Goal: Task Accomplishment & Management: Manage account settings

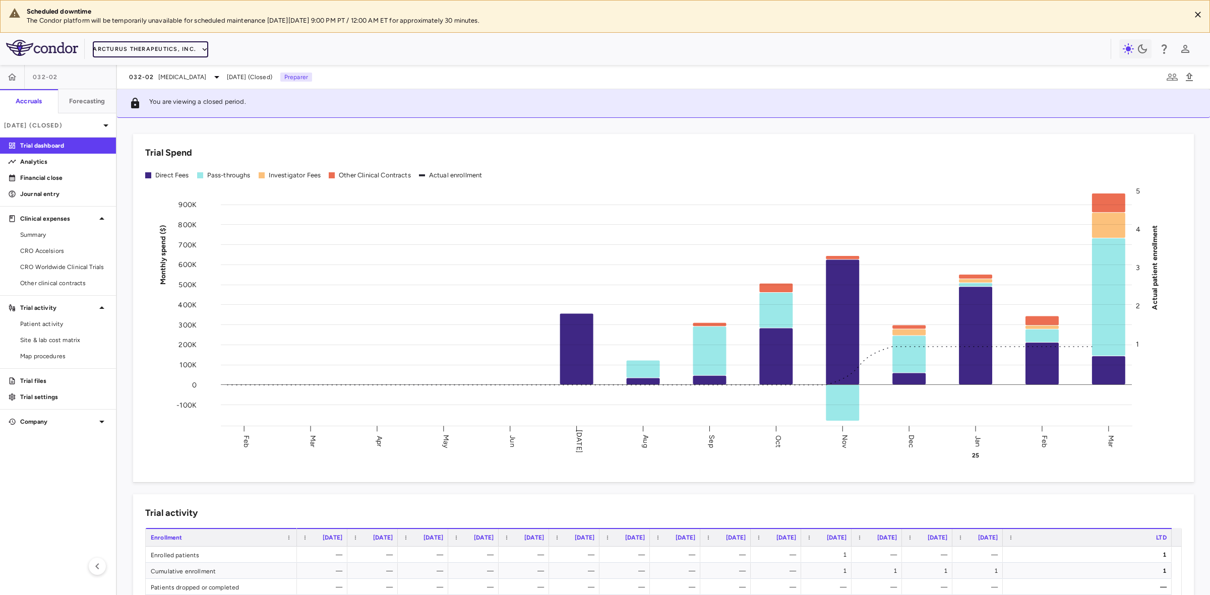
click at [172, 49] on button "Arcturus Therapeutics, Inc." at bounding box center [150, 49] width 115 height 16
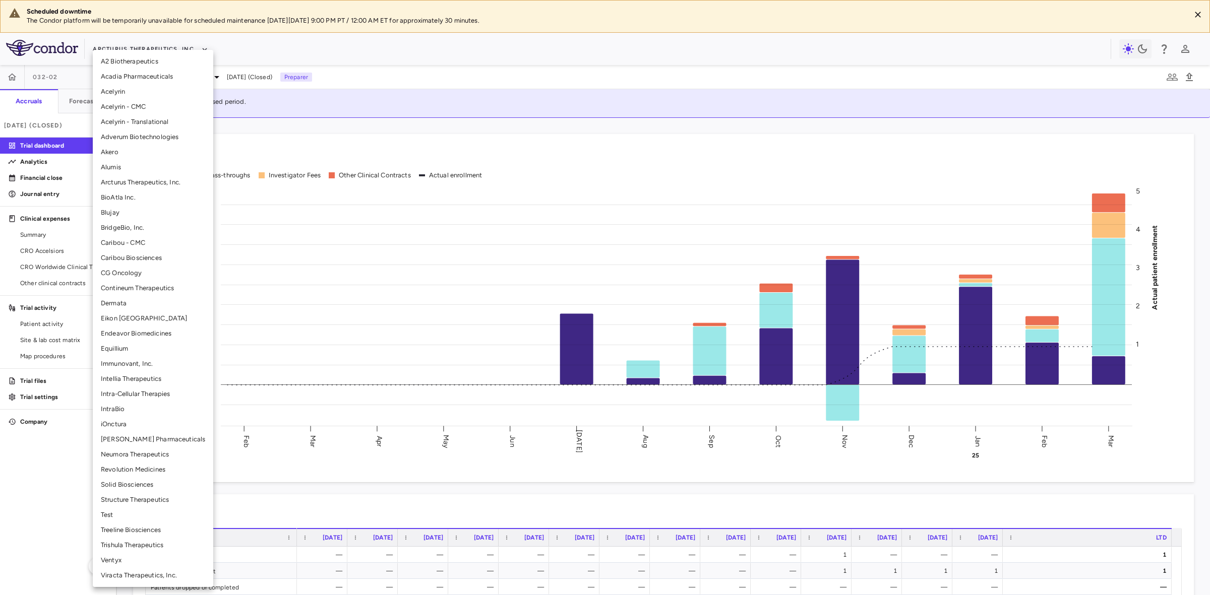
click at [132, 228] on li "BridgeBio, Inc." at bounding box center [153, 227] width 120 height 15
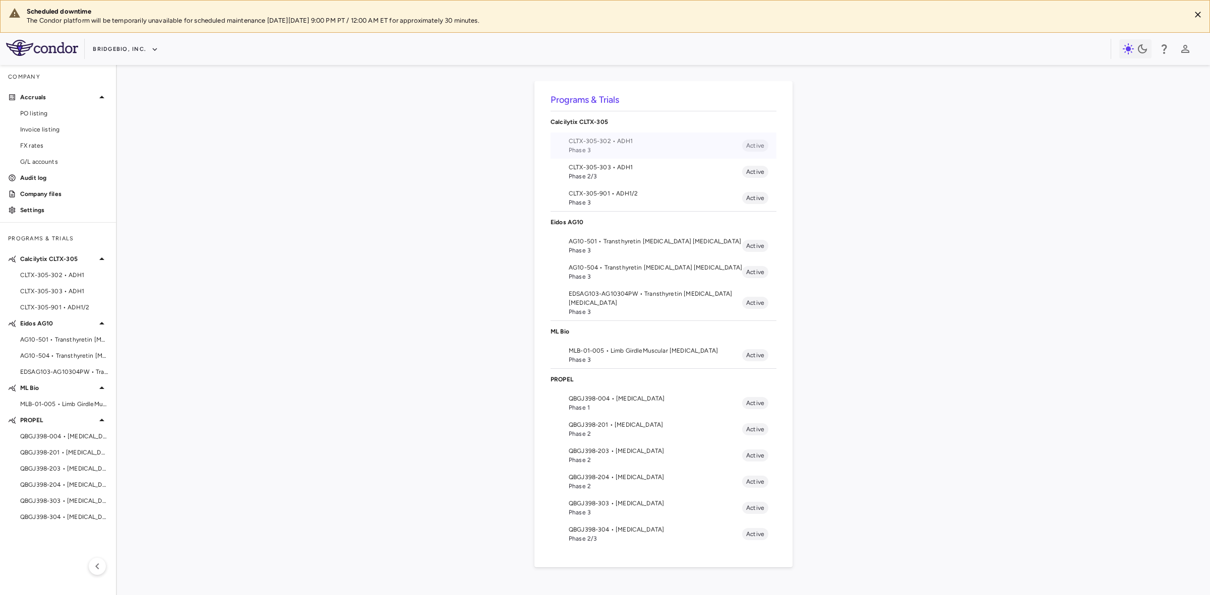
click at [639, 142] on span "CLTX-305-302 • ADH1" at bounding box center [655, 141] width 173 height 9
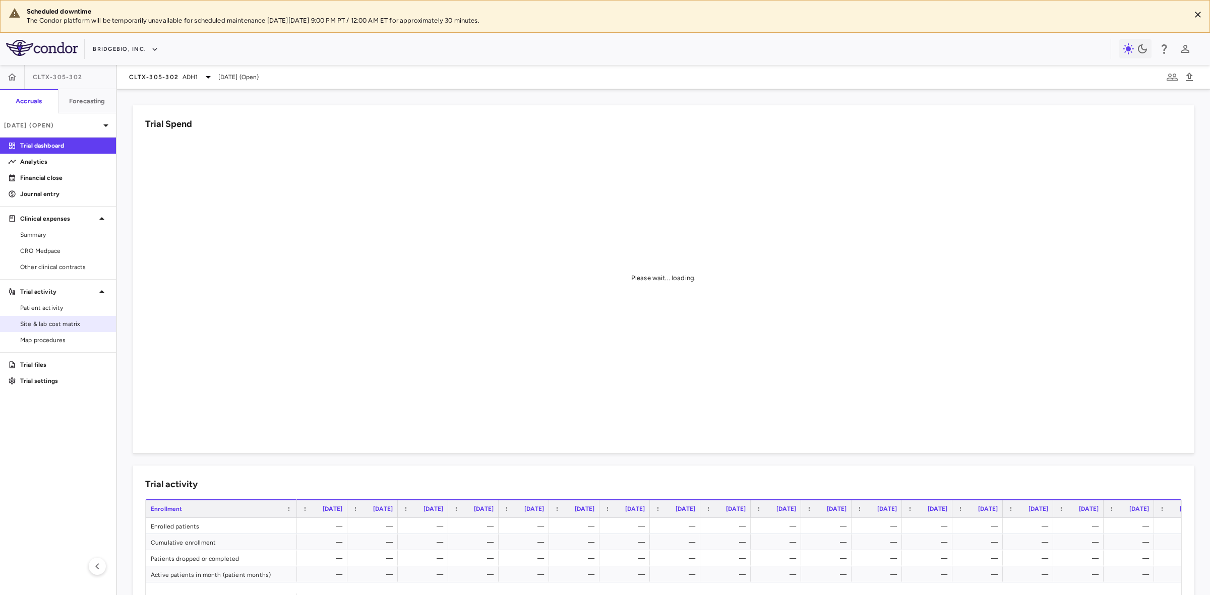
click at [67, 324] on span "Site & lab cost matrix" at bounding box center [64, 324] width 88 height 9
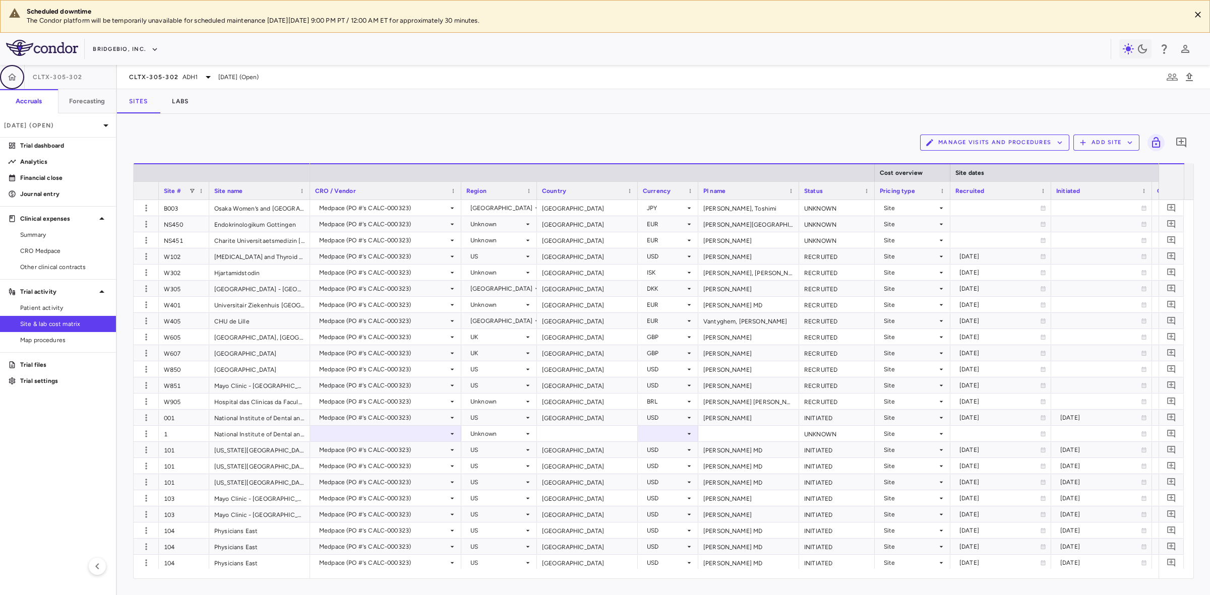
click at [16, 78] on icon "button" at bounding box center [12, 77] width 10 height 10
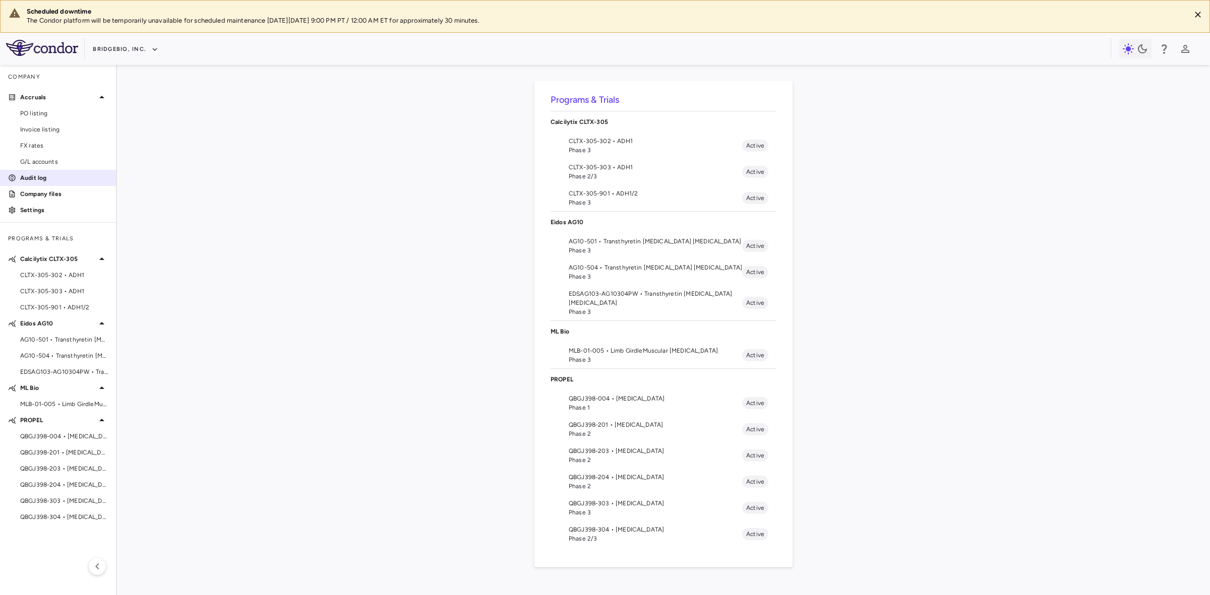
click at [43, 176] on p "Audit log" at bounding box center [64, 177] width 88 height 9
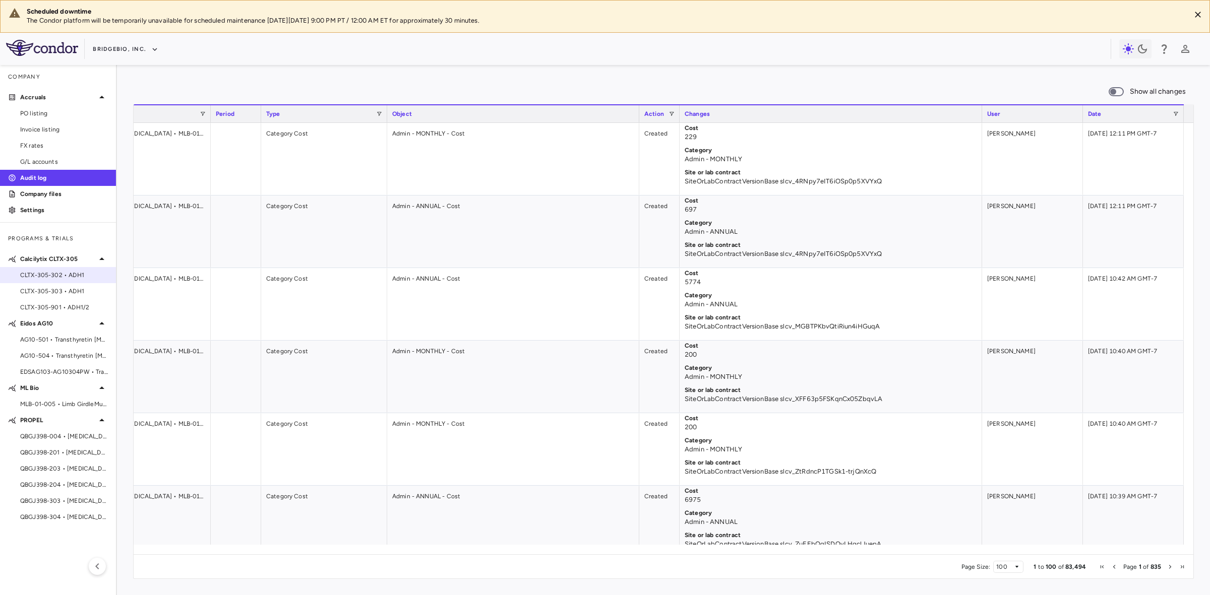
click at [57, 275] on span "CLTX-305-302 • ADH1" at bounding box center [64, 275] width 88 height 9
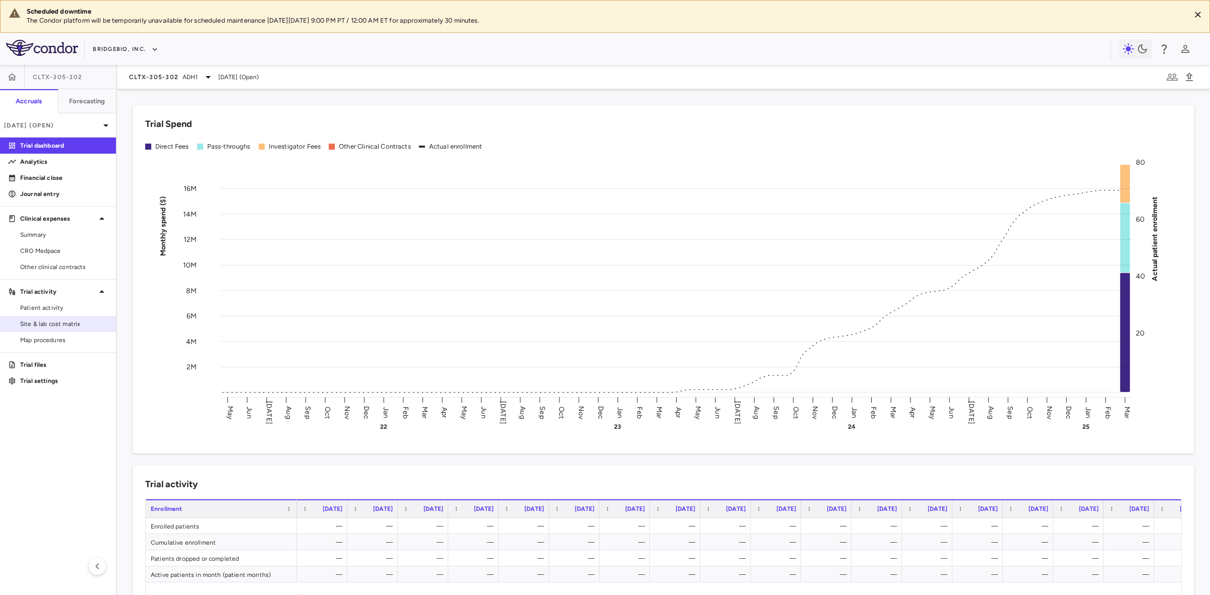
click at [69, 323] on span "Site & lab cost matrix" at bounding box center [64, 324] width 88 height 9
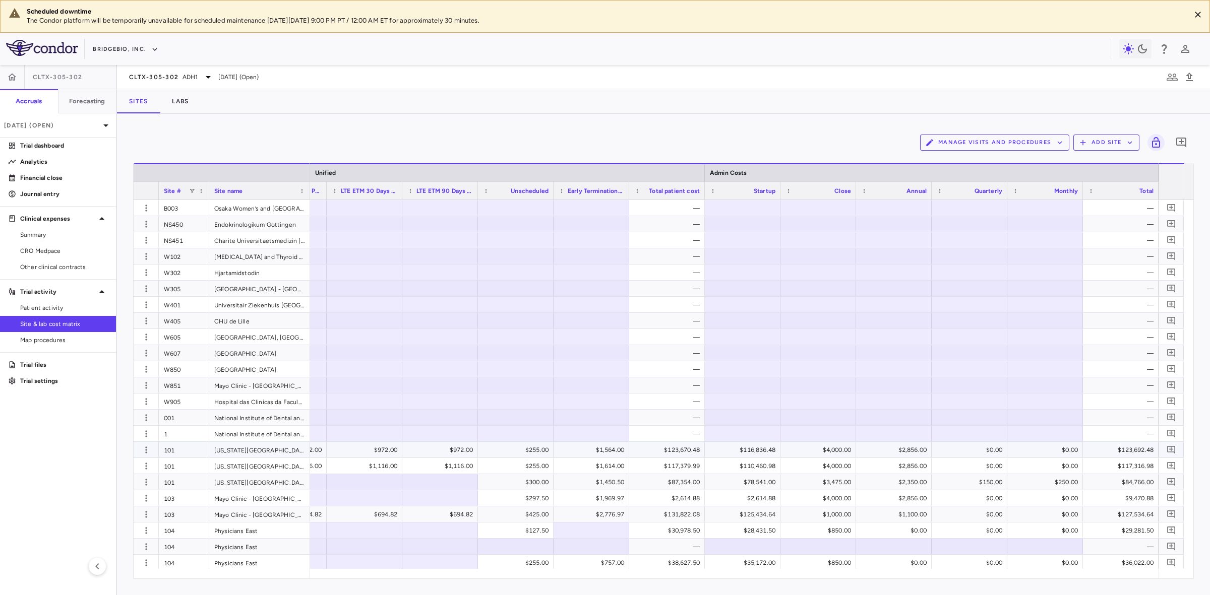
scroll to position [63, 0]
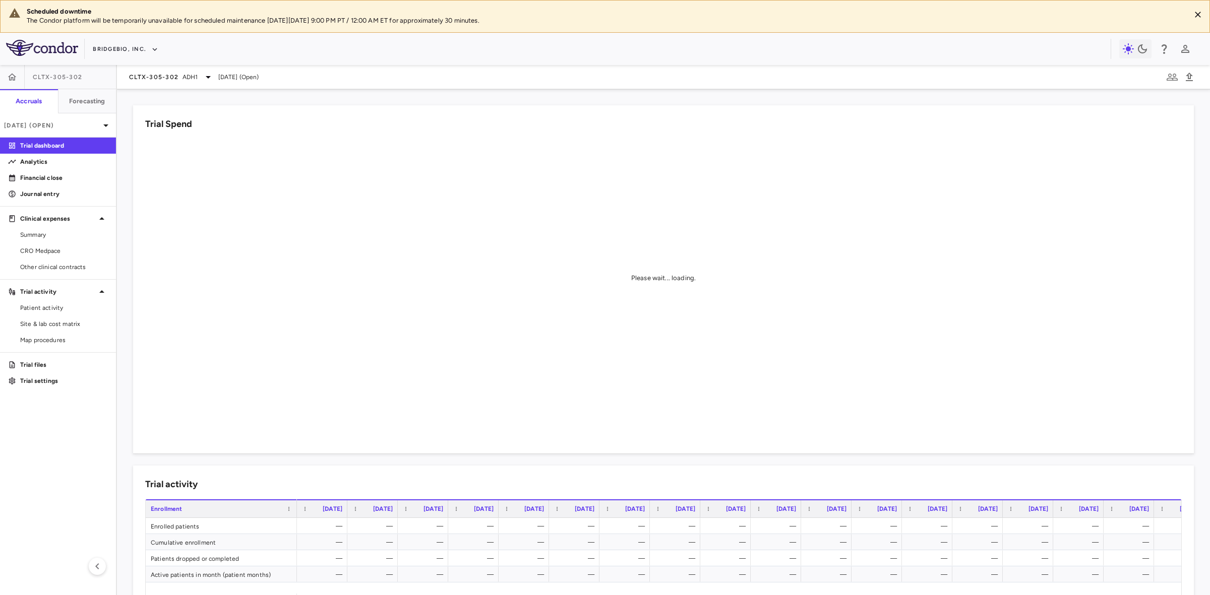
click at [156, 70] on div "CLTX-305-302 ADH1 Mar 2025 (Open)" at bounding box center [663, 77] width 1093 height 24
click at [185, 77] on span "ADH1" at bounding box center [191, 77] width 16 height 9
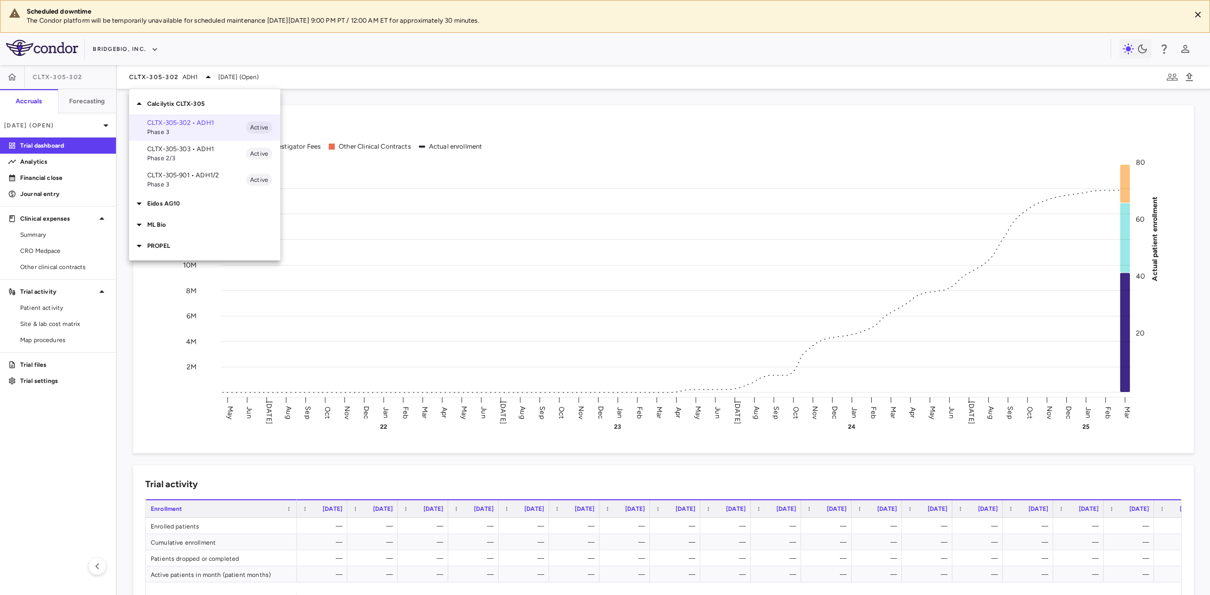
click at [166, 242] on p "PROPEL" at bounding box center [213, 245] width 133 height 9
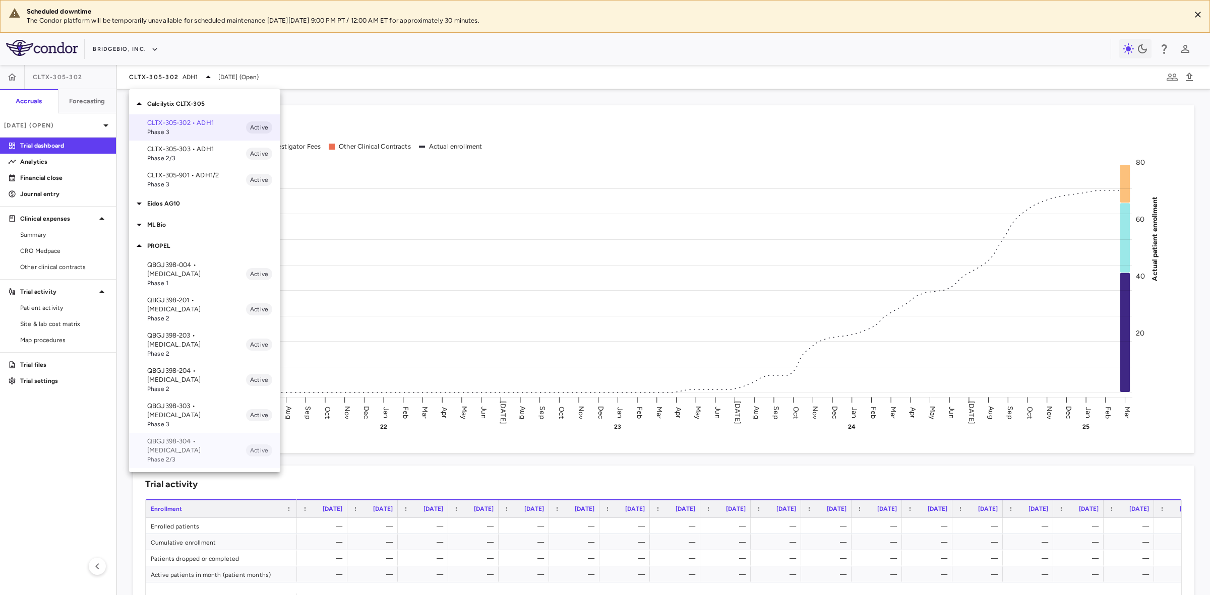
click at [197, 437] on p "QBGJ398-304 • [MEDICAL_DATA]" at bounding box center [196, 446] width 99 height 18
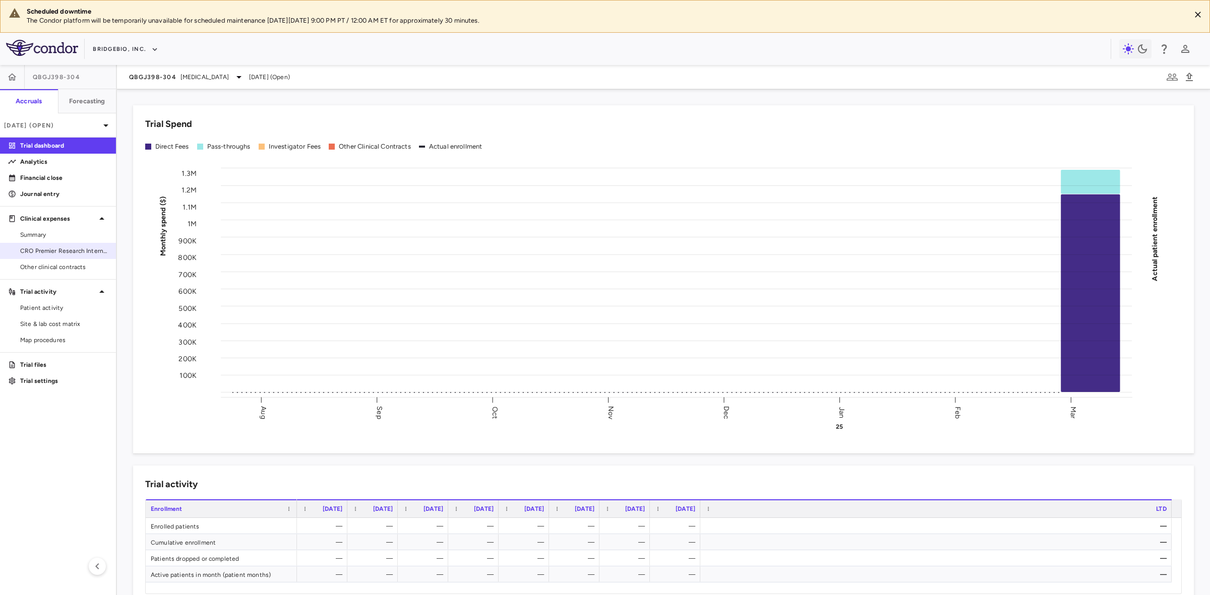
click at [67, 251] on span "CRO Premier Research International LLC" at bounding box center [64, 251] width 88 height 9
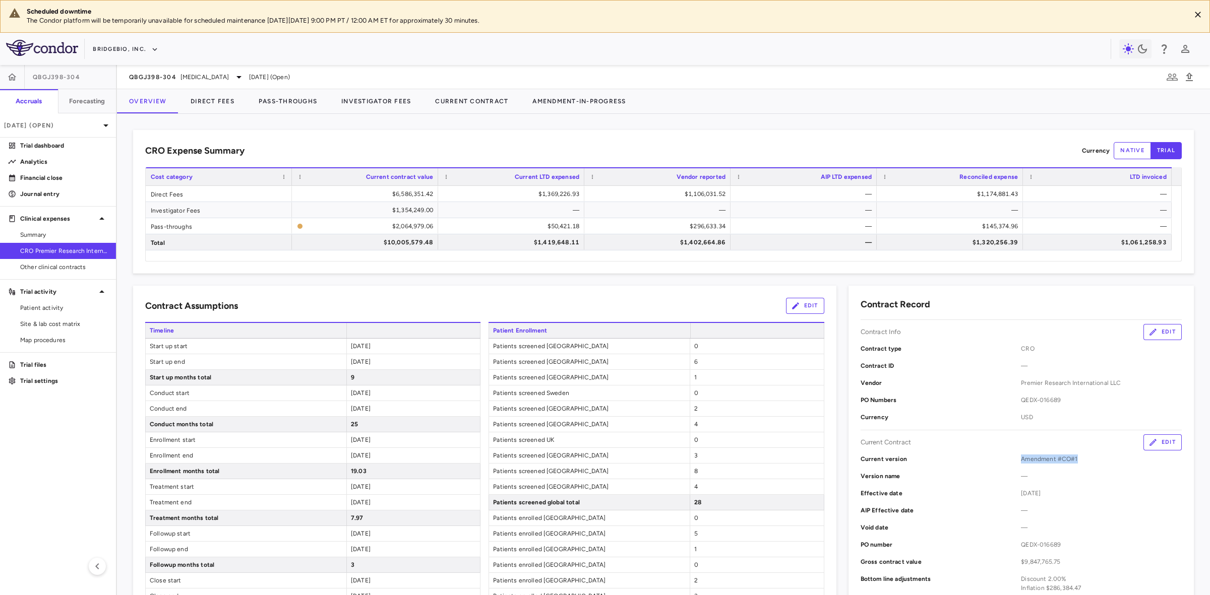
drag, startPoint x: 1081, startPoint y: 461, endPoint x: 976, endPoint y: 460, distance: 105.9
click at [976, 460] on div "Current version Amendment #CO#1" at bounding box center [1021, 459] width 321 height 17
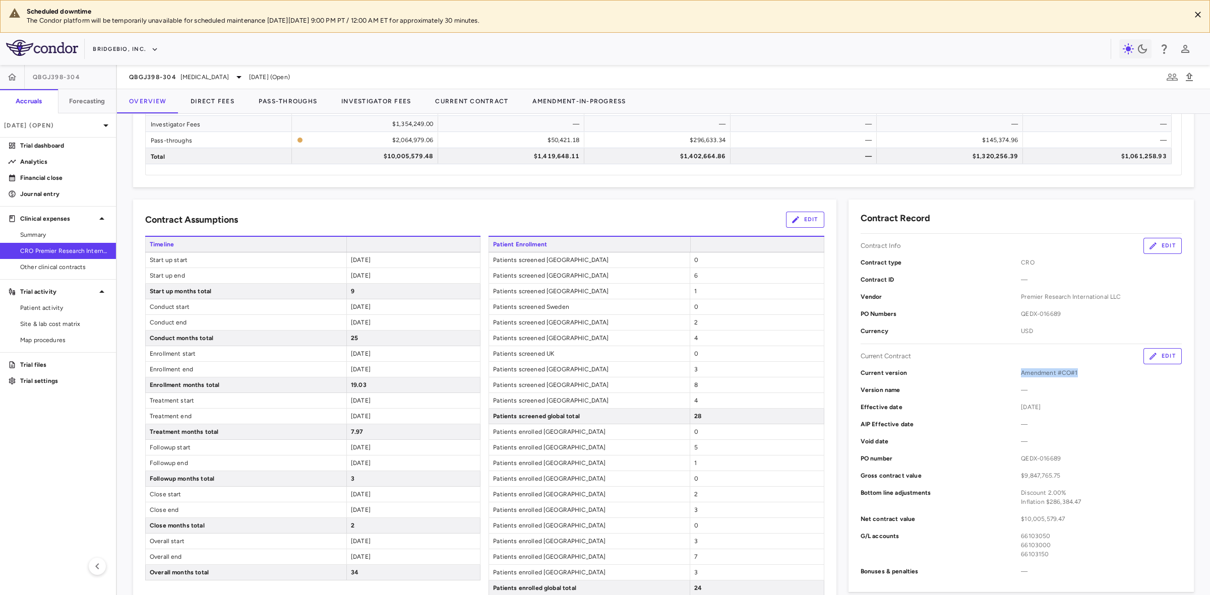
scroll to position [189, 0]
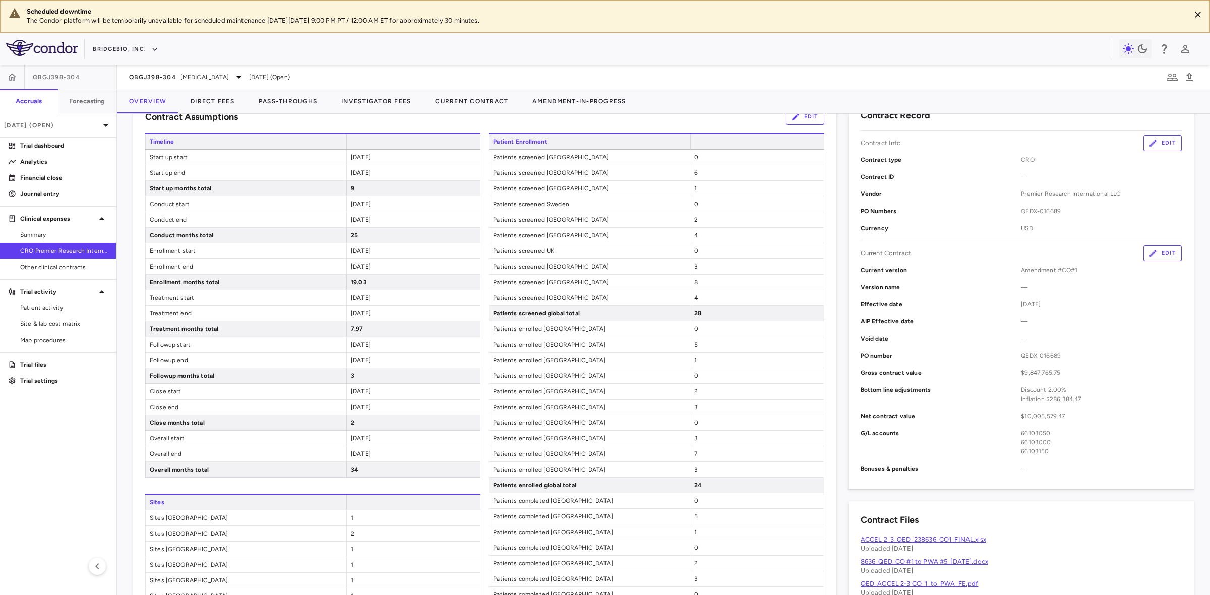
click at [1057, 442] on div "66103000" at bounding box center [1101, 442] width 161 height 9
drag, startPoint x: 1062, startPoint y: 418, endPoint x: 961, endPoint y: 412, distance: 100.5
click at [961, 412] on div "Net contract value $10,005,579.47" at bounding box center [1021, 416] width 321 height 17
click at [1082, 432] on div "66103050" at bounding box center [1101, 433] width 161 height 9
click at [1153, 254] on button "Edit" at bounding box center [1162, 254] width 38 height 16
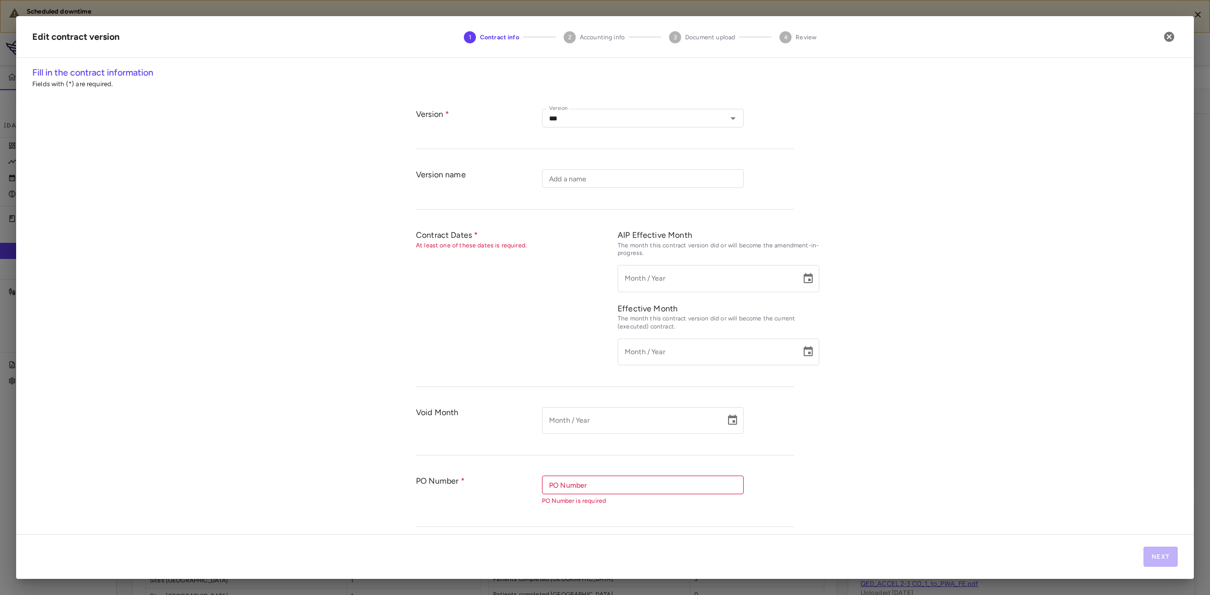
type input "*********"
type input "**********"
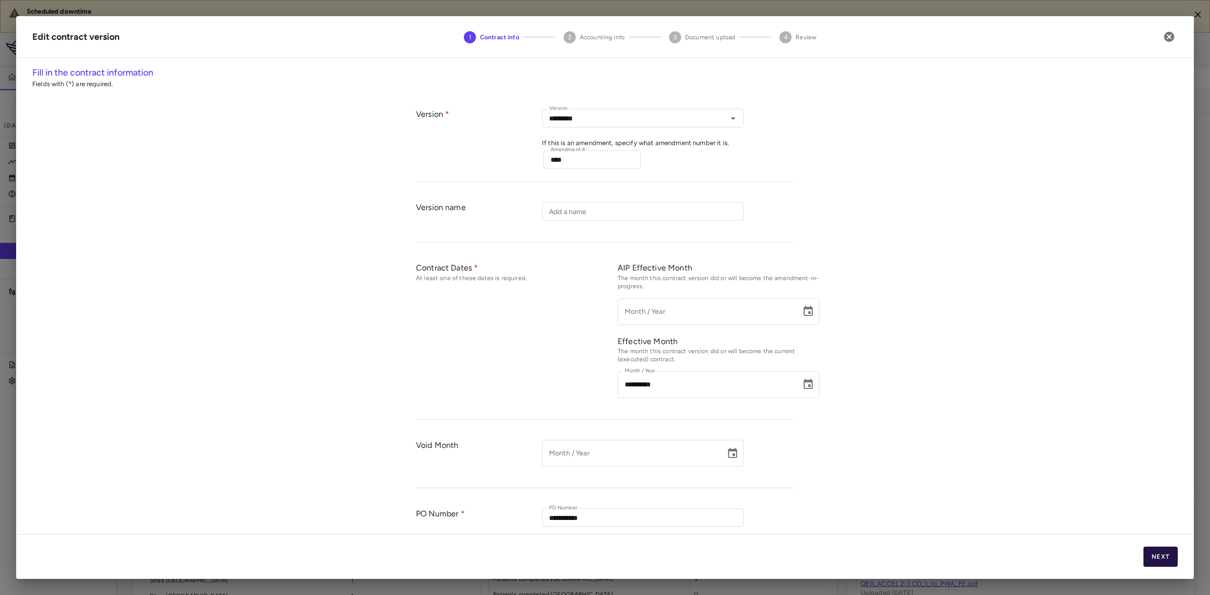
click at [1166, 558] on button "Next" at bounding box center [1160, 557] width 34 height 20
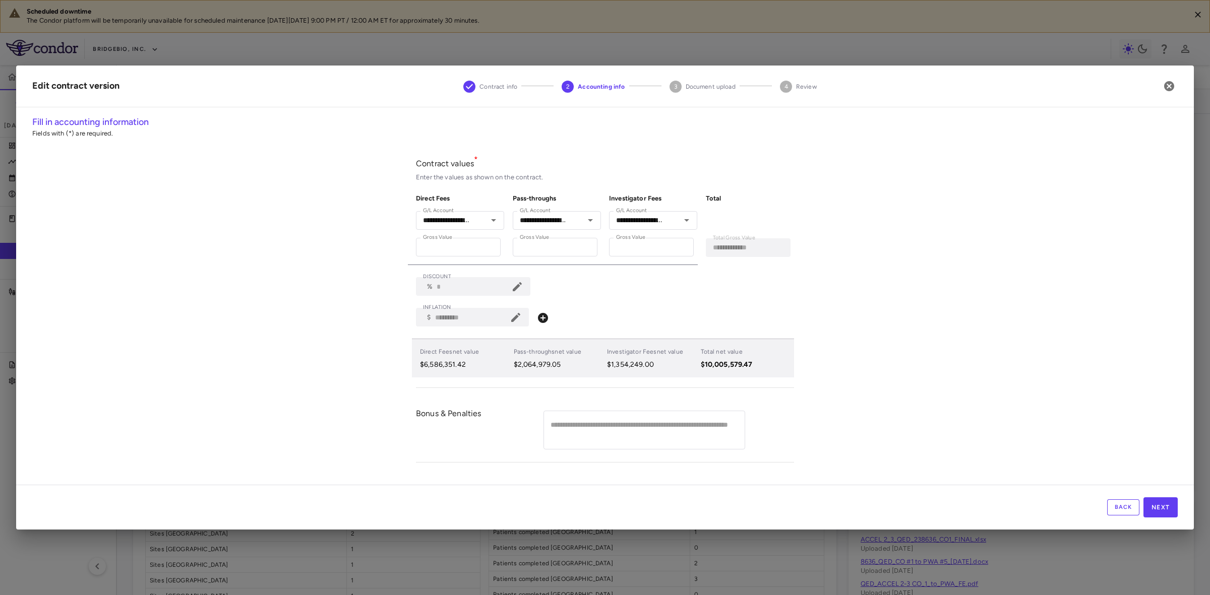
click at [191, 321] on div "**********" at bounding box center [605, 300] width 1178 height 370
drag, startPoint x: 1167, startPoint y: 82, endPoint x: 1079, endPoint y: 112, distance: 93.4
click at [1167, 82] on icon "button" at bounding box center [1169, 86] width 10 height 10
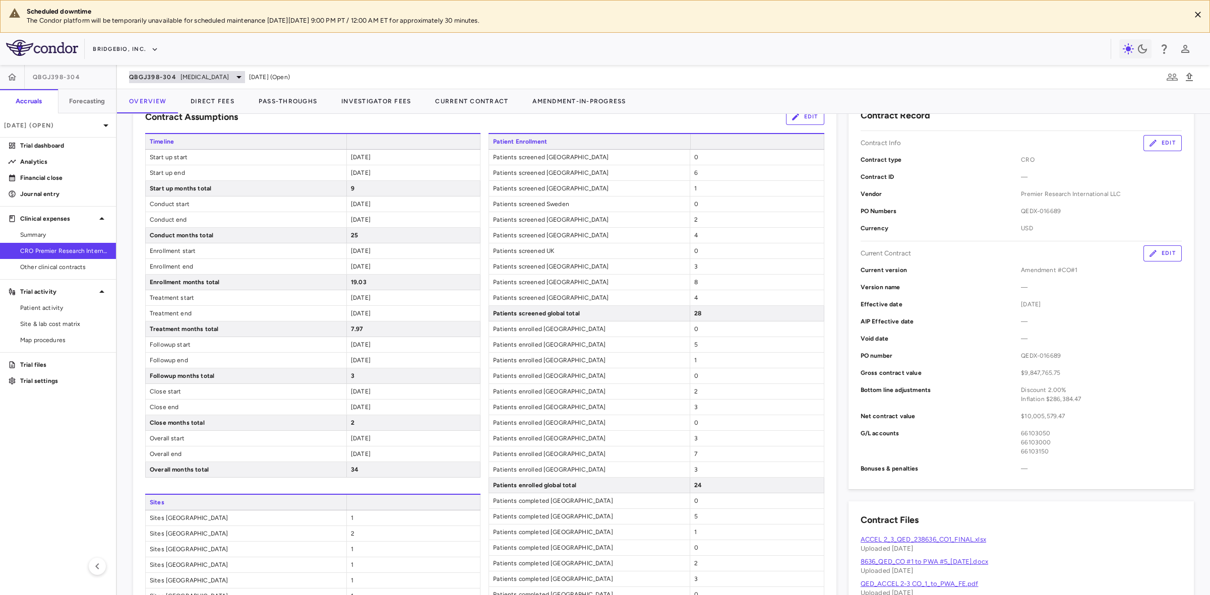
click at [180, 71] on div "QBGJ398-304 Hypochondroplasia" at bounding box center [187, 77] width 116 height 12
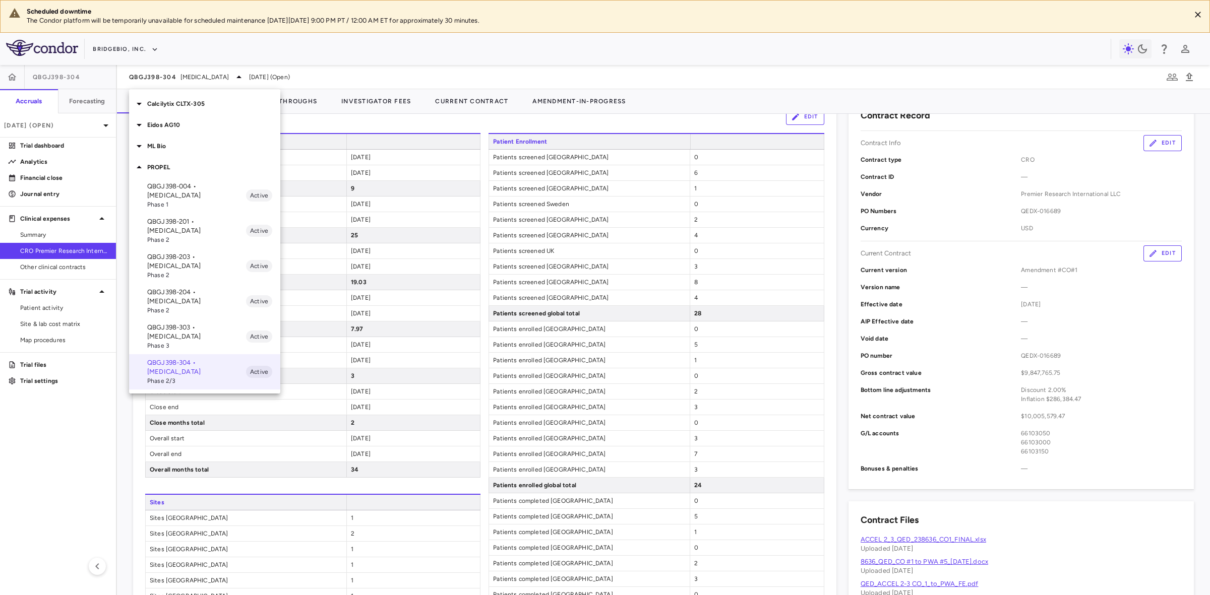
click at [178, 104] on p "Calcilytix CLTX-305" at bounding box center [213, 103] width 133 height 9
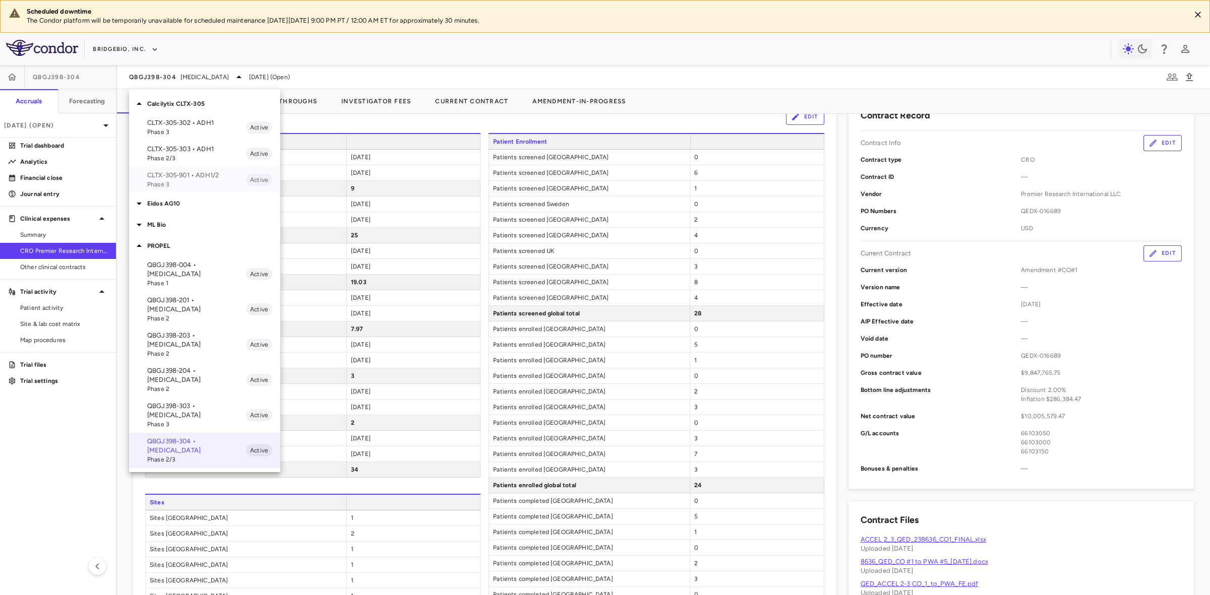
click at [203, 175] on p "CLTX-305-901 • ADH1/2" at bounding box center [196, 175] width 99 height 9
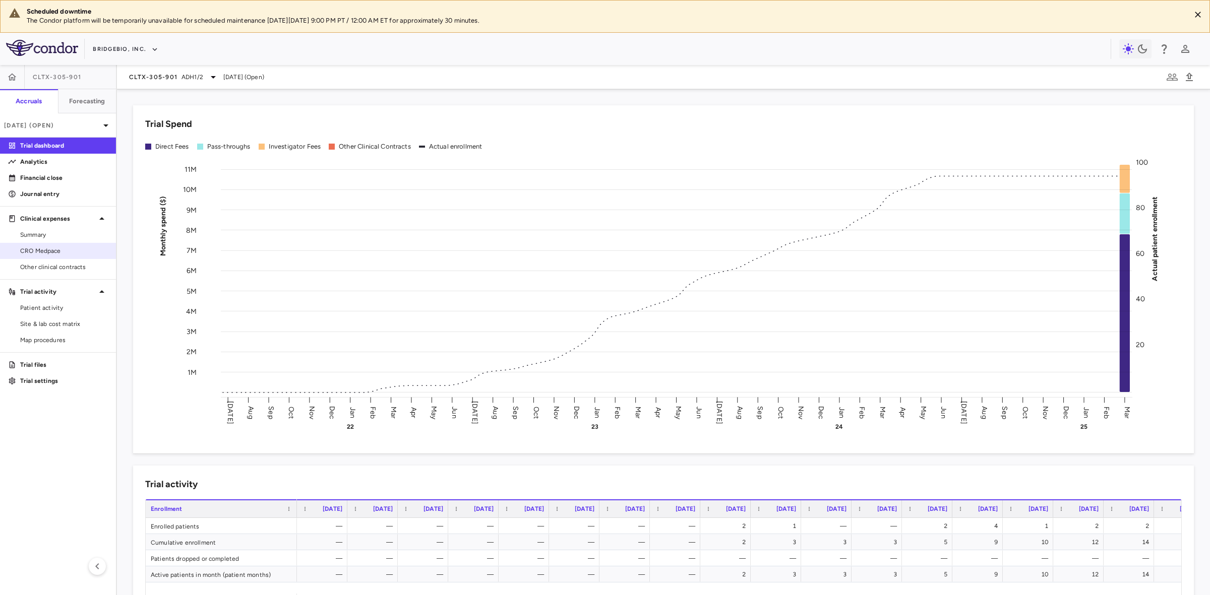
click at [59, 249] on span "CRO Medpace" at bounding box center [64, 251] width 88 height 9
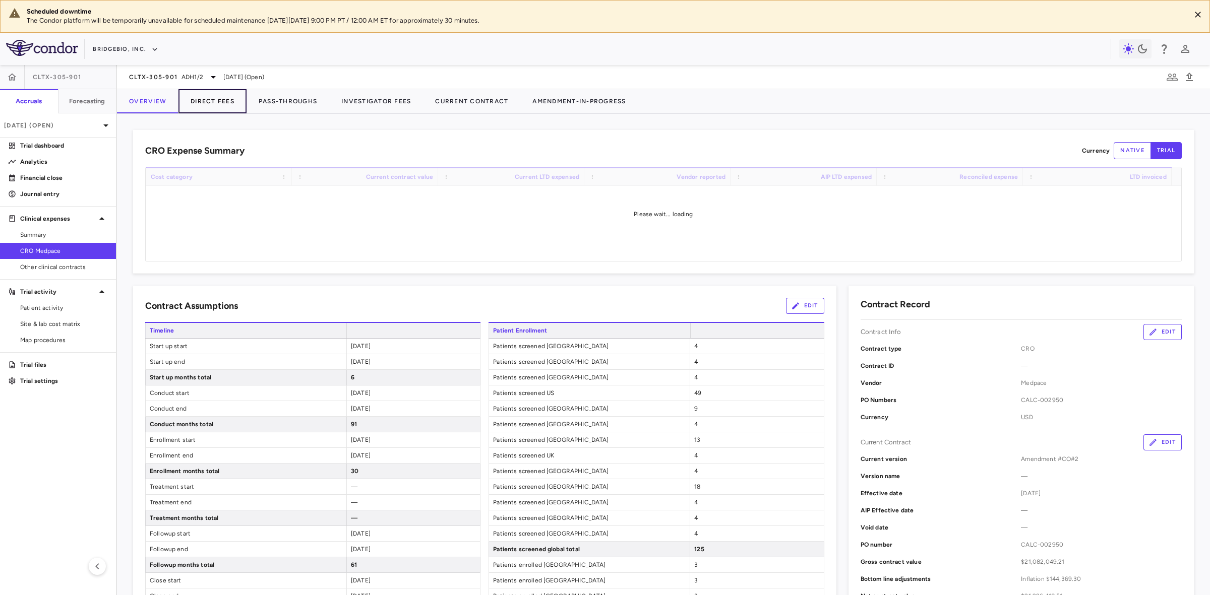
click at [214, 101] on button "Direct Fees" at bounding box center [212, 101] width 68 height 24
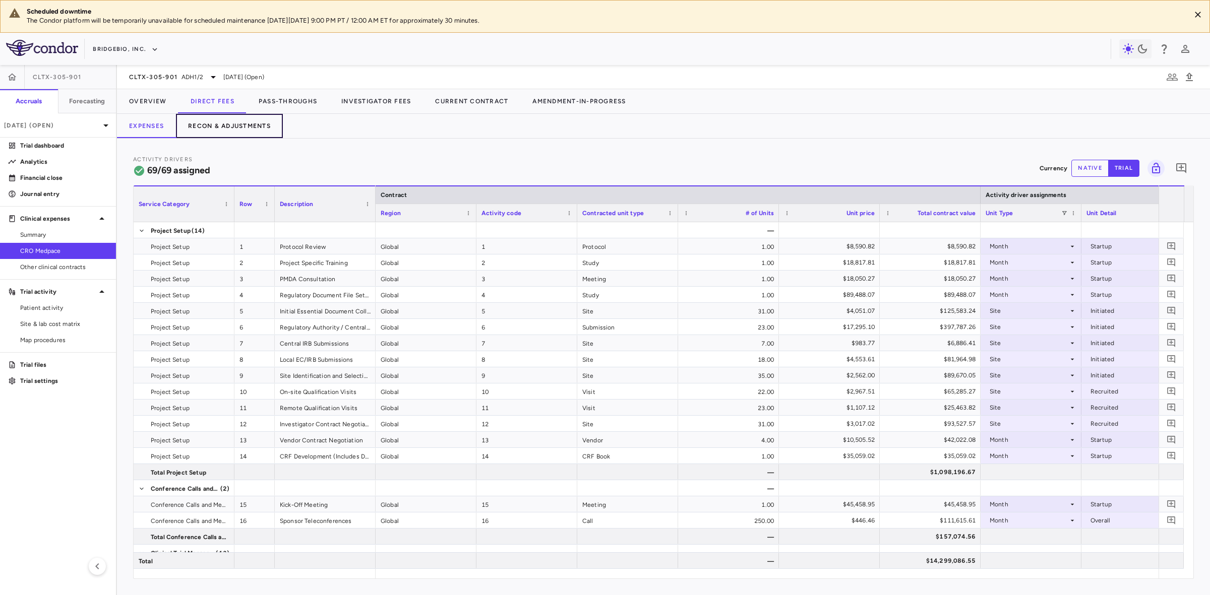
click at [238, 125] on button "Recon & Adjustments" at bounding box center [229, 126] width 107 height 24
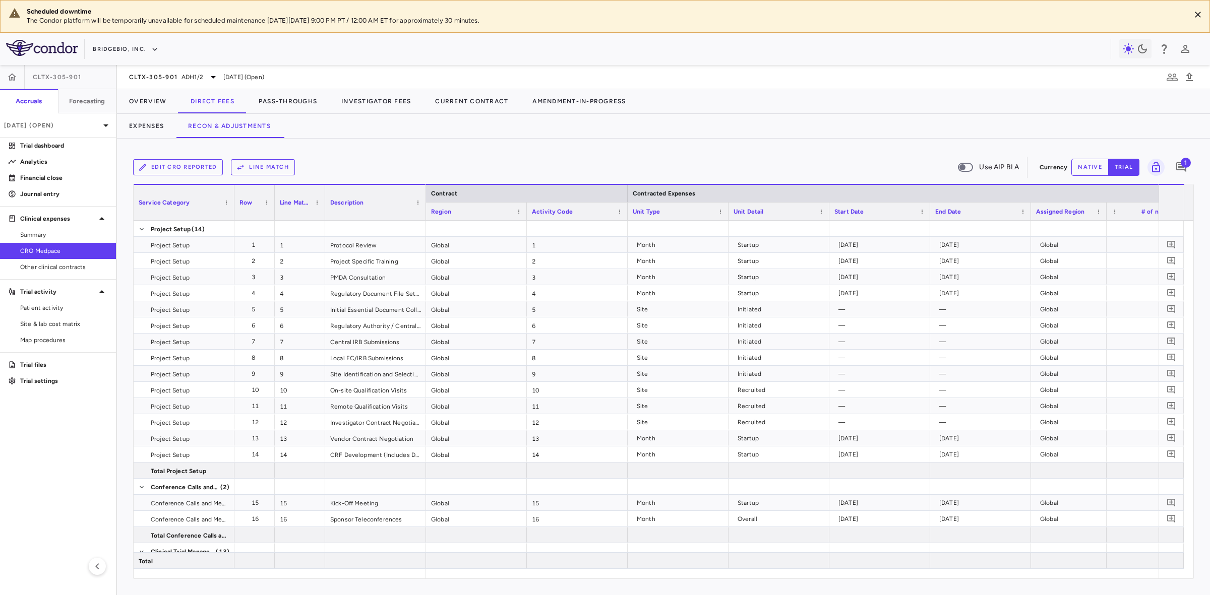
click at [268, 165] on button "Line Match" at bounding box center [263, 167] width 64 height 16
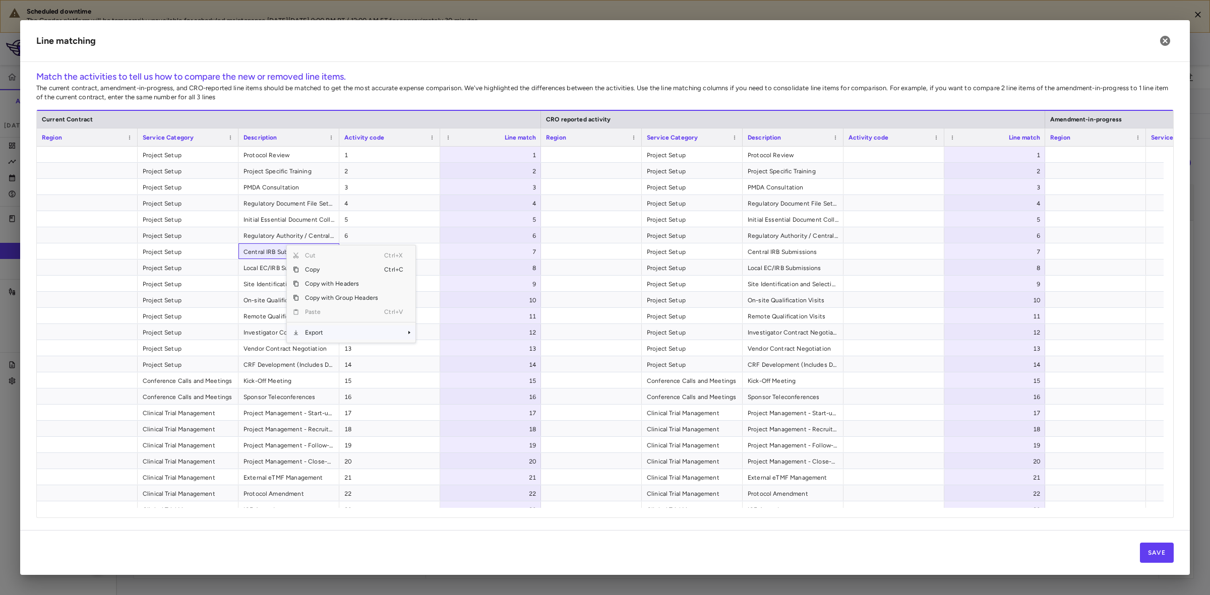
click at [329, 333] on span "Export" at bounding box center [341, 333] width 85 height 14
click at [462, 352] on span "Excel Export" at bounding box center [449, 350] width 47 height 14
click at [1168, 38] on icon "button" at bounding box center [1165, 41] width 10 height 10
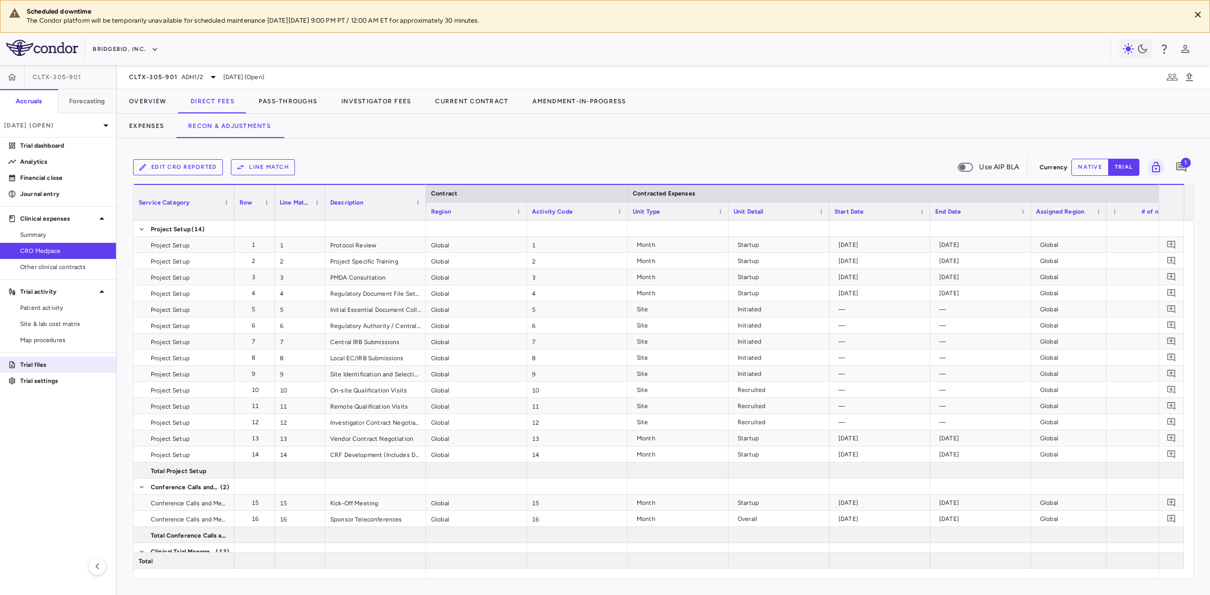
click at [56, 364] on p "Trial files" at bounding box center [64, 364] width 88 height 9
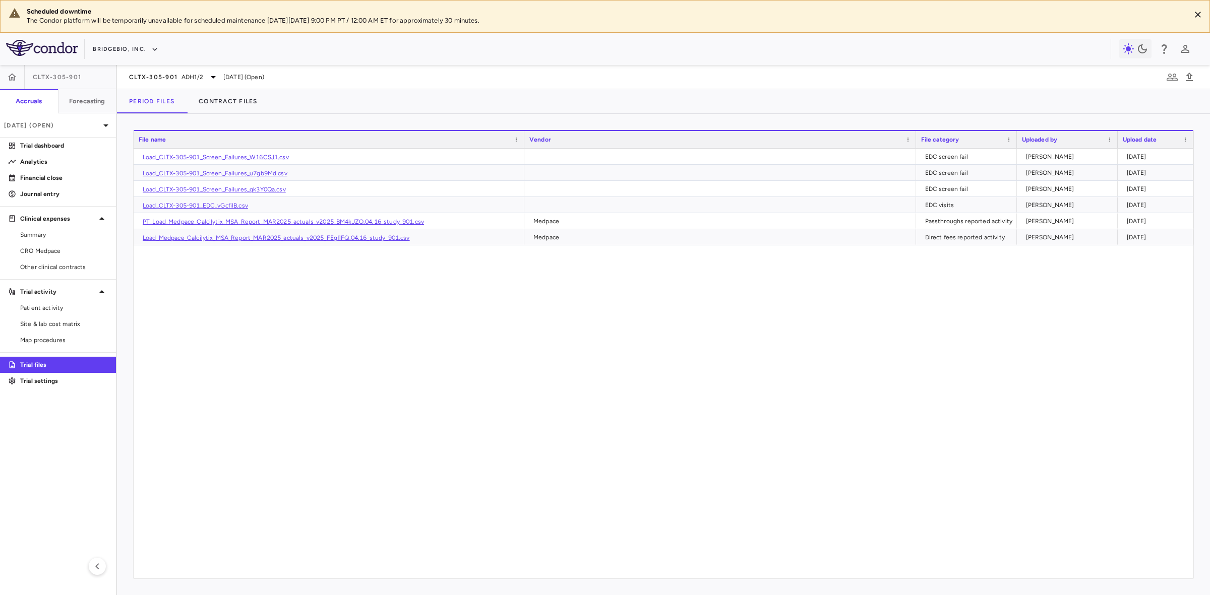
click at [191, 70] on div "CLTX-305-901 ADH1/2 Mar 2025 (Open)" at bounding box center [663, 77] width 1093 height 24
click at [187, 73] on span "ADH1/2" at bounding box center [192, 77] width 22 height 9
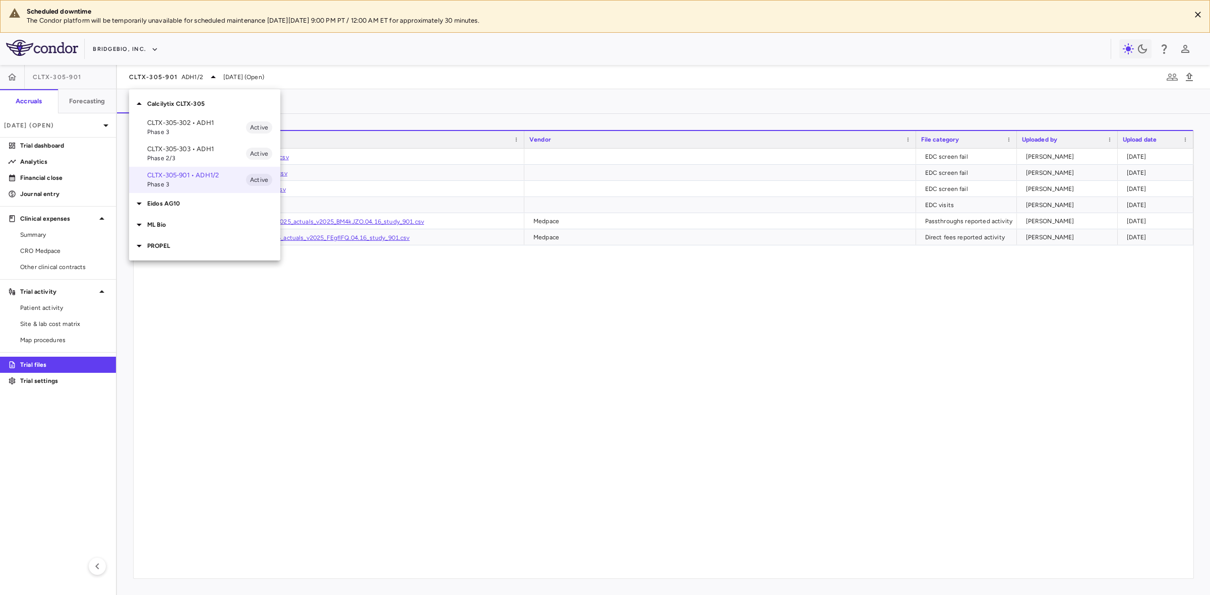
click at [200, 154] on span "Phase 2/3" at bounding box center [196, 158] width 99 height 9
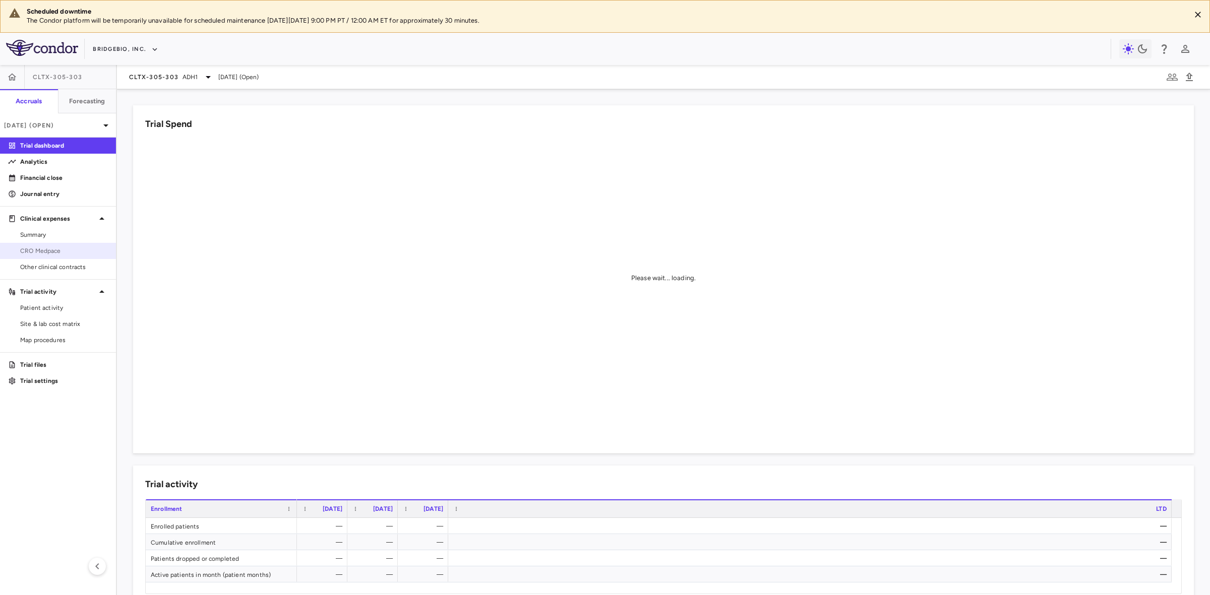
click at [47, 251] on span "CRO Medpace" at bounding box center [64, 251] width 88 height 9
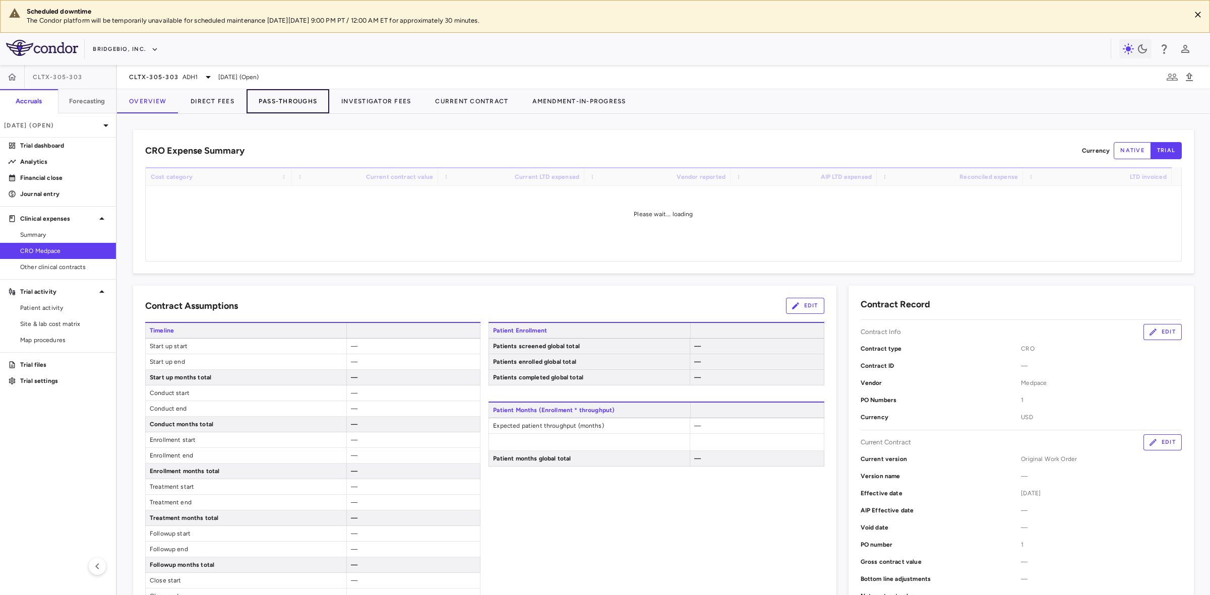
click at [277, 97] on button "Pass-Throughs" at bounding box center [288, 101] width 83 height 24
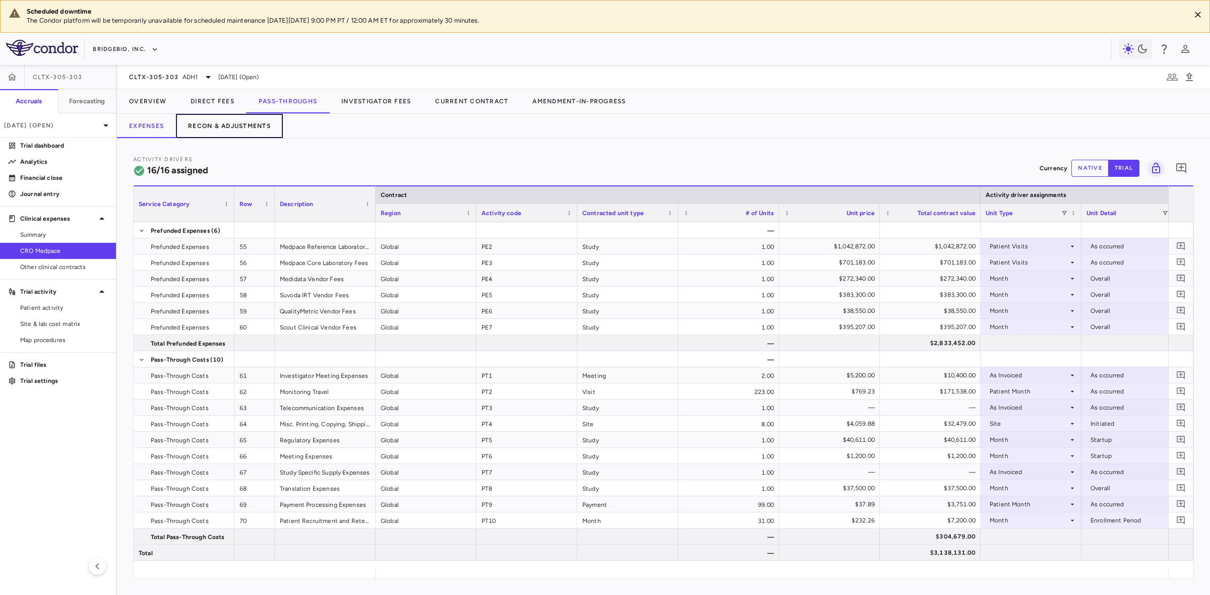
click at [236, 127] on button "Recon & Adjustments" at bounding box center [229, 126] width 107 height 24
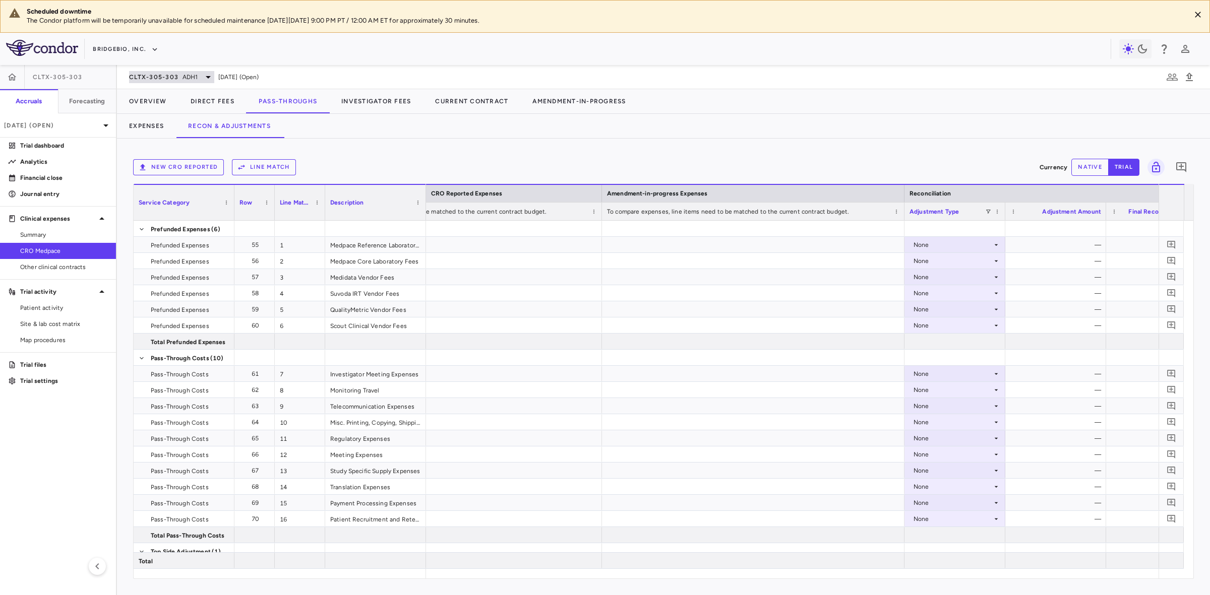
click at [188, 72] on div "CLTX-305-303 ADH1" at bounding box center [171, 77] width 85 height 12
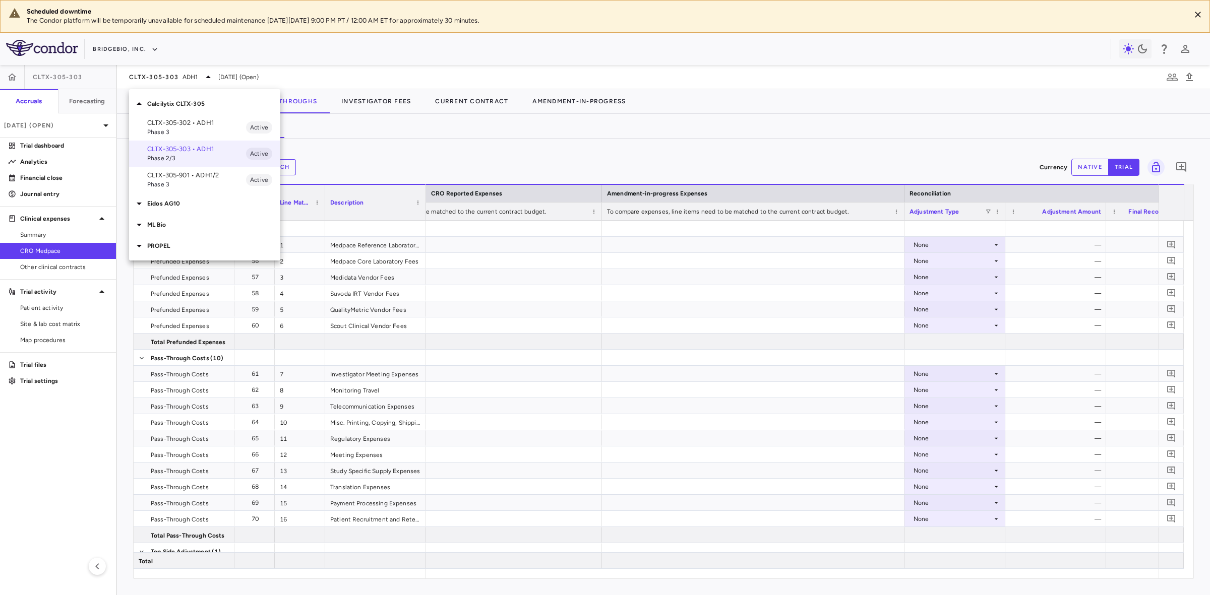
click at [191, 173] on p "CLTX-305-901 • ADH1/2" at bounding box center [196, 175] width 99 height 9
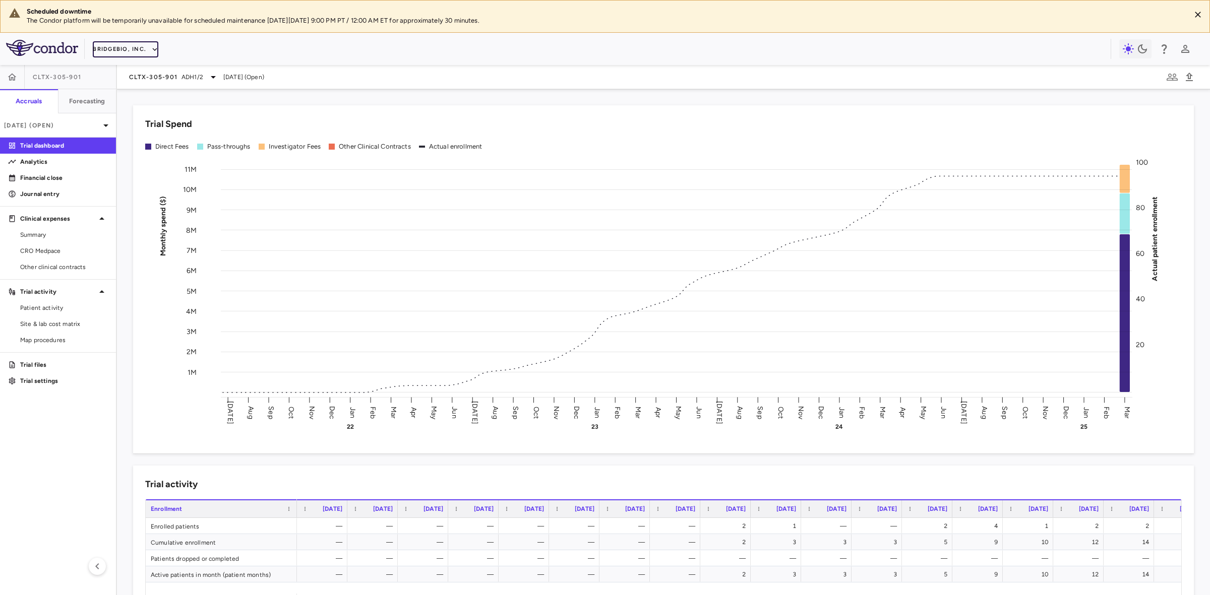
click at [133, 48] on button "BridgeBio, Inc." at bounding box center [126, 49] width 66 height 16
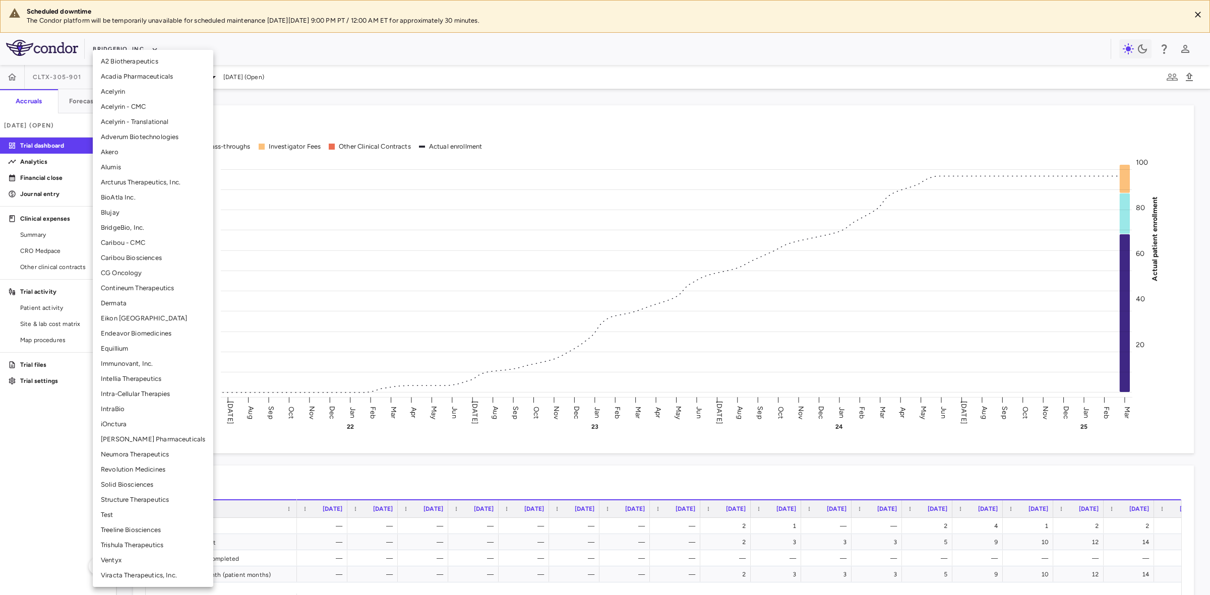
click at [112, 167] on li "Alumis" at bounding box center [153, 167] width 120 height 15
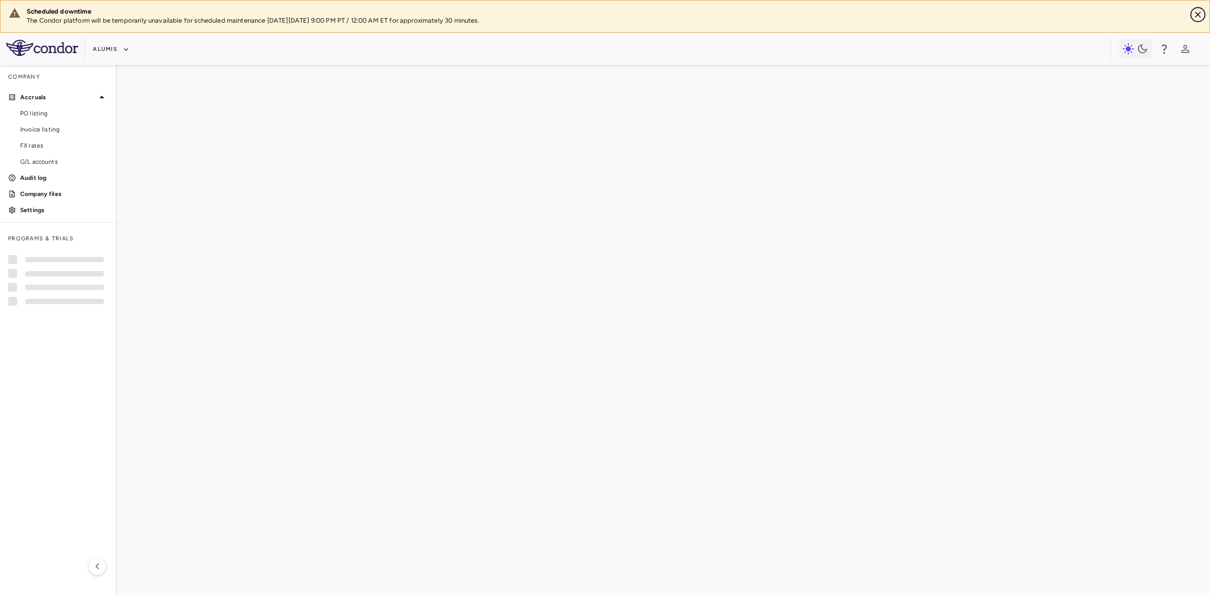
click at [1200, 16] on icon "Close" at bounding box center [1198, 15] width 10 height 10
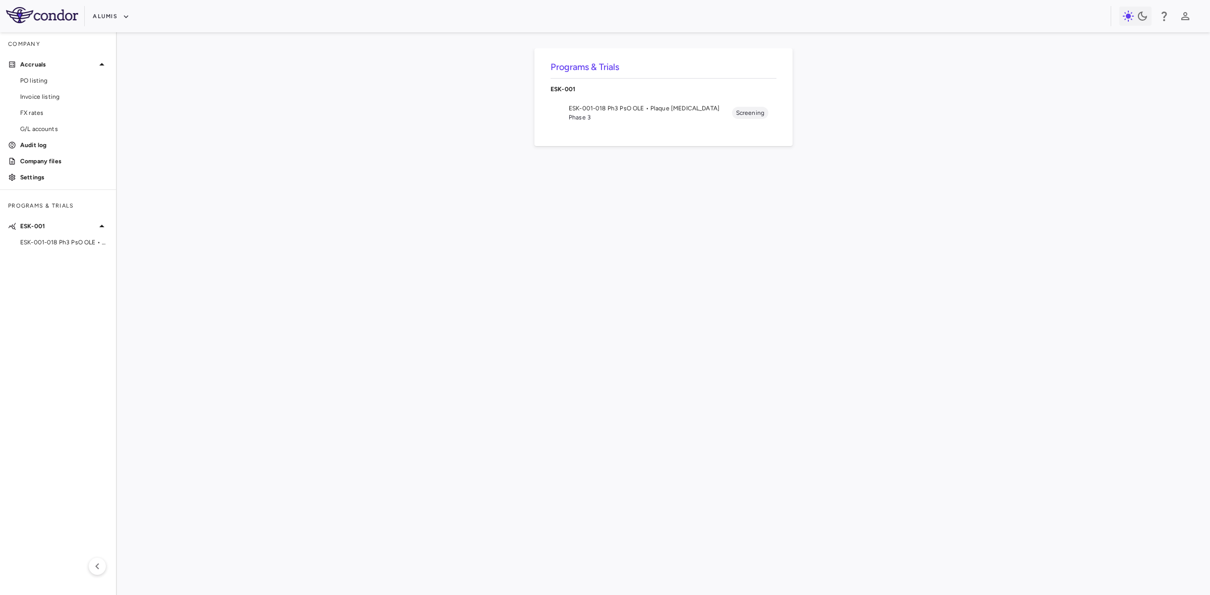
click at [608, 102] on li "ESK-001-018 Ph3 PsO OLE • Plaque Psoriasis Phase 3 Screening" at bounding box center [664, 113] width 226 height 26
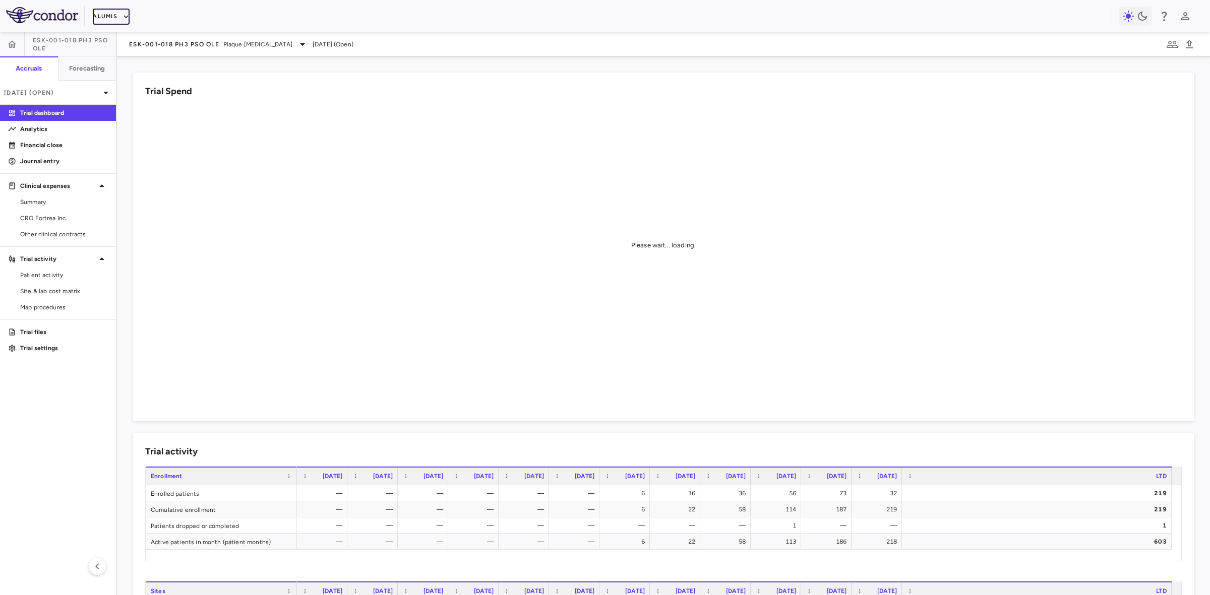
click at [117, 14] on button "Alumis" at bounding box center [111, 17] width 37 height 16
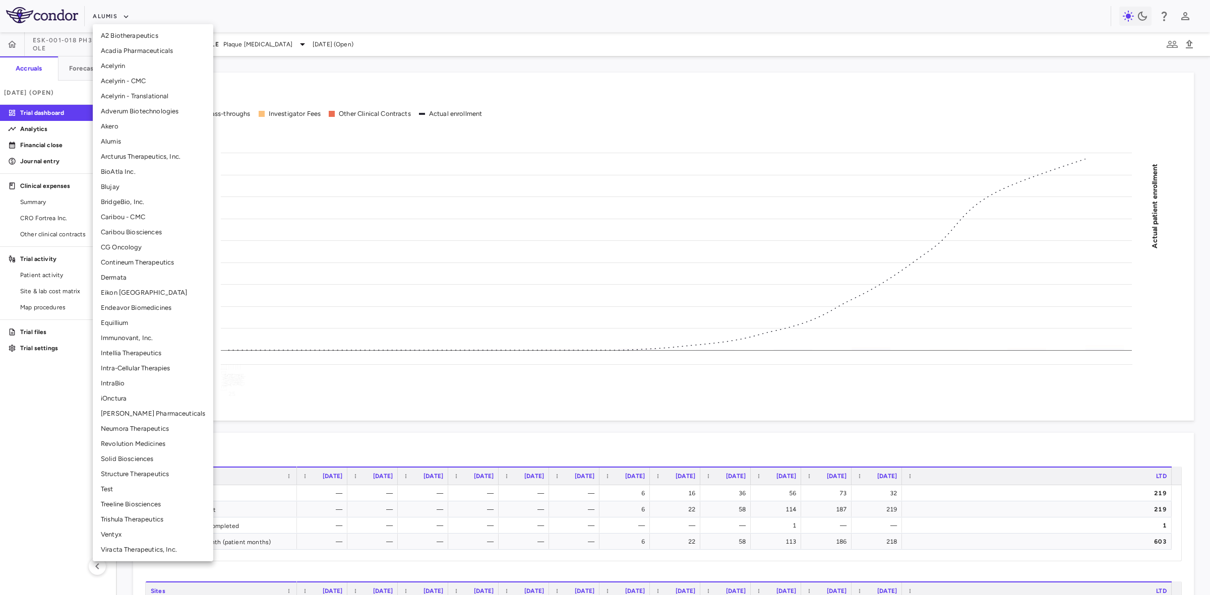
click at [120, 17] on div at bounding box center [605, 297] width 1210 height 595
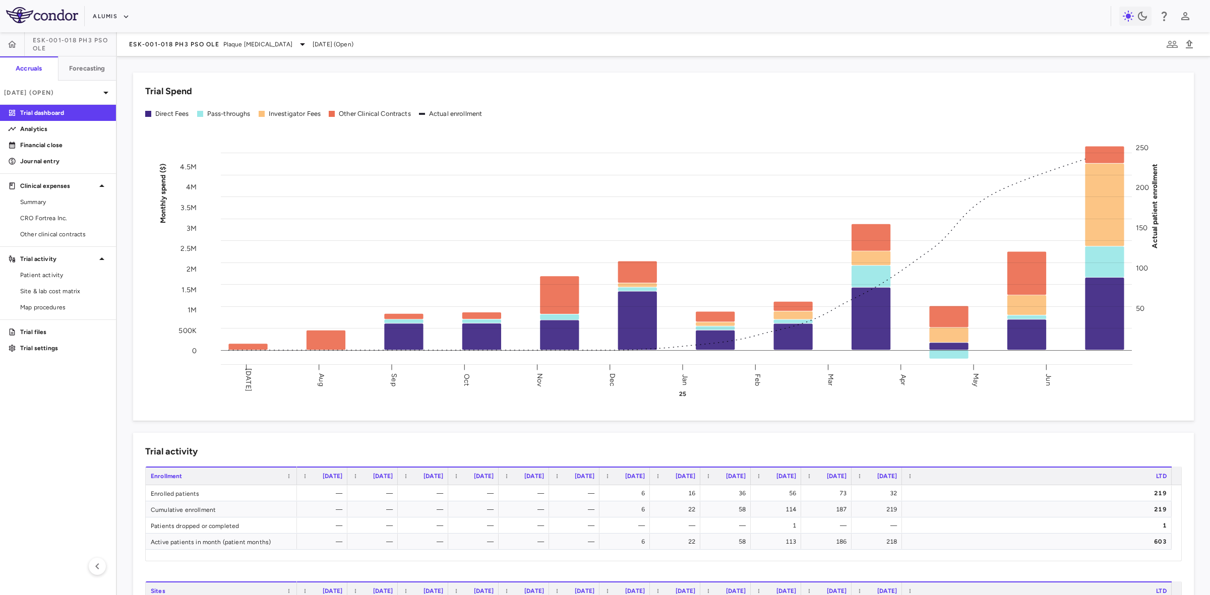
click at [113, 13] on div at bounding box center [605, 297] width 1210 height 595
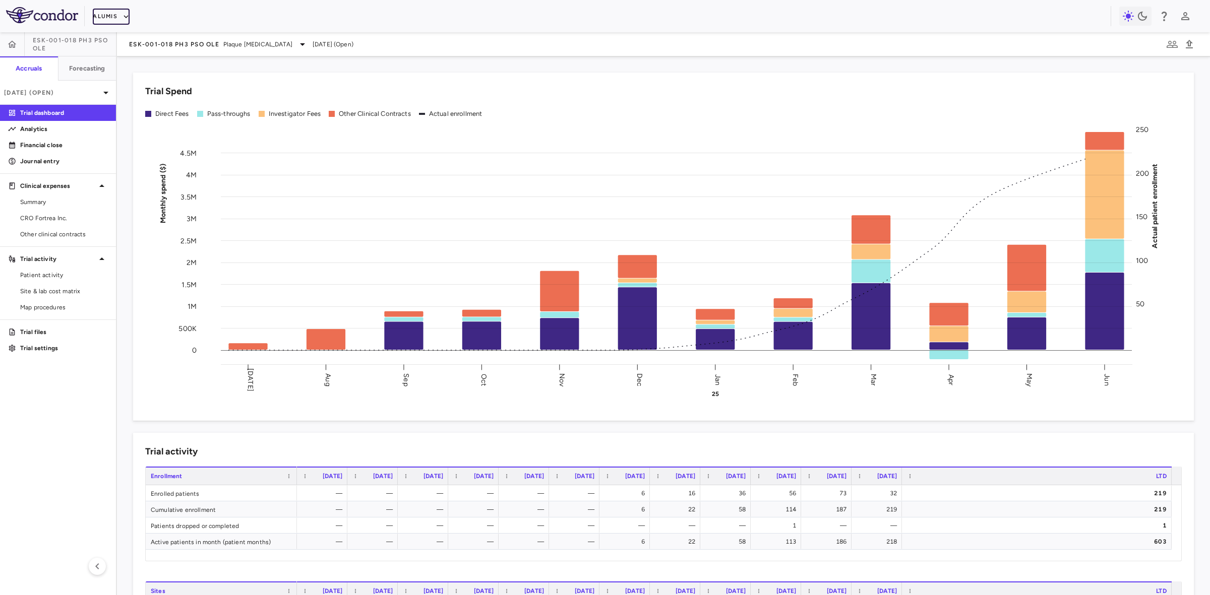
click at [113, 15] on button "Alumis" at bounding box center [111, 17] width 37 height 16
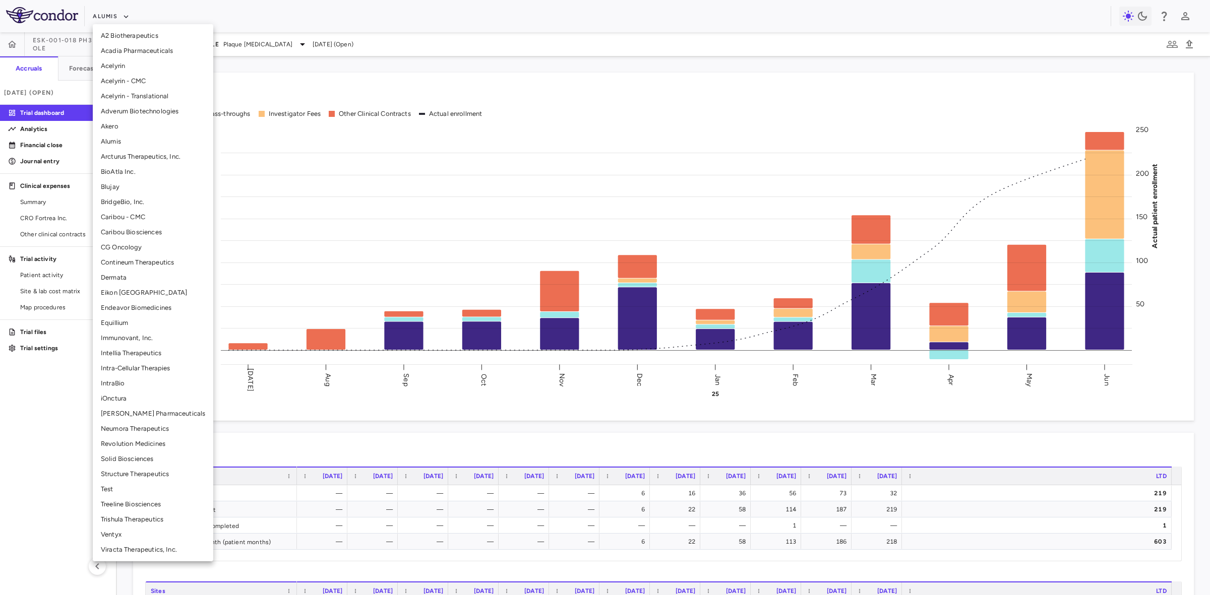
click at [136, 96] on li "Acelyrin - Translational" at bounding box center [153, 96] width 120 height 15
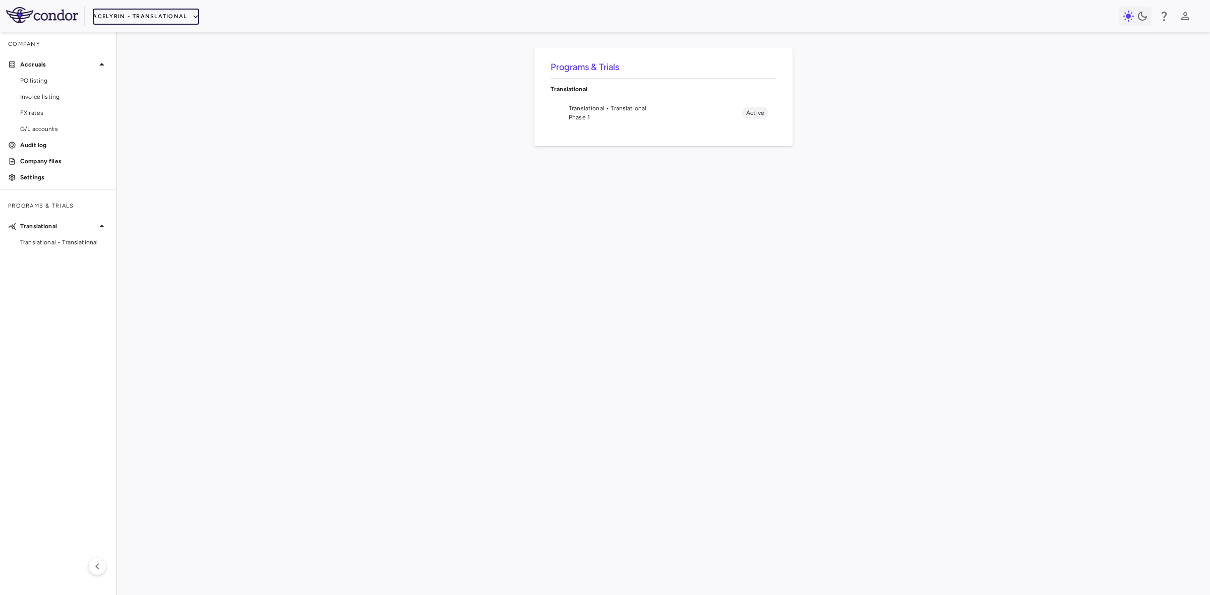
click at [187, 14] on button "Acelyrin - Translational" at bounding box center [146, 17] width 106 height 16
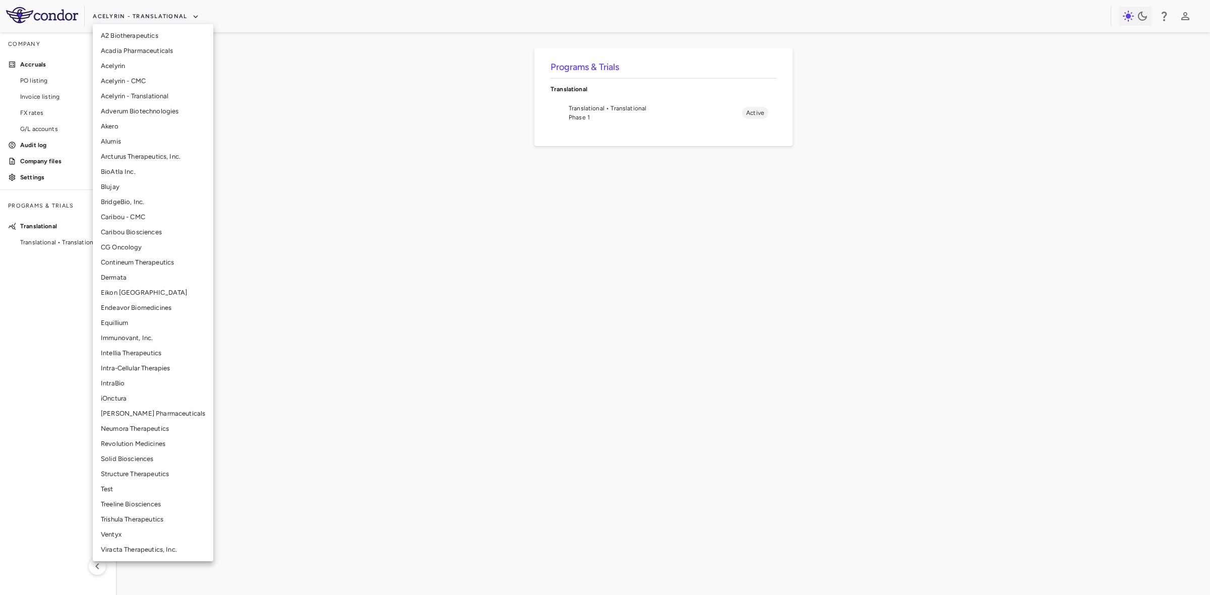
click at [131, 65] on li "Acelyrin" at bounding box center [153, 65] width 120 height 15
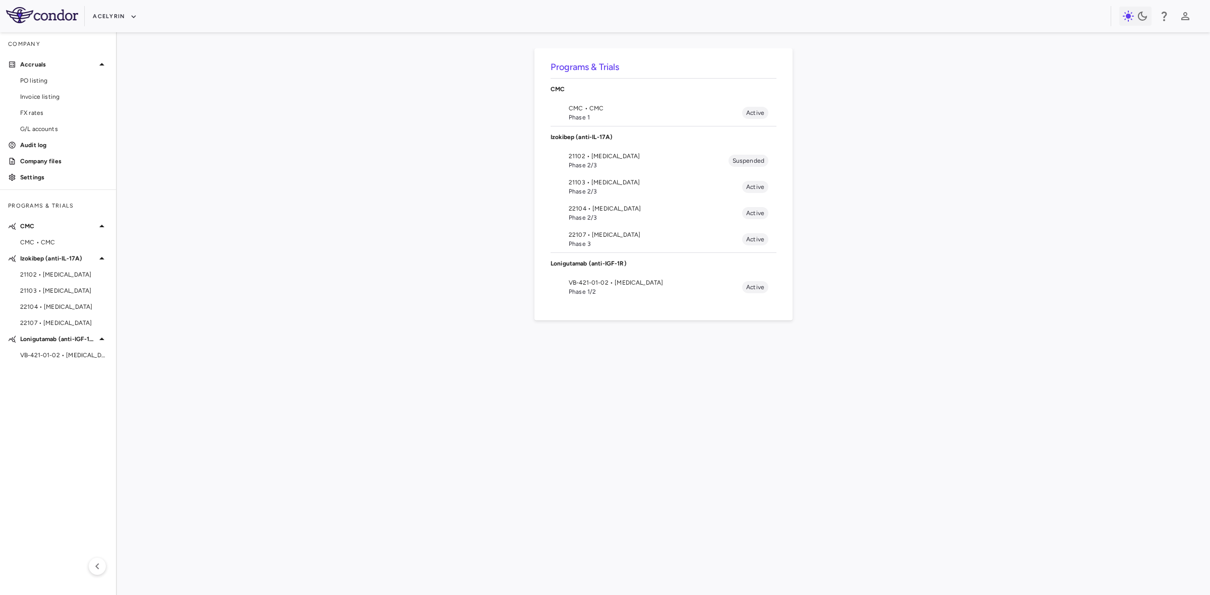
click at [504, 420] on div "Programs & Trials CMC CMC • CMC Phase 1 Active Izokibep (anti-IL-17A) 21102 • H…" at bounding box center [663, 313] width 1061 height 531
click at [119, 12] on button "Acelyrin" at bounding box center [115, 17] width 44 height 16
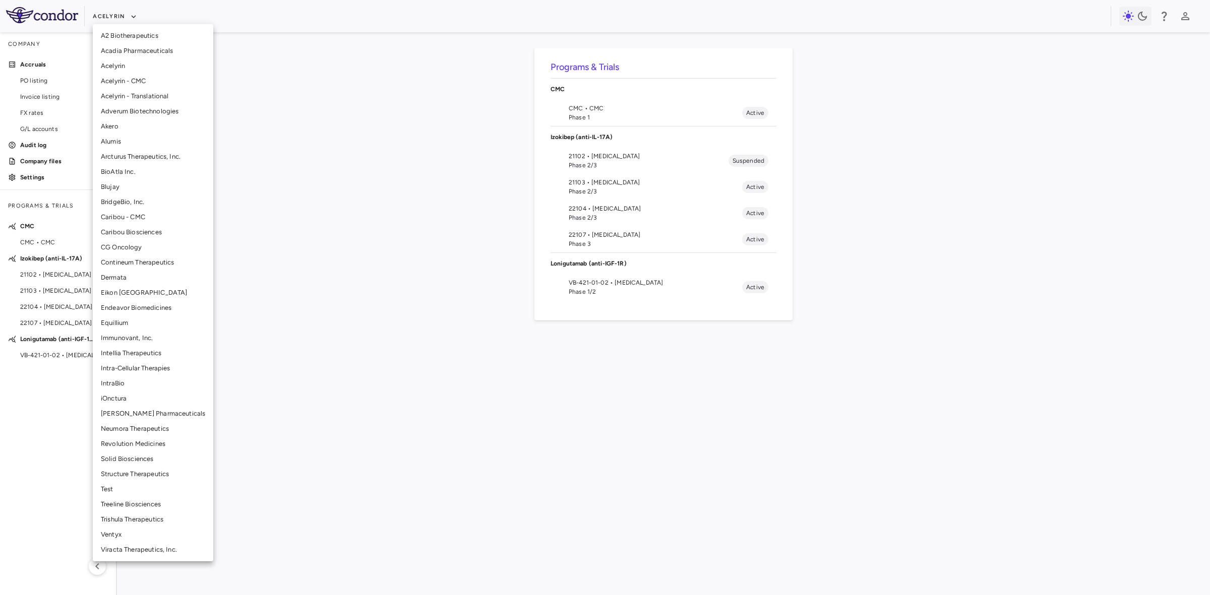
click at [116, 139] on li "Alumis" at bounding box center [153, 141] width 120 height 15
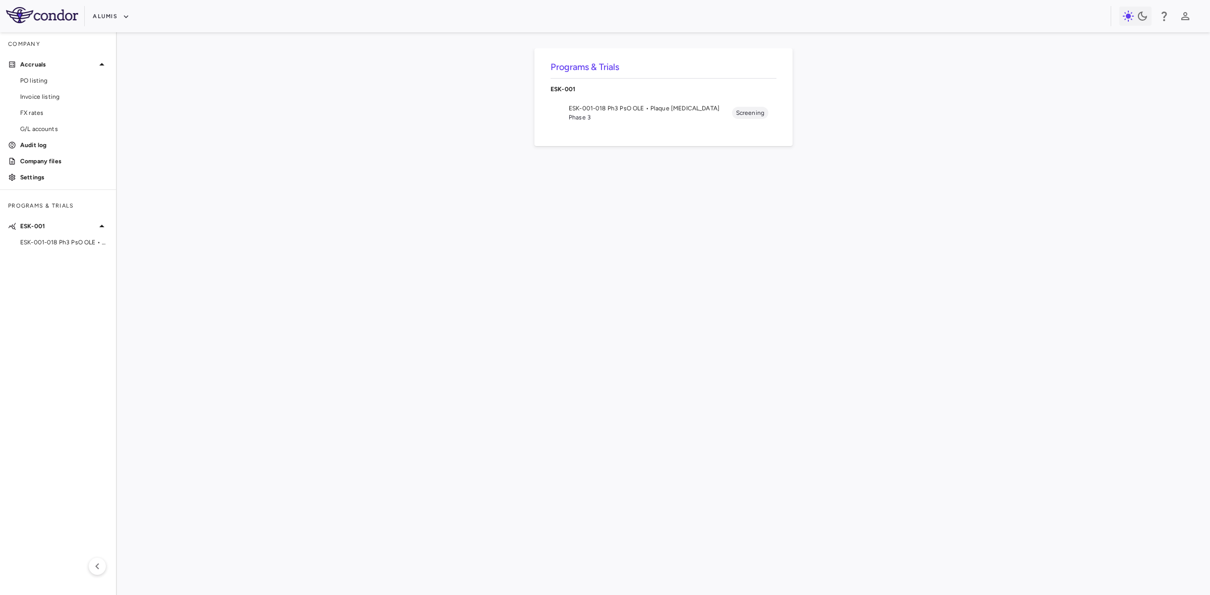
click at [346, 192] on div "Programs & Trials ESK-001 ESK-001-018 Ph3 PsO OLE • Plaque Psoriasis Phase 3 Sc…" at bounding box center [663, 313] width 1061 height 531
click at [611, 115] on span "Phase 3" at bounding box center [650, 117] width 163 height 9
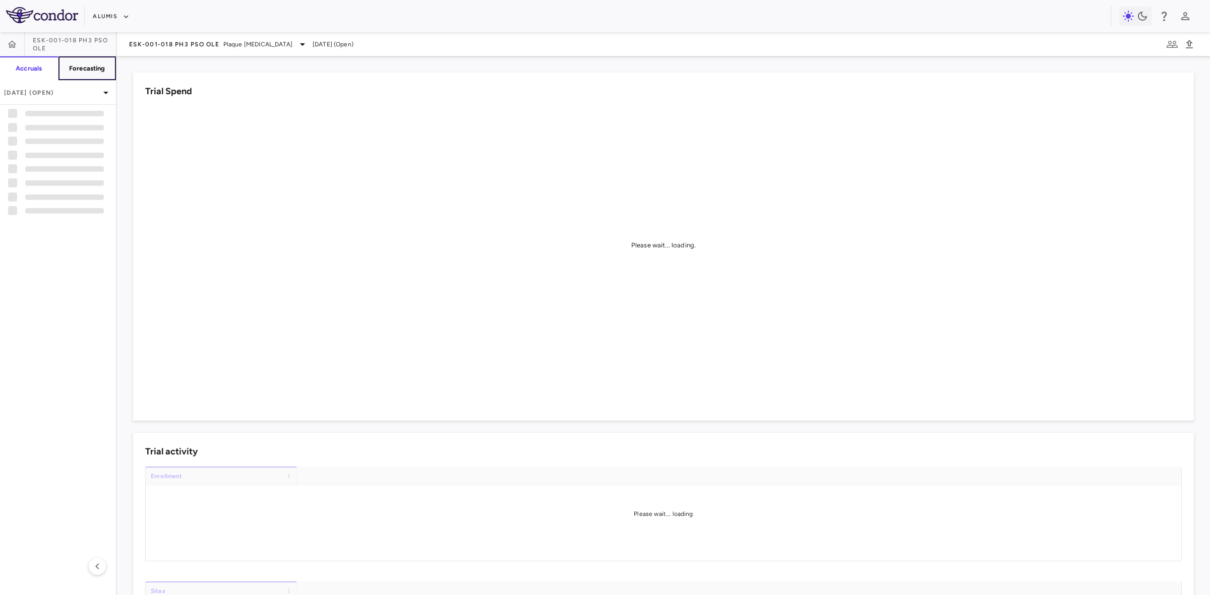
click at [81, 69] on h6 "Forecasting" at bounding box center [87, 68] width 36 height 9
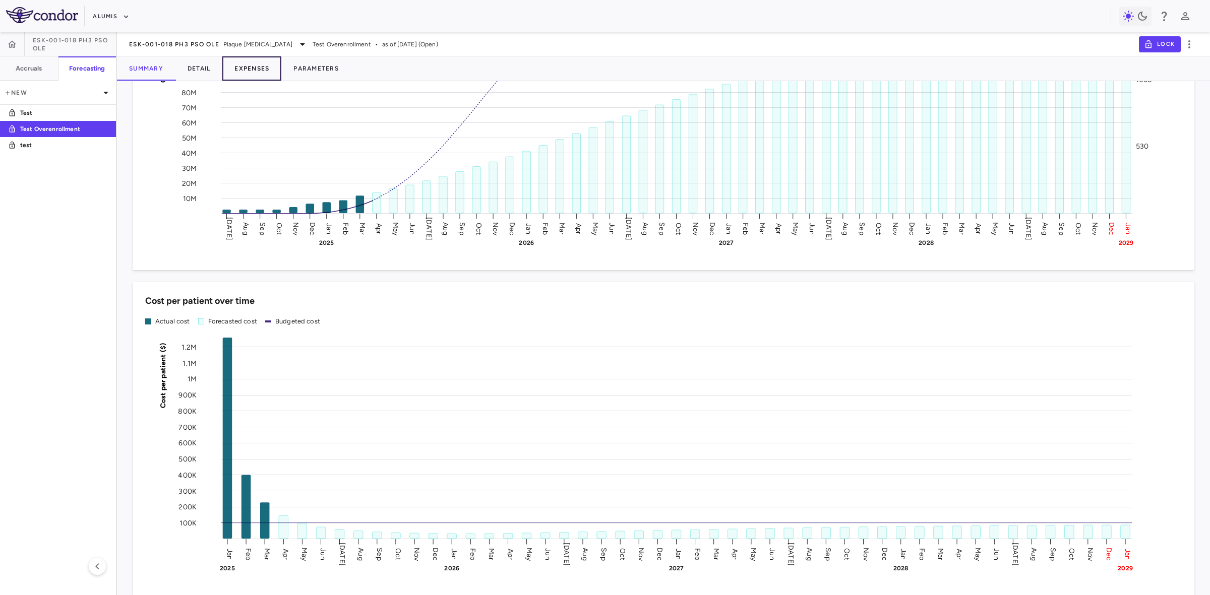
click at [255, 66] on button "Expenses" at bounding box center [251, 68] width 59 height 24
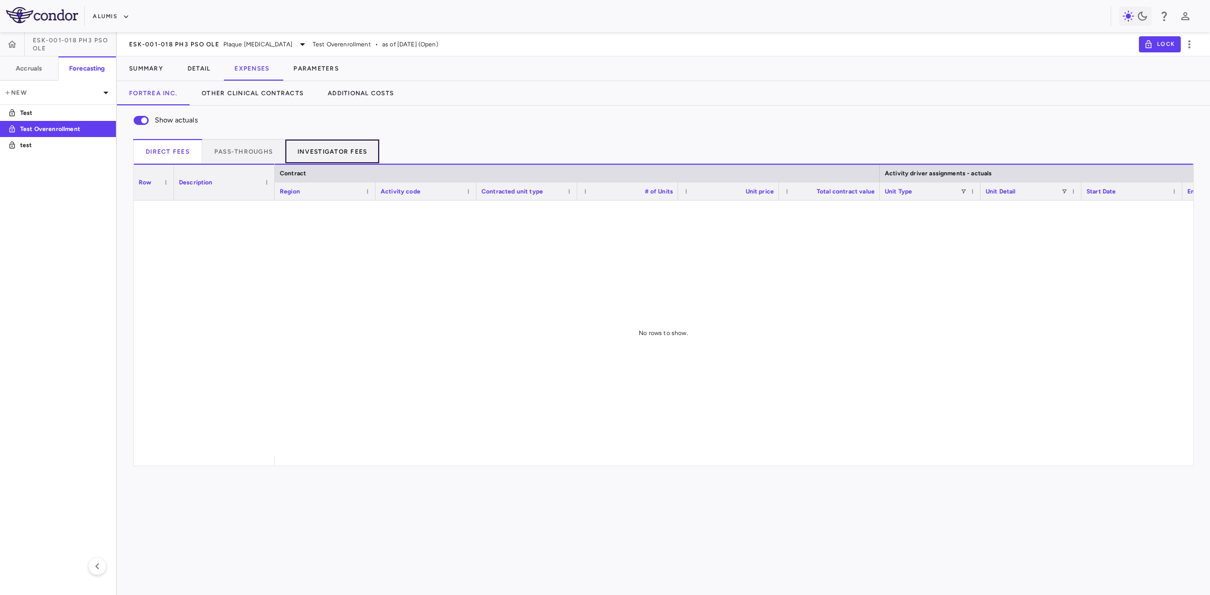
click at [341, 146] on button "Investigator Fees" at bounding box center [332, 151] width 94 height 24
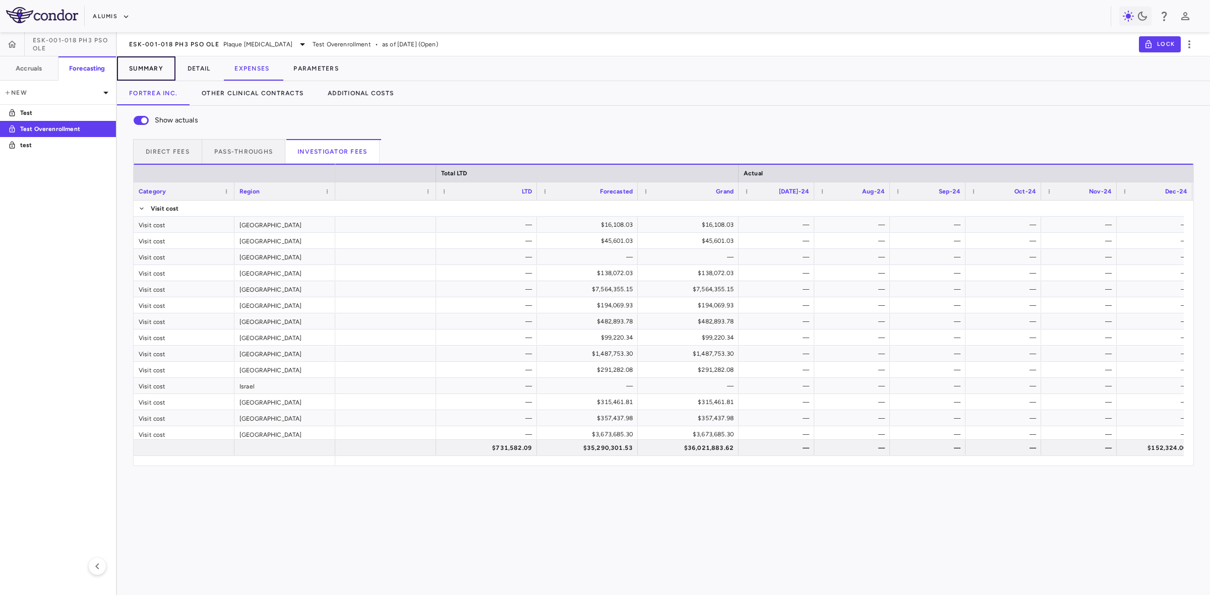
click at [151, 68] on button "Summary" at bounding box center [146, 68] width 58 height 24
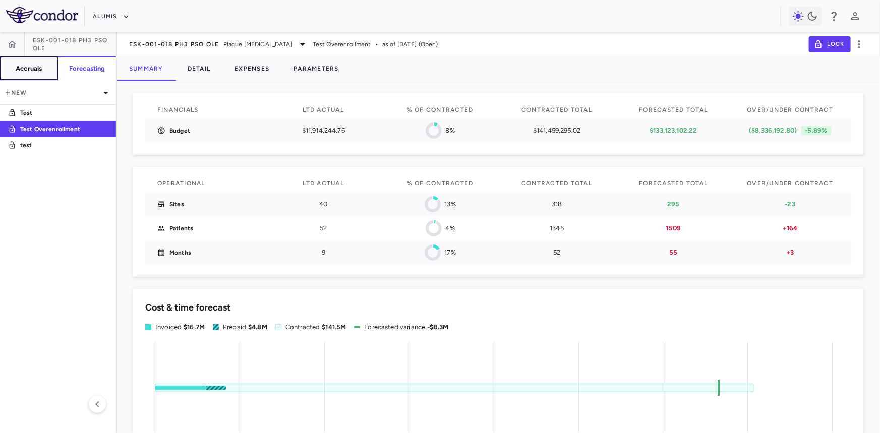
click at [36, 71] on h6 "Accruals" at bounding box center [29, 68] width 26 height 9
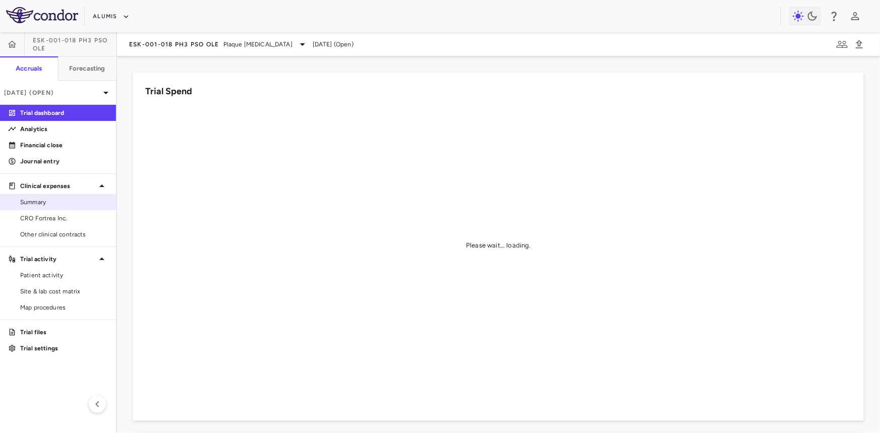
click at [43, 201] on span "Summary" at bounding box center [64, 202] width 88 height 9
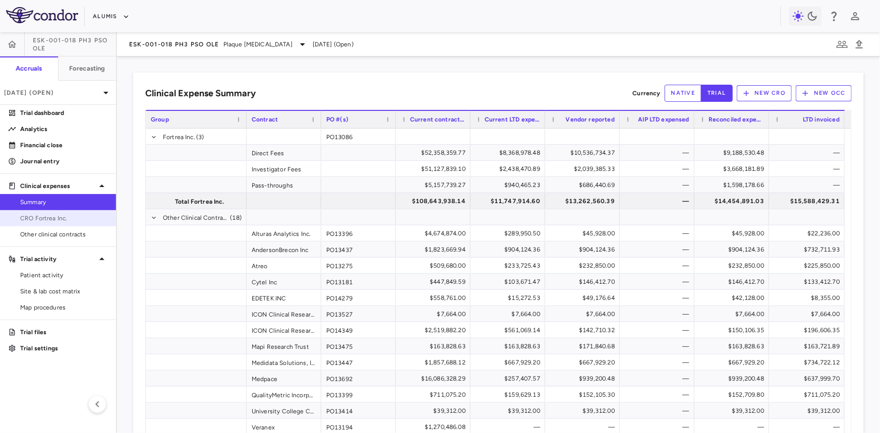
click at [57, 220] on span "CRO Fortrea Inc." at bounding box center [64, 218] width 88 height 9
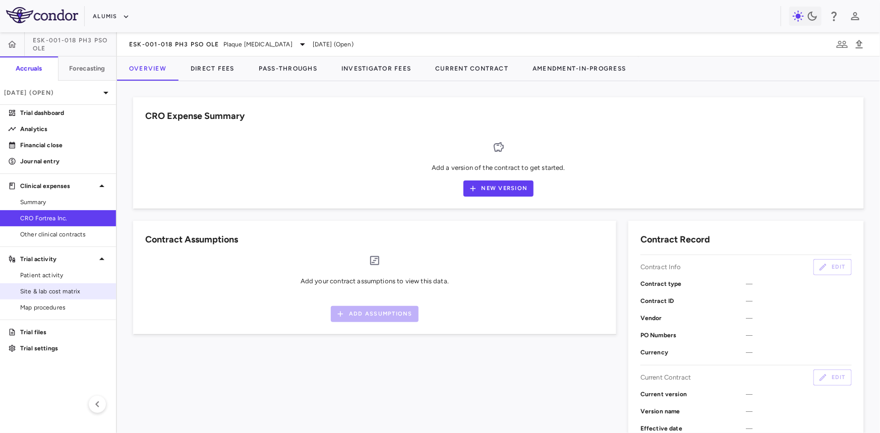
click at [74, 291] on span "Site & lab cost matrix" at bounding box center [64, 291] width 88 height 9
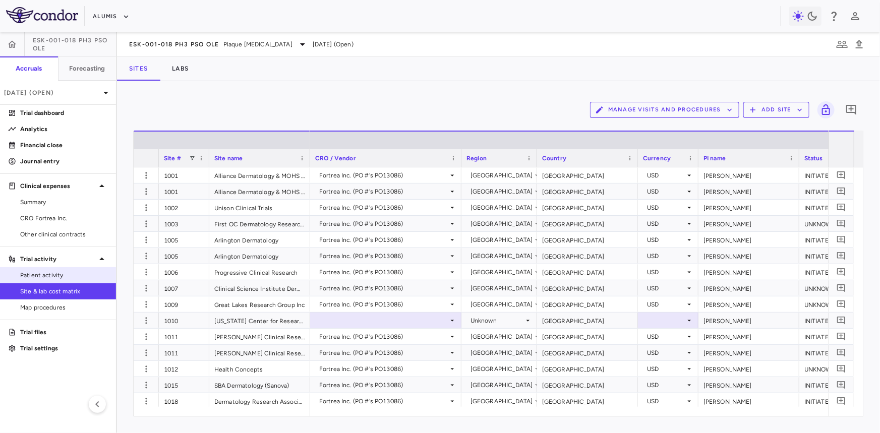
click at [58, 275] on span "Patient activity" at bounding box center [64, 275] width 88 height 9
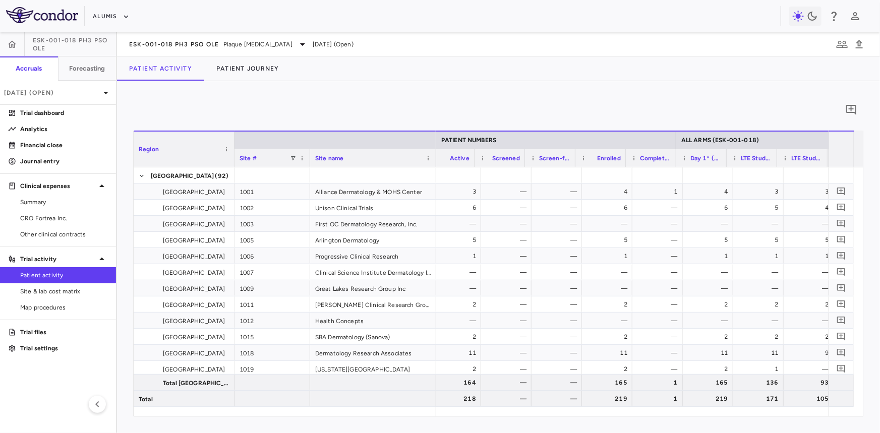
scroll to position [0, 365]
click at [78, 67] on h6 "Forecasting" at bounding box center [87, 68] width 36 height 9
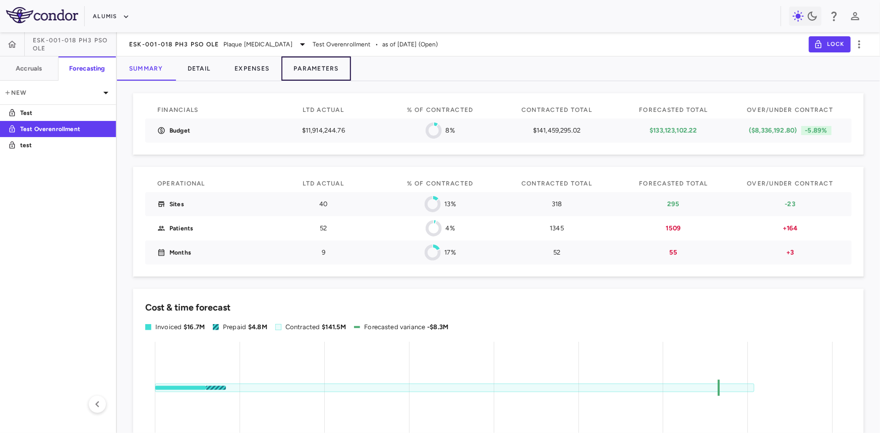
drag, startPoint x: 318, startPoint y: 69, endPoint x: 450, endPoint y: 88, distance: 133.5
click at [318, 69] on button "Parameters" at bounding box center [316, 68] width 70 height 24
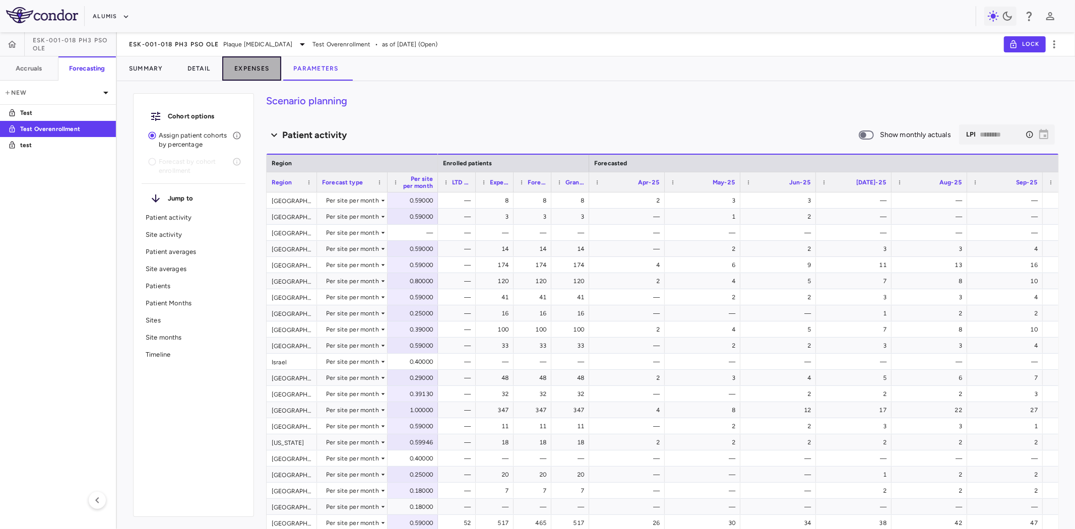
click at [262, 64] on button "Expenses" at bounding box center [251, 68] width 59 height 24
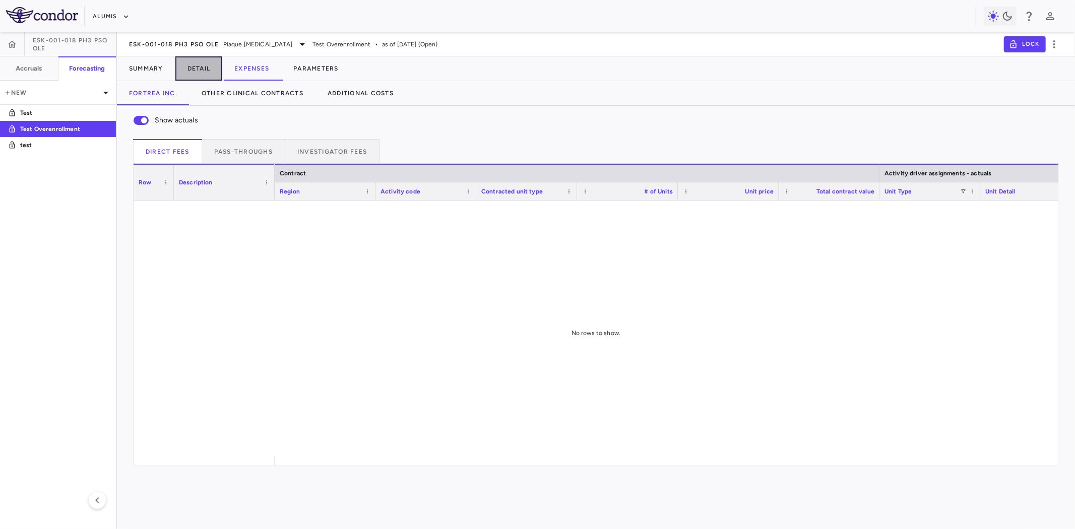
drag, startPoint x: 197, startPoint y: 67, endPoint x: 242, endPoint y: 84, distance: 49.2
click at [202, 63] on button "Detail" at bounding box center [198, 68] width 47 height 24
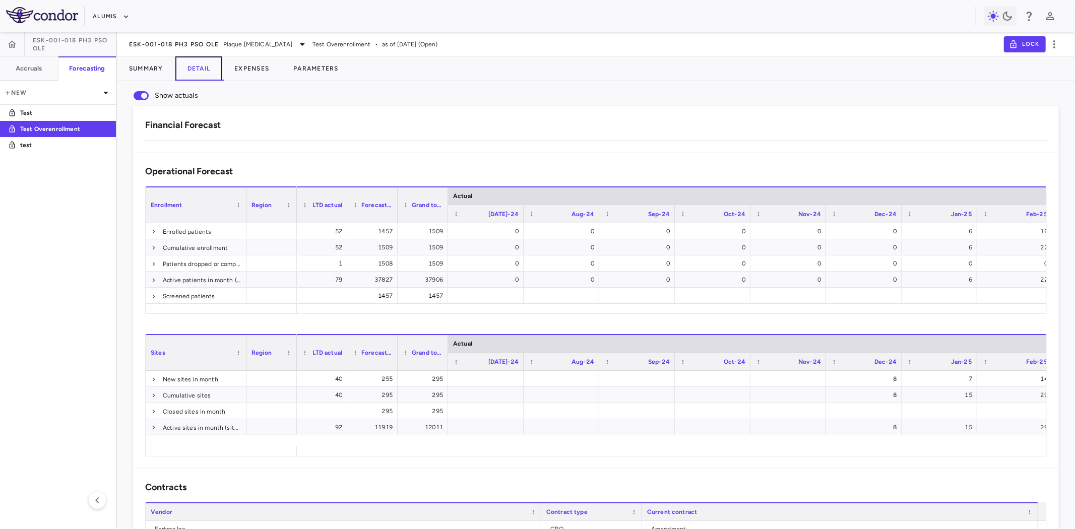
scroll to position [0, 198]
click at [669, 234] on div "($12,275,057.70)" at bounding box center [645, 233] width 48 height 16
click at [490, 235] on div "$38,067,290.53" at bounding box center [466, 233] width 87 height 16
click at [621, 230] on div "($12,275,057.70)" at bounding box center [666, 233] width 91 height 15
click at [596, 270] on span "Other Clinical Contracts (17)" at bounding box center [591, 266] width 891 height 16
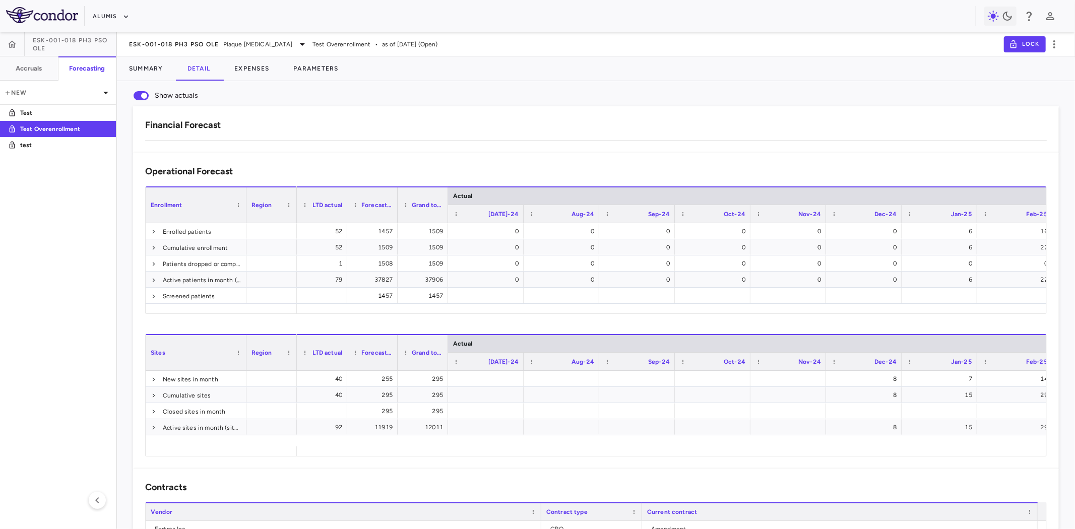
click at [598, 234] on div "$38,852,781.40" at bounding box center [567, 233] width 87 height 16
click at [312, 67] on button "Parameters" at bounding box center [316, 68] width 70 height 24
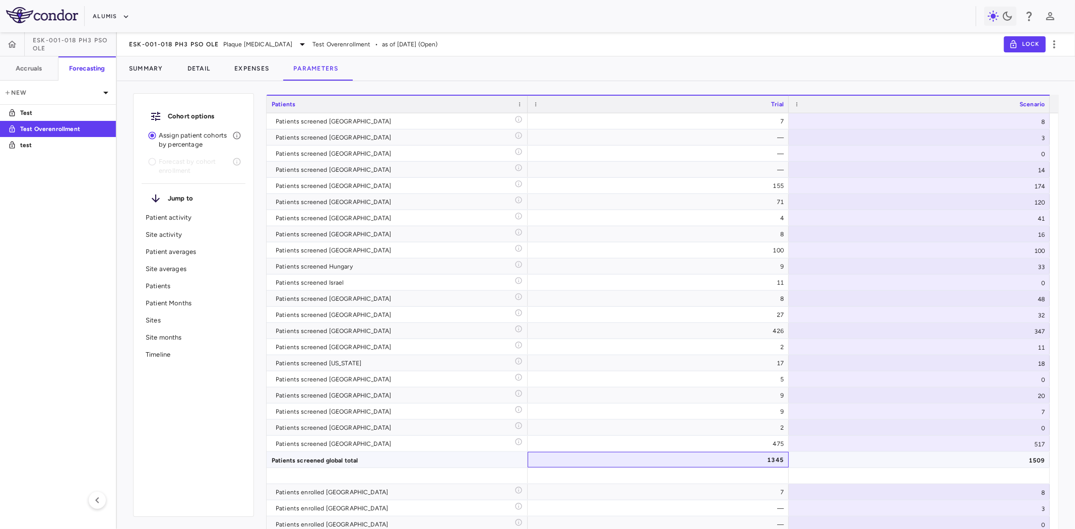
click at [775, 462] on div "1345" at bounding box center [660, 460] width 247 height 16
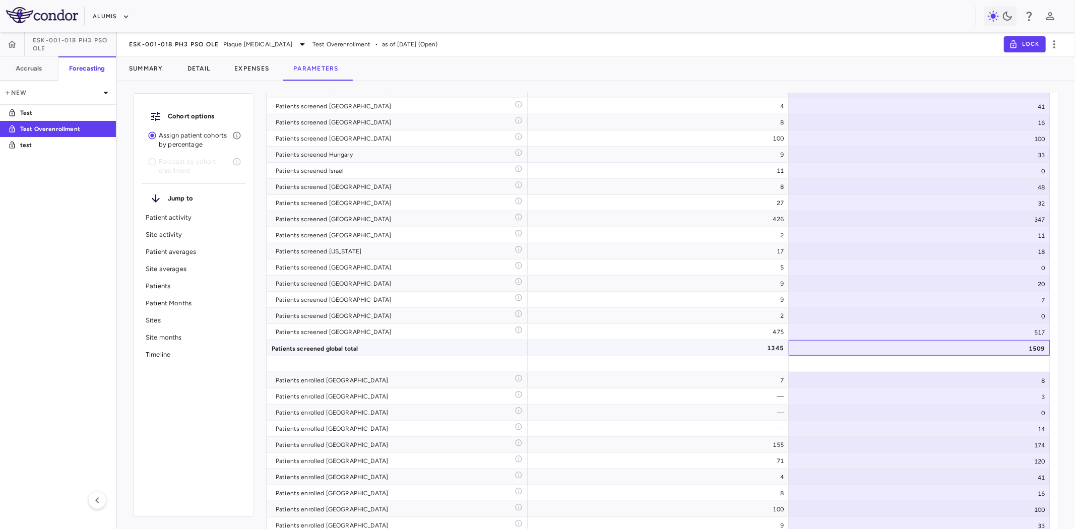
click at [958, 345] on div "1509" at bounding box center [919, 348] width 261 height 16
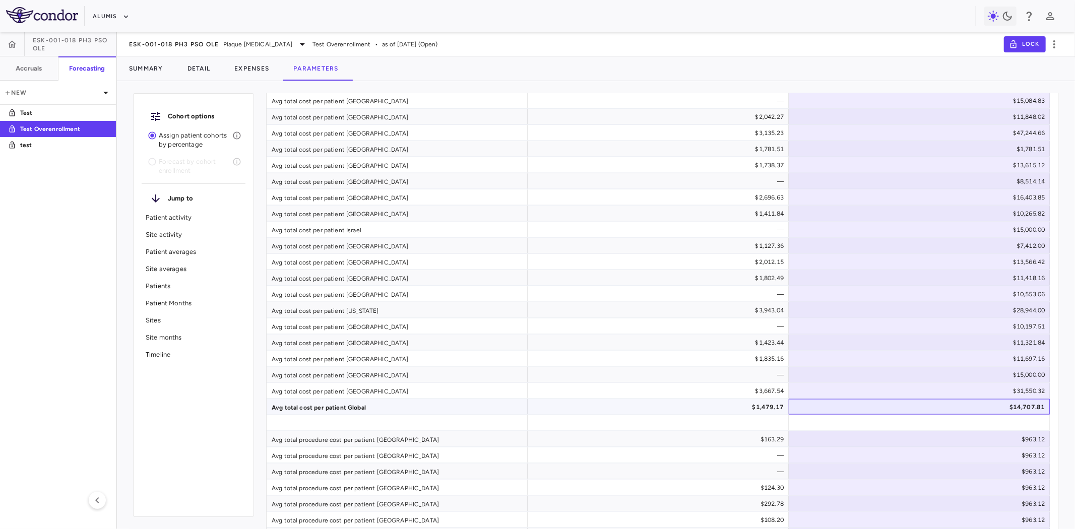
click at [996, 412] on div "$14,707.81" at bounding box center [921, 407] width 247 height 16
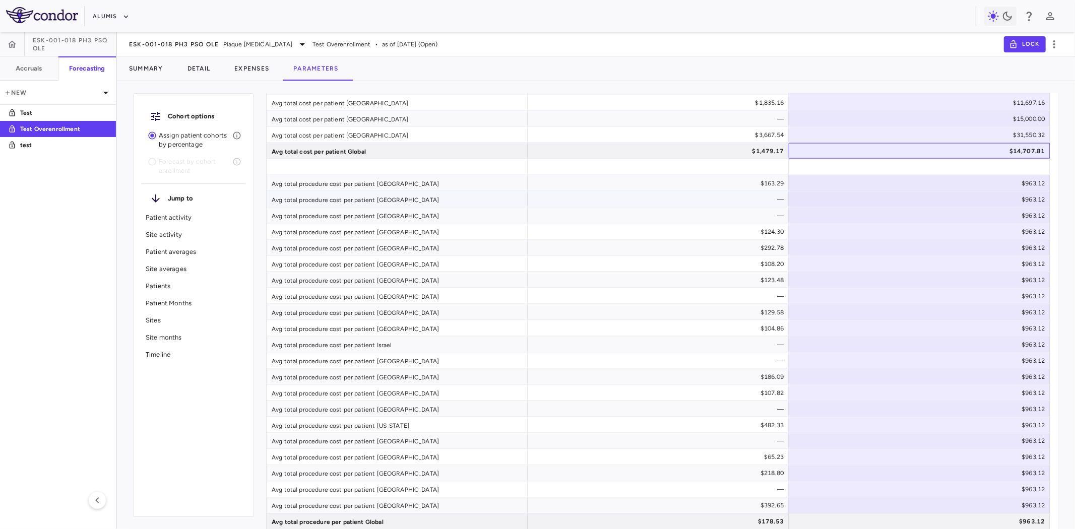
scroll to position [1344, 0]
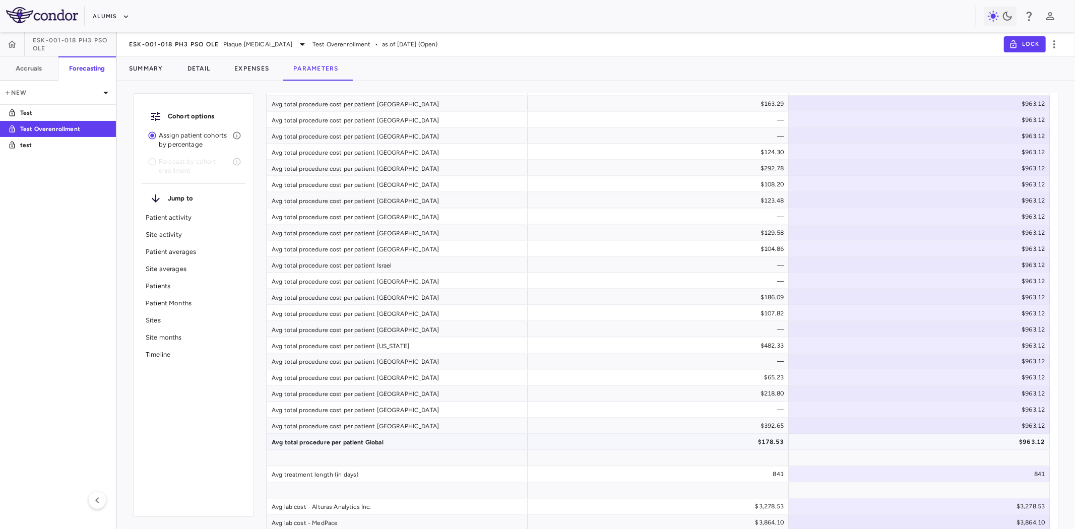
click at [1019, 444] on div "$963.12" at bounding box center [921, 443] width 247 height 16
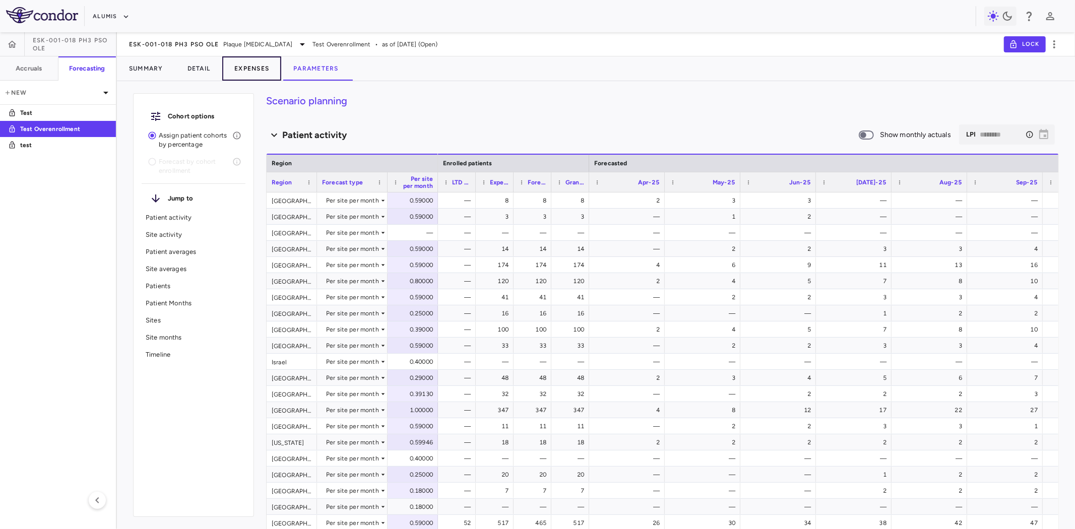
click at [272, 66] on button "Expenses" at bounding box center [251, 68] width 59 height 24
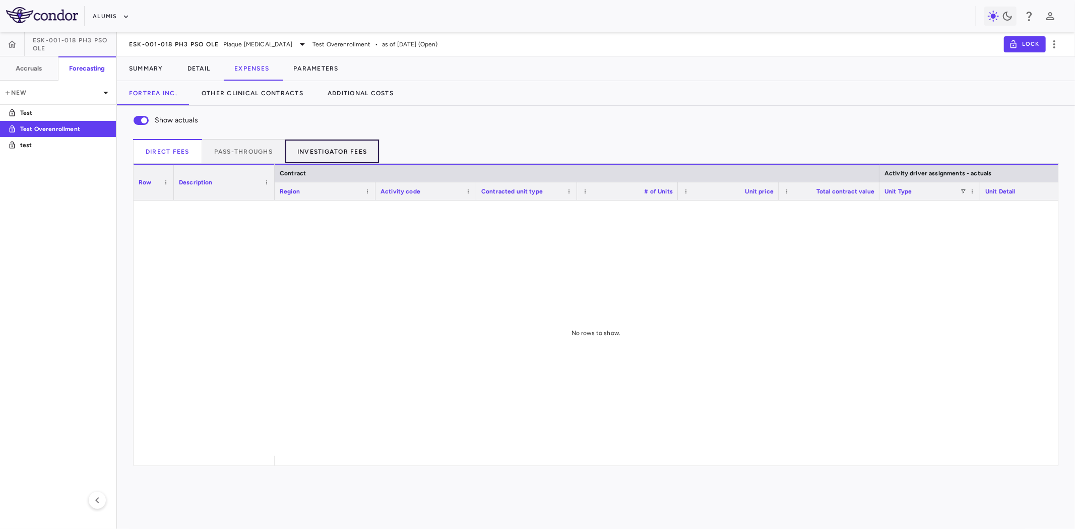
click at [349, 150] on button "Investigator Fees" at bounding box center [332, 151] width 94 height 24
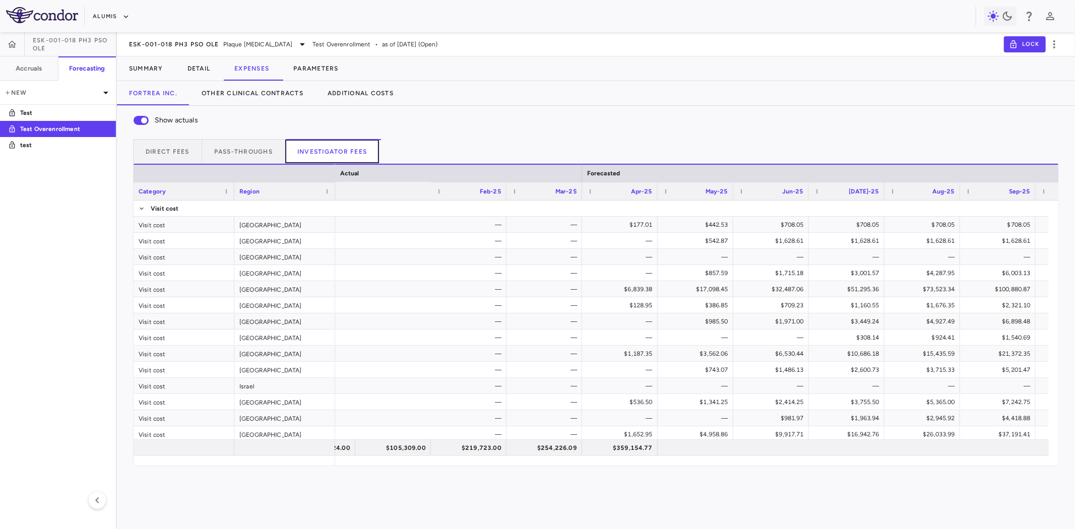
scroll to position [0, 1098]
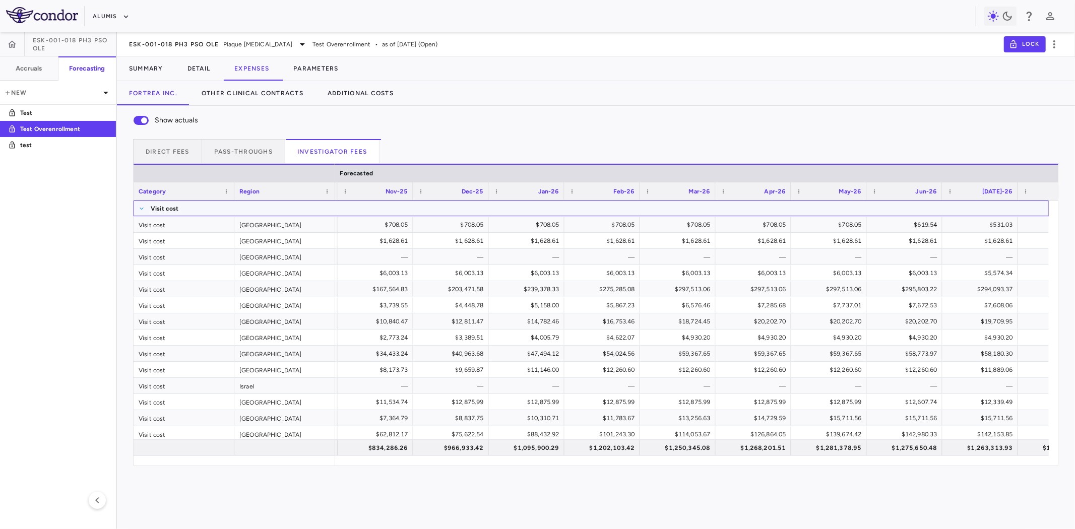
click at [141, 208] on span at bounding box center [142, 209] width 6 height 6
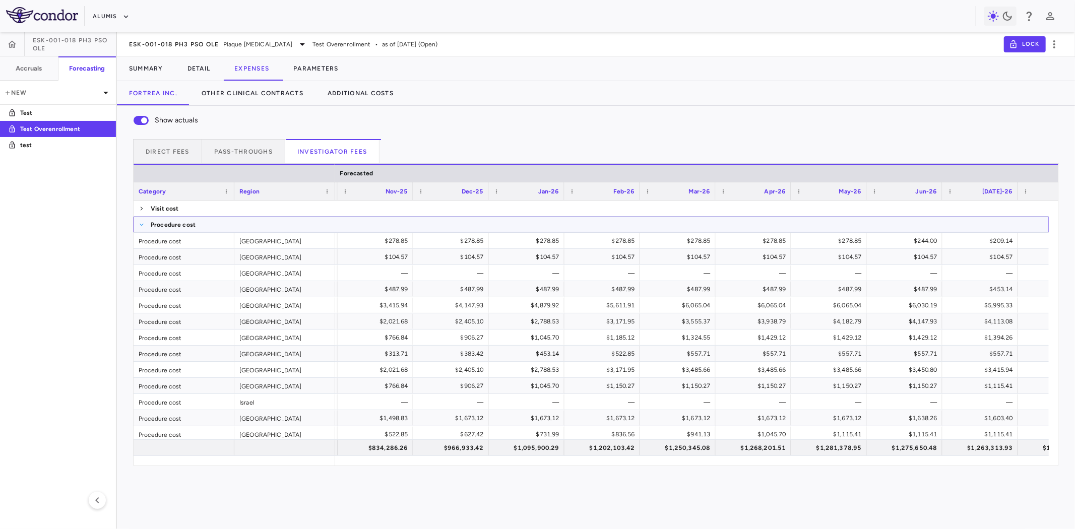
click at [139, 223] on span at bounding box center [142, 225] width 6 height 6
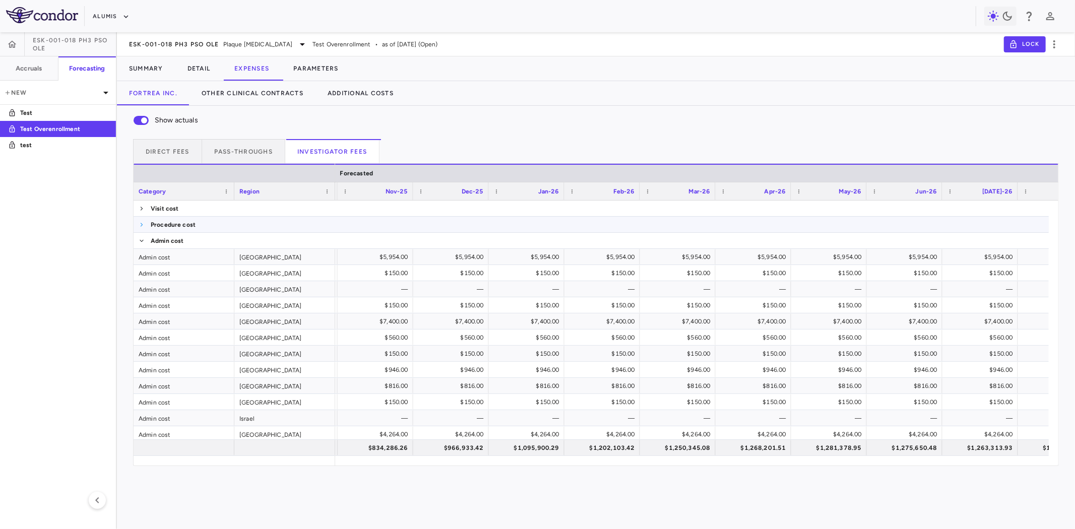
click at [139, 222] on span at bounding box center [142, 225] width 6 height 6
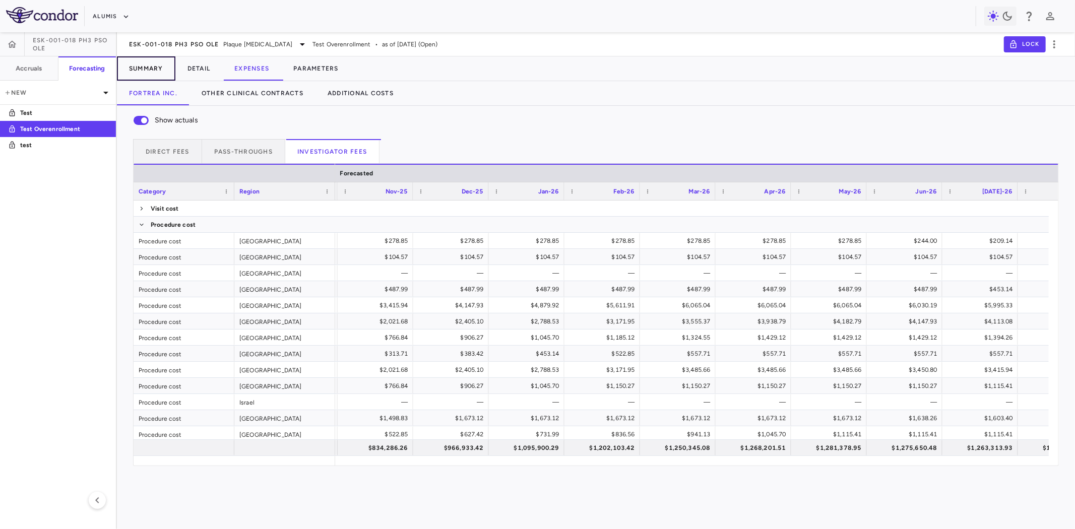
click at [147, 68] on button "Summary" at bounding box center [146, 68] width 58 height 24
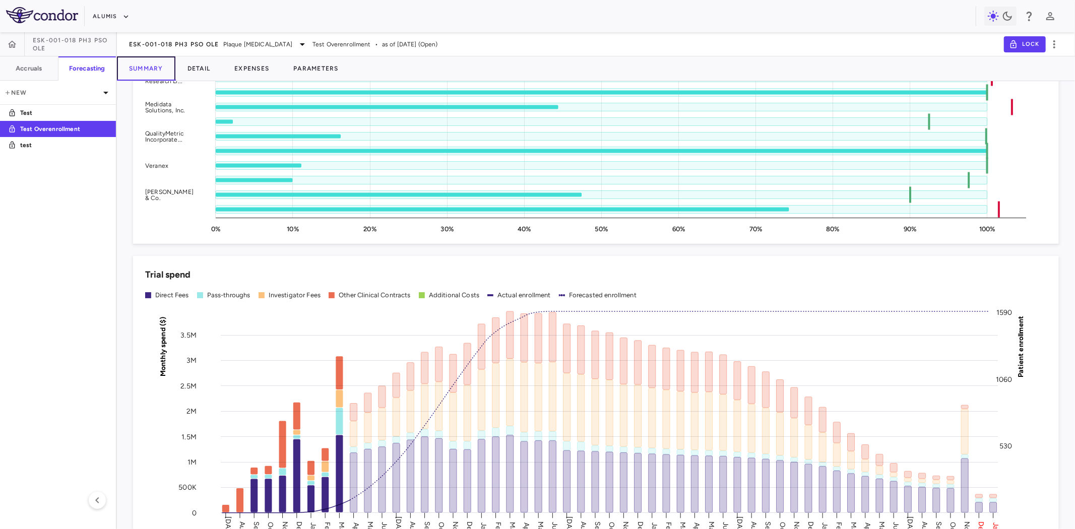
scroll to position [1064, 0]
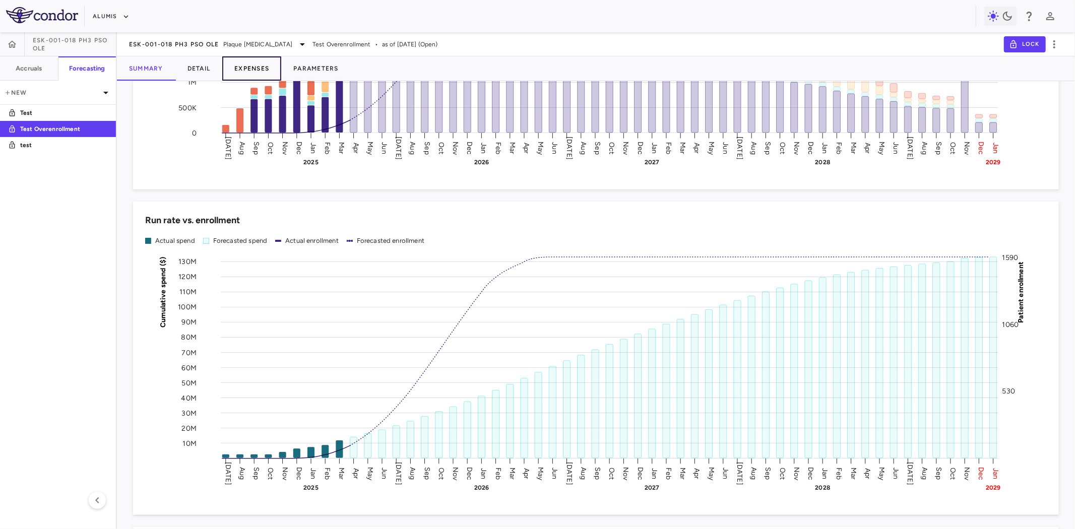
click at [256, 68] on button "Expenses" at bounding box center [251, 68] width 59 height 24
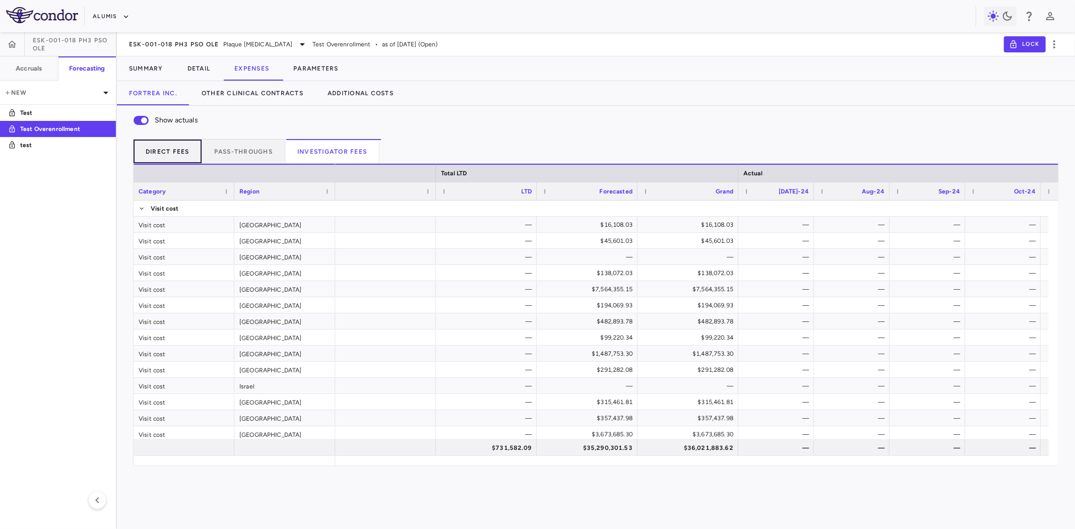
click at [184, 147] on button "Direct Fees" at bounding box center [167, 151] width 69 height 24
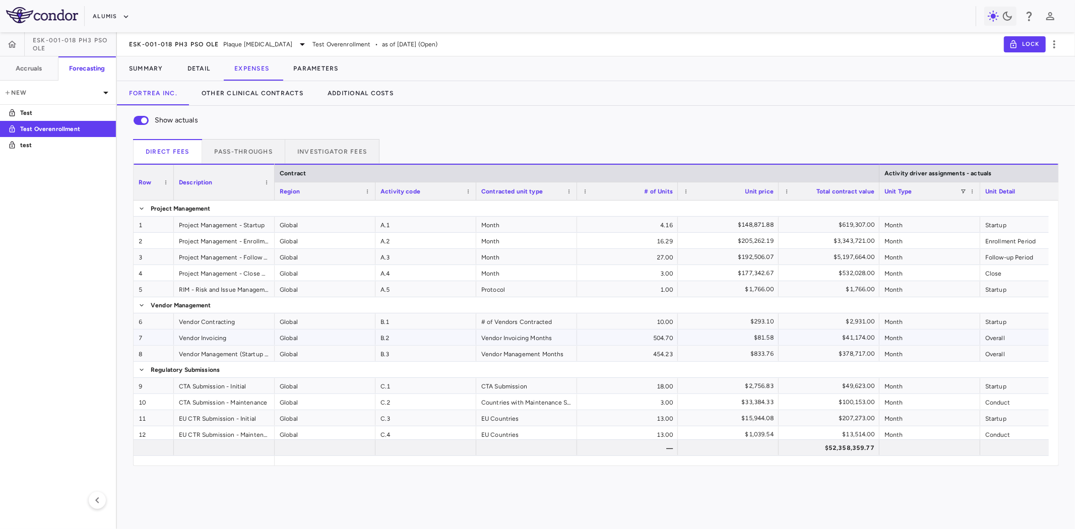
click at [411, 334] on div "B.2" at bounding box center [426, 338] width 101 height 16
click at [320, 70] on button "Parameters" at bounding box center [316, 68] width 70 height 24
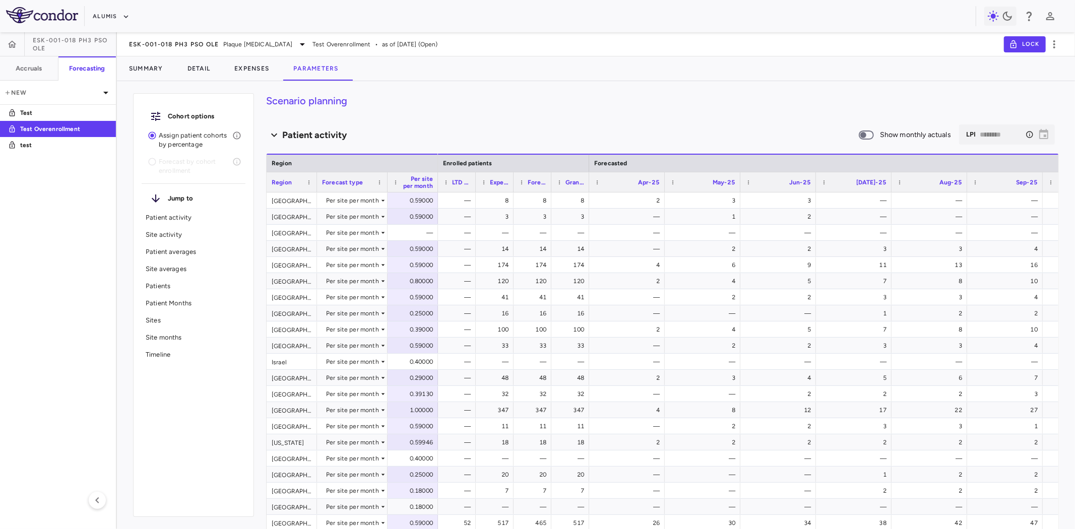
click at [274, 132] on icon at bounding box center [274, 135] width 16 height 12
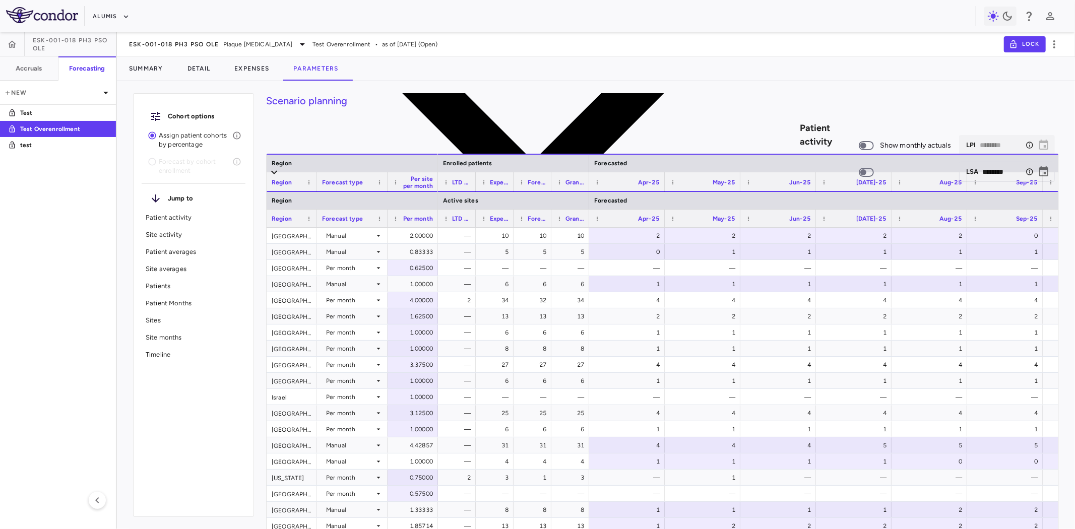
click at [273, 132] on icon at bounding box center [533, 135] width 534 height 534
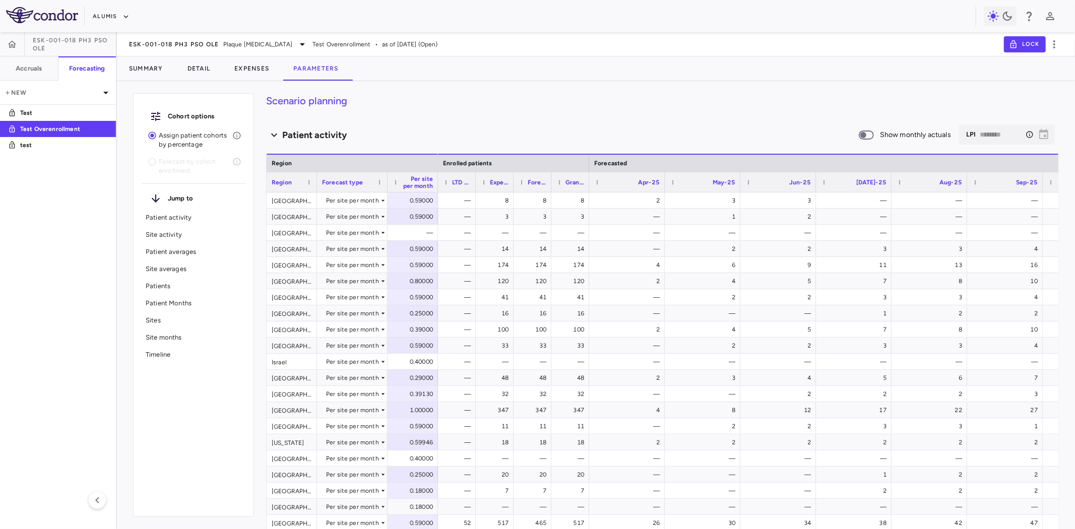
click at [469, 111] on div "Scenario planning Patient activity Show monthly actuals ​ LPI ******** ​ Drag h…" at bounding box center [662, 311] width 793 height 436
click at [257, 72] on button "Expenses" at bounding box center [251, 68] width 59 height 24
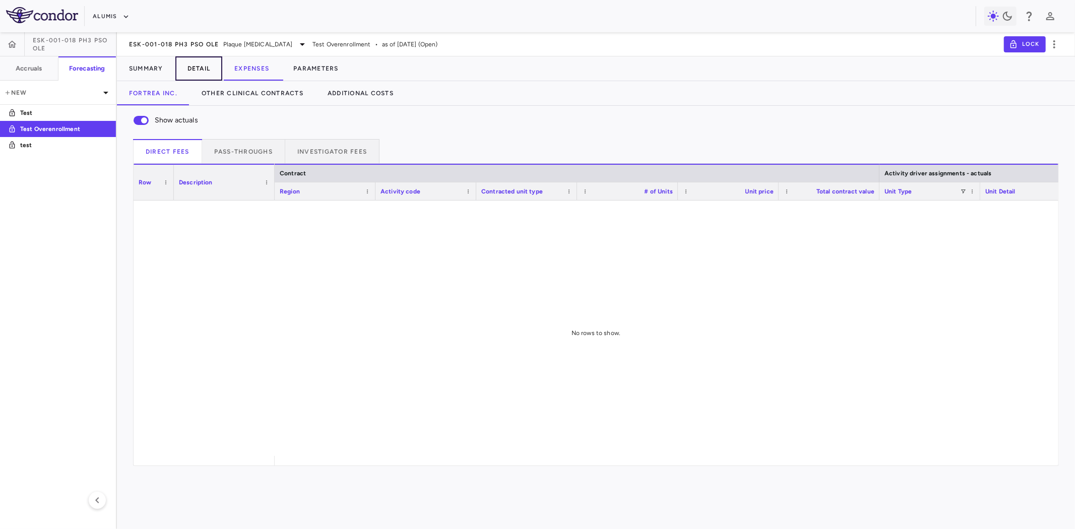
click at [206, 70] on button "Detail" at bounding box center [198, 68] width 47 height 24
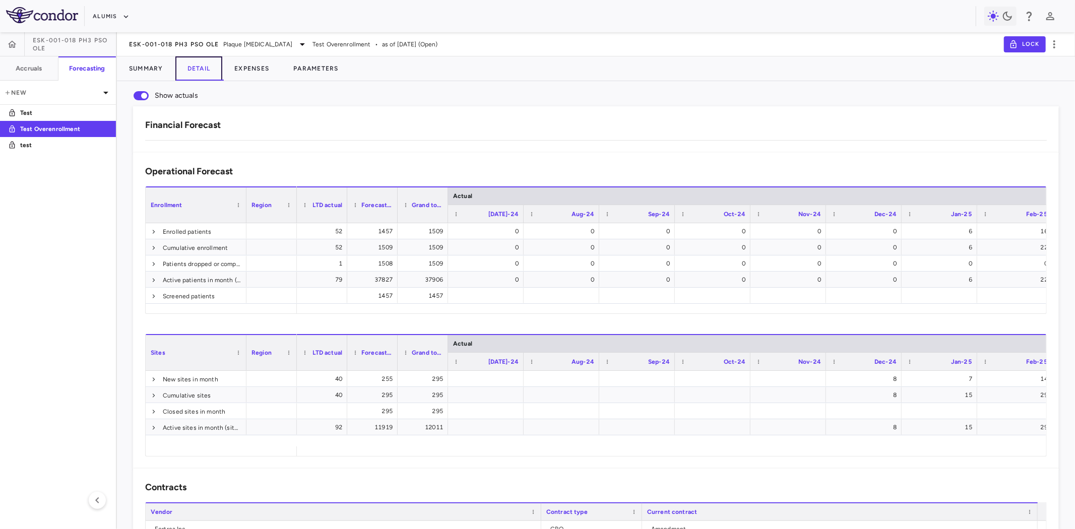
scroll to position [0, 713]
click at [742, 131] on div "$1,808,290.02" at bounding box center [743, 122] width 62 height 16
click at [246, 68] on button "Expenses" at bounding box center [251, 68] width 59 height 24
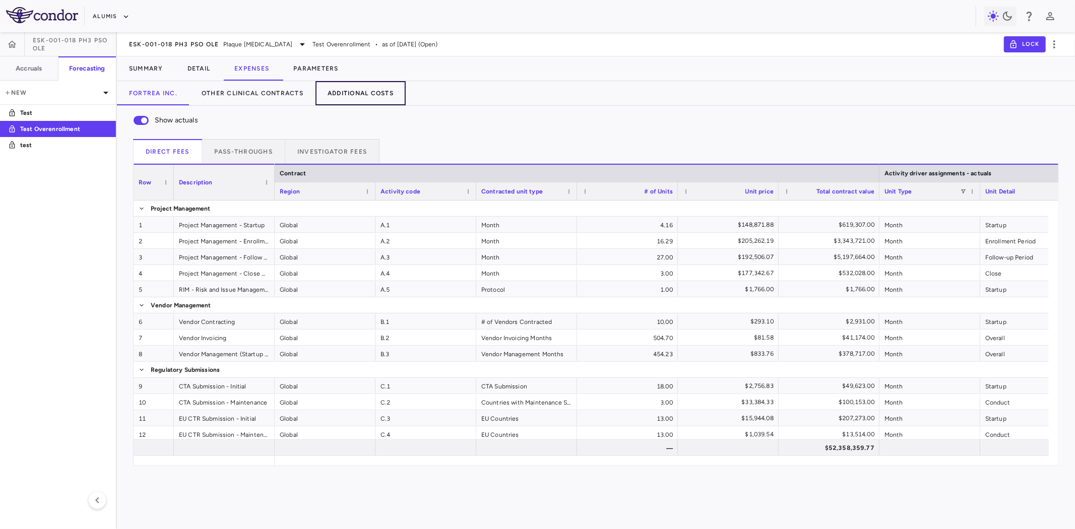
click at [360, 98] on button "Additional Costs" at bounding box center [361, 93] width 90 height 24
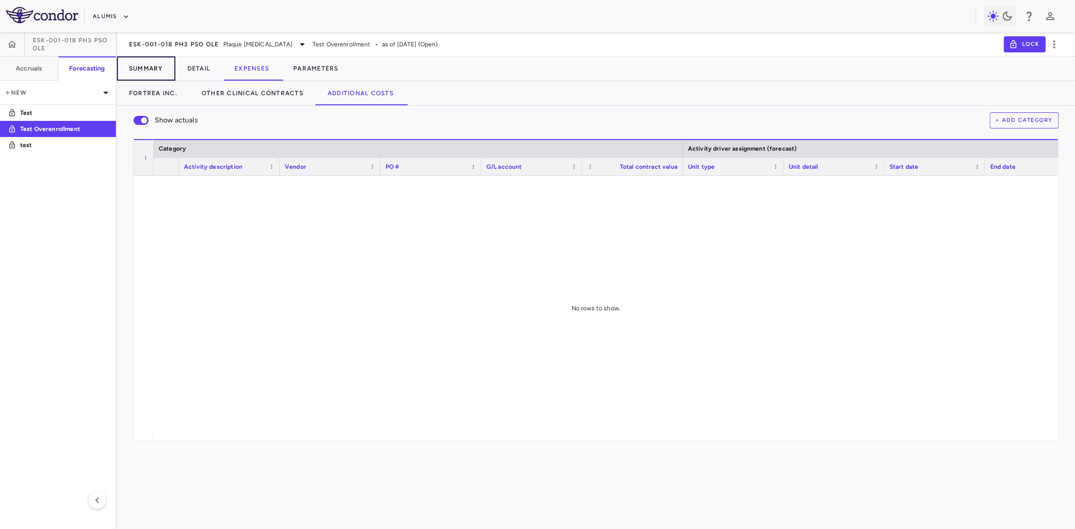
click at [148, 69] on button "Summary" at bounding box center [146, 68] width 58 height 24
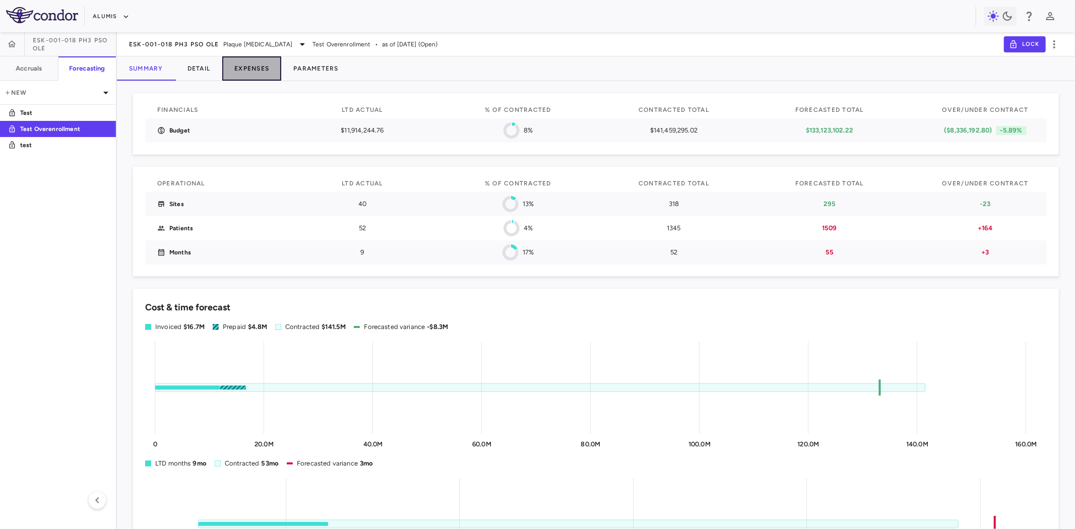
drag, startPoint x: 0, startPoint y: 0, endPoint x: 256, endPoint y: 65, distance: 264.1
click at [256, 65] on button "Expenses" at bounding box center [251, 68] width 59 height 24
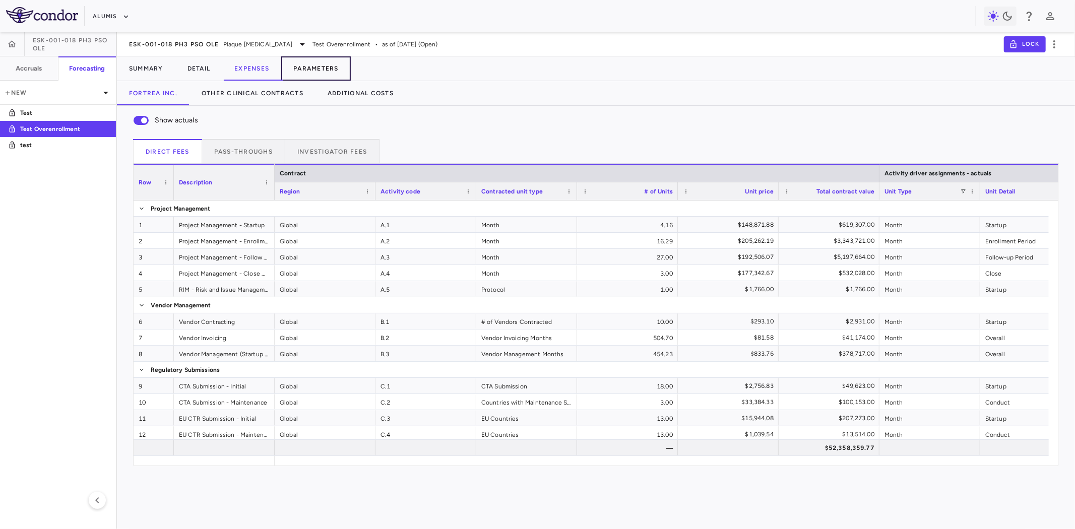
click at [314, 67] on button "Parameters" at bounding box center [316, 68] width 70 height 24
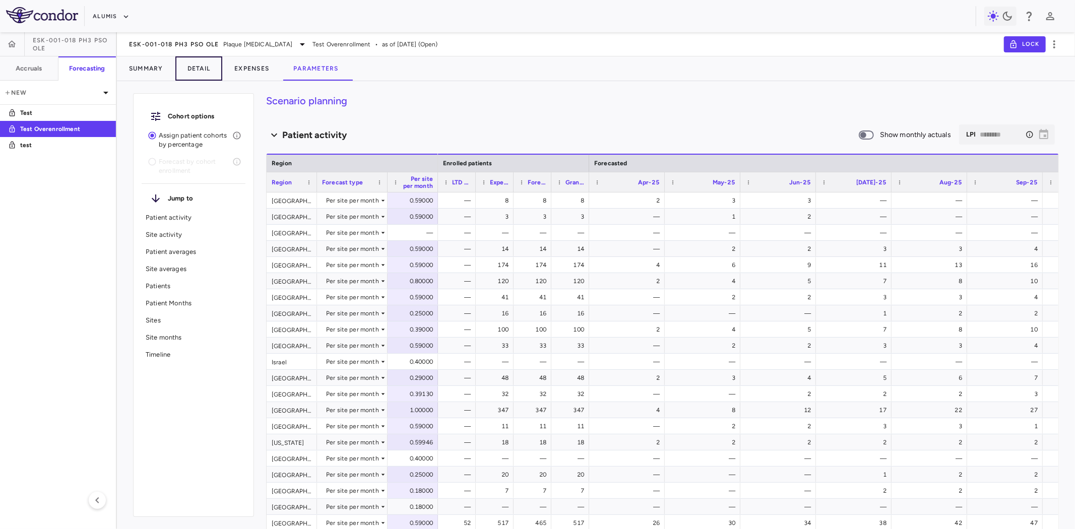
drag, startPoint x: 203, startPoint y: 69, endPoint x: 330, endPoint y: 70, distance: 127.0
click at [330, 70] on div "Summary Detail Expenses Parameters" at bounding box center [596, 68] width 958 height 24
click at [252, 69] on button "Expenses" at bounding box center [251, 68] width 59 height 24
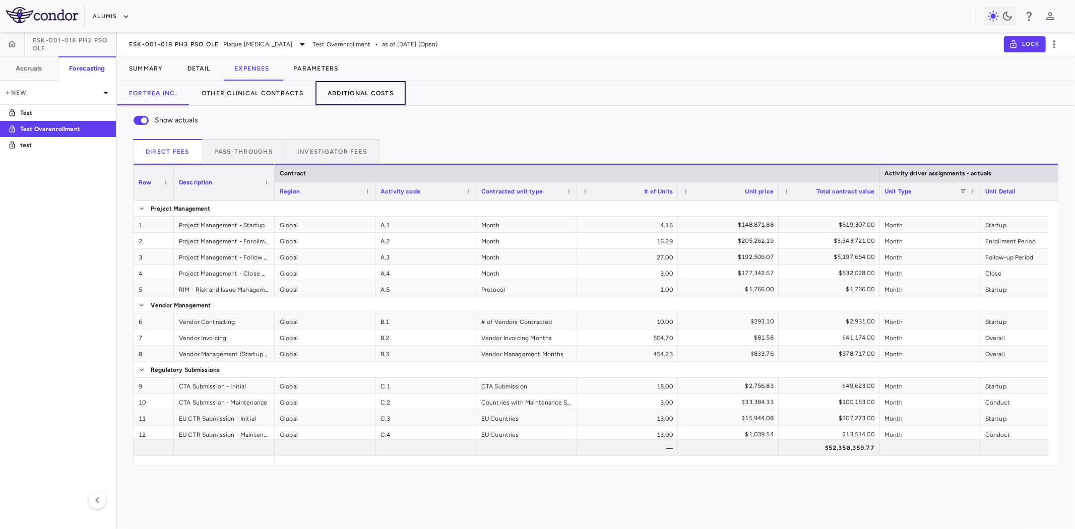
click at [379, 94] on button "Additional Costs" at bounding box center [361, 93] width 90 height 24
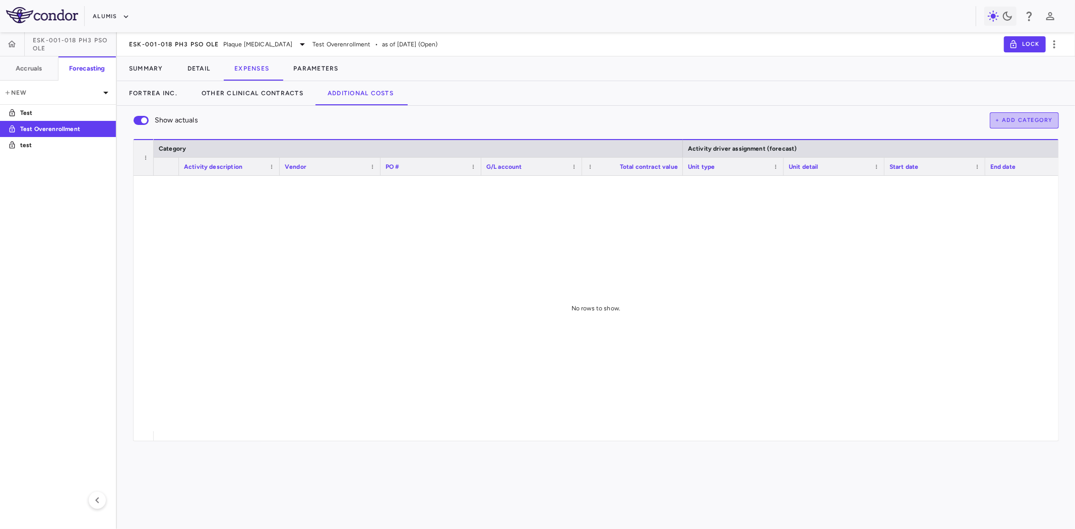
click at [1042, 121] on button "+ Add Category" at bounding box center [1025, 120] width 70 height 16
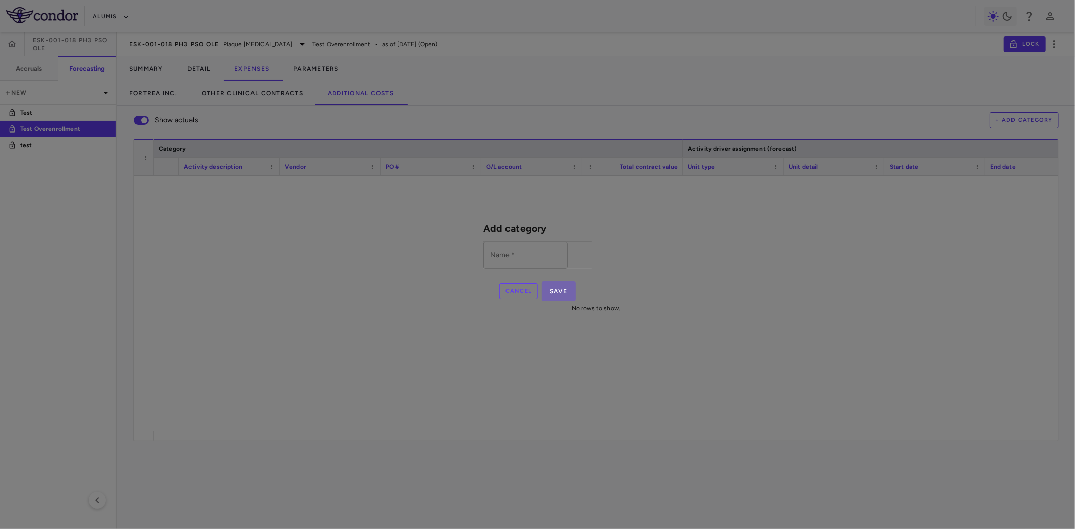
click at [513, 261] on input "Name   *" at bounding box center [525, 255] width 85 height 27
type input "********"
click at [576, 301] on button "Save" at bounding box center [559, 291] width 34 height 20
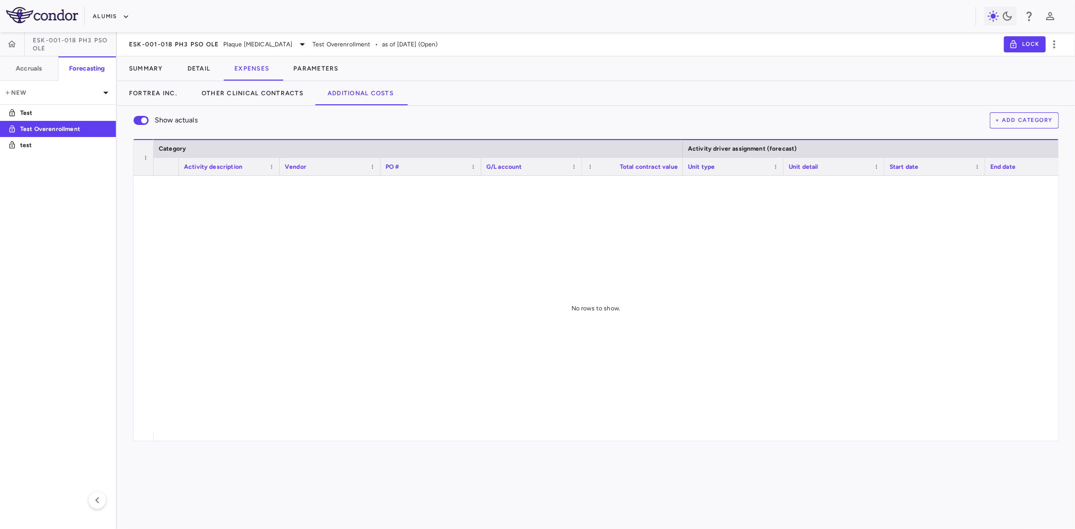
click at [576, 220] on div at bounding box center [606, 304] width 905 height 256
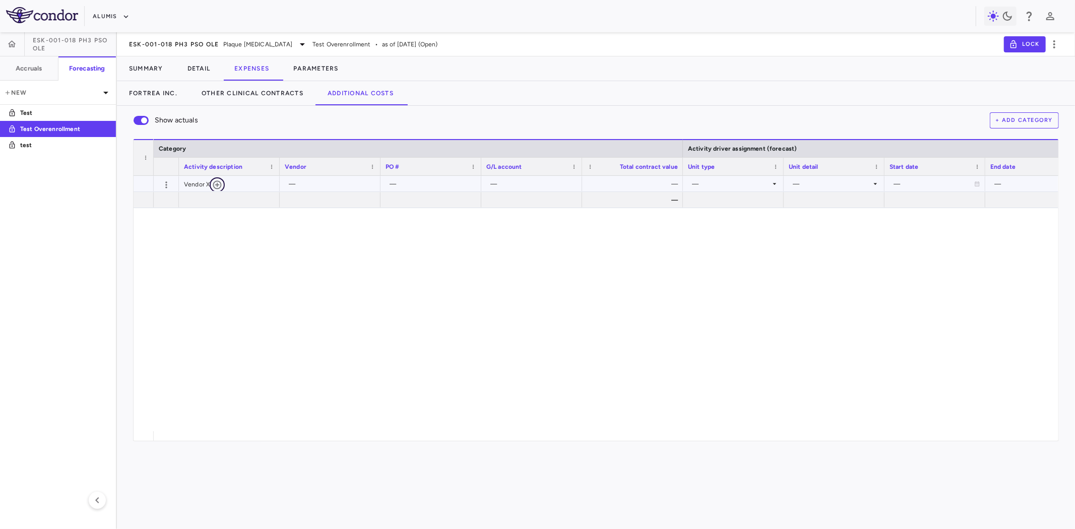
click at [222, 185] on icon "button" at bounding box center [217, 185] width 10 height 10
click at [222, 183] on icon "button" at bounding box center [217, 185] width 9 height 9
click at [253, 195] on div at bounding box center [229, 200] width 101 height 16
click at [207, 200] on div at bounding box center [229, 200] width 101 height 16
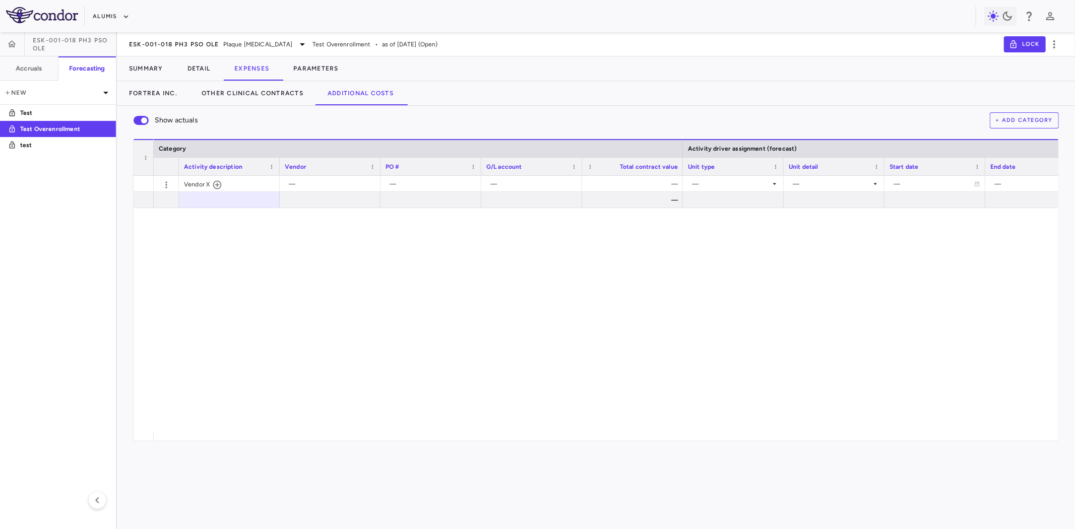
click at [1012, 122] on button "+ Add Category" at bounding box center [1025, 120] width 70 height 16
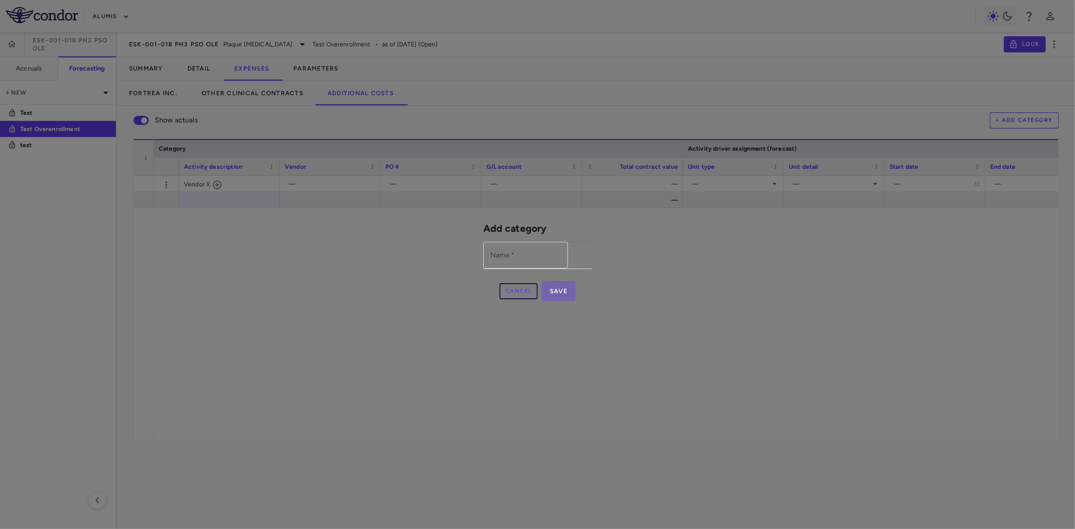
click at [538, 299] on button "Cancel" at bounding box center [519, 291] width 39 height 16
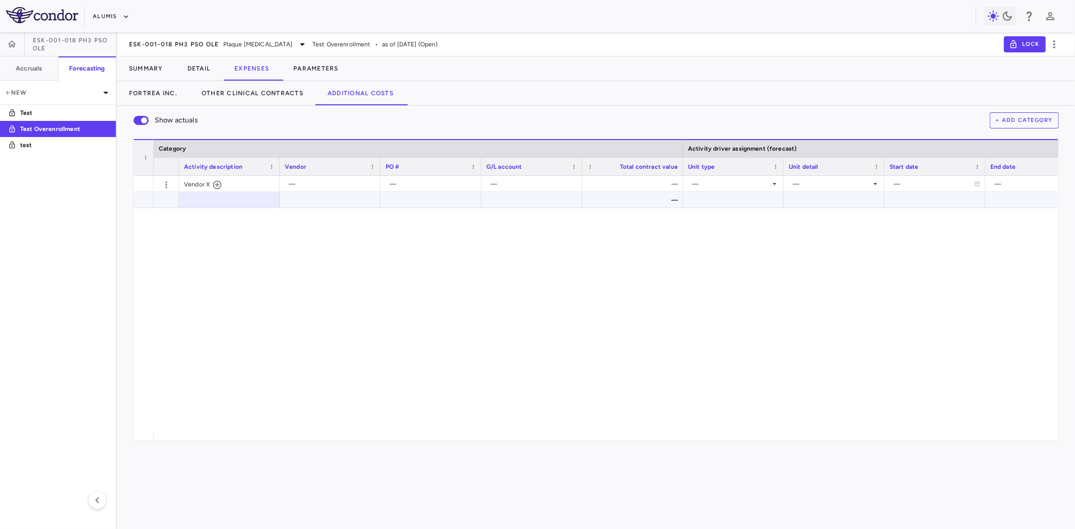
click at [653, 200] on div "—" at bounding box center [634, 200] width 87 height 16
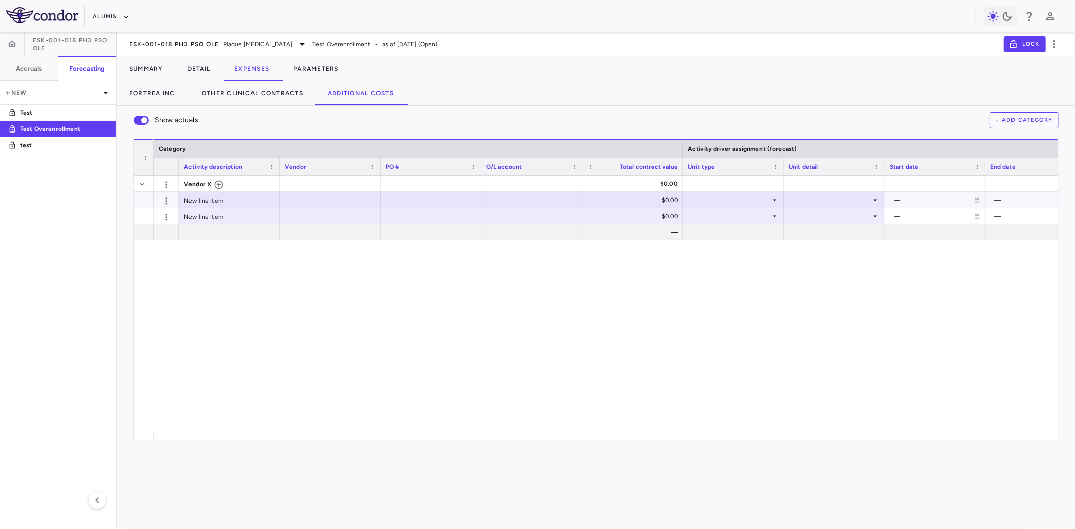
click at [659, 202] on div "$0.00" at bounding box center [634, 200] width 87 height 16
type input "******"
click at [780, 259] on div "Vendor X $0.00 — New line item ​ ****** — — Global New line item $0.00 — — Glob…" at bounding box center [606, 304] width 905 height 256
click at [773, 197] on icon at bounding box center [775, 200] width 8 height 8
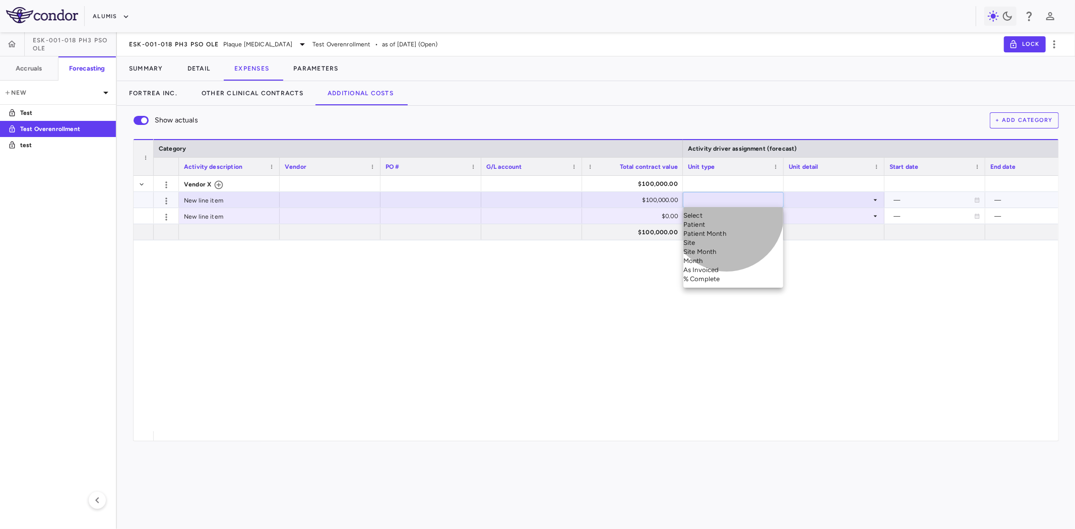
click at [727, 266] on div "Month" at bounding box center [734, 261] width 100 height 9
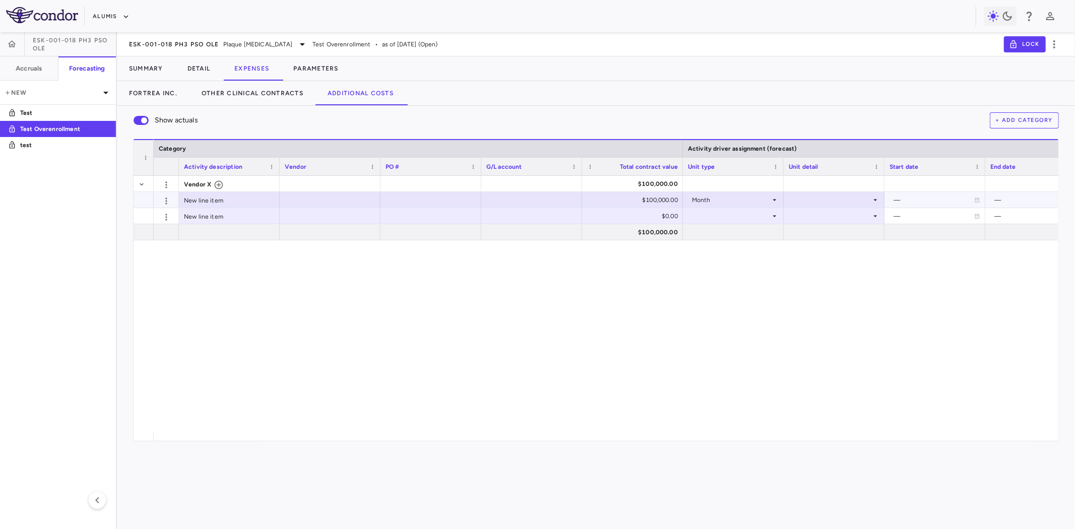
click at [845, 201] on div at bounding box center [834, 200] width 91 height 15
click at [833, 275] on li "Close" at bounding box center [834, 270] width 100 height 9
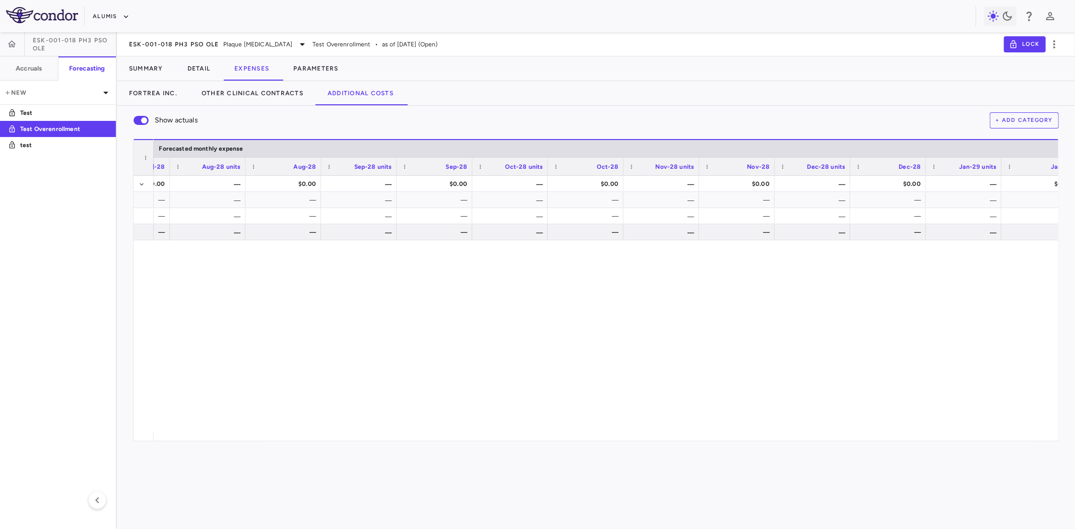
scroll to position [0, 8371]
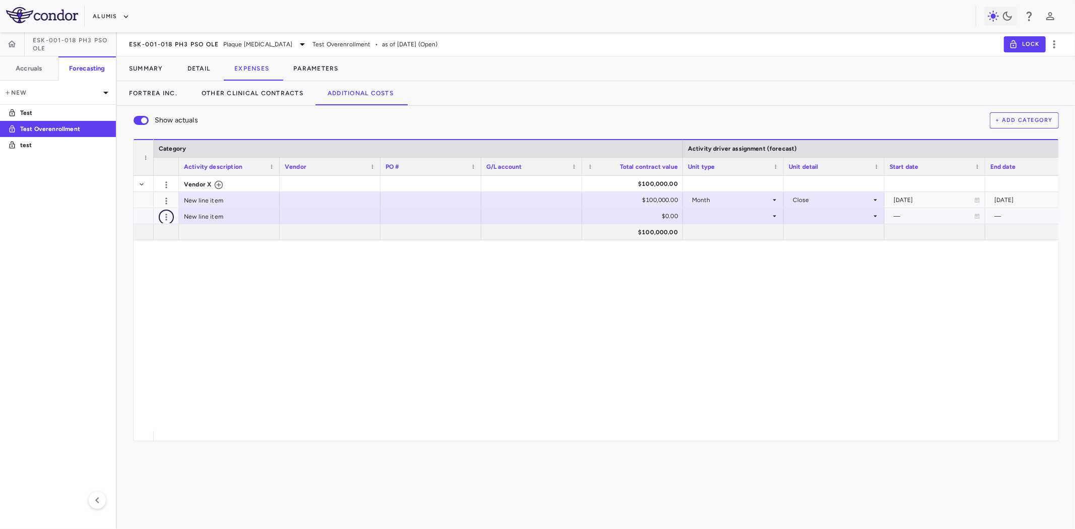
click at [166, 215] on icon "button" at bounding box center [166, 217] width 10 height 10
click at [152, 235] on div "Delete" at bounding box center [141, 236] width 36 height 17
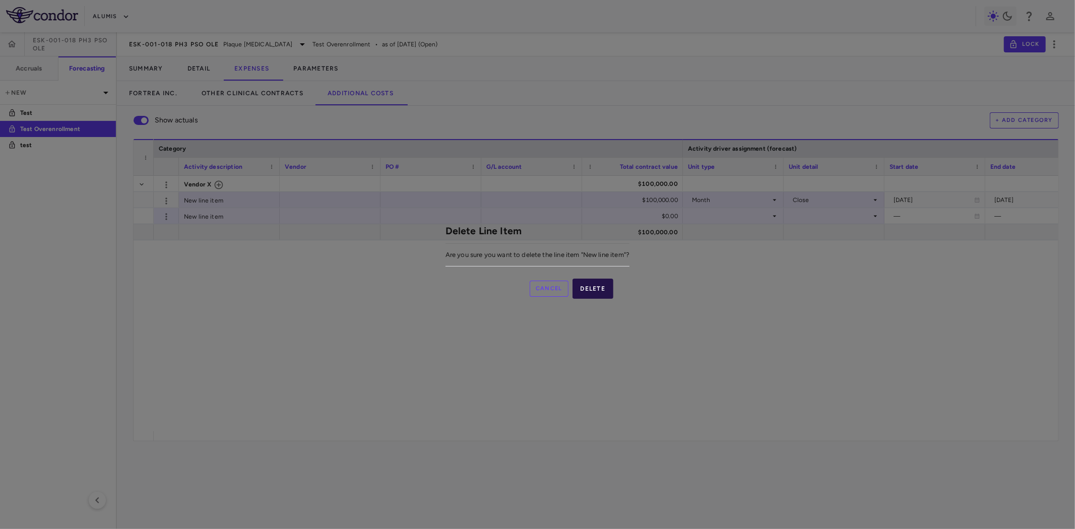
click at [602, 299] on button "Delete" at bounding box center [593, 289] width 41 height 20
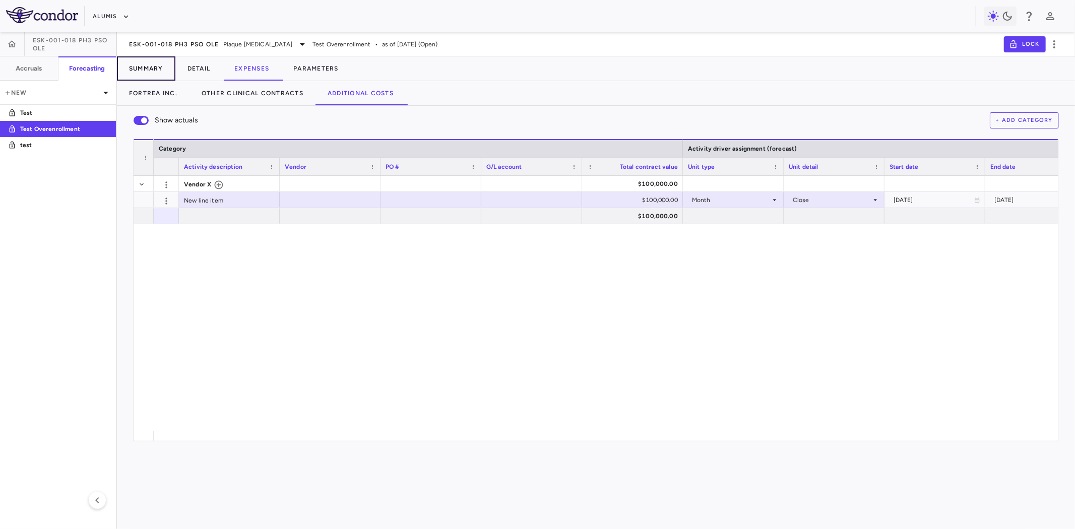
click at [146, 68] on button "Summary" at bounding box center [146, 68] width 58 height 24
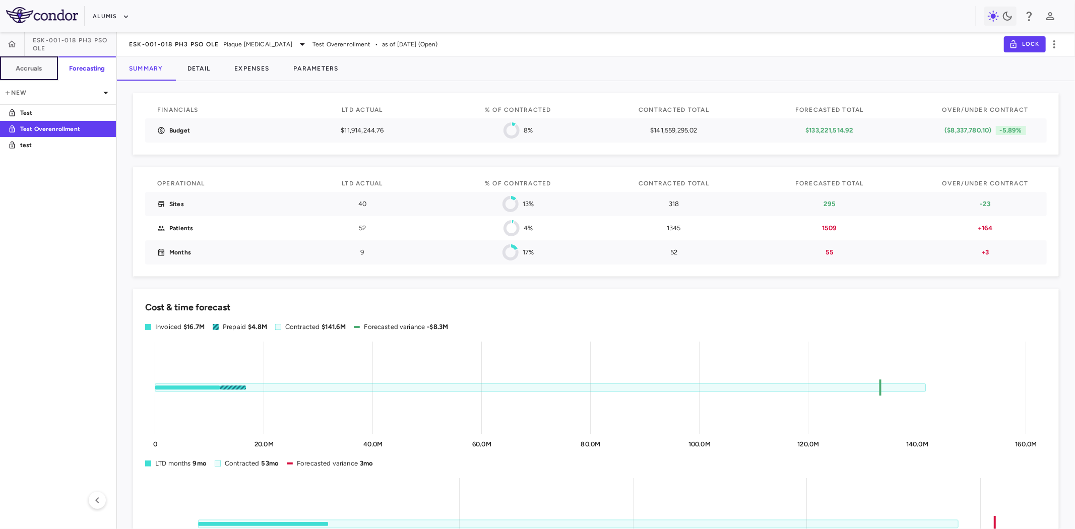
drag, startPoint x: 32, startPoint y: 62, endPoint x: 200, endPoint y: 168, distance: 198.7
click at [32, 62] on button "Accruals" at bounding box center [29, 68] width 58 height 24
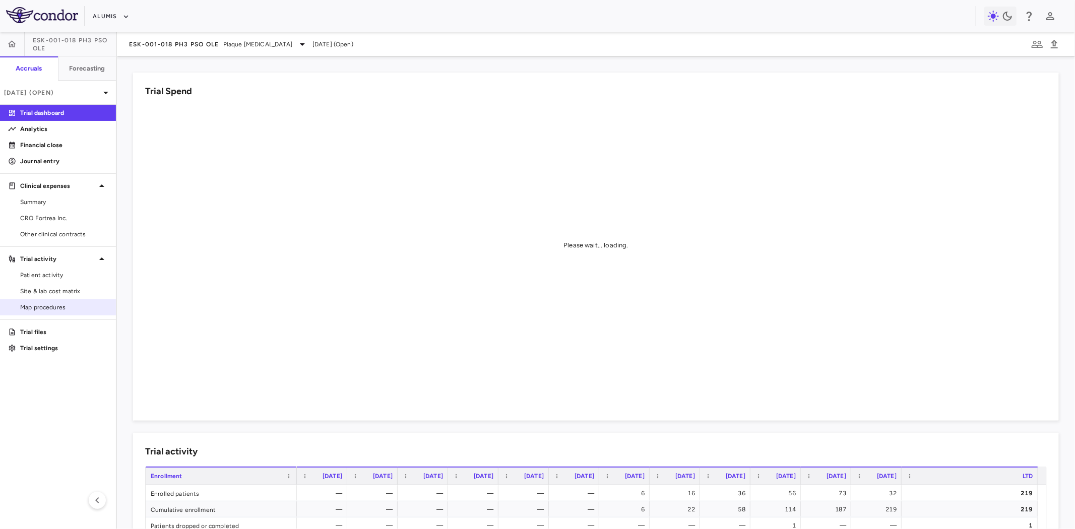
click at [69, 306] on span "Map procedures" at bounding box center [64, 307] width 88 height 9
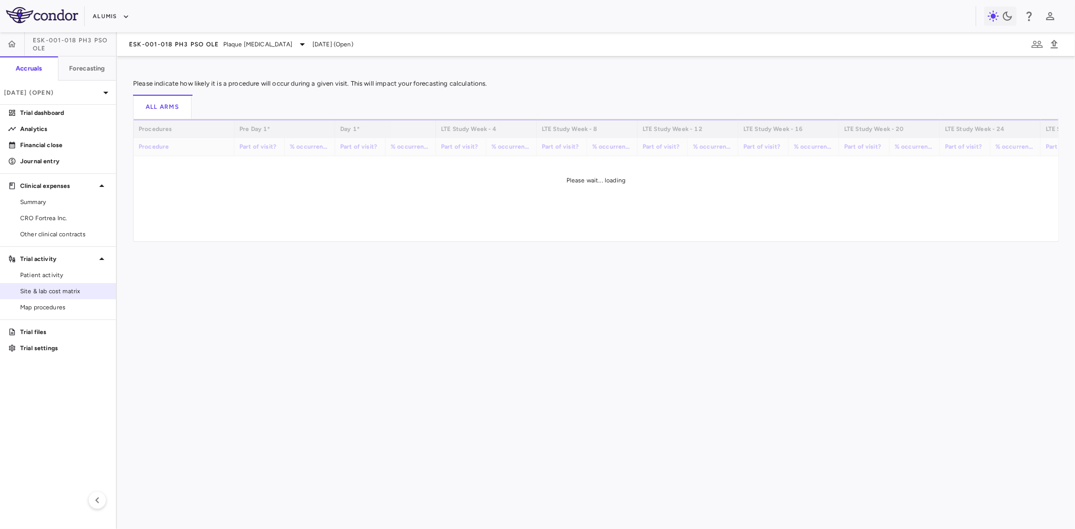
click at [73, 290] on span "Site & lab cost matrix" at bounding box center [64, 291] width 88 height 9
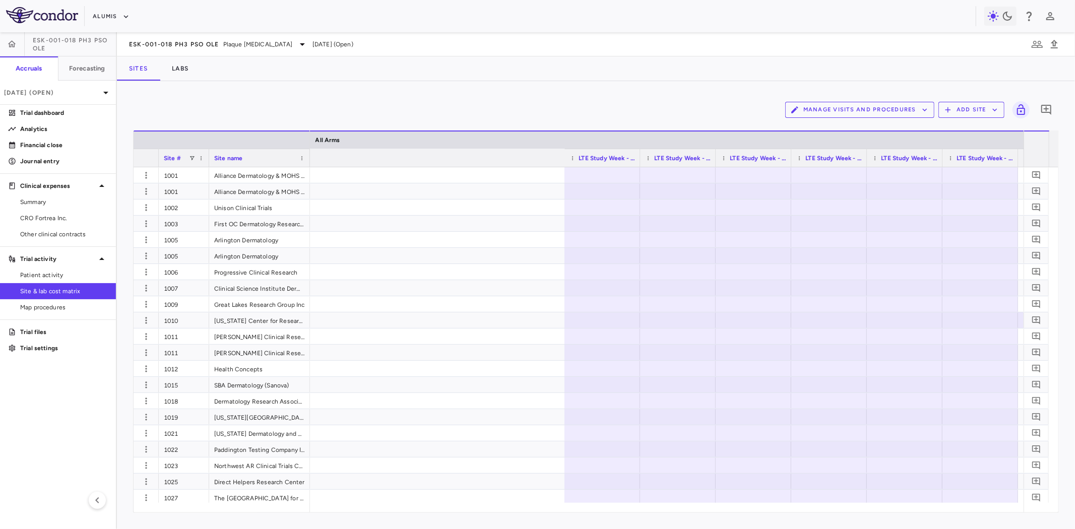
scroll to position [0, 2332]
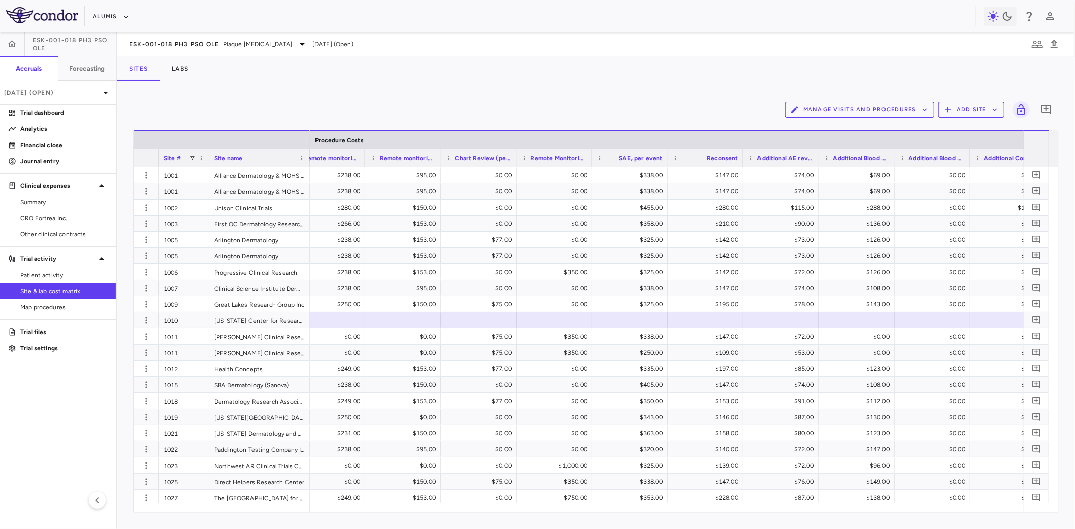
drag, startPoint x: 666, startPoint y: 157, endPoint x: 710, endPoint y: 153, distance: 43.5
click at [670, 153] on div at bounding box center [667, 158] width 4 height 18
drag, startPoint x: 709, startPoint y: 157, endPoint x: 661, endPoint y: 155, distance: 47.9
click at [661, 155] on div at bounding box center [663, 158] width 4 height 18
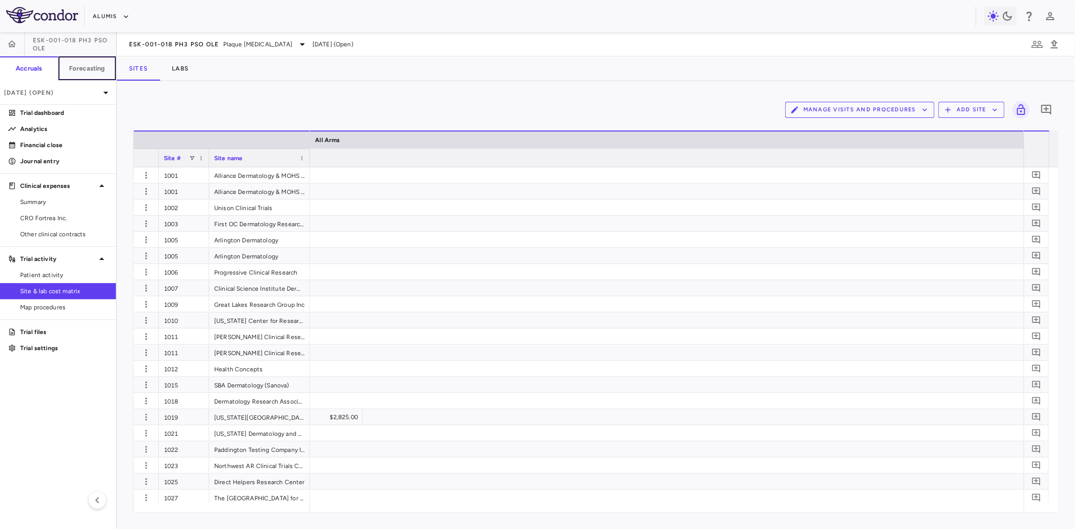
click at [79, 62] on button "Forecasting" at bounding box center [87, 68] width 58 height 24
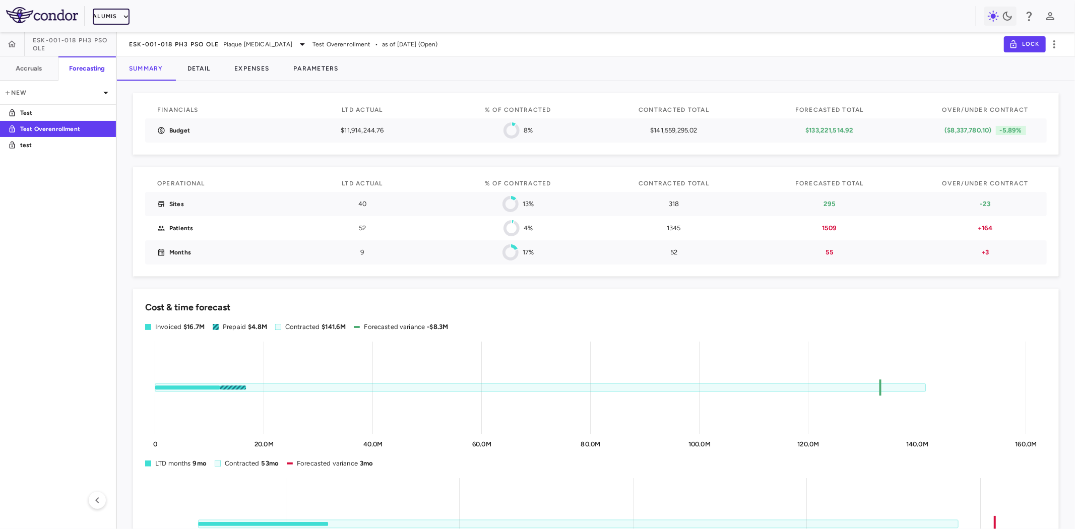
click at [123, 14] on icon "button" at bounding box center [125, 16] width 9 height 9
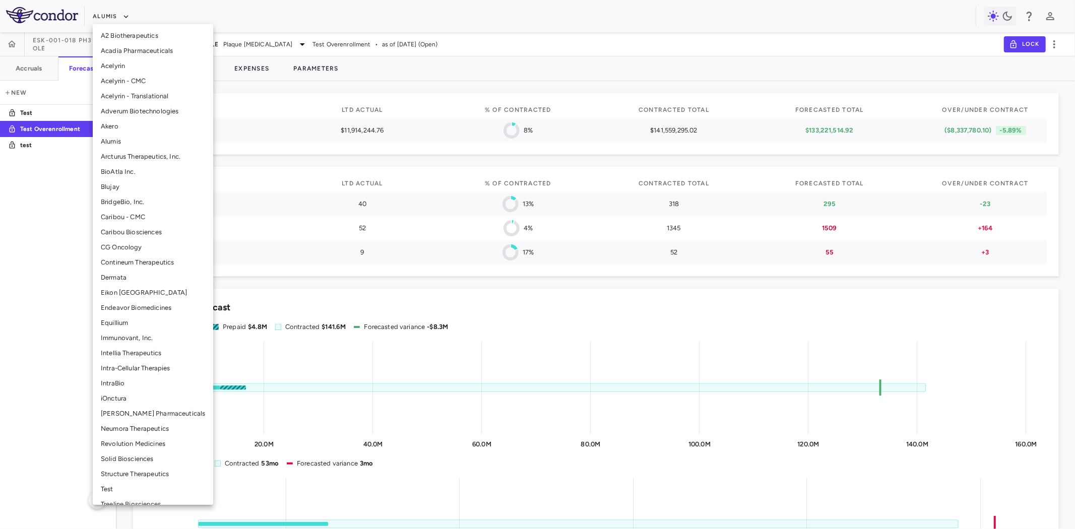
click at [136, 201] on li "BridgeBio, Inc." at bounding box center [153, 202] width 120 height 15
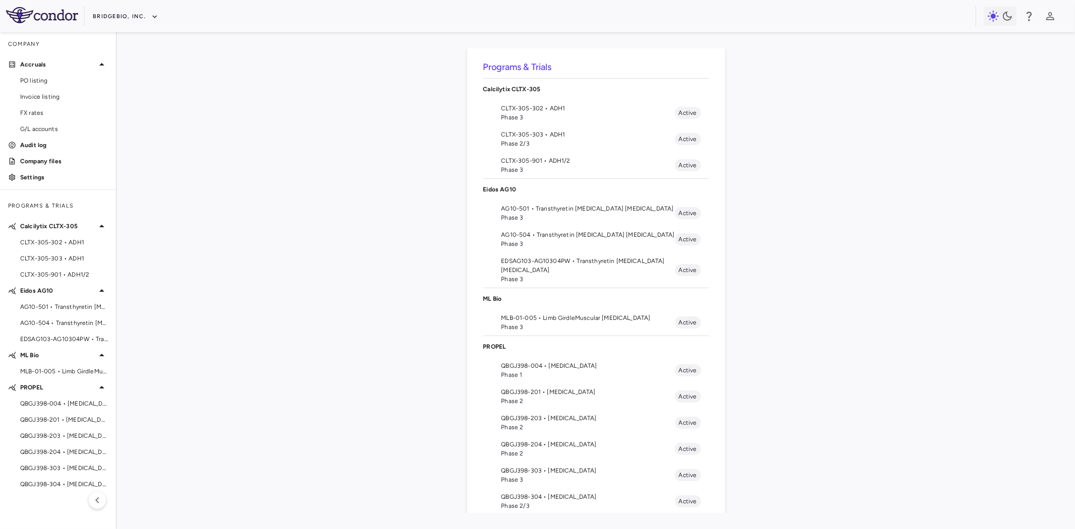
click at [552, 136] on span "CLTX-305-303 • ADH1" at bounding box center [588, 134] width 173 height 9
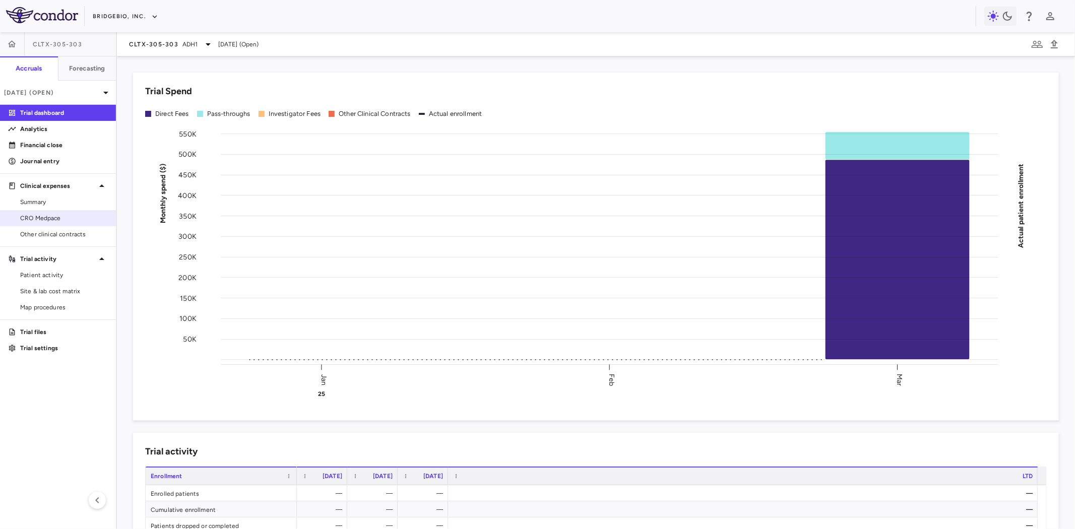
click at [49, 214] on span "CRO Medpace" at bounding box center [64, 218] width 88 height 9
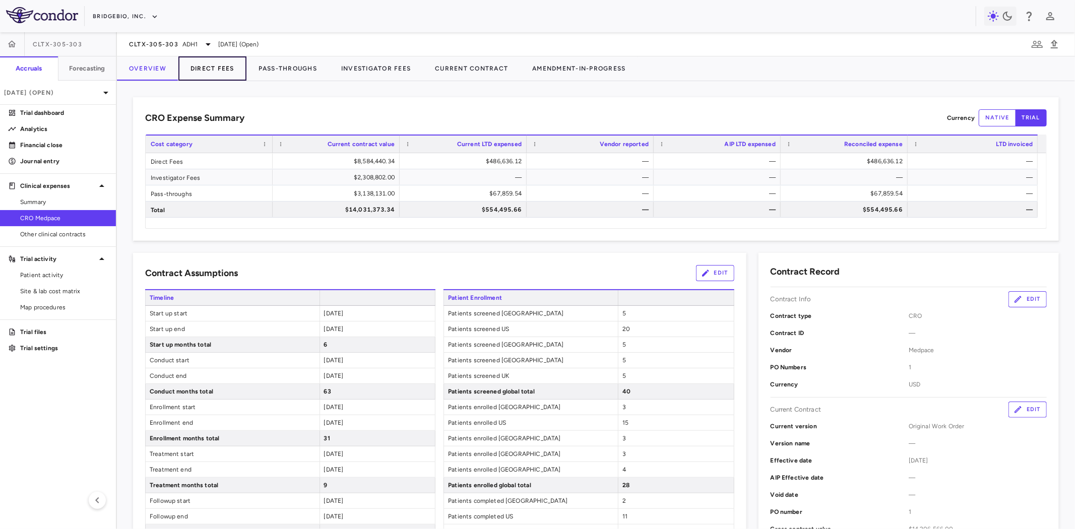
click at [225, 71] on button "Direct Fees" at bounding box center [212, 68] width 68 height 24
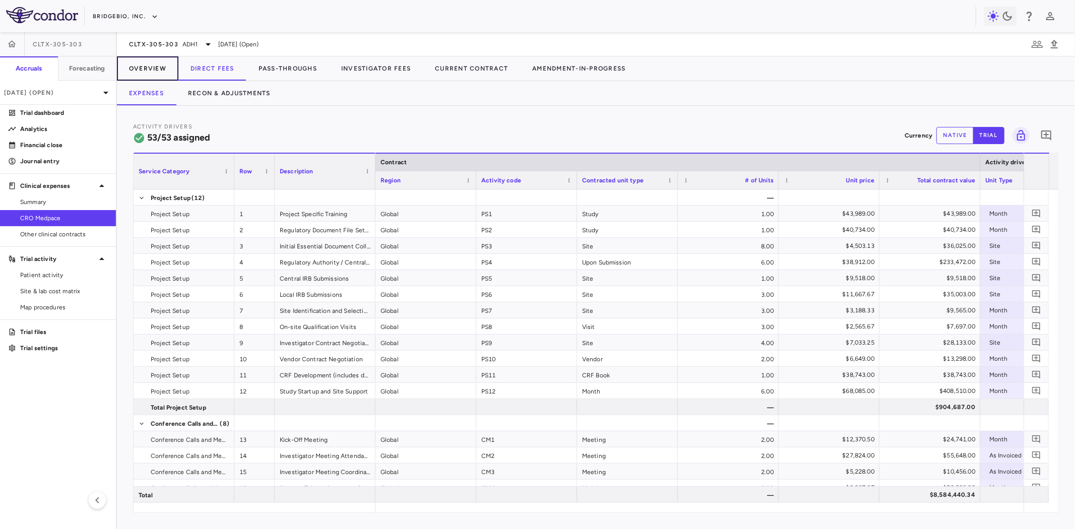
click at [151, 68] on button "Overview" at bounding box center [148, 68] width 62 height 24
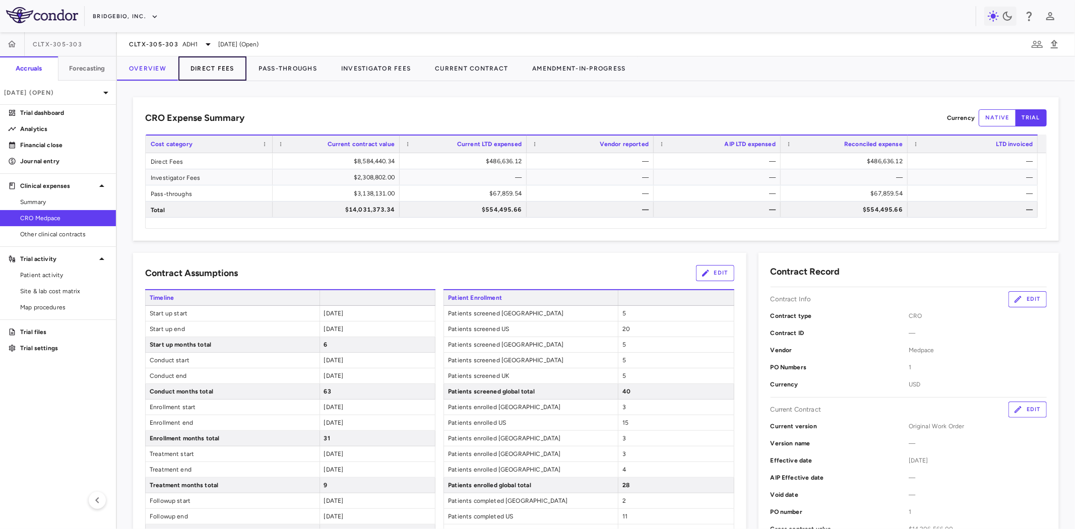
click at [223, 73] on button "Direct Fees" at bounding box center [212, 68] width 68 height 24
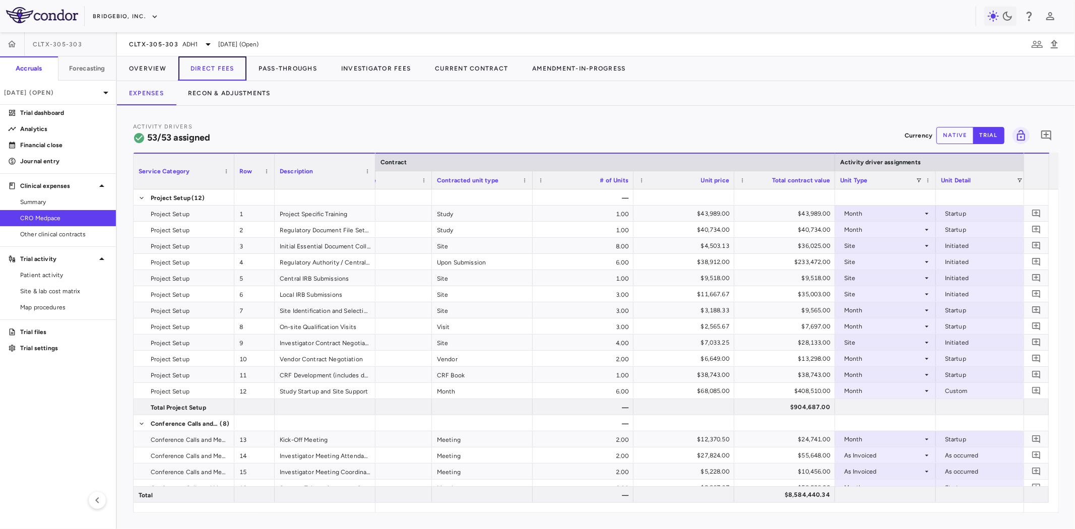
scroll to position [0, 175]
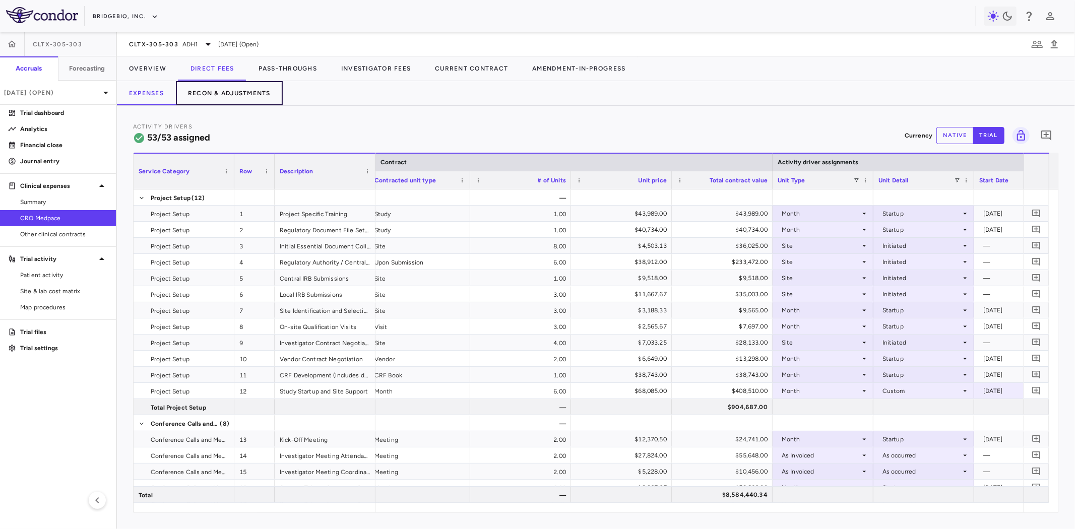
click at [233, 98] on button "Recon & Adjustments" at bounding box center [229, 93] width 107 height 24
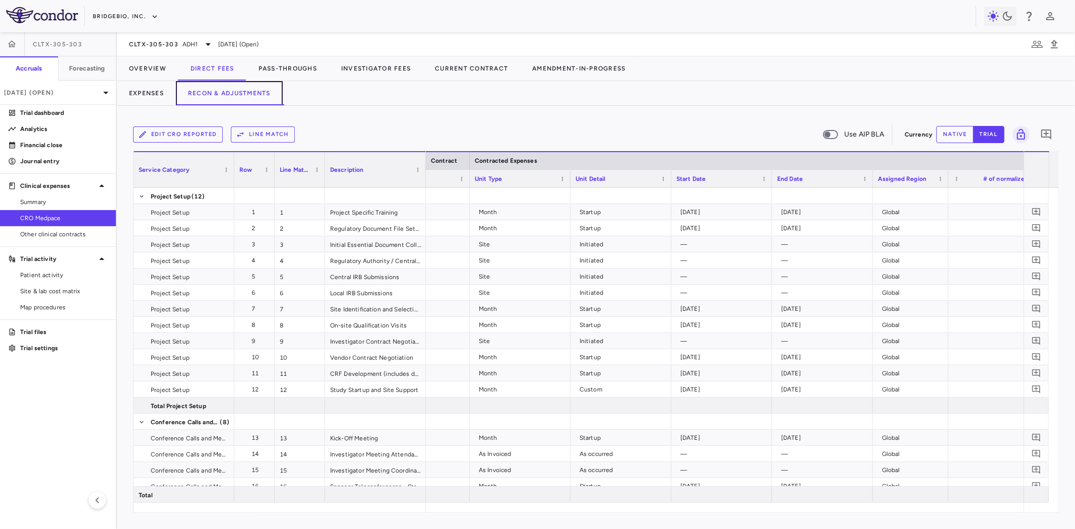
scroll to position [0, 310]
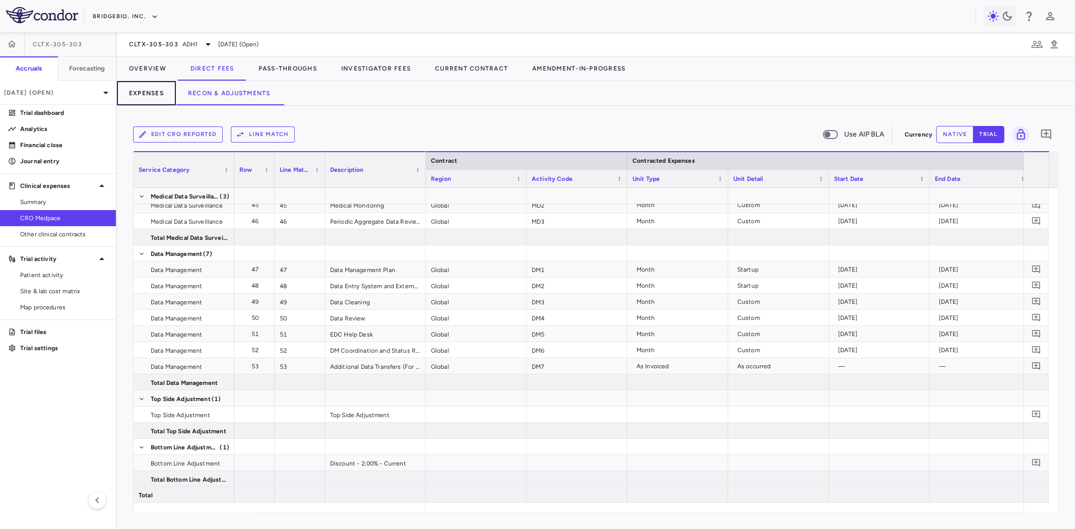
click at [149, 90] on button "Expenses" at bounding box center [146, 93] width 59 height 24
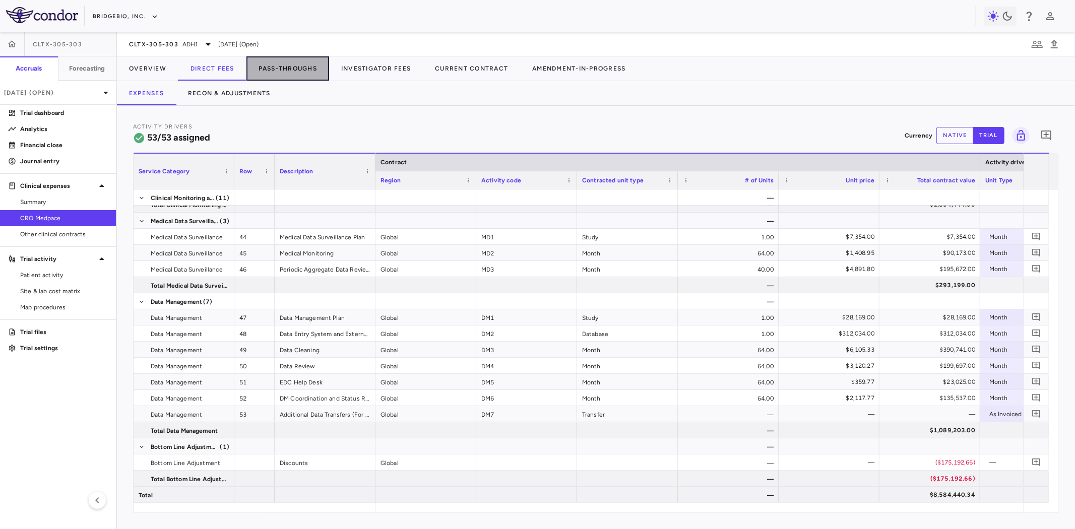
click at [283, 64] on button "Pass-Throughs" at bounding box center [288, 68] width 83 height 24
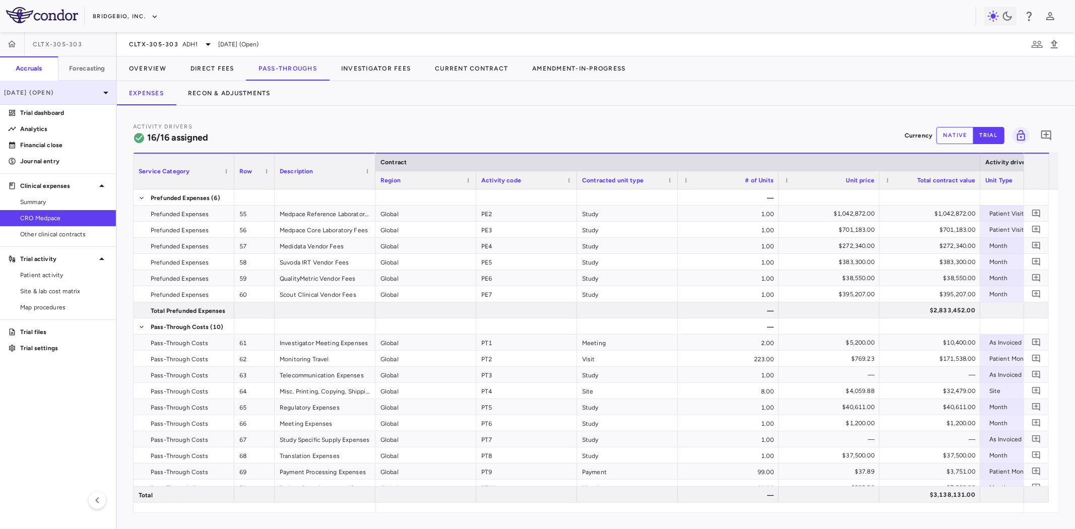
click at [22, 91] on p "[DATE] (Open)" at bounding box center [52, 92] width 96 height 9
click at [40, 138] on div "Jun 2025" at bounding box center [26, 133] width 53 height 9
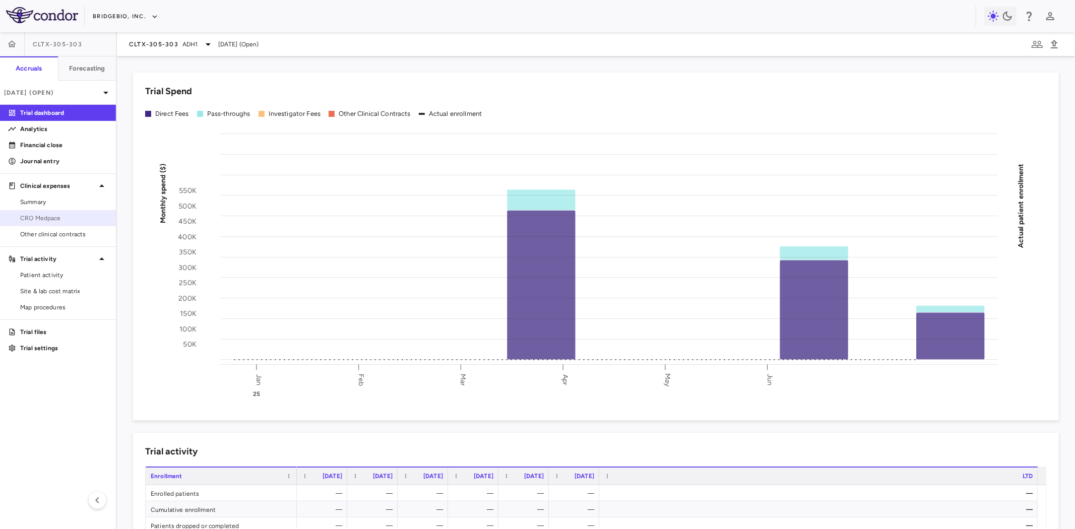
click at [67, 220] on span "CRO Medpace" at bounding box center [64, 218] width 88 height 9
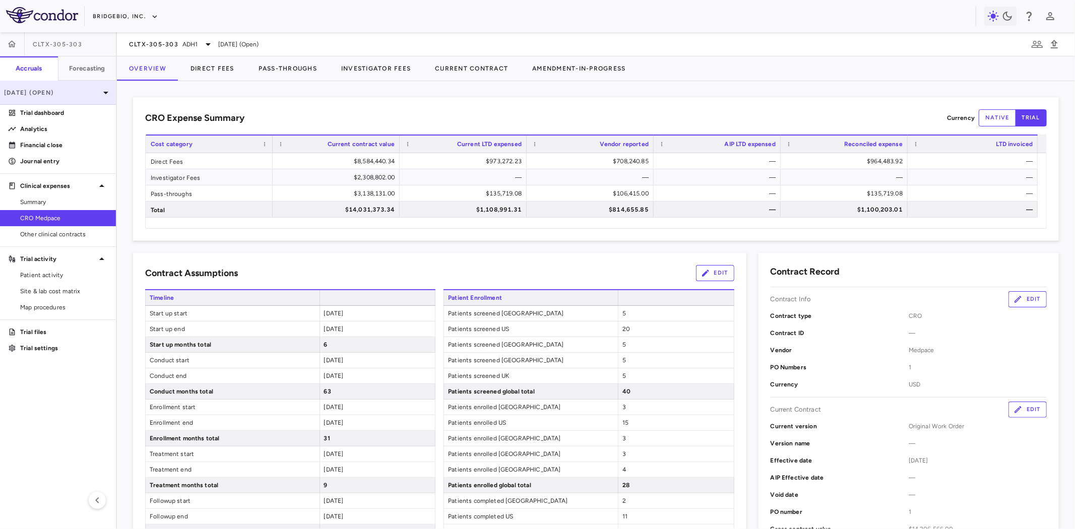
click at [96, 90] on p "Jun 2025 (Open)" at bounding box center [52, 92] width 96 height 9
click at [43, 167] on div "May 2025" at bounding box center [26, 165] width 53 height 9
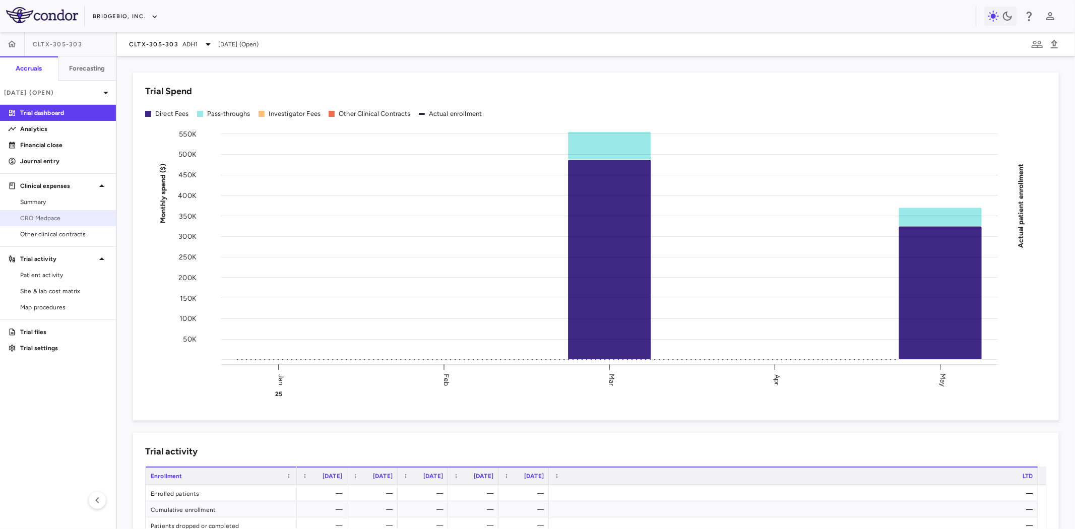
click at [58, 220] on span "CRO Medpace" at bounding box center [64, 218] width 88 height 9
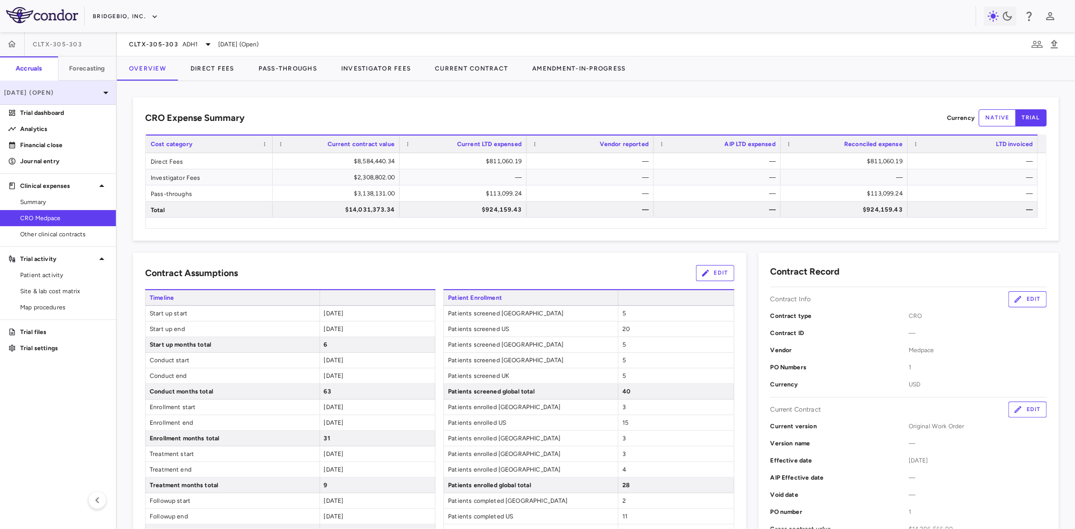
click at [57, 94] on p "May 2025 (Open)" at bounding box center [52, 92] width 96 height 9
click at [45, 138] on div "Jun 2025" at bounding box center [26, 133] width 53 height 9
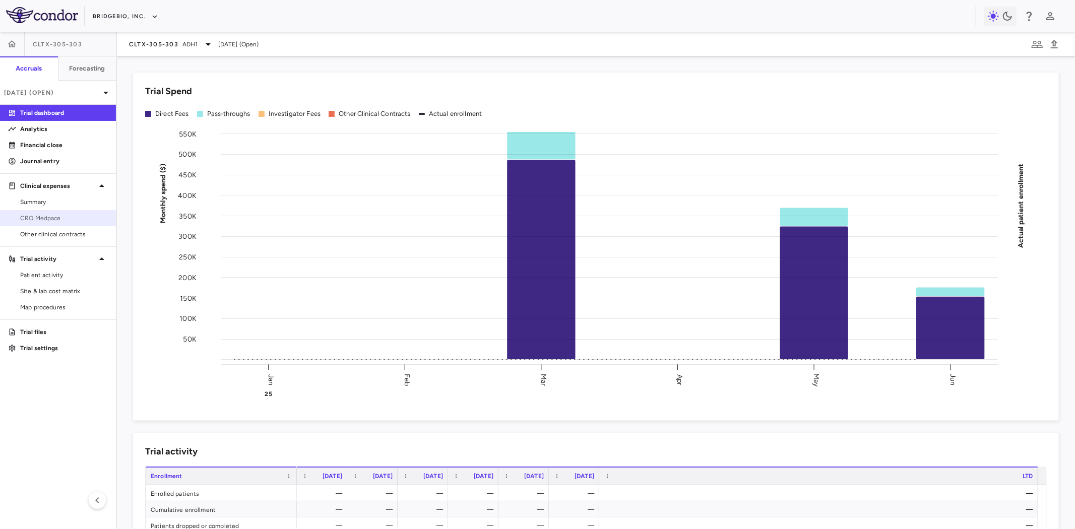
click at [62, 215] on span "CRO Medpace" at bounding box center [64, 218] width 88 height 9
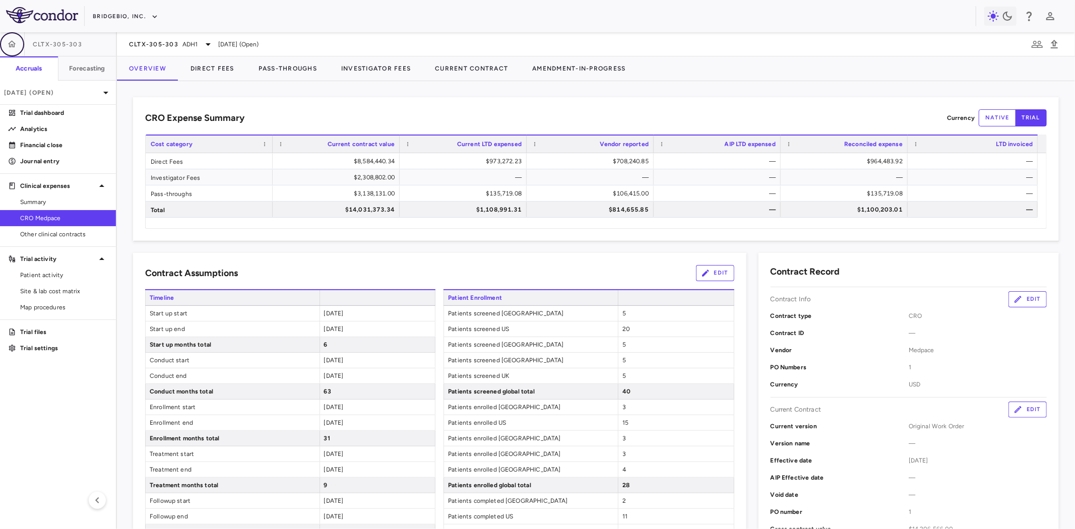
click at [13, 43] on icon "button" at bounding box center [12, 44] width 10 height 10
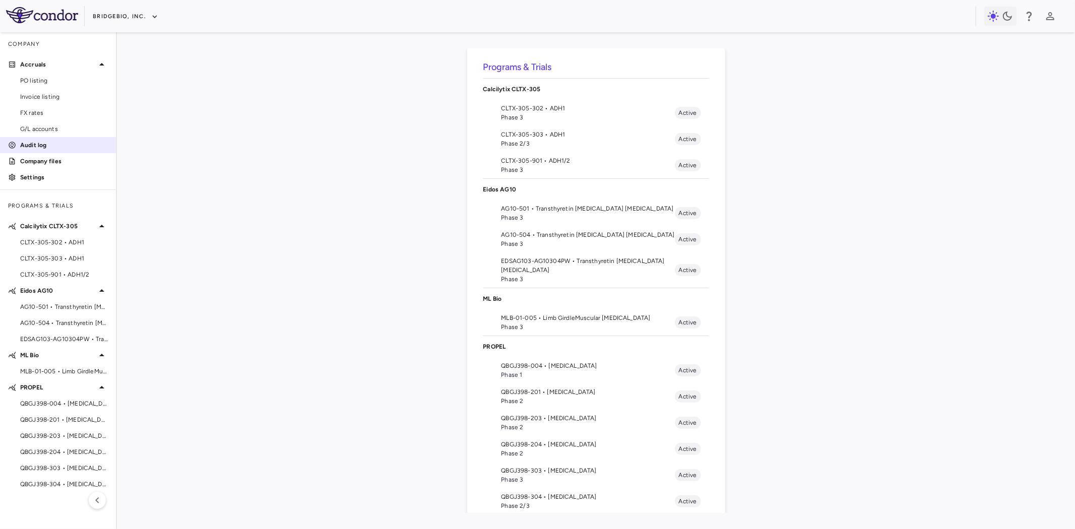
click at [41, 142] on p "Audit log" at bounding box center [64, 145] width 88 height 9
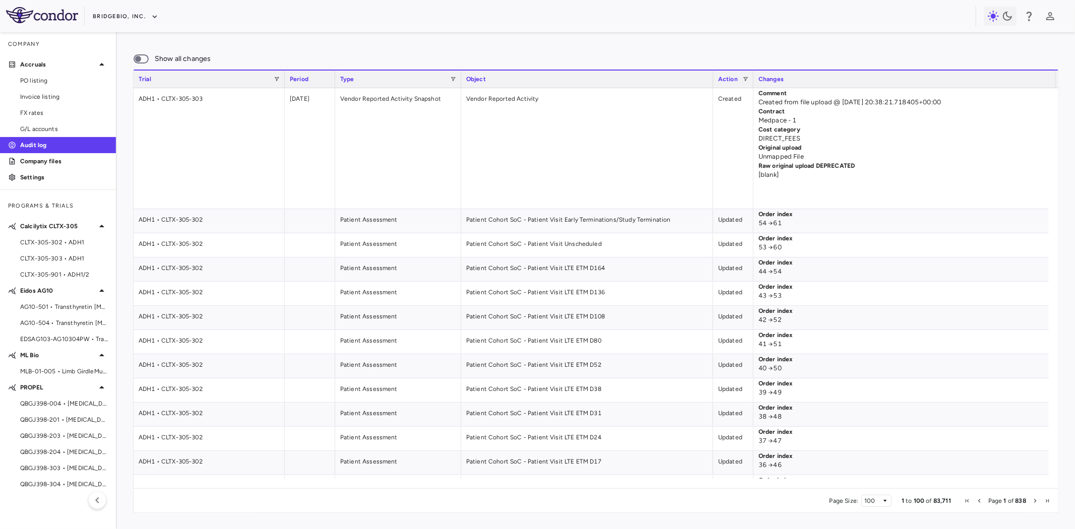
click at [68, 257] on span "CLTX-305-303 • ADH1" at bounding box center [64, 258] width 88 height 9
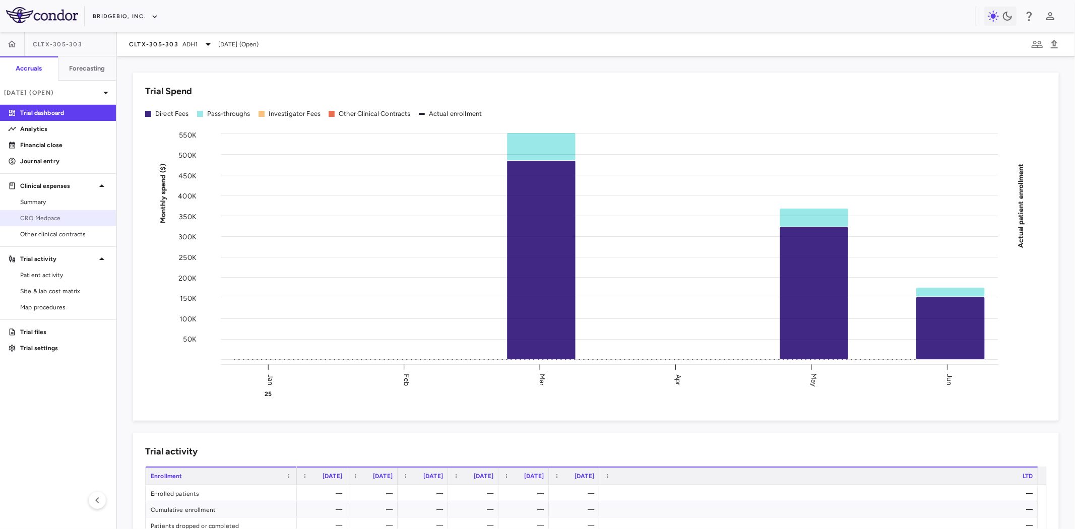
click at [56, 218] on span "CRO Medpace" at bounding box center [64, 218] width 88 height 9
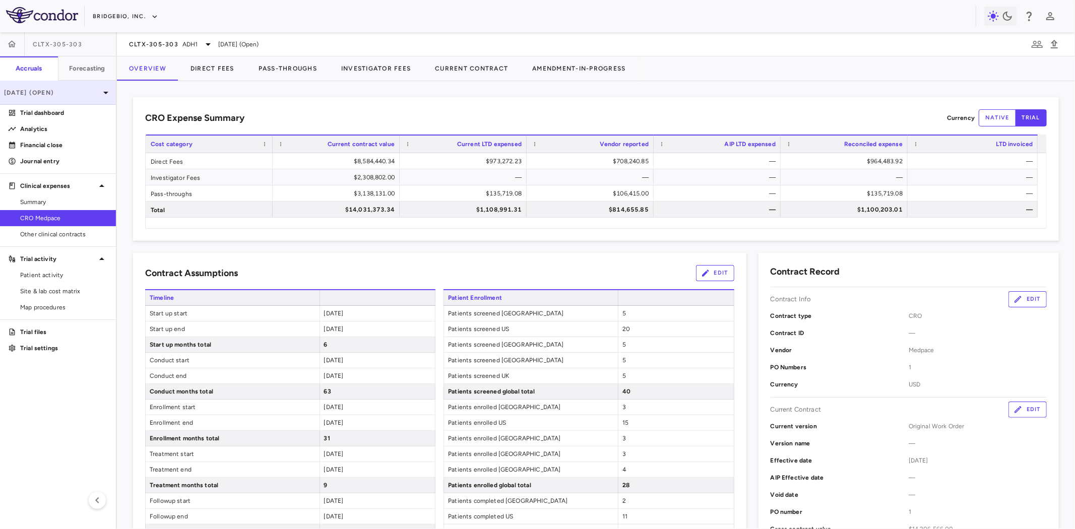
click at [68, 94] on p "Jun 2025 (Open)" at bounding box center [52, 92] width 96 height 9
click at [44, 165] on div "May 2025" at bounding box center [26, 165] width 53 height 9
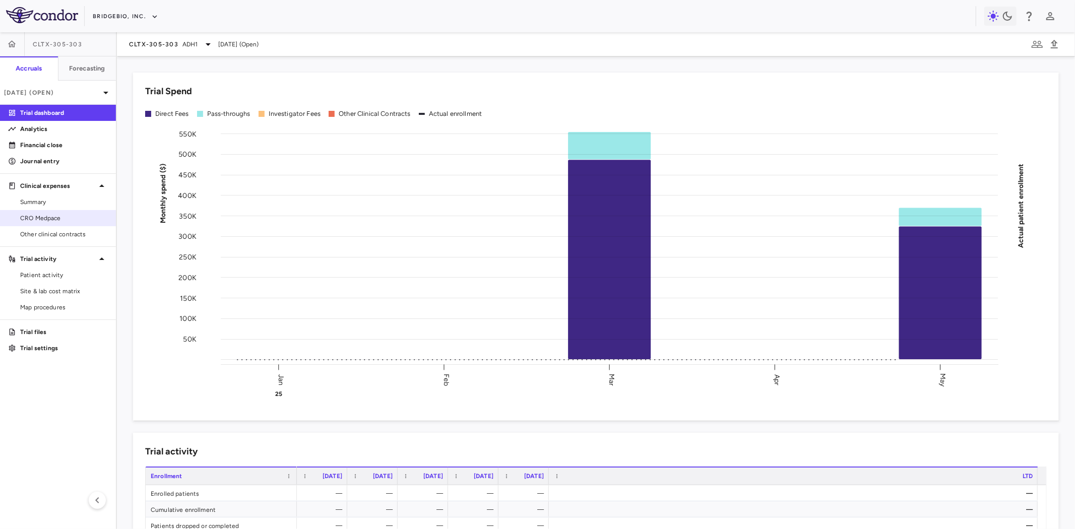
click at [64, 212] on link "CRO Medpace" at bounding box center [58, 218] width 116 height 15
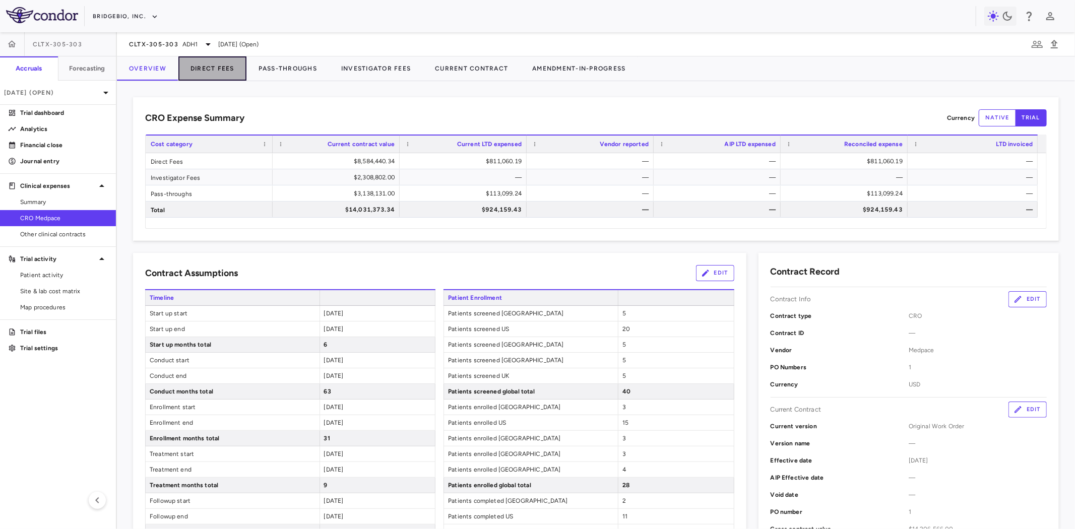
click at [216, 71] on button "Direct Fees" at bounding box center [212, 68] width 68 height 24
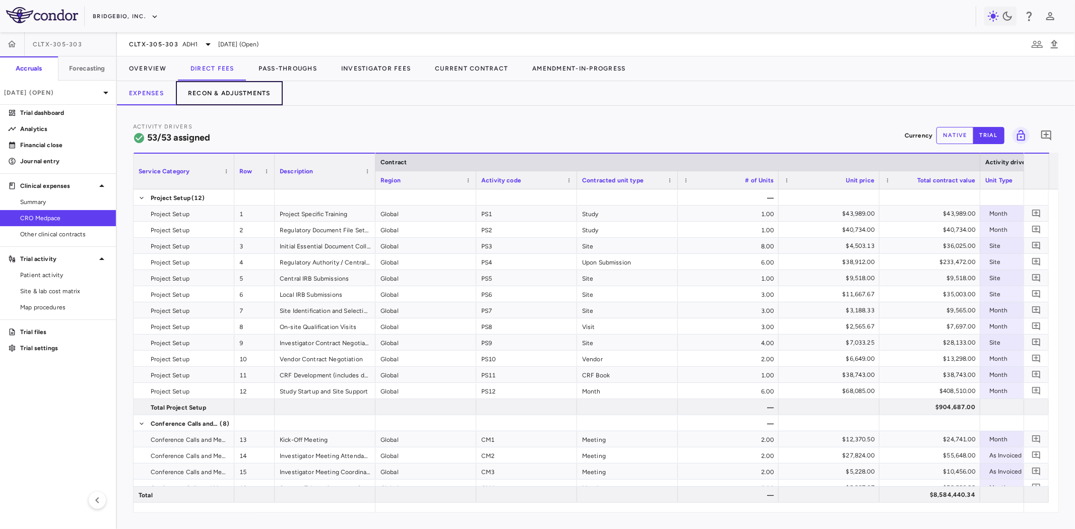
click at [224, 91] on button "Recon & Adjustments" at bounding box center [229, 93] width 107 height 24
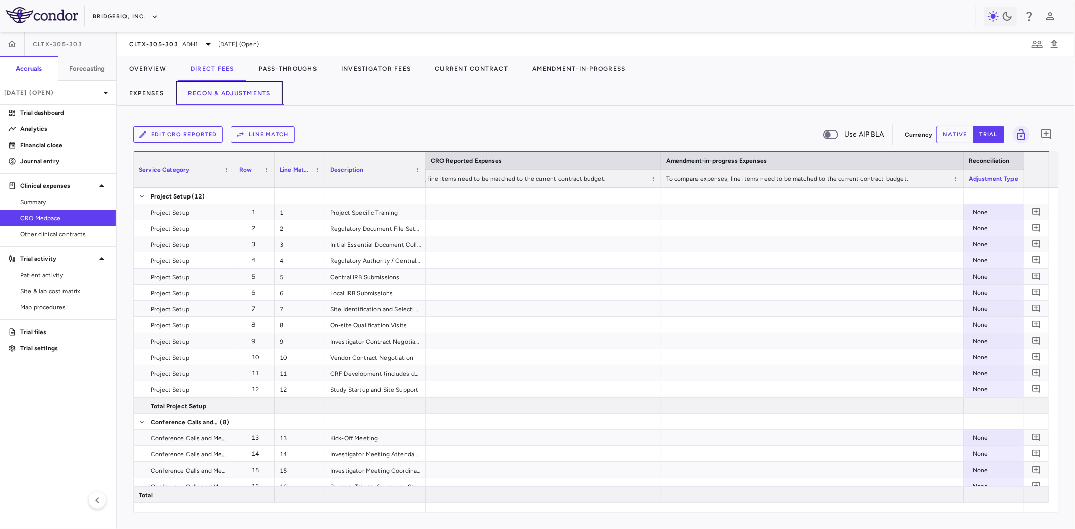
scroll to position [0, 1065]
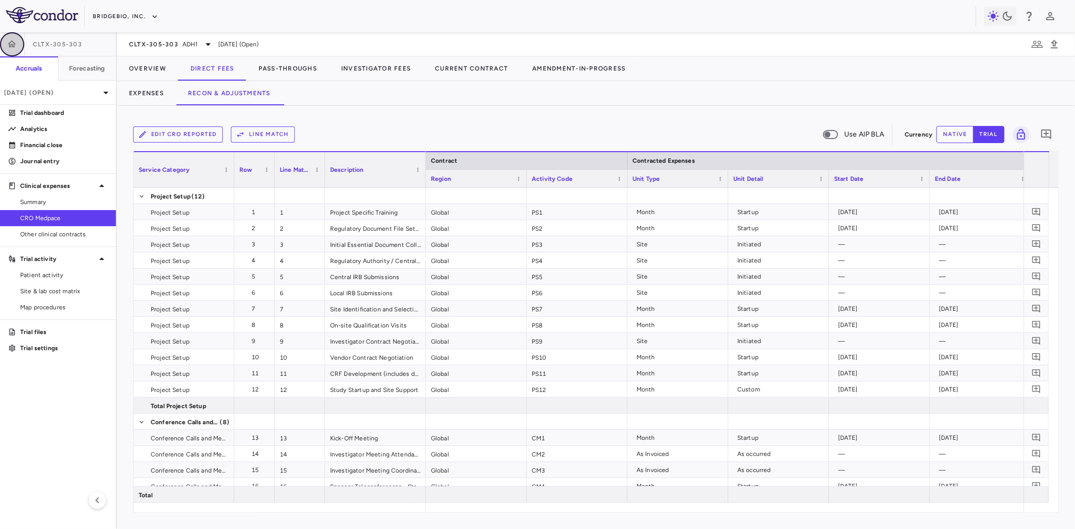
click at [9, 43] on icon "button" at bounding box center [12, 44] width 10 height 10
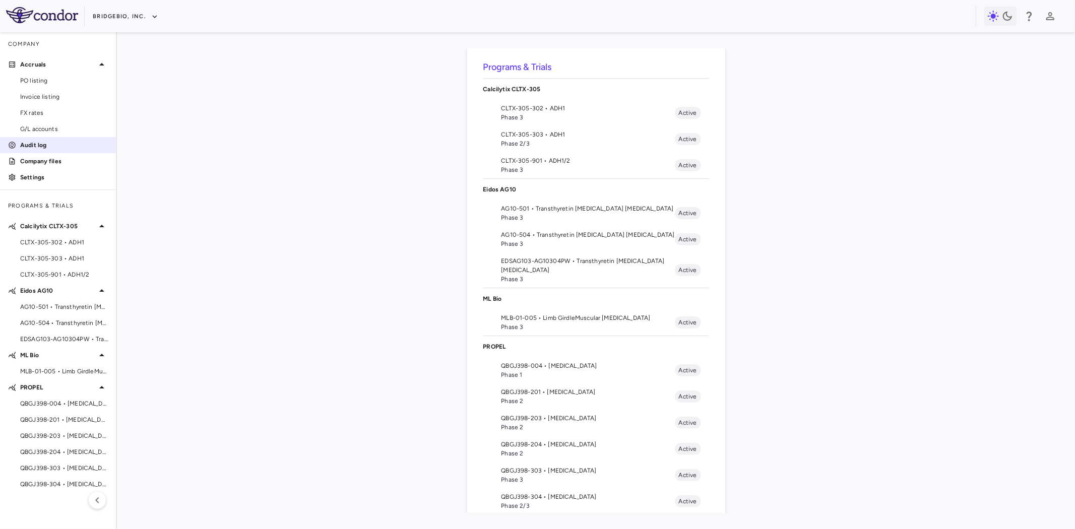
click at [39, 144] on p "Audit log" at bounding box center [64, 145] width 88 height 9
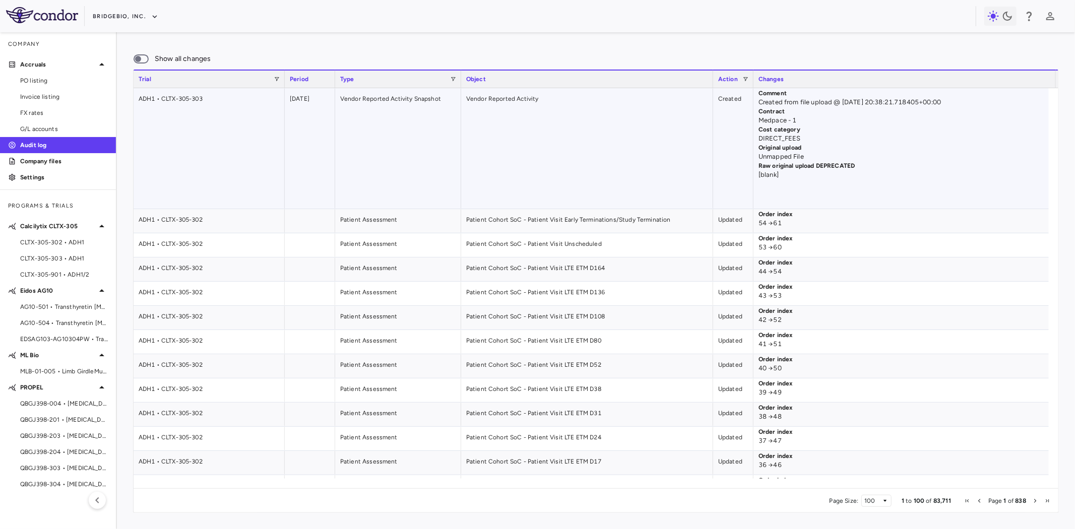
click at [626, 180] on div "Vendor Reported Activity" at bounding box center [587, 148] width 252 height 120
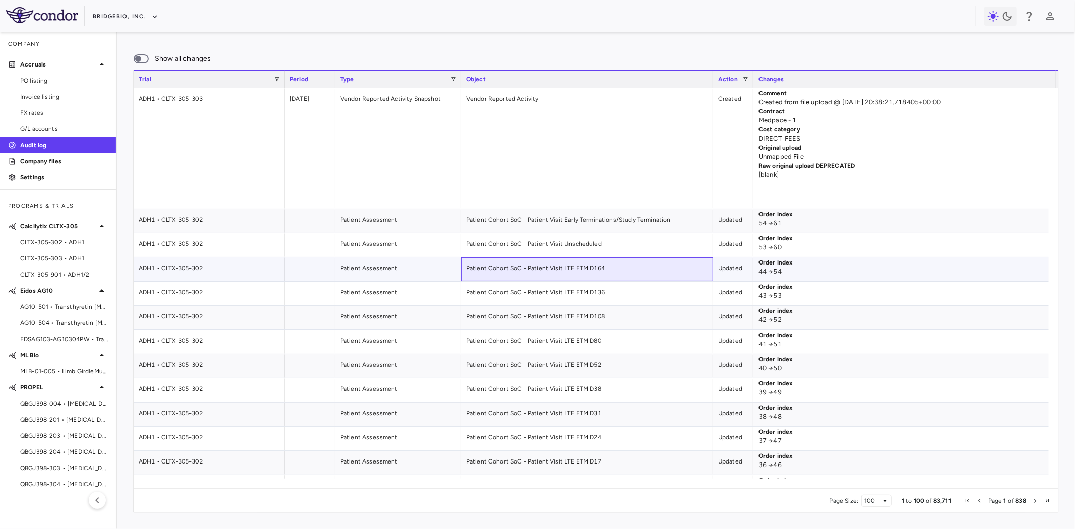
click at [488, 271] on div "Patient Cohort SoC - Patient Visit LTE ETM D164" at bounding box center [587, 270] width 252 height 24
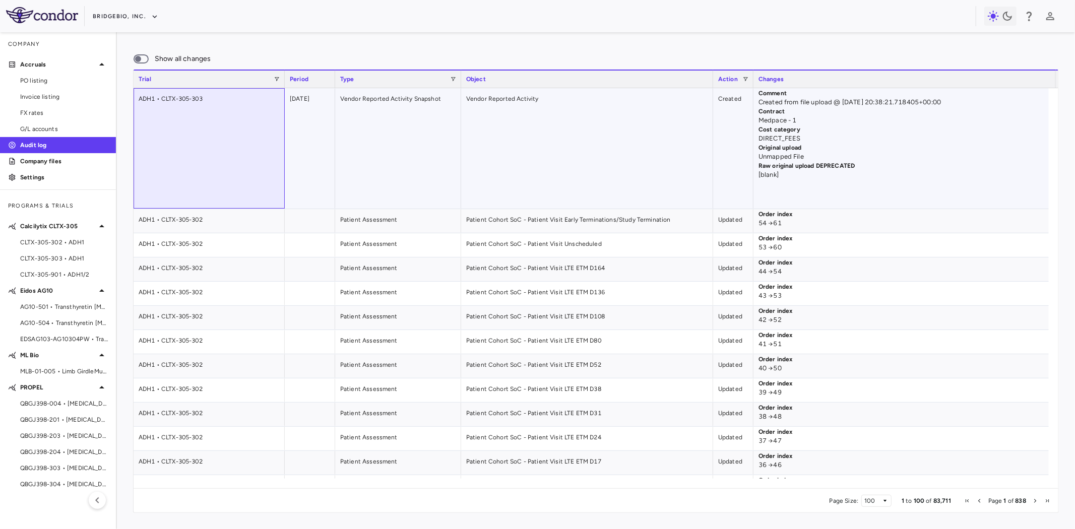
click at [259, 126] on div "ADH1 • CLTX-305-303" at bounding box center [209, 148] width 151 height 120
click at [470, 119] on div "Vendor Reported Activity" at bounding box center [587, 148] width 252 height 120
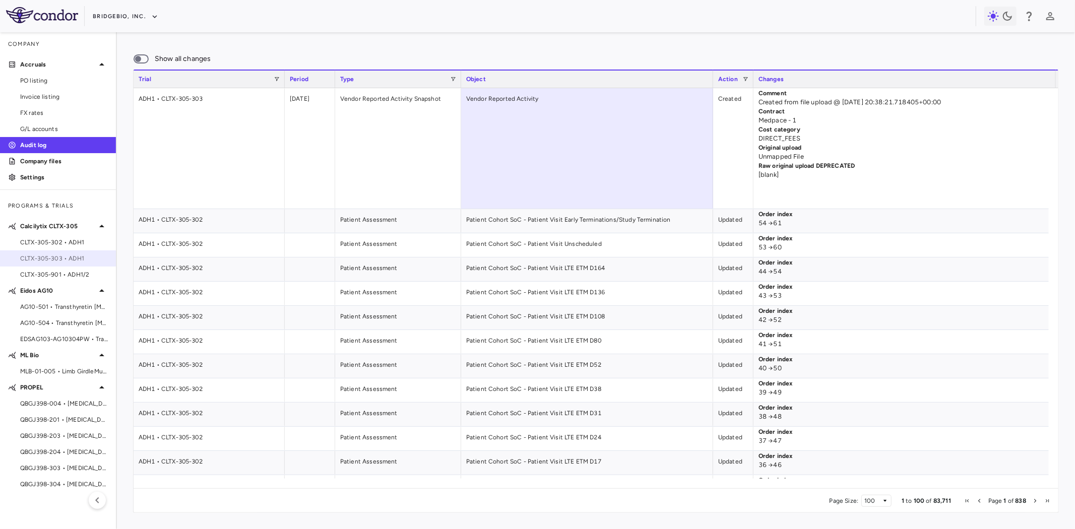
click at [64, 257] on span "CLTX-305-303 • ADH1" at bounding box center [64, 258] width 88 height 9
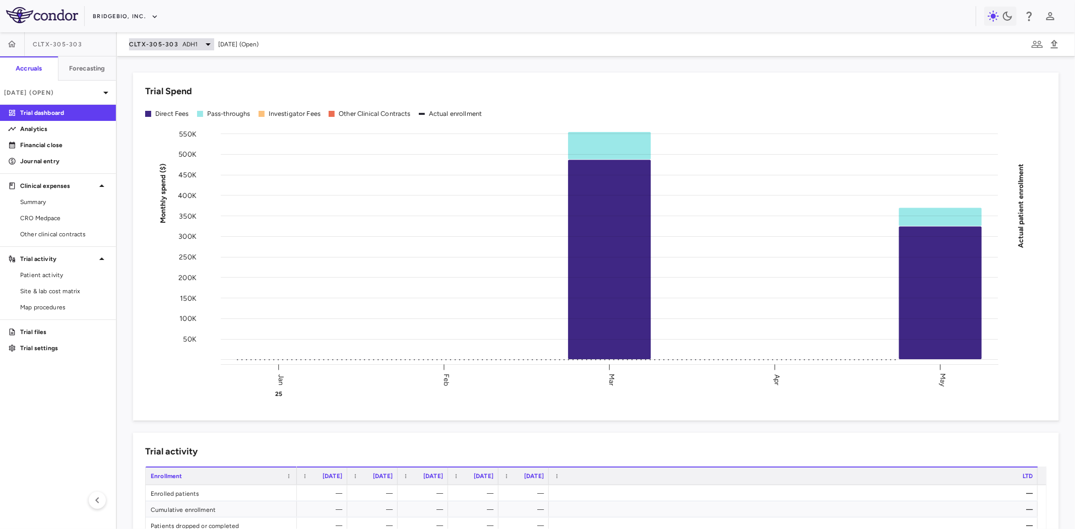
click at [185, 46] on span "ADH1" at bounding box center [191, 44] width 16 height 9
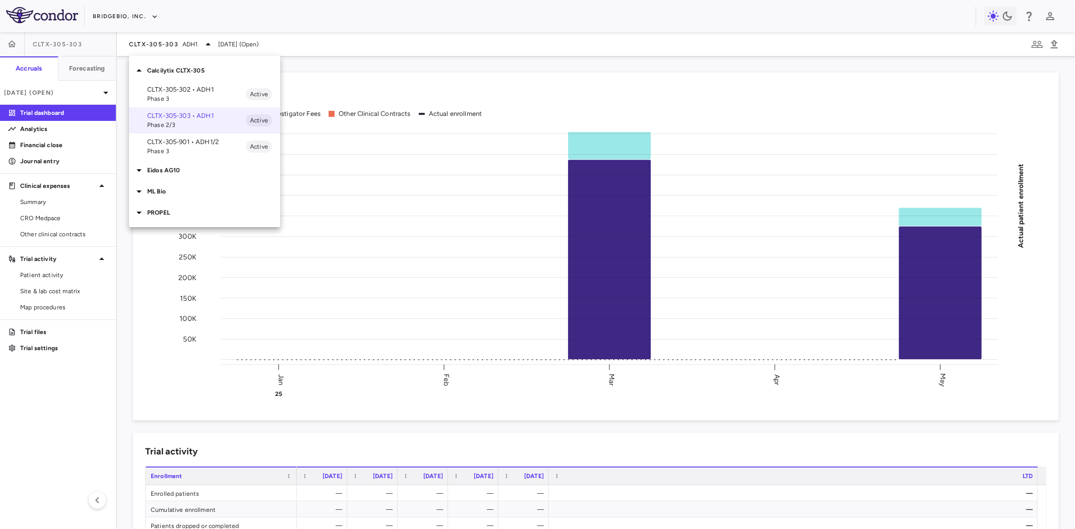
click at [53, 217] on div at bounding box center [537, 264] width 1075 height 529
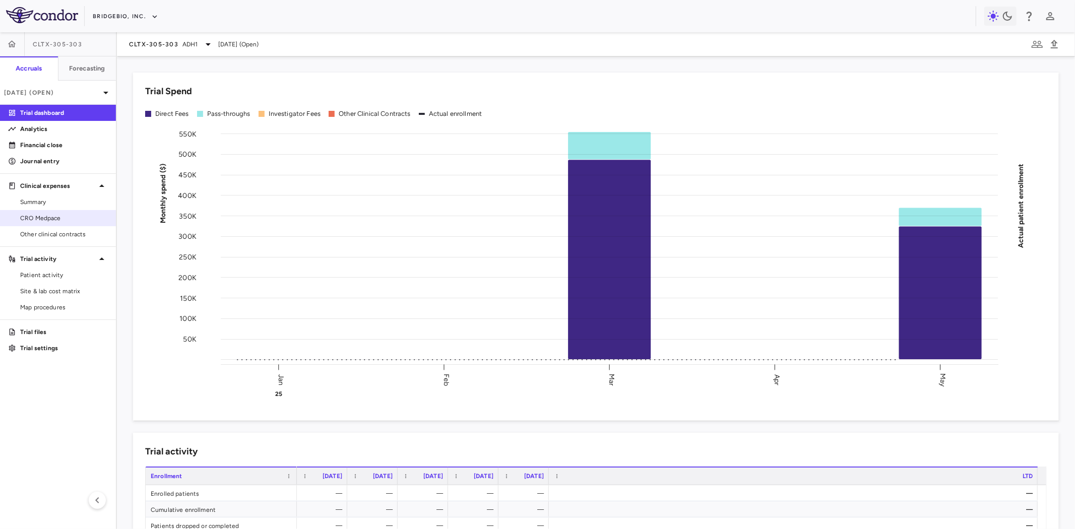
click at [63, 222] on span "CRO Medpace" at bounding box center [64, 218] width 88 height 9
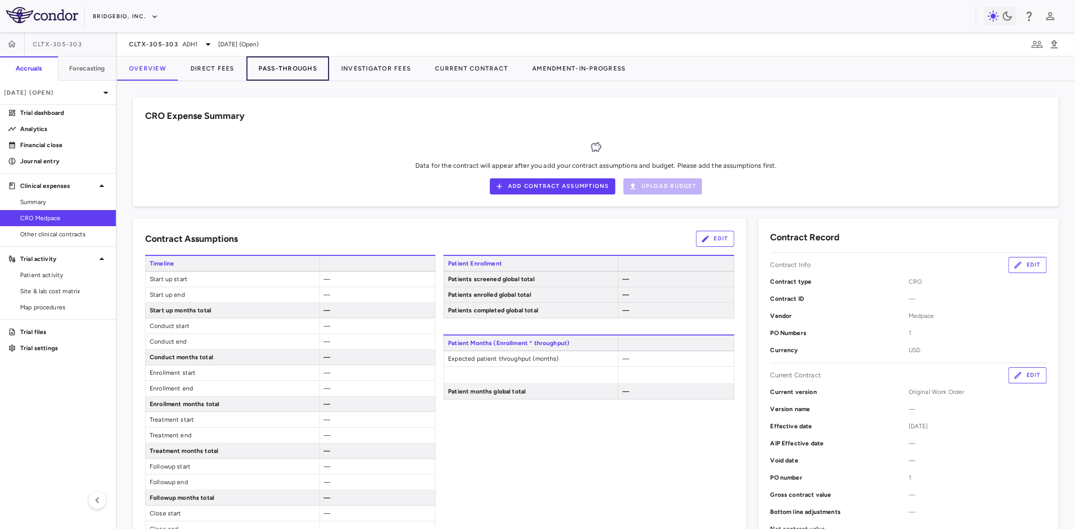
click at [300, 72] on button "Pass-Throughs" at bounding box center [288, 68] width 83 height 24
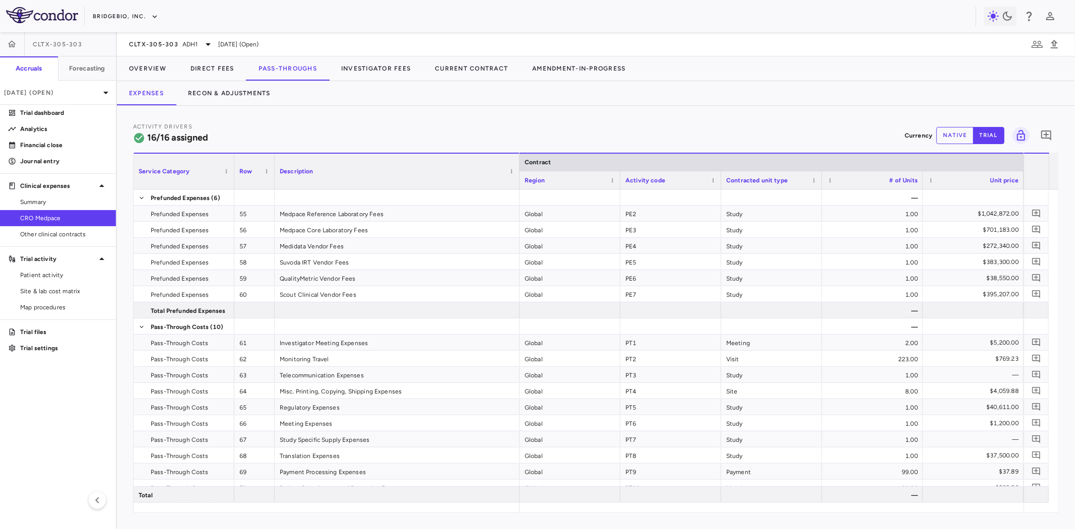
drag, startPoint x: 374, startPoint y: 168, endPoint x: 518, endPoint y: 169, distance: 144.2
click at [518, 169] on div at bounding box center [519, 171] width 4 height 35
click at [350, 214] on div "Medpace Reference Laboratory Fees" at bounding box center [397, 214] width 245 height 16
click at [188, 38] on div "CLTX-305-303 ADH1" at bounding box center [171, 44] width 85 height 12
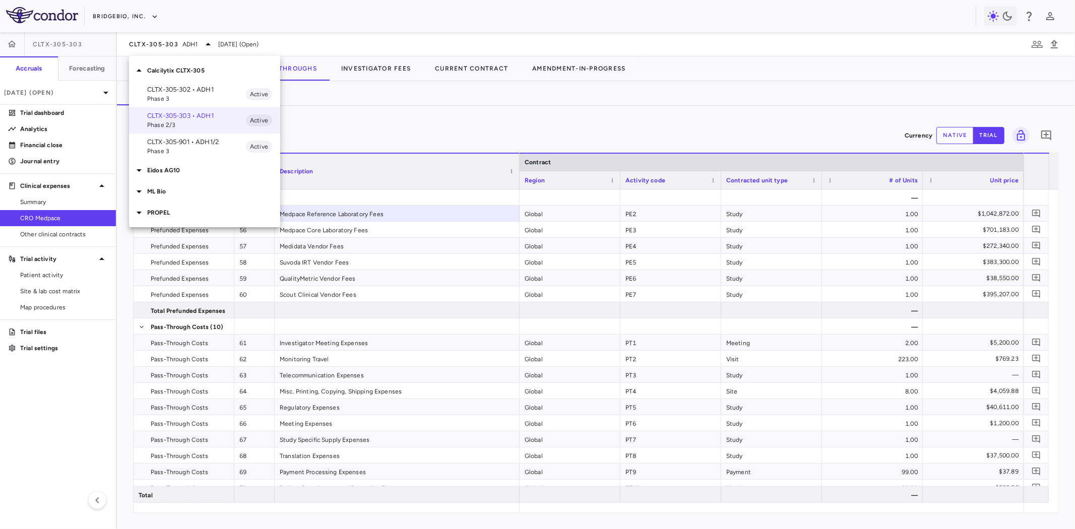
click at [212, 144] on p "CLTX-305-901 • ADH1/2" at bounding box center [196, 142] width 99 height 9
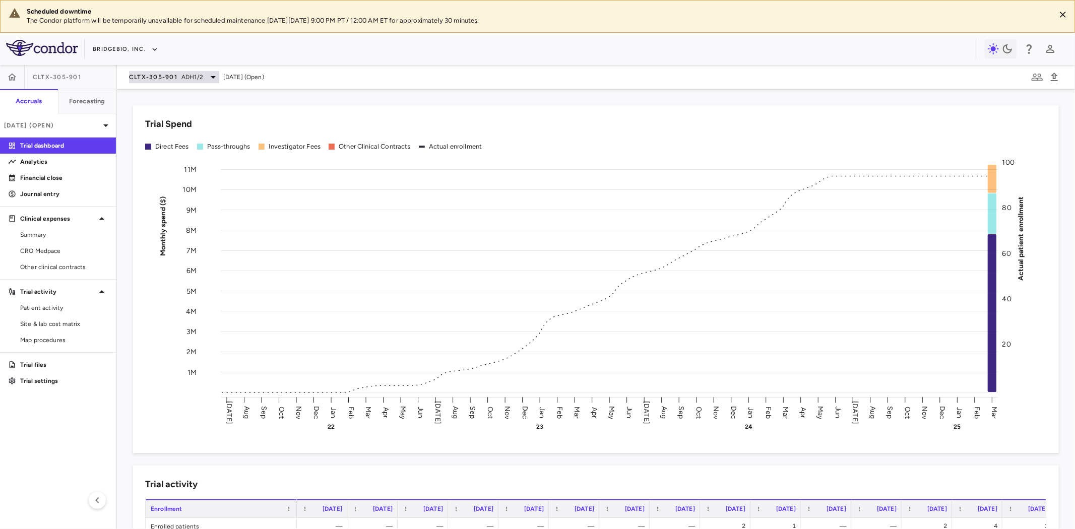
click at [187, 77] on span "ADH1/2" at bounding box center [192, 77] width 22 height 9
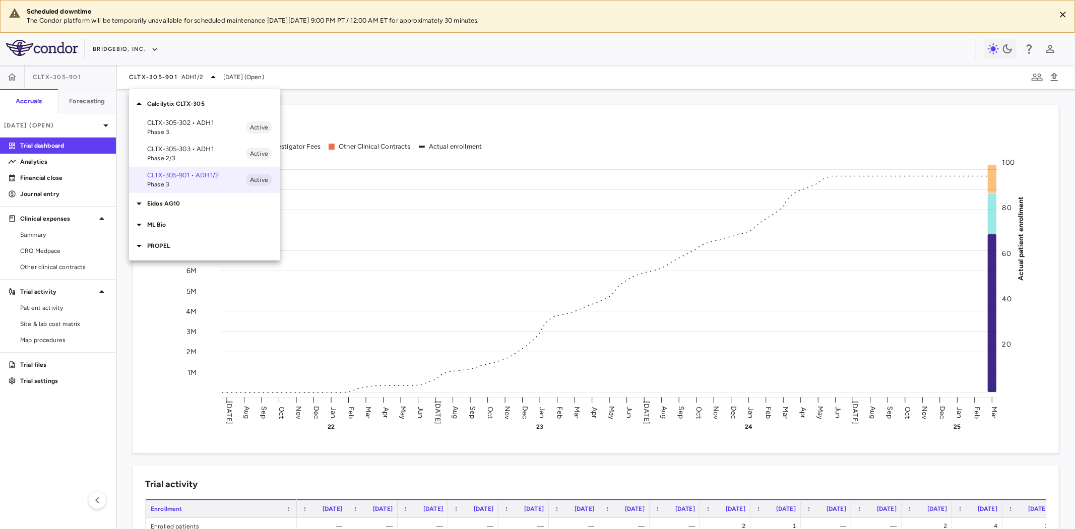
click at [204, 151] on p "CLTX-305-303 • ADH1" at bounding box center [196, 149] width 99 height 9
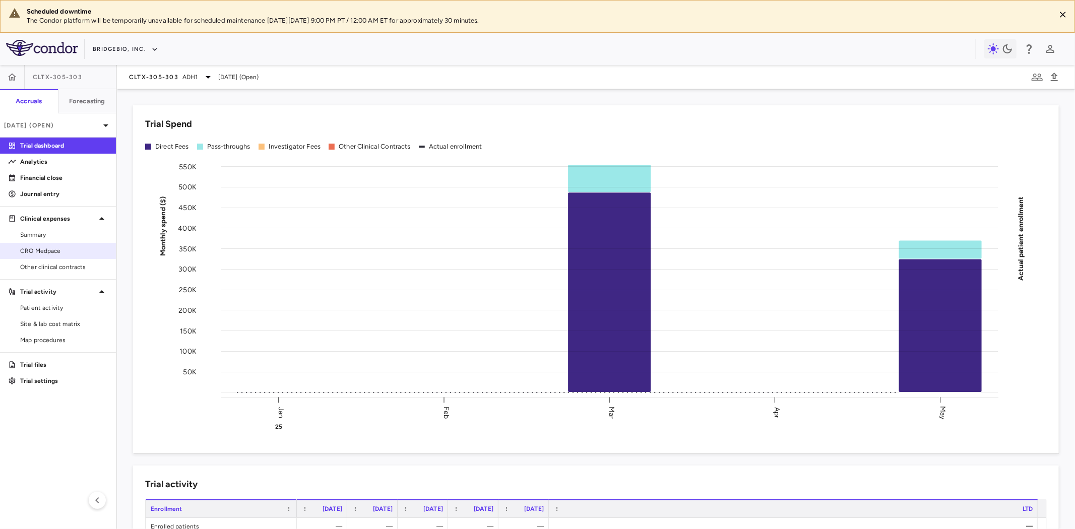
click at [44, 255] on span "CRO Medpace" at bounding box center [64, 251] width 88 height 9
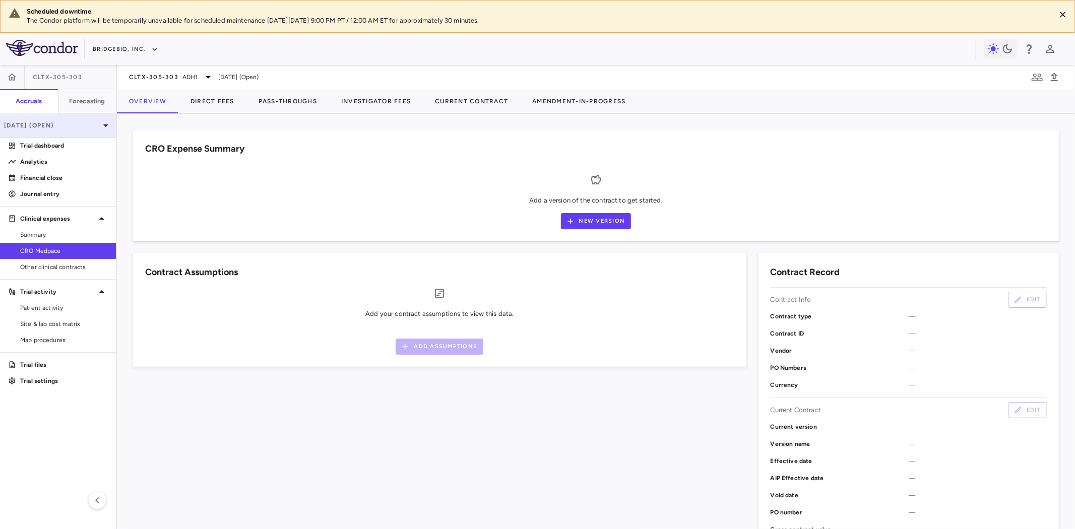
click at [52, 124] on p "[DATE] (Open)" at bounding box center [52, 125] width 96 height 9
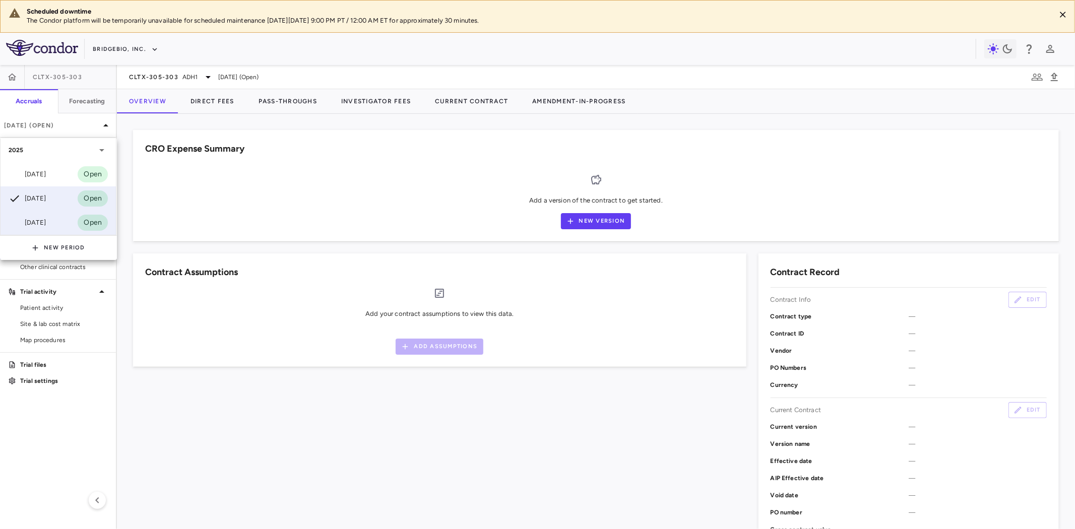
click at [42, 227] on div "[DATE]" at bounding box center [27, 223] width 37 height 12
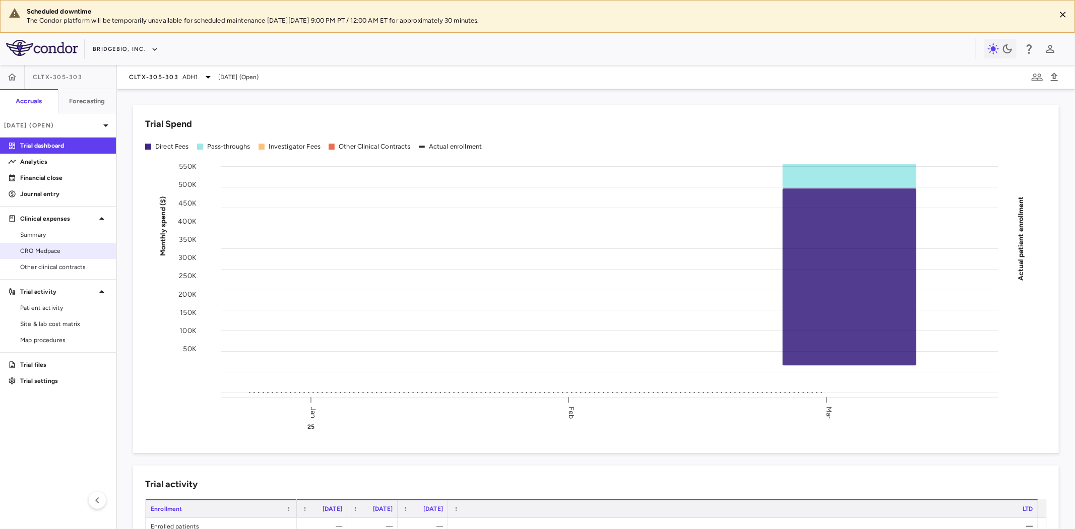
click at [54, 249] on span "CRO Medpace" at bounding box center [64, 251] width 88 height 9
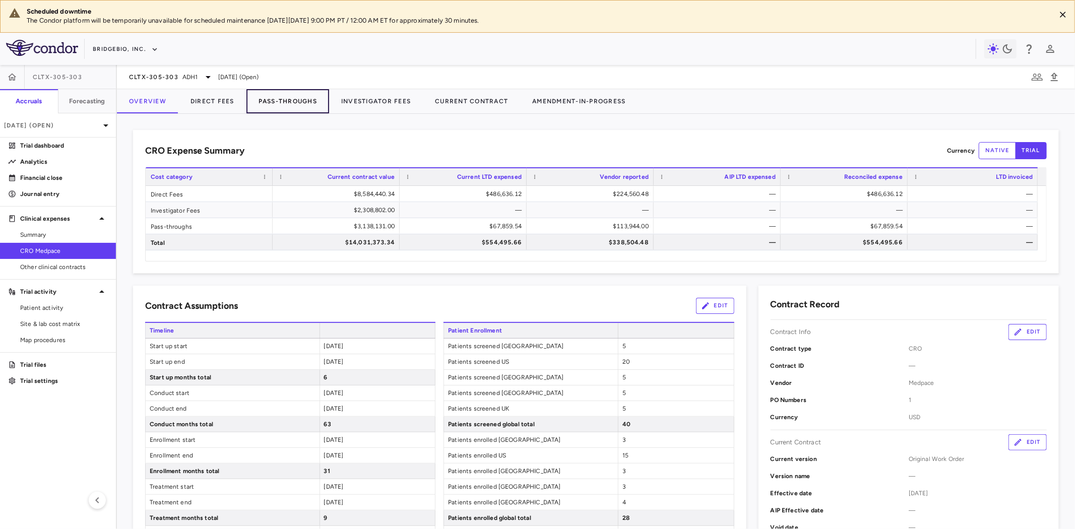
click at [296, 99] on button "Pass-Throughs" at bounding box center [288, 101] width 83 height 24
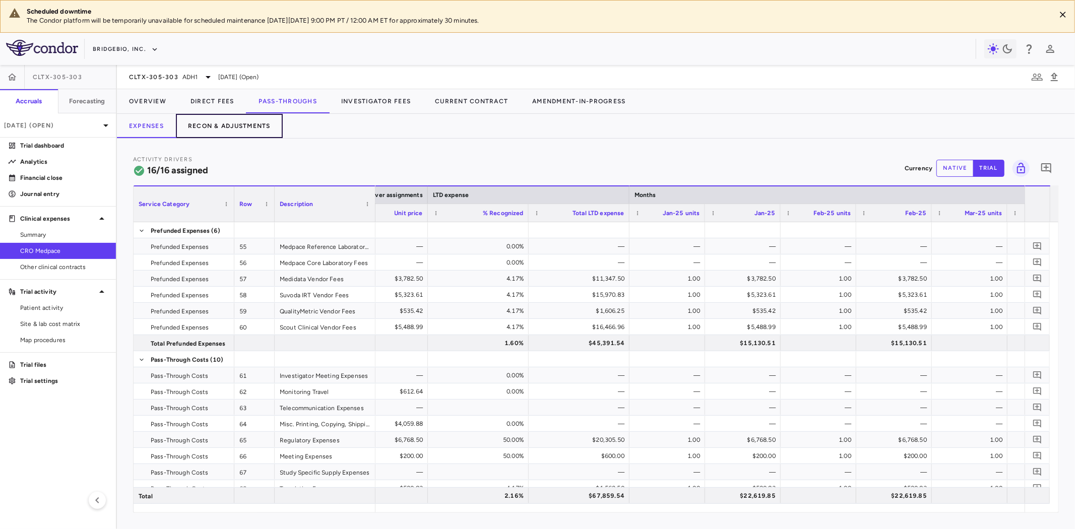
click at [263, 125] on button "Recon & Adjustments" at bounding box center [229, 126] width 107 height 24
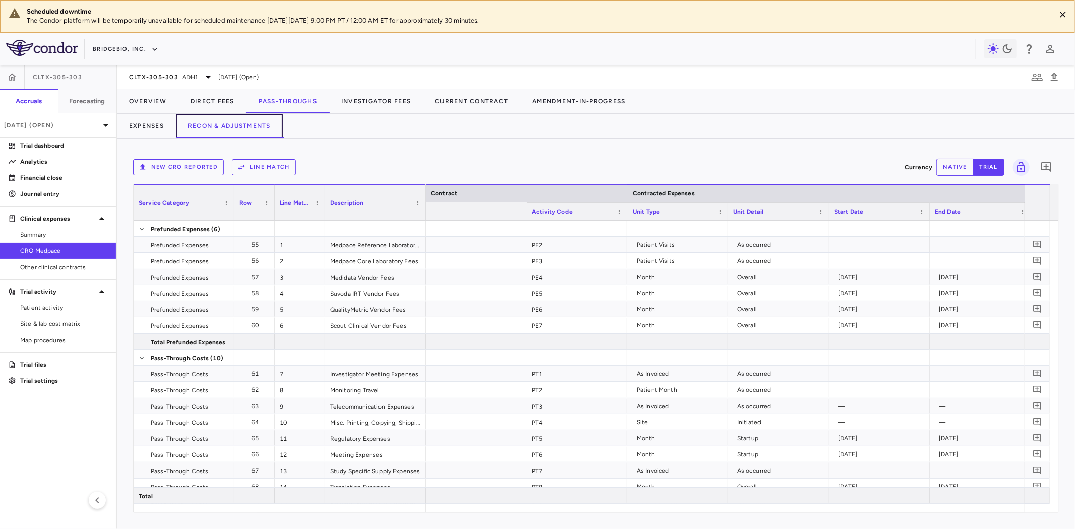
scroll to position [0, 300]
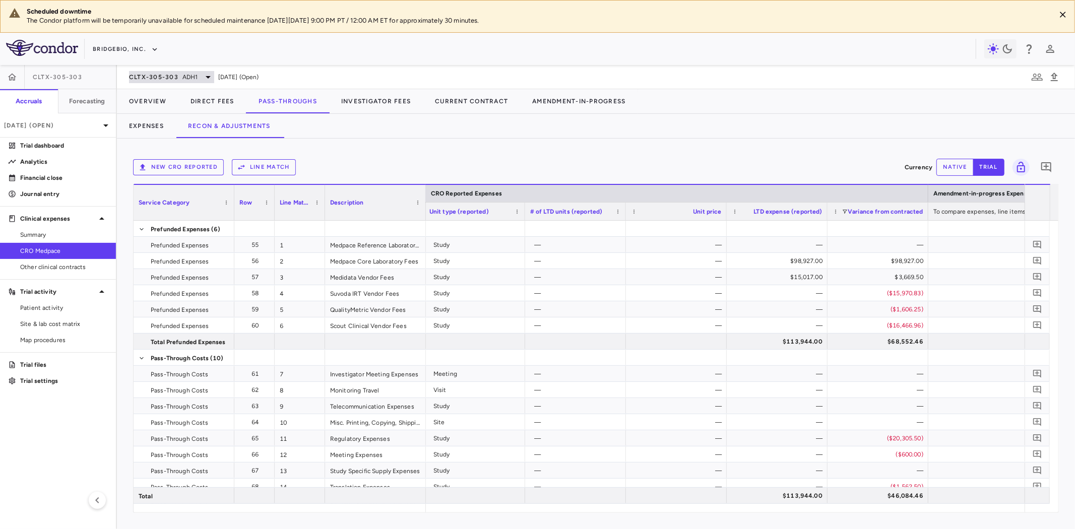
click at [189, 74] on span "ADH1" at bounding box center [191, 77] width 16 height 9
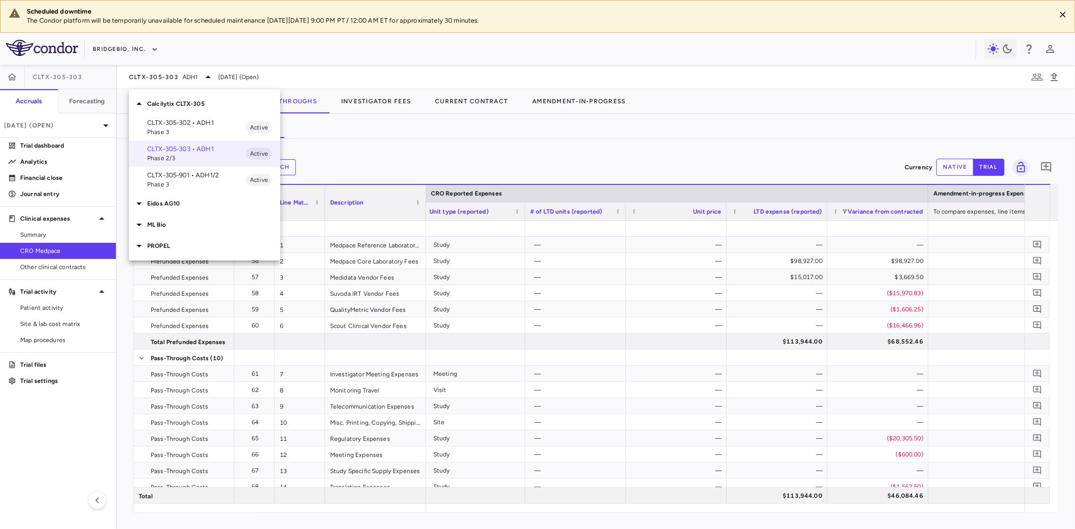
click at [446, 135] on div at bounding box center [537, 264] width 1075 height 529
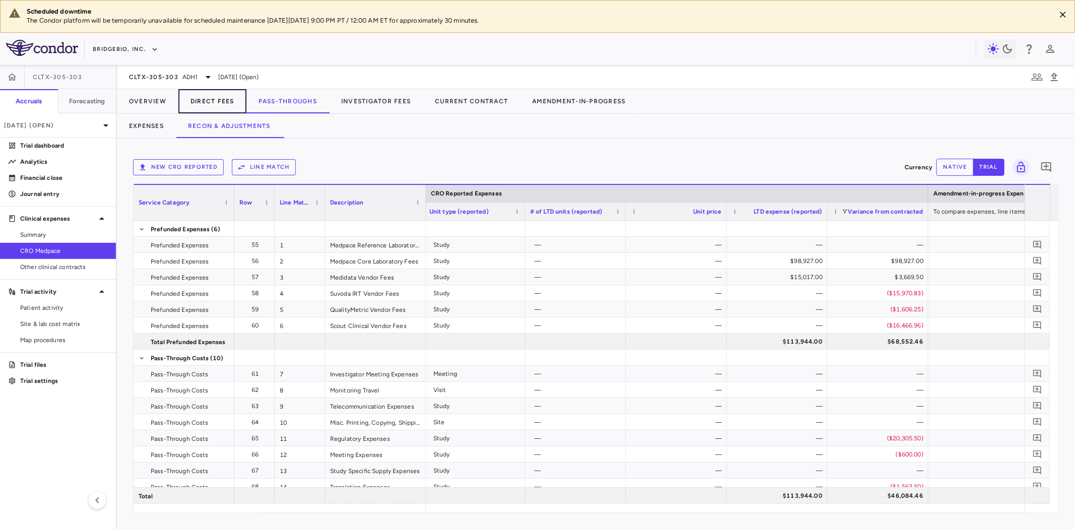
click at [216, 100] on button "Direct Fees" at bounding box center [212, 101] width 68 height 24
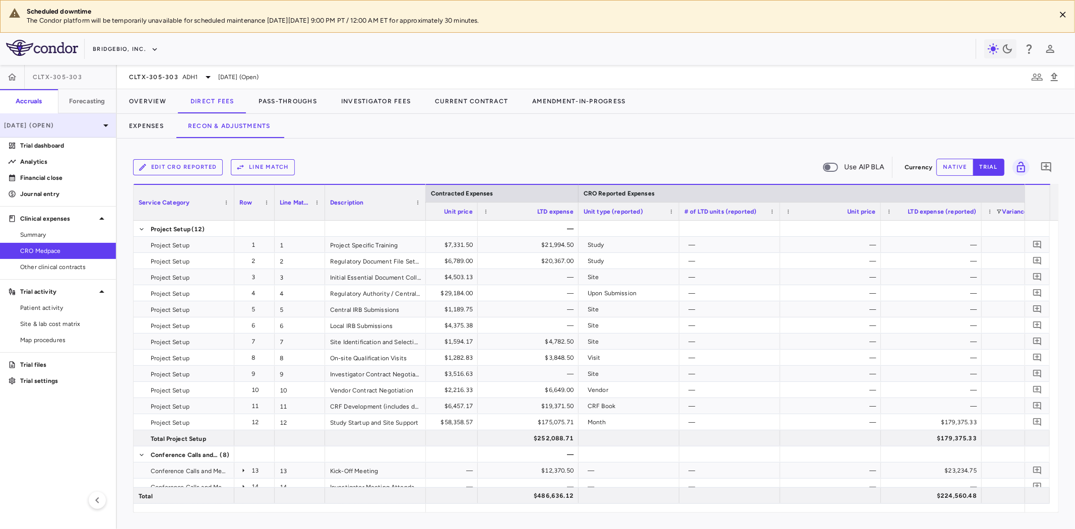
click at [102, 130] on icon at bounding box center [106, 125] width 12 height 12
click at [156, 82] on div "CLTX-305-303 ADH1" at bounding box center [171, 77] width 85 height 12
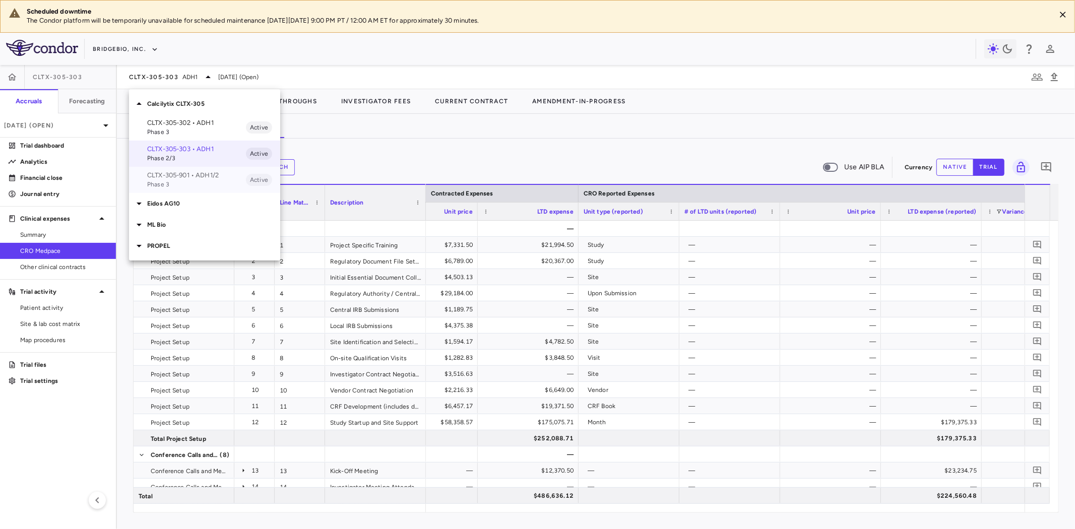
click at [194, 180] on span "Phase 3" at bounding box center [196, 184] width 99 height 9
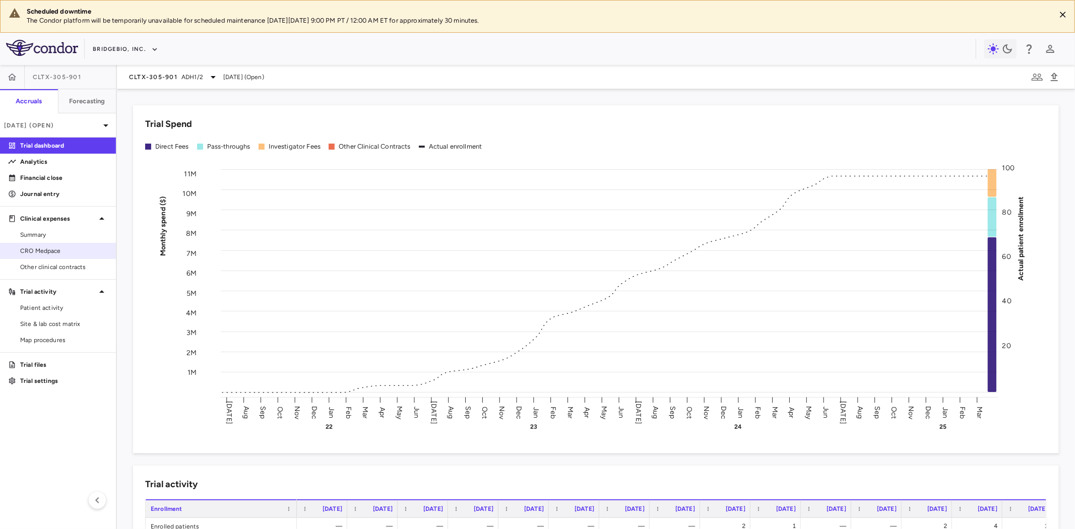
click at [52, 254] on span "CRO Medpace" at bounding box center [64, 251] width 88 height 9
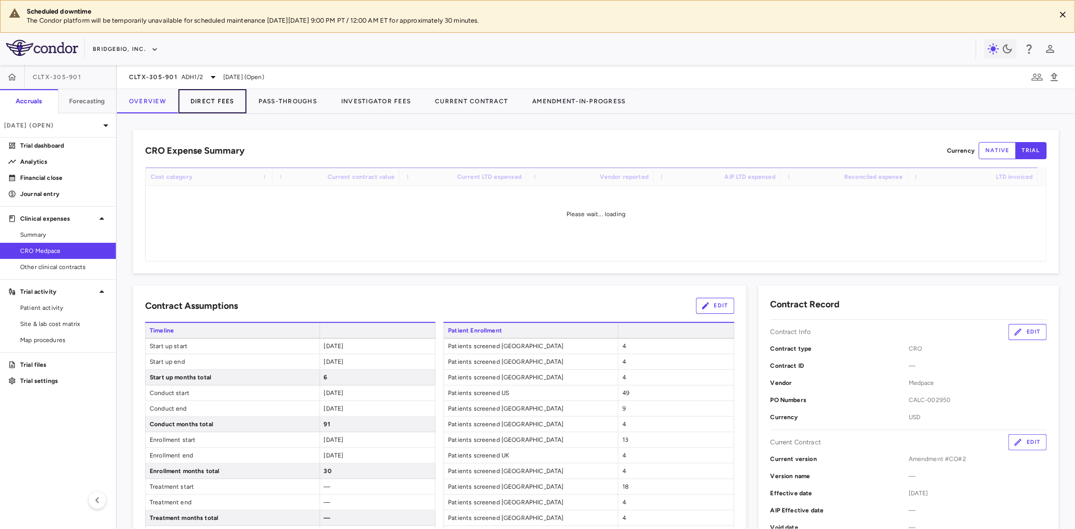
click at [219, 101] on button "Direct Fees" at bounding box center [212, 101] width 68 height 24
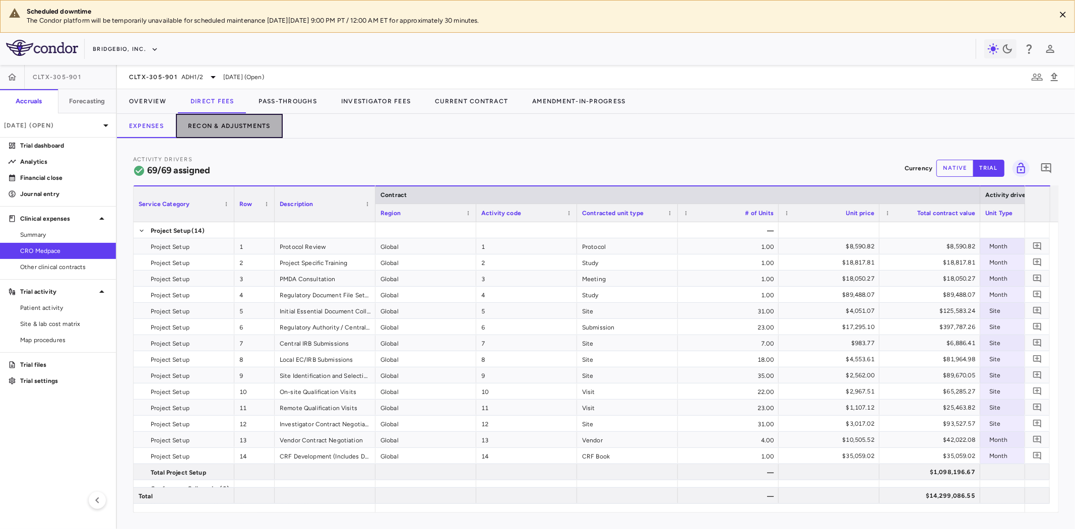
click at [225, 121] on button "Recon & Adjustments" at bounding box center [229, 126] width 107 height 24
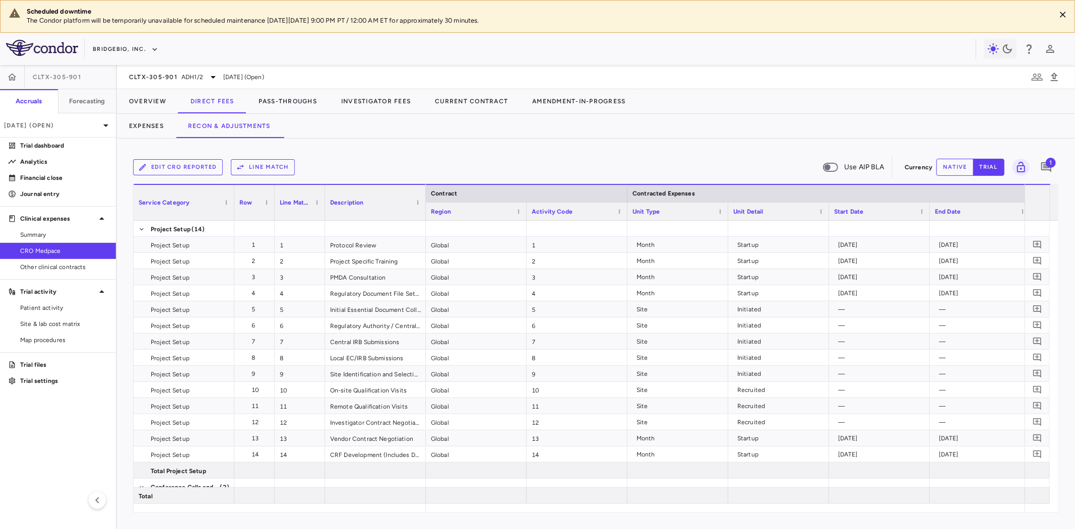
click at [196, 167] on button "Edit CRO reported" at bounding box center [178, 167] width 90 height 16
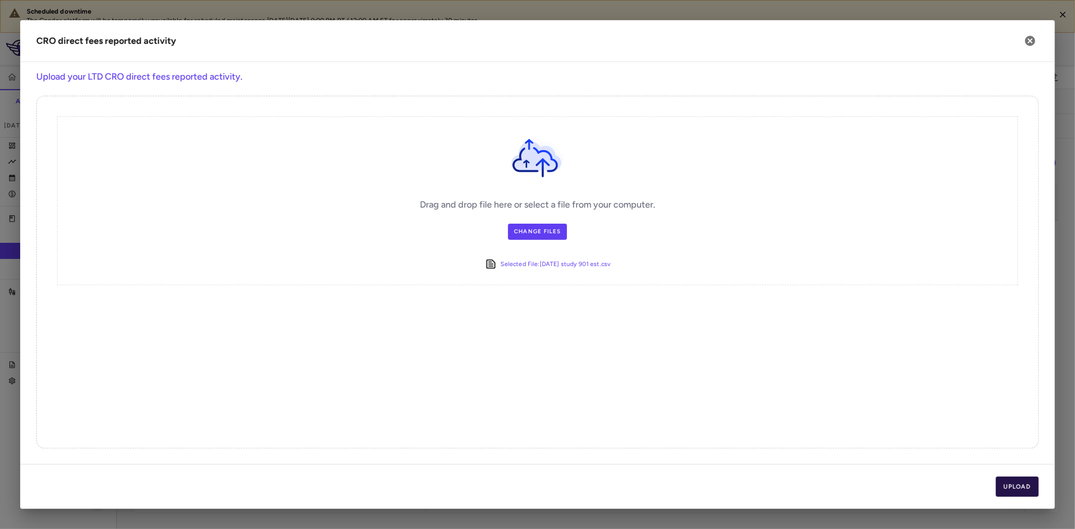
click at [1014, 488] on button "Upload" at bounding box center [1017, 487] width 43 height 20
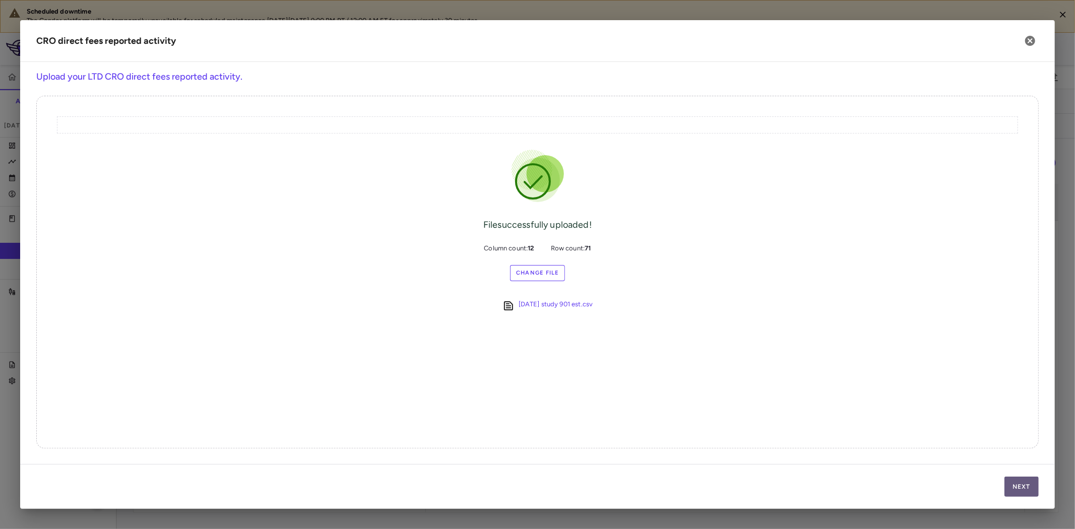
click at [1020, 492] on button "Next" at bounding box center [1022, 487] width 34 height 20
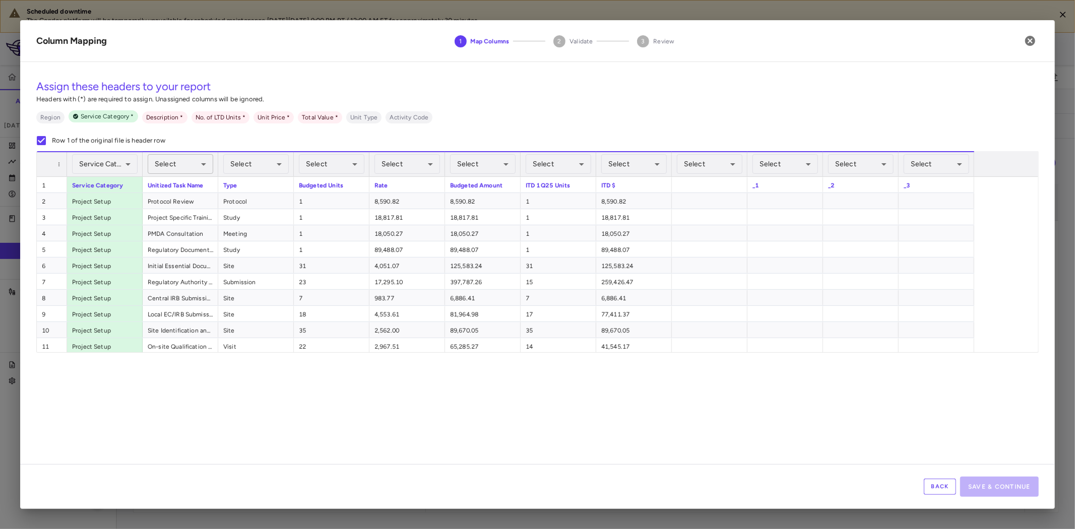
click at [185, 165] on body "Scheduled downtime The Condor platform will be temporarily unavailable for sche…" at bounding box center [537, 264] width 1075 height 529
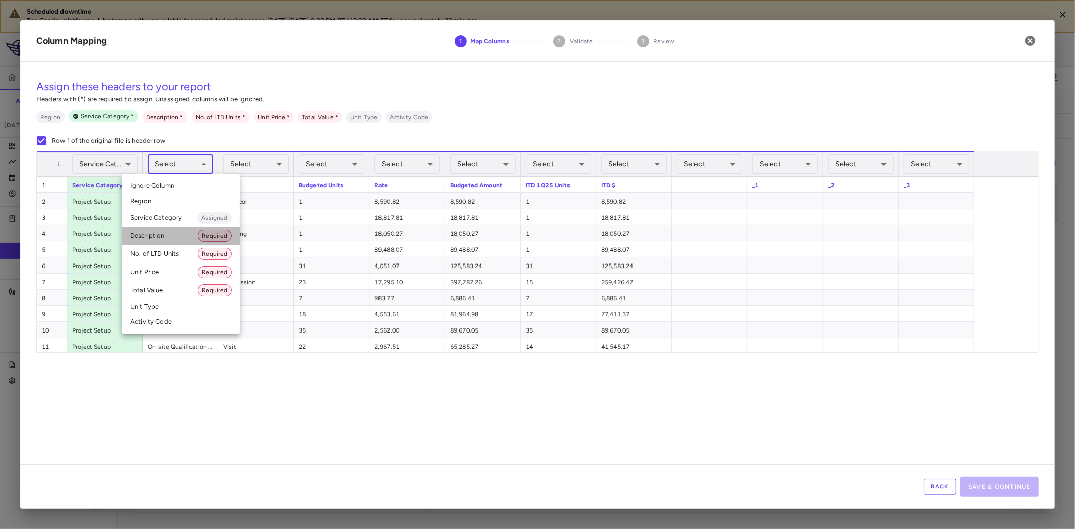
click at [173, 235] on li "Description Required" at bounding box center [181, 236] width 118 height 18
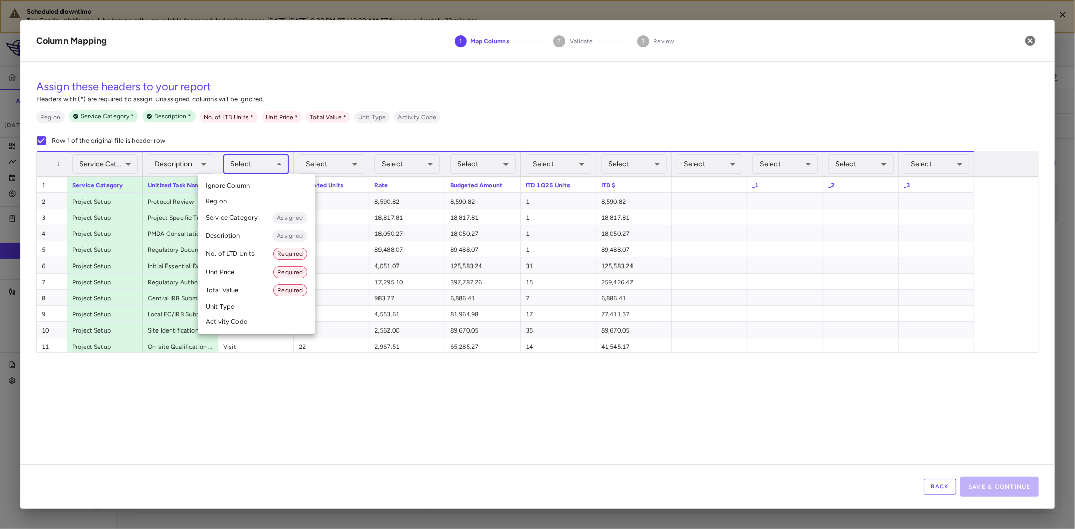
click at [271, 161] on body "Scheduled downtime The Condor platform will be temporarily unavailable for sche…" at bounding box center [537, 264] width 1075 height 529
click at [243, 303] on li "Unit Type" at bounding box center [257, 306] width 118 height 15
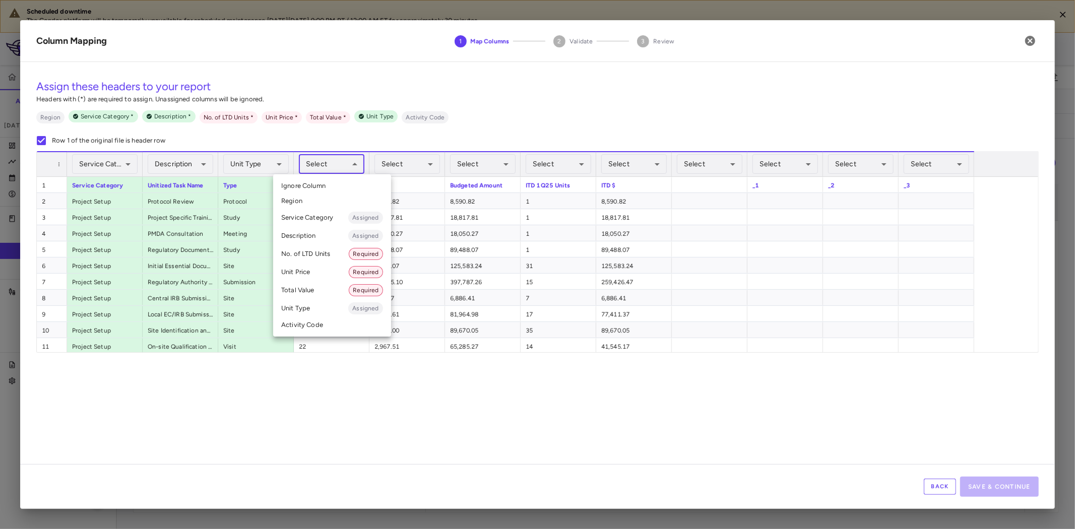
click at [333, 169] on body "Scheduled downtime The Condor platform will be temporarily unavailable for sche…" at bounding box center [537, 264] width 1075 height 529
click at [456, 261] on div at bounding box center [537, 264] width 1075 height 529
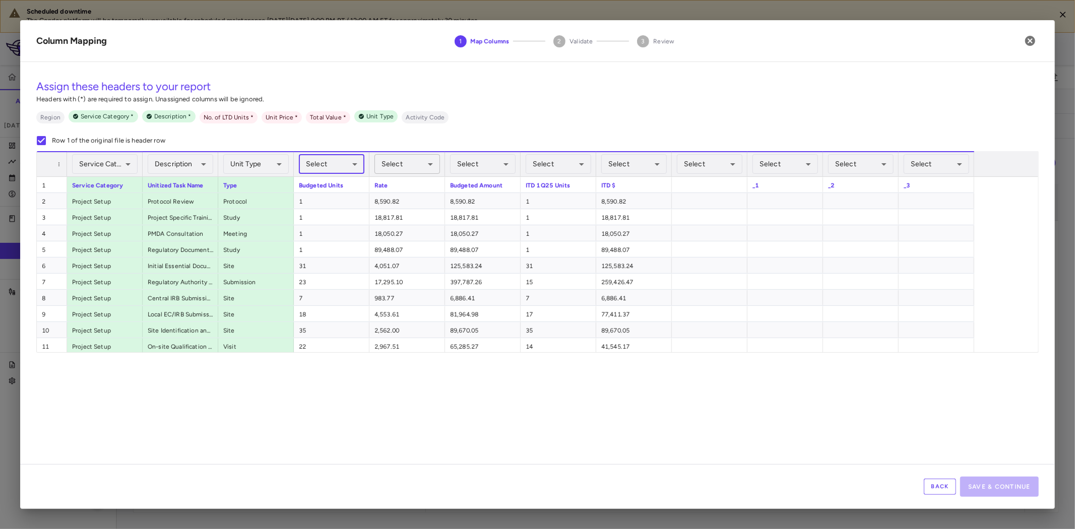
click at [409, 167] on body "Scheduled downtime The Condor platform will be temporarily unavailable for sche…" at bounding box center [537, 264] width 1075 height 529
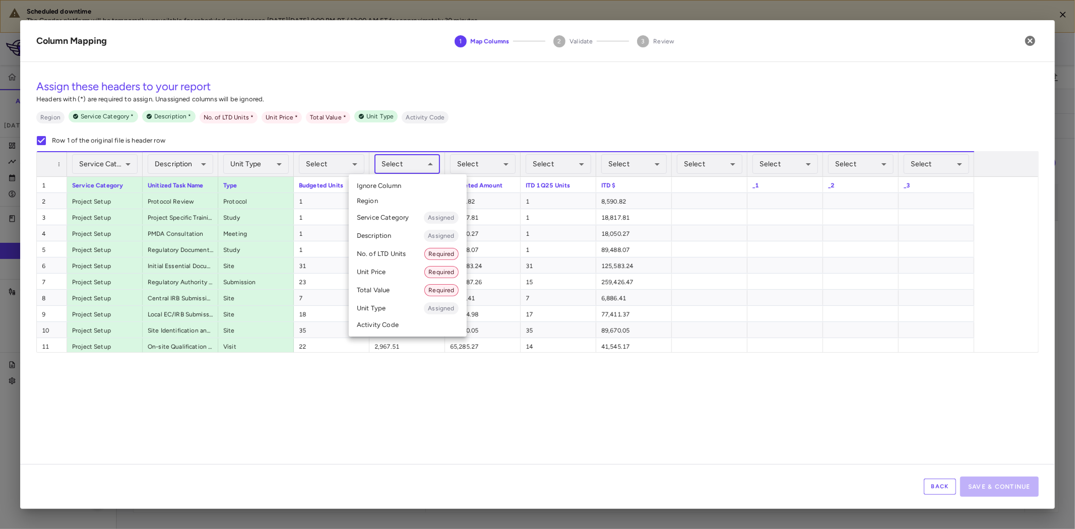
click at [387, 273] on li "Unit Price Required" at bounding box center [408, 272] width 118 height 18
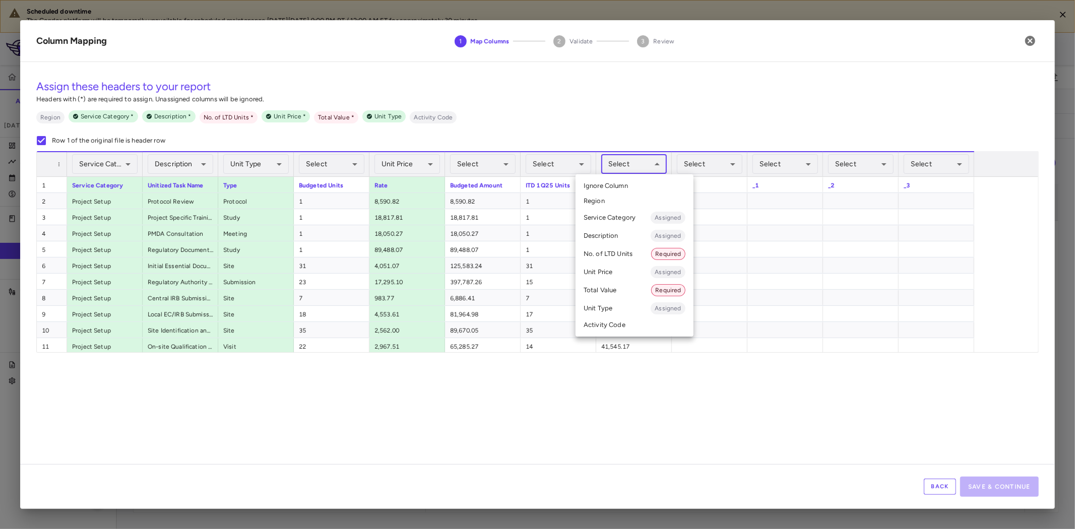
click at [634, 167] on body "Scheduled downtime The Condor platform will be temporarily unavailable for sche…" at bounding box center [537, 264] width 1075 height 529
click at [624, 288] on li "Total Value Required" at bounding box center [635, 290] width 118 height 18
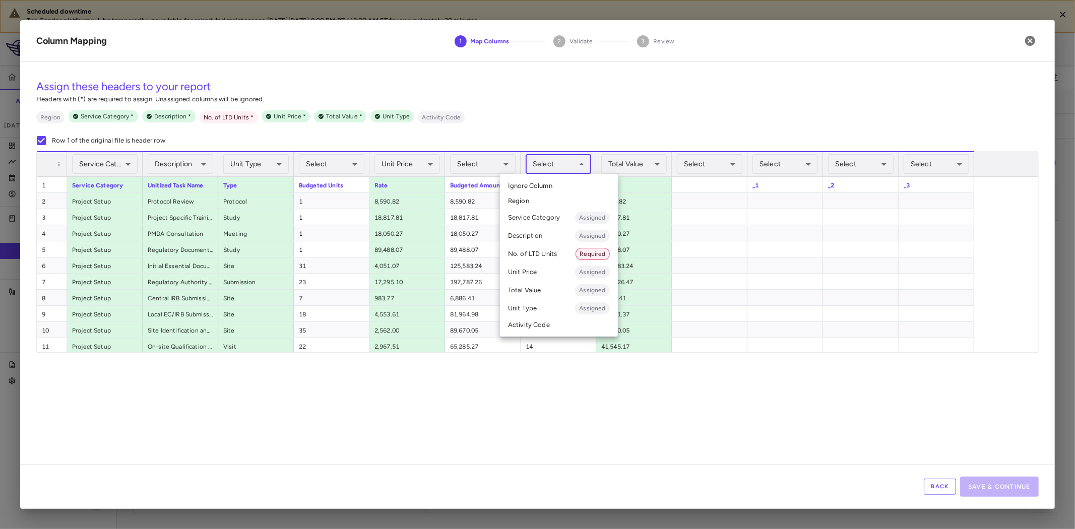
click at [553, 167] on body "Scheduled downtime The Condor platform will be temporarily unavailable for sche…" at bounding box center [537, 264] width 1075 height 529
click at [538, 256] on li "No. of LTD Units Required" at bounding box center [559, 254] width 118 height 18
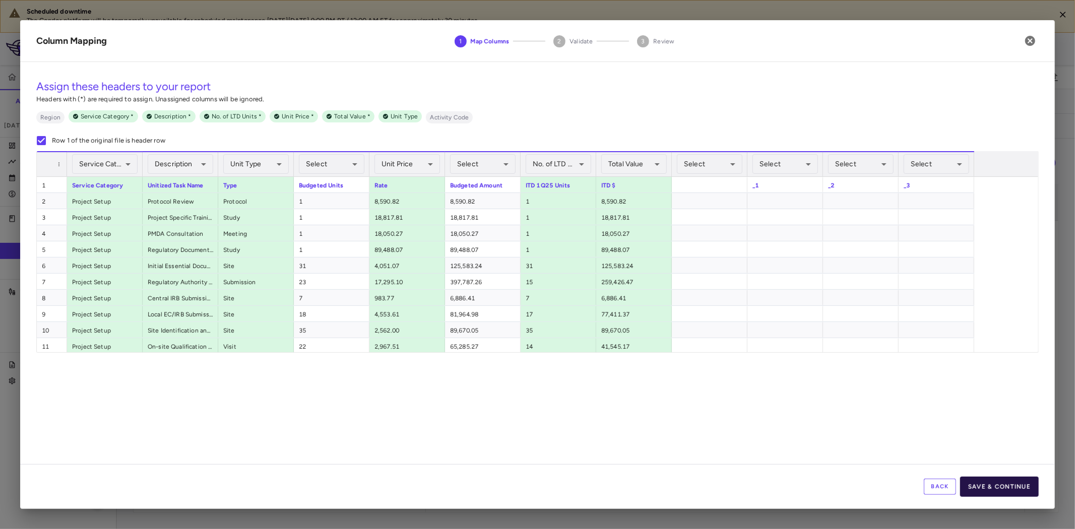
click at [1010, 487] on button "Save & Continue" at bounding box center [999, 487] width 79 height 20
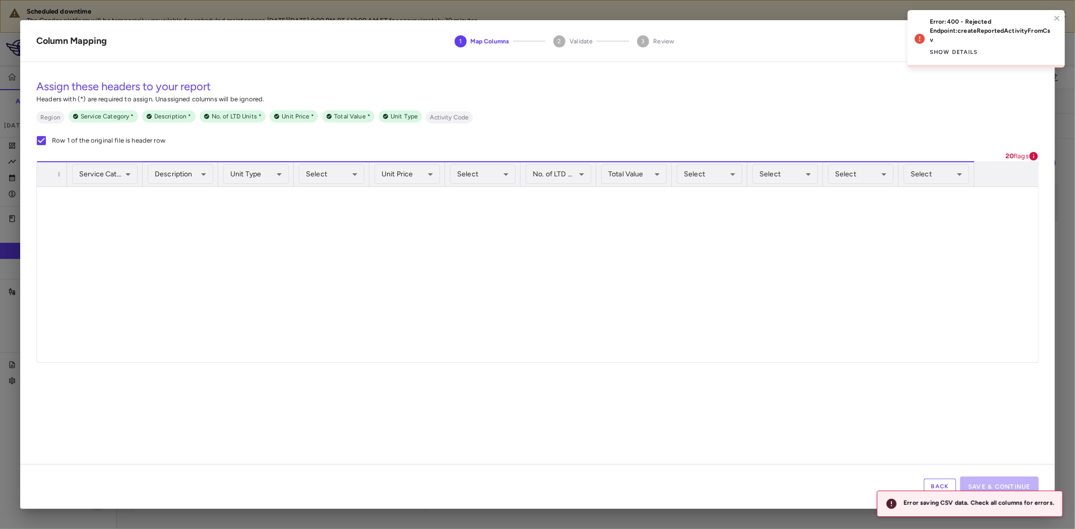
scroll to position [969, 0]
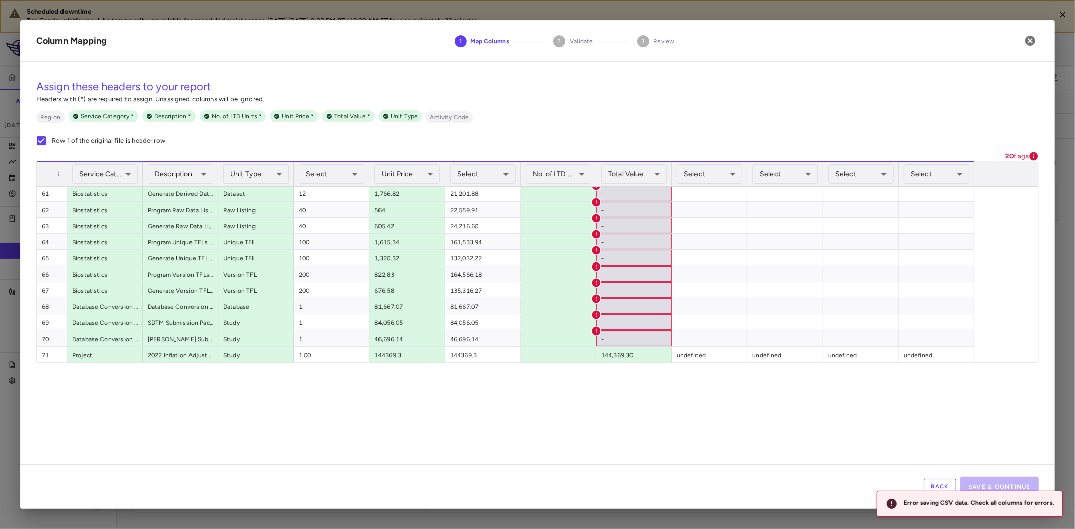
click at [940, 478] on div "Back Save & Continue" at bounding box center [537, 486] width 1035 height 45
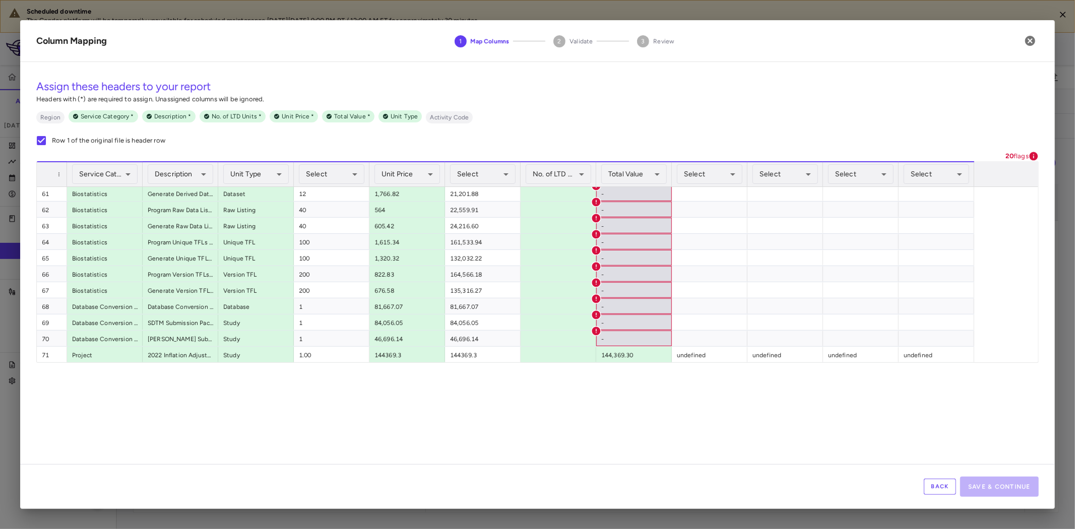
click at [940, 481] on button "Back" at bounding box center [940, 487] width 32 height 16
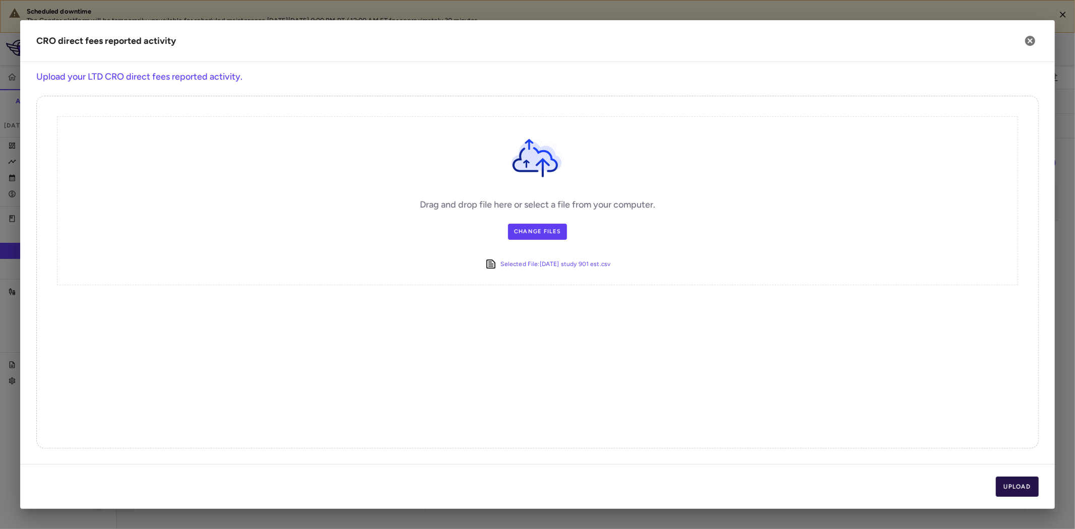
click at [1027, 488] on button "Upload" at bounding box center [1017, 487] width 43 height 20
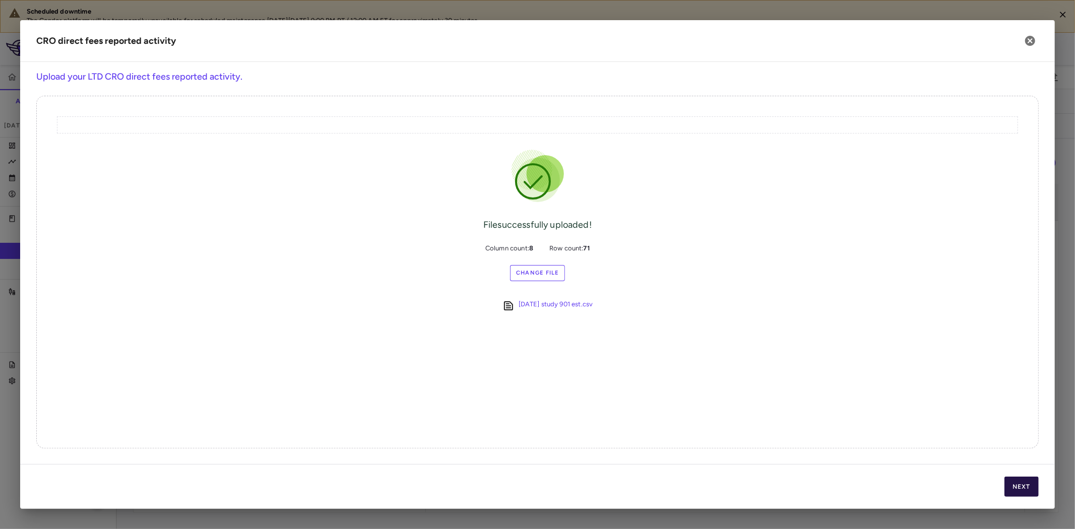
click at [1027, 488] on button "Next" at bounding box center [1022, 487] width 34 height 20
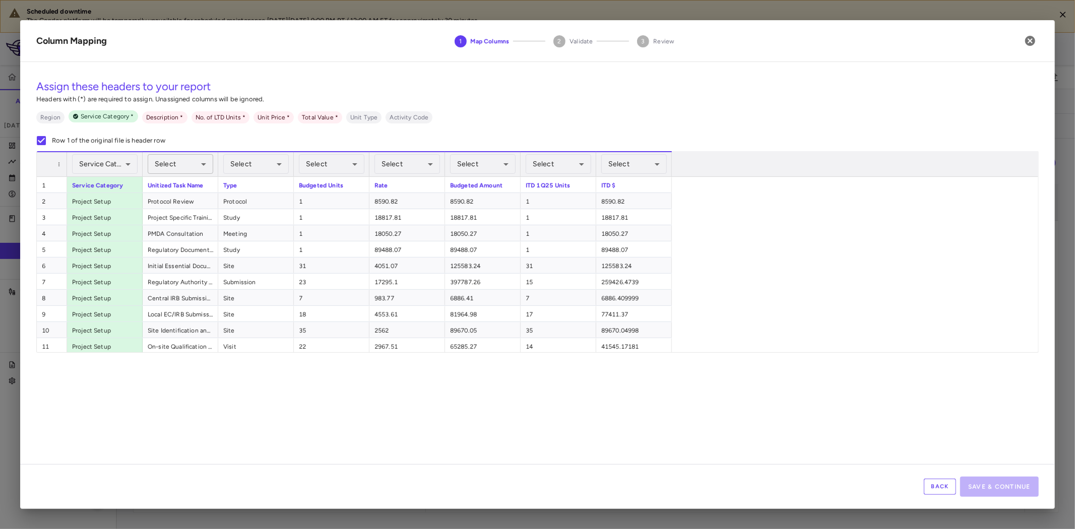
click at [181, 165] on body "Scheduled downtime The Condor platform will be temporarily unavailable for sche…" at bounding box center [537, 264] width 1075 height 529
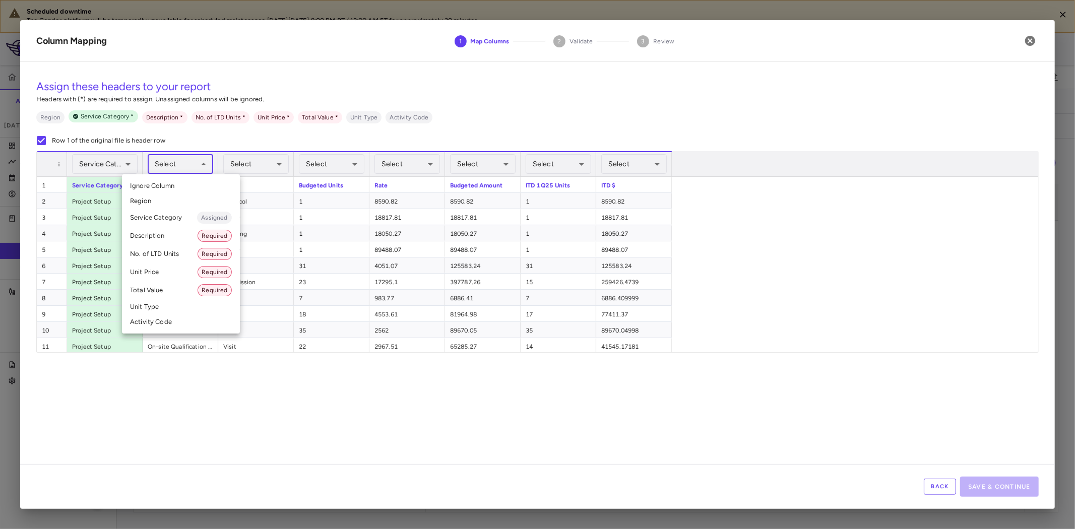
click at [170, 235] on li "Description Required" at bounding box center [181, 236] width 118 height 18
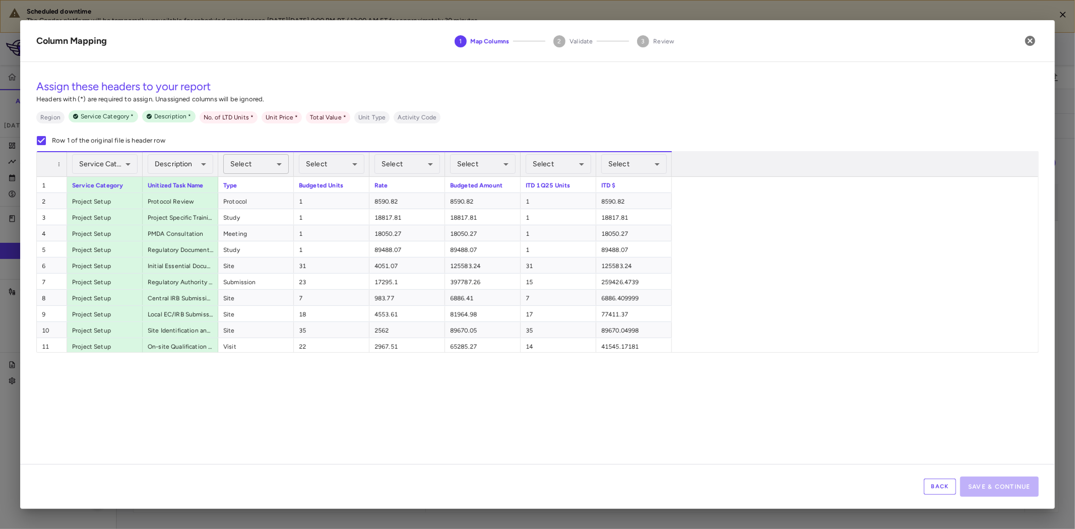
click at [264, 165] on body "Scheduled downtime The Condor platform will be temporarily unavailable for sche…" at bounding box center [537, 264] width 1075 height 529
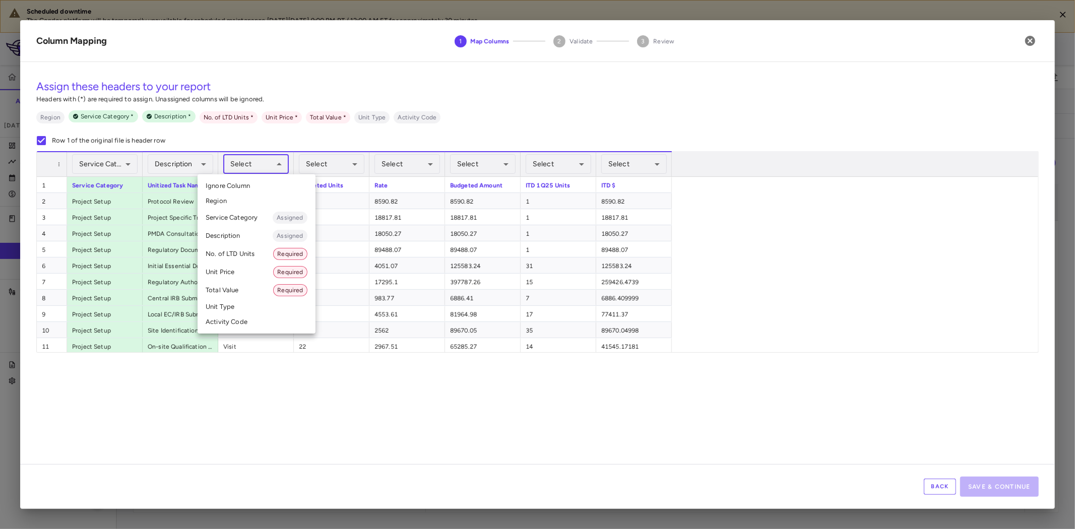
click at [246, 308] on li "Unit Type" at bounding box center [257, 306] width 118 height 15
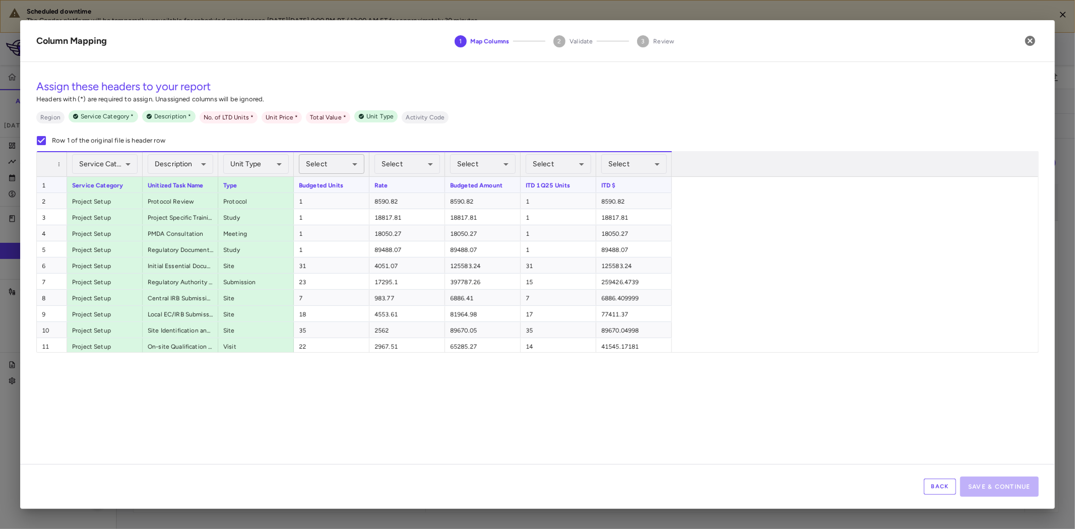
click at [339, 169] on body "Scheduled downtime The Condor platform will be temporarily unavailable for sche…" at bounding box center [537, 264] width 1075 height 529
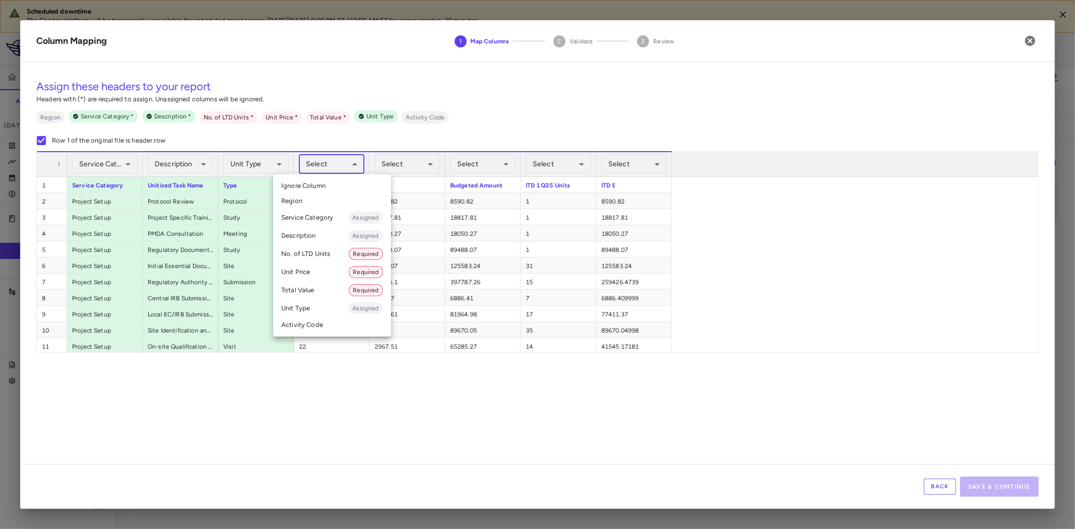
click at [446, 248] on div at bounding box center [537, 264] width 1075 height 529
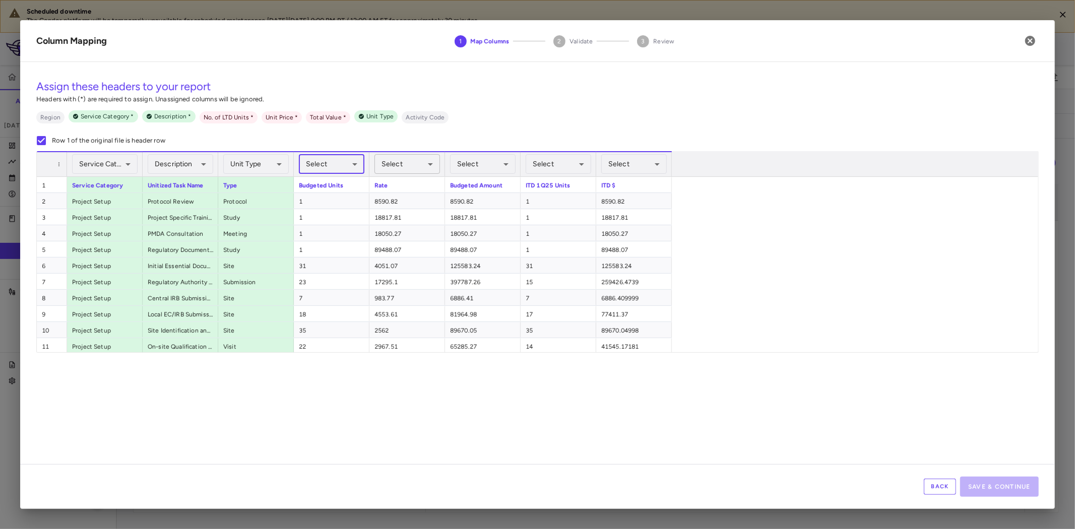
click at [421, 165] on body "Scheduled downtime The Condor platform will be temporarily unavailable for sche…" at bounding box center [537, 264] width 1075 height 529
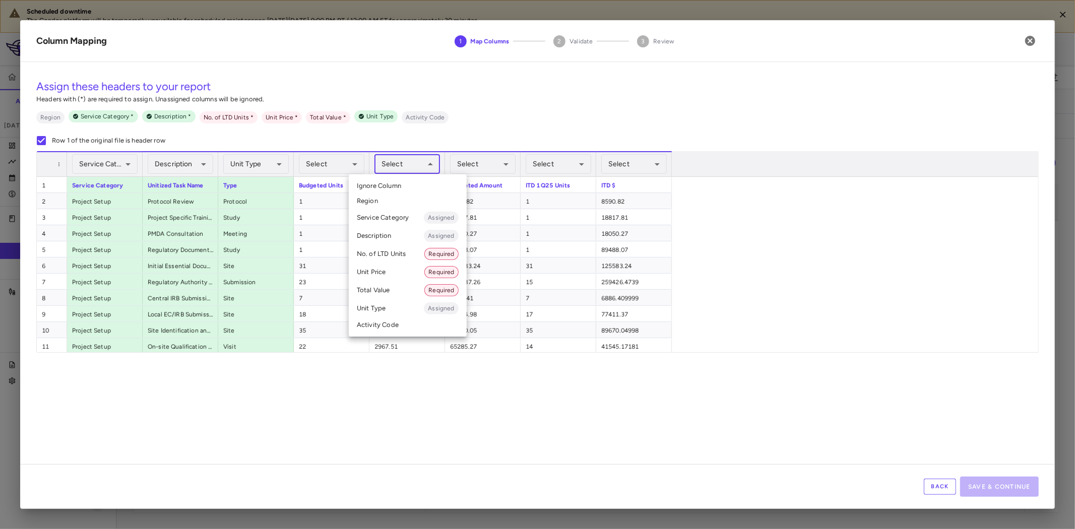
click at [373, 273] on li "Unit Price Required" at bounding box center [408, 272] width 118 height 18
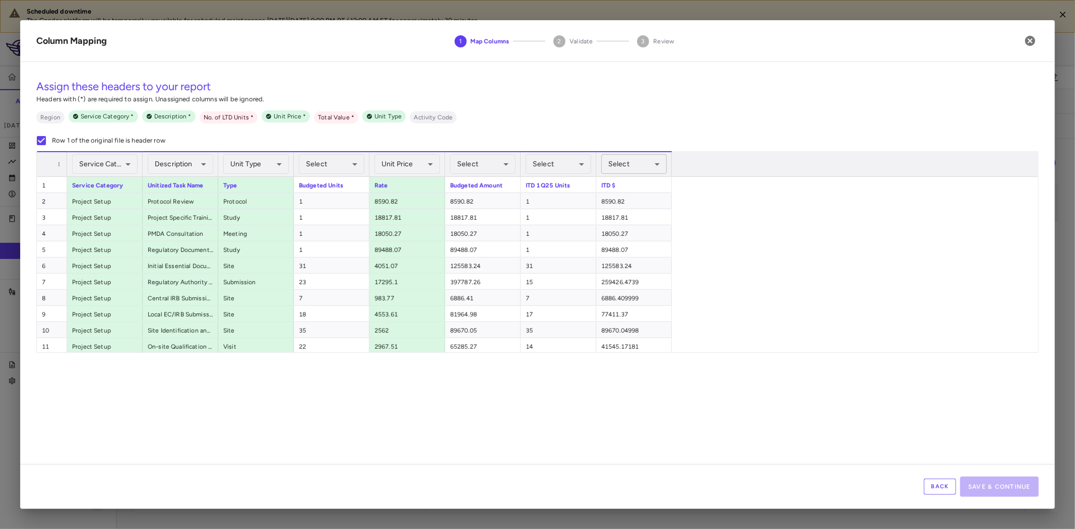
click at [614, 165] on body "Scheduled downtime The Condor platform will be temporarily unavailable for sche…" at bounding box center [537, 264] width 1075 height 529
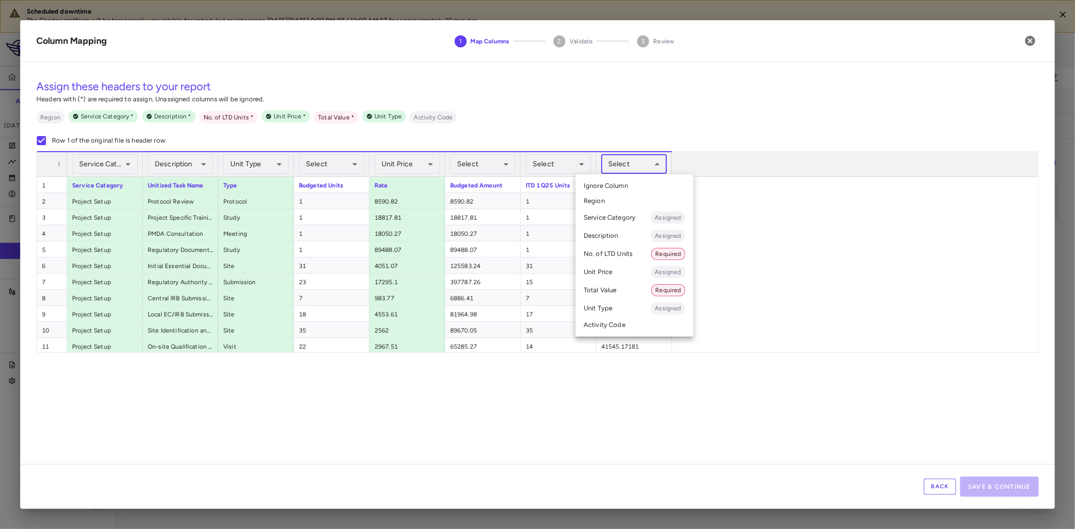
click at [613, 290] on li "Total Value Required" at bounding box center [635, 290] width 118 height 18
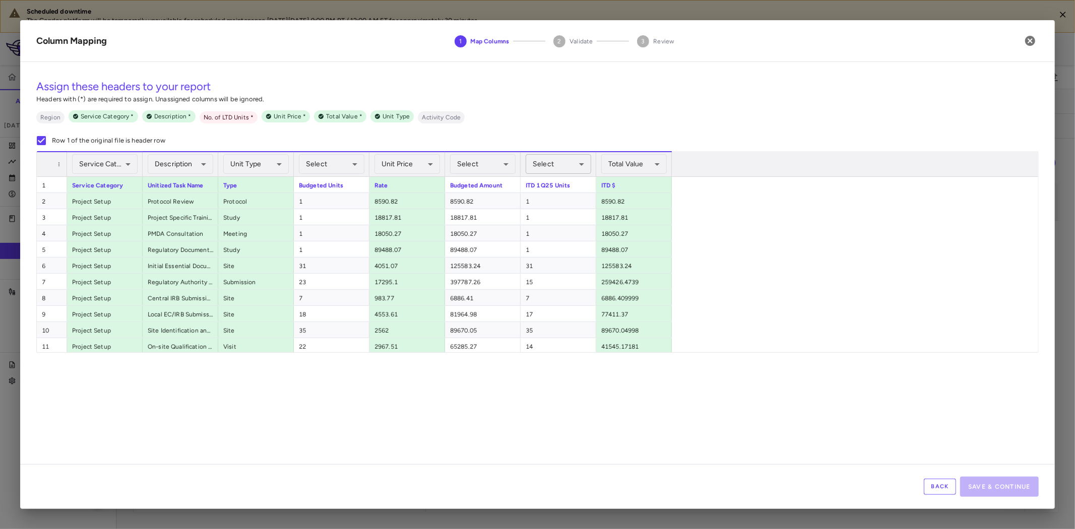
click at [550, 160] on body "Scheduled downtime The Condor platform will be temporarily unavailable for sche…" at bounding box center [537, 264] width 1075 height 529
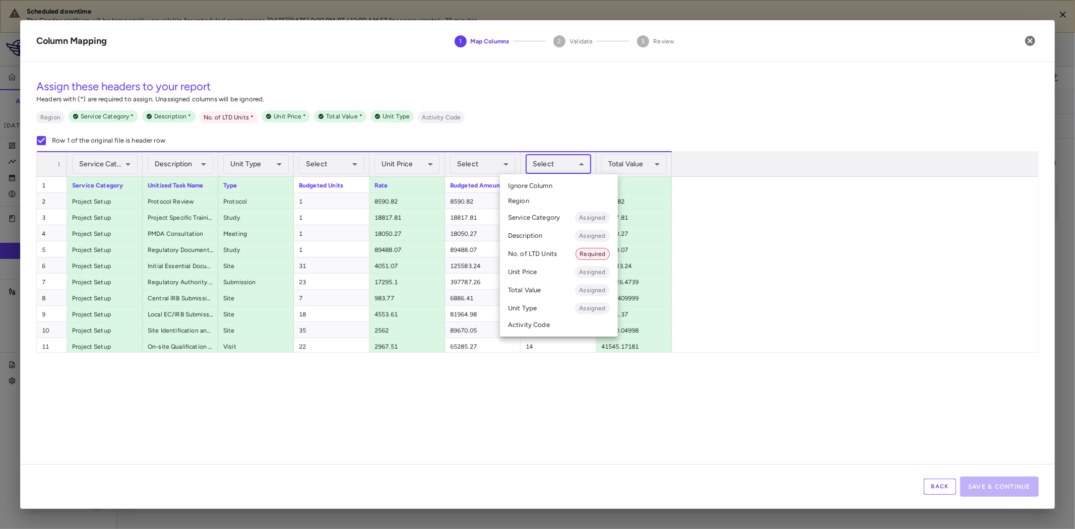
click at [540, 254] on li "No. of LTD Units Required" at bounding box center [559, 254] width 118 height 18
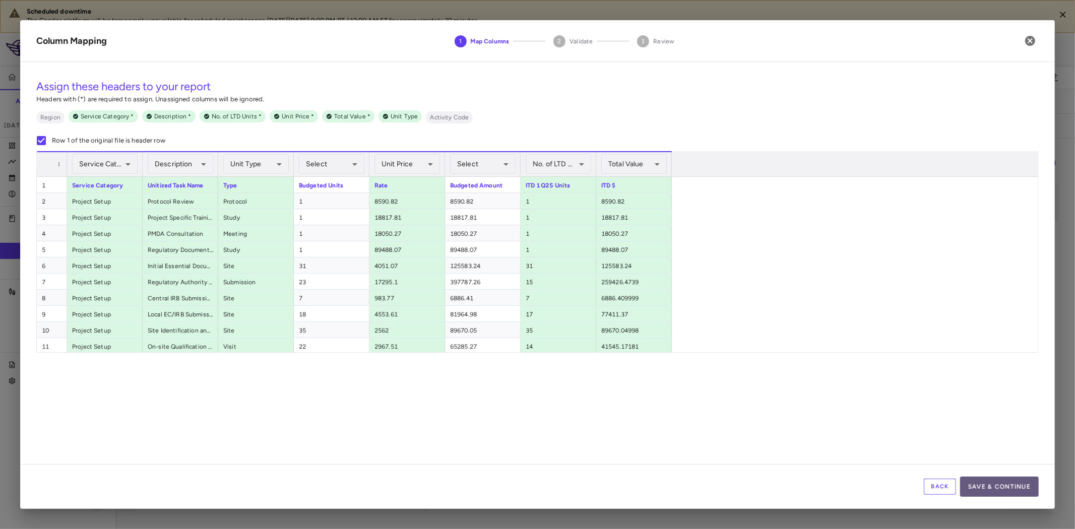
click at [1016, 493] on button "Save & Continue" at bounding box center [999, 487] width 79 height 20
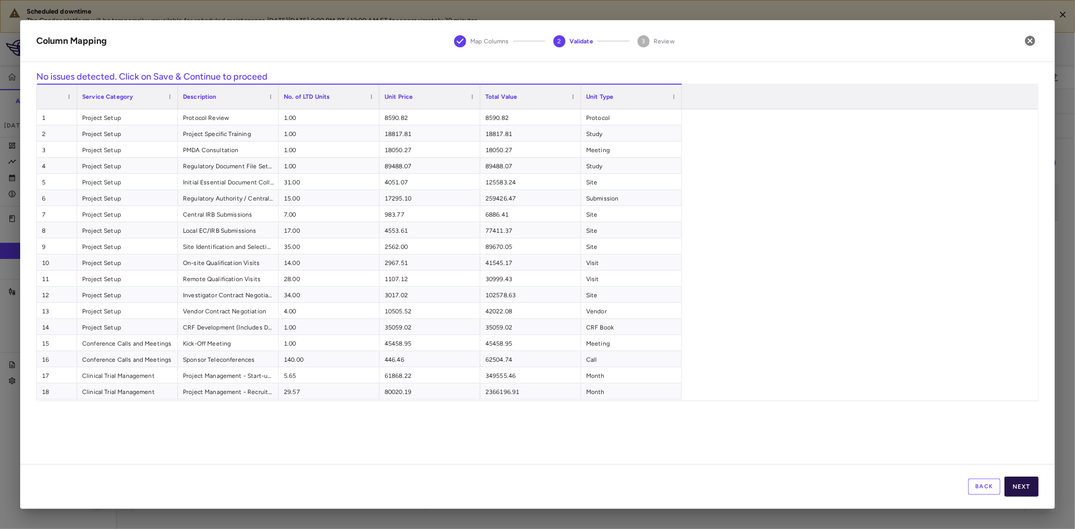
click at [1019, 479] on button "Next" at bounding box center [1022, 487] width 34 height 20
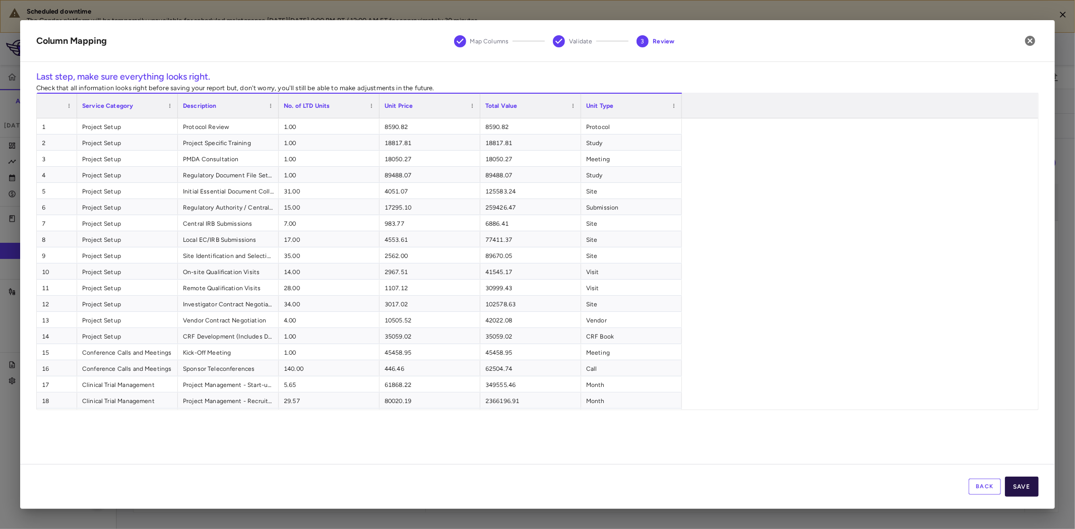
click at [1026, 487] on button "Save" at bounding box center [1022, 487] width 34 height 20
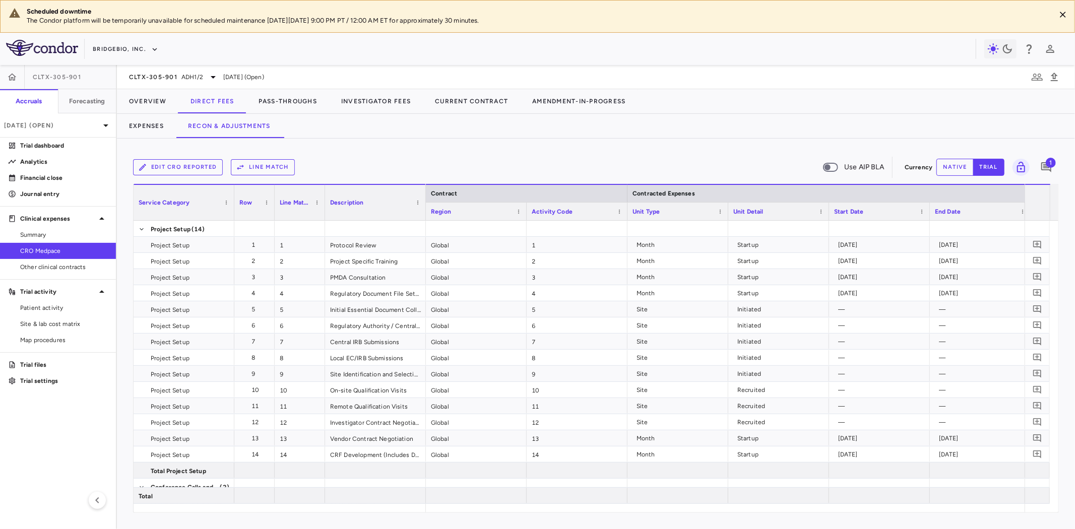
click at [275, 167] on button "Line Match" at bounding box center [263, 167] width 64 height 16
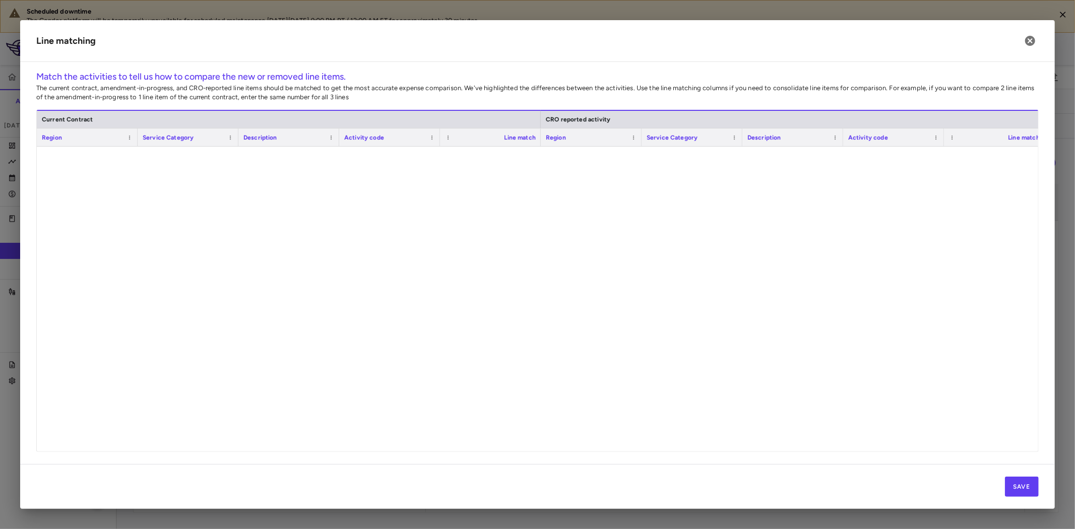
scroll to position [0, 0]
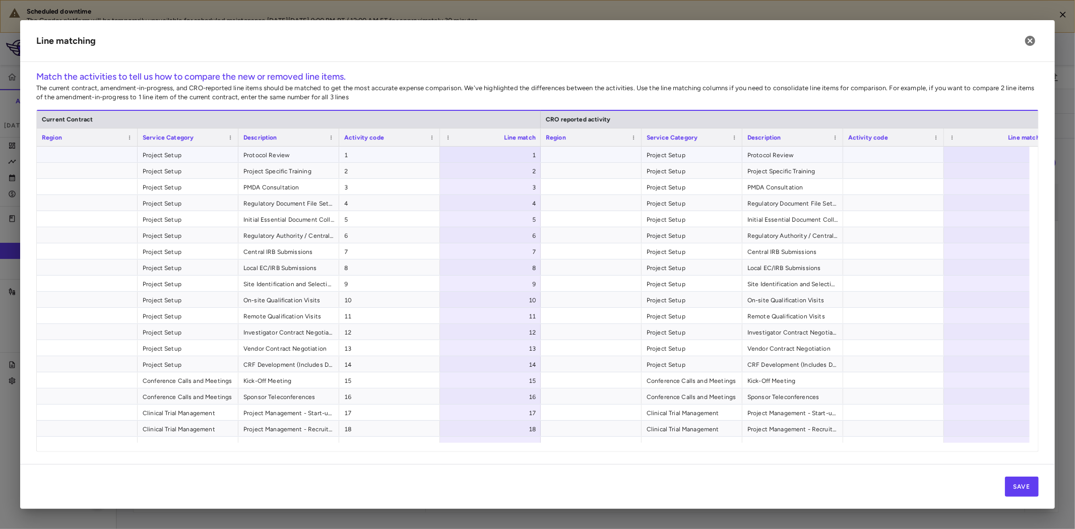
click at [968, 148] on div at bounding box center [994, 155] width 101 height 16
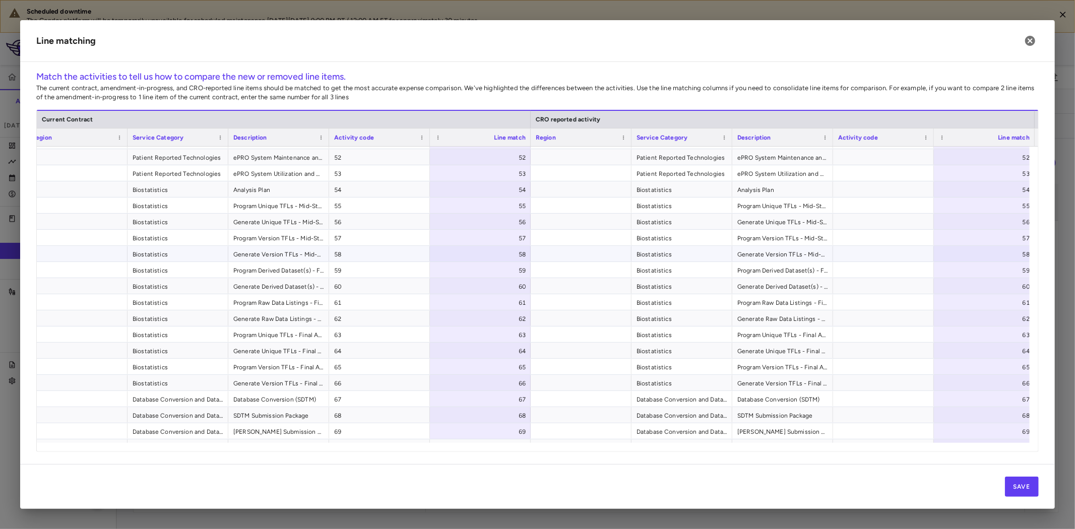
scroll to position [833, 0]
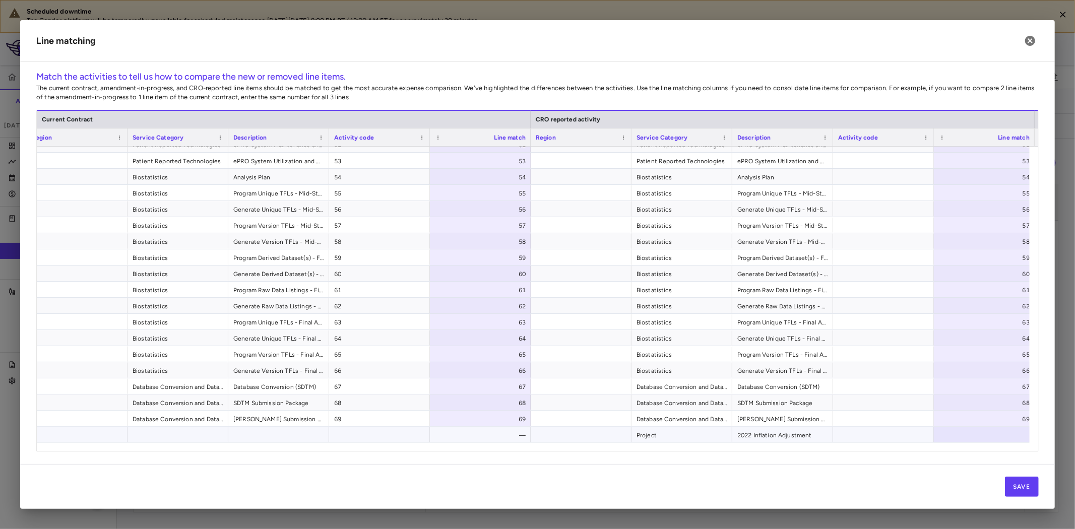
click at [986, 436] on div at bounding box center [984, 435] width 101 height 16
type input "**"
click at [933, 459] on div "Match the activities to tell us how to compare the new or removed line items. T…" at bounding box center [537, 267] width 1035 height 394
click at [771, 434] on span "2022 Inflation Adjustment" at bounding box center [783, 435] width 91 height 16
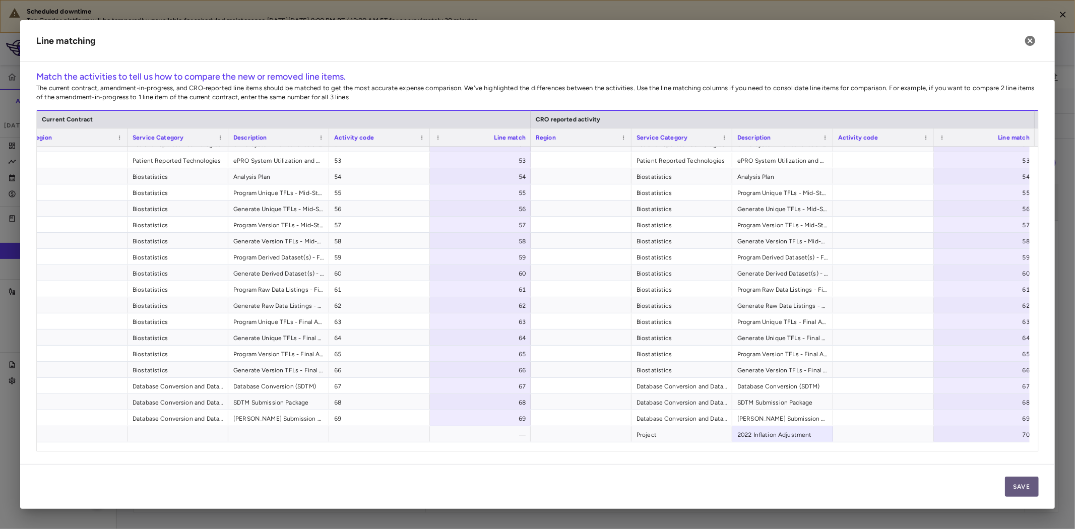
click at [1029, 488] on button "Save" at bounding box center [1022, 487] width 34 height 20
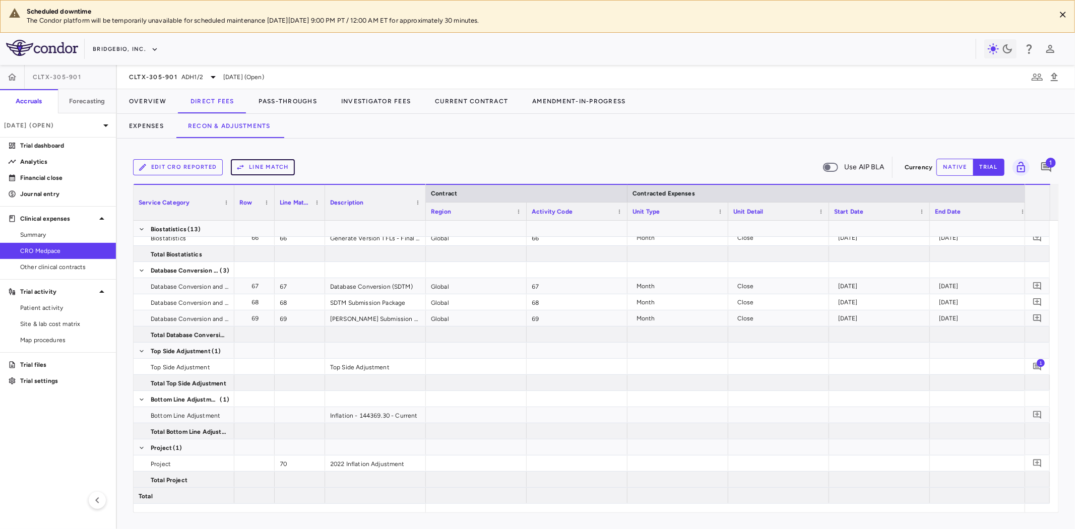
scroll to position [0, 360]
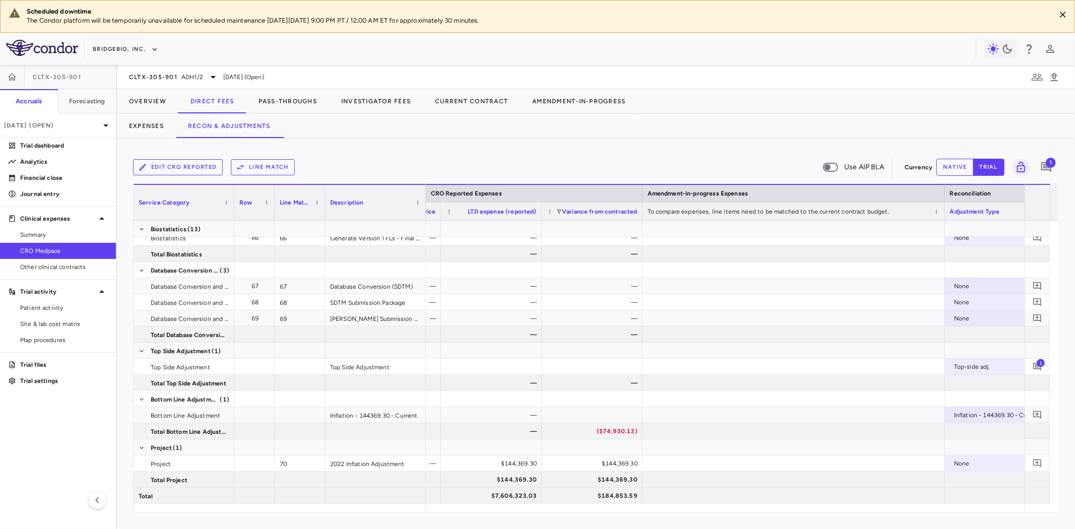
click at [957, 169] on button "native" at bounding box center [955, 167] width 37 height 17
click at [514, 463] on div "$144,369.30" at bounding box center [493, 464] width 87 height 16
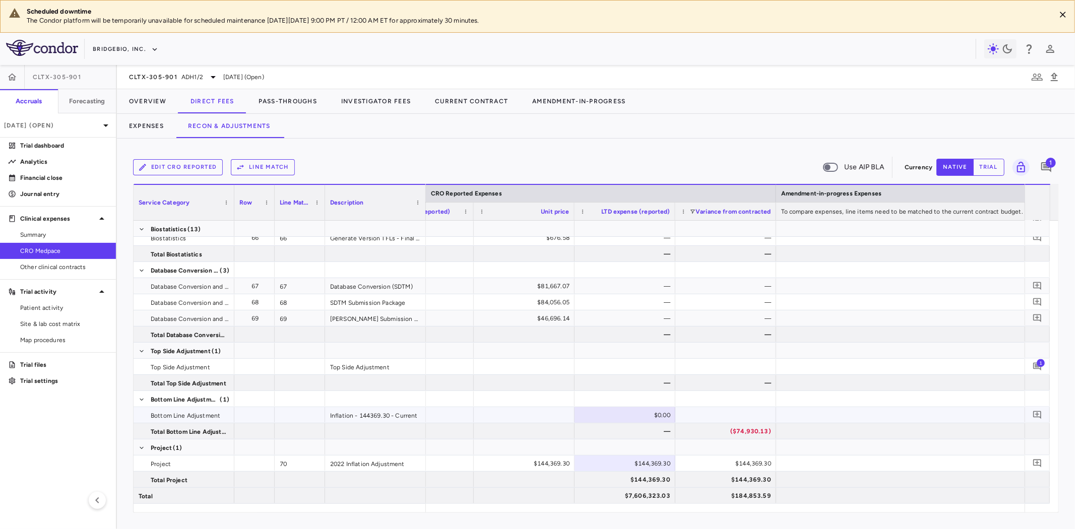
click at [644, 414] on div "$0.00" at bounding box center [627, 415] width 87 height 16
type input "******"
click at [713, 392] on div at bounding box center [726, 399] width 91 height 15
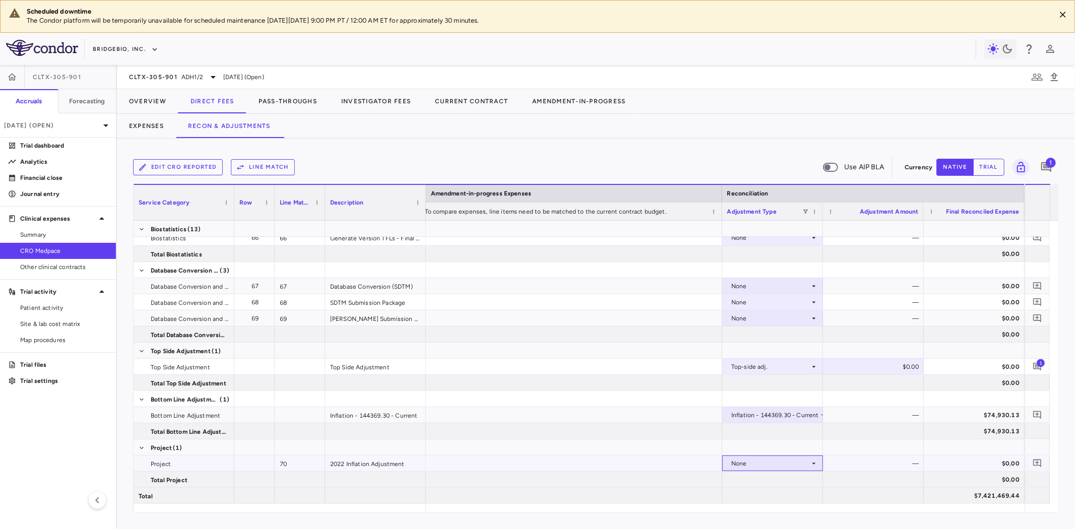
click at [799, 463] on div "None" at bounding box center [771, 464] width 79 height 16
click at [784, 493] on div "CRO Reported" at bounding box center [767, 494] width 48 height 9
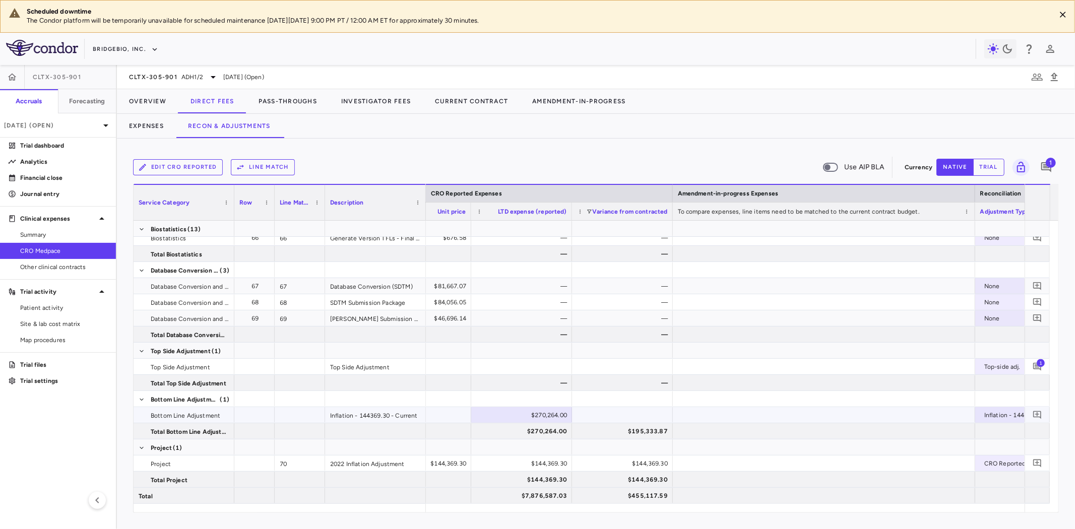
click at [986, 414] on div "Inflation - 144369.30 - Current" at bounding box center [1026, 415] width 91 height 15
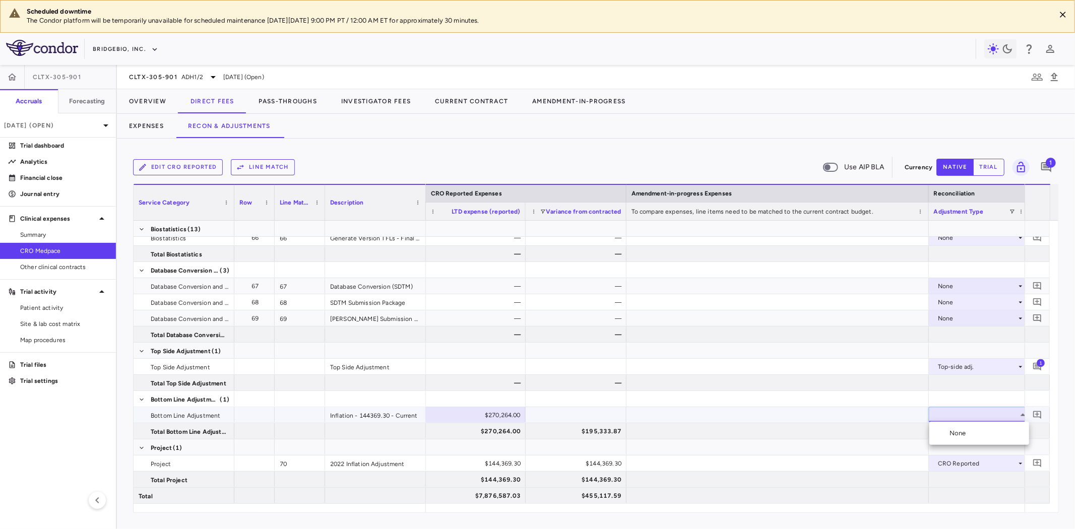
click at [997, 414] on div at bounding box center [537, 264] width 1075 height 529
click at [974, 415] on div "Inflation - 144369.30 - Current" at bounding box center [982, 415] width 88 height 16
click at [809, 428] on div at bounding box center [537, 264] width 1075 height 529
click at [960, 415] on div "Inflation - 144369.30 - Current" at bounding box center [982, 415] width 88 height 16
click at [961, 436] on div "None" at bounding box center [960, 433] width 21 height 9
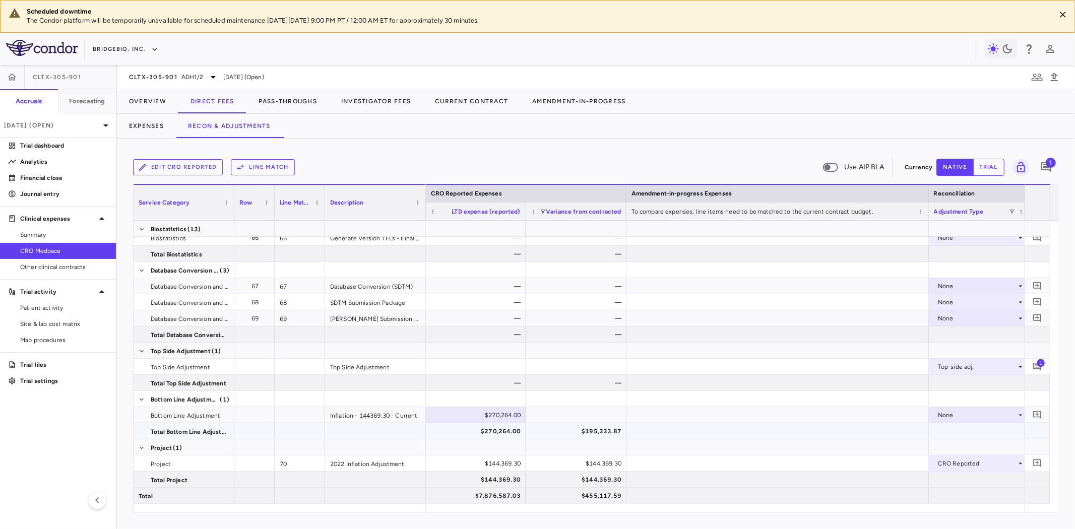
click at [860, 436] on div at bounding box center [778, 431] width 302 height 16
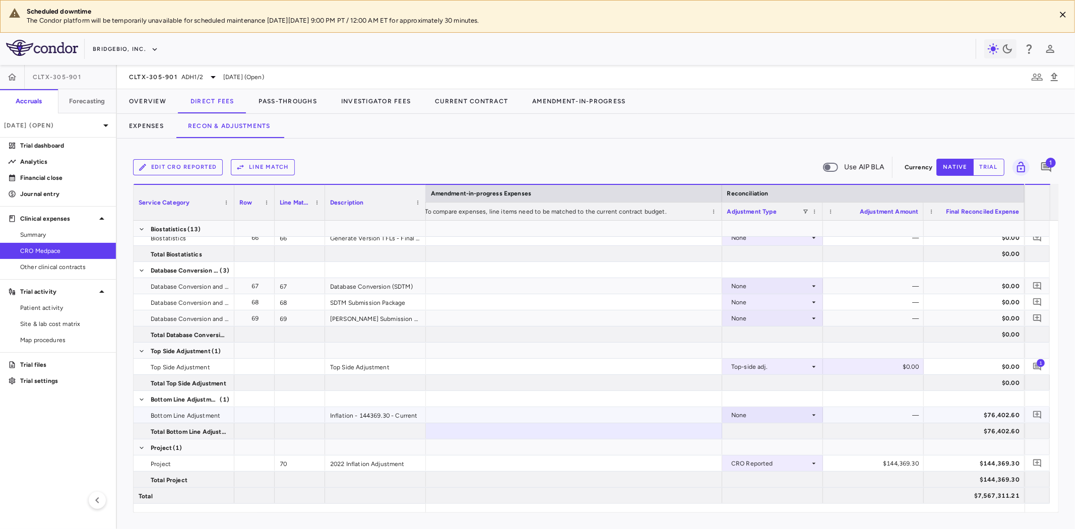
click at [880, 414] on div "—" at bounding box center [875, 415] width 87 height 16
click at [859, 413] on div "—" at bounding box center [875, 415] width 87 height 16
click at [782, 416] on div "None" at bounding box center [771, 415] width 79 height 16
click at [861, 395] on div at bounding box center [537, 264] width 1075 height 529
click at [981, 168] on button "trial" at bounding box center [989, 167] width 31 height 17
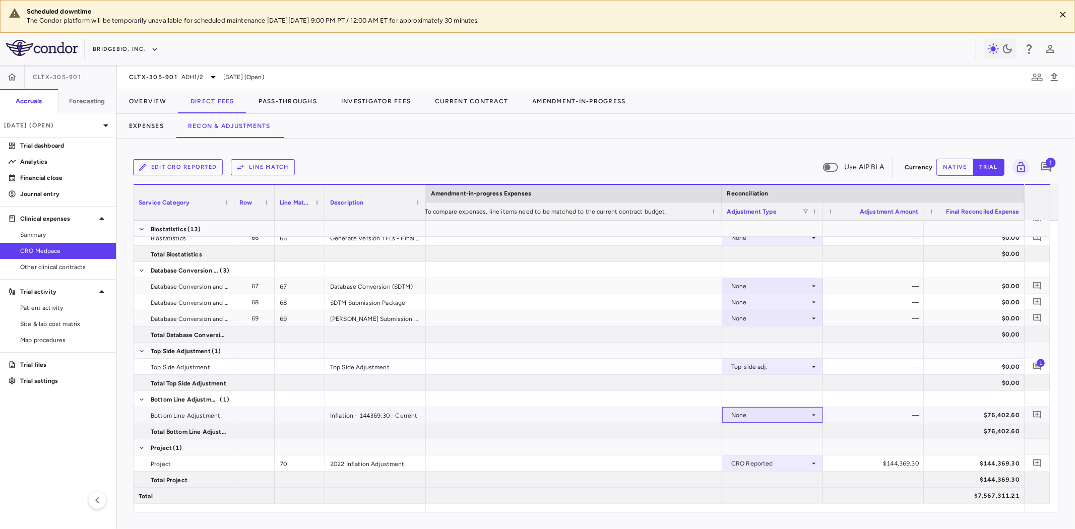
click at [805, 414] on div "None" at bounding box center [771, 415] width 79 height 16
drag, startPoint x: 810, startPoint y: 409, endPoint x: 882, endPoint y: 399, distance: 73.3
click at [810, 409] on div at bounding box center [537, 264] width 1075 height 529
click at [886, 398] on div at bounding box center [873, 399] width 101 height 16
click at [956, 173] on button "native" at bounding box center [955, 167] width 37 height 17
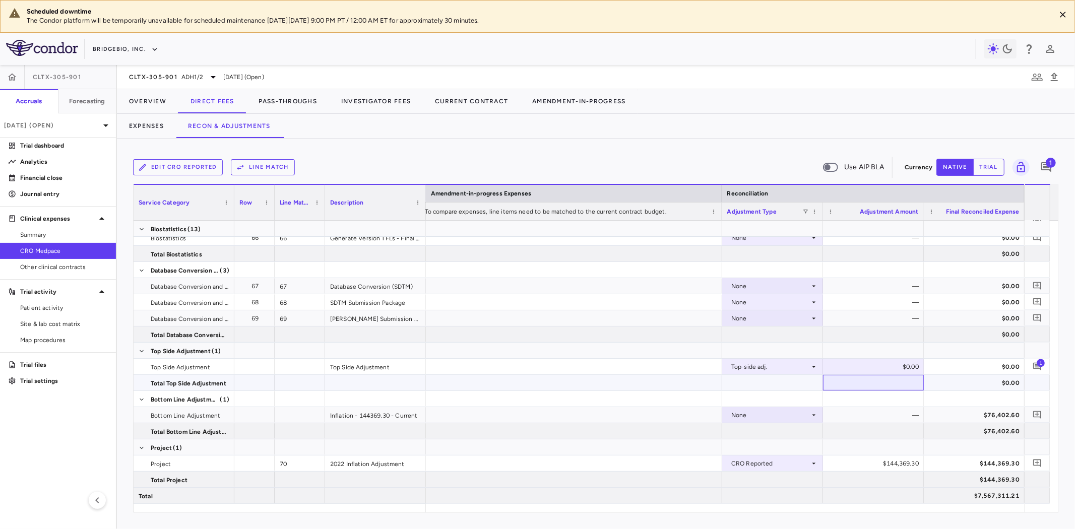
click at [850, 390] on div at bounding box center [873, 383] width 101 height 16
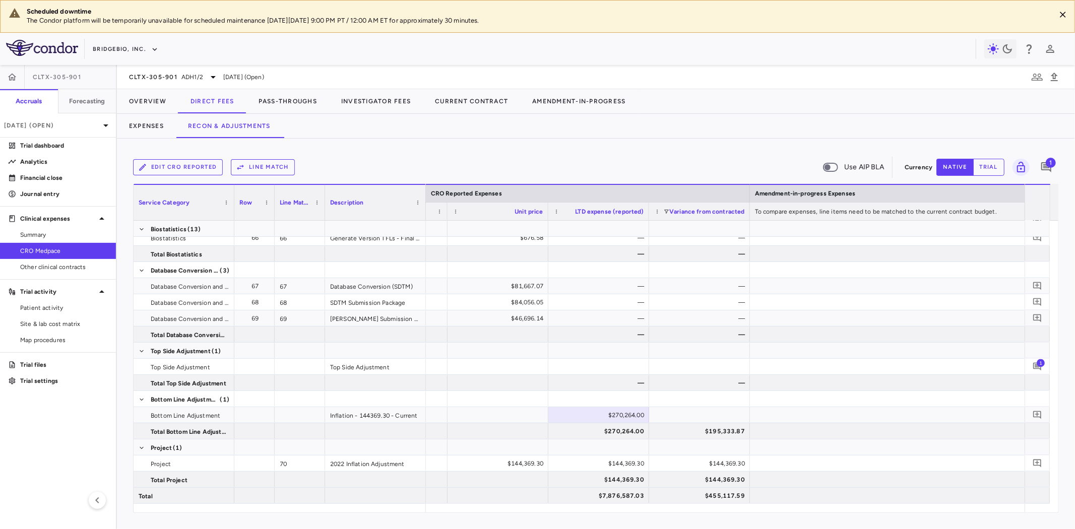
drag, startPoint x: 444, startPoint y: 159, endPoint x: 220, endPoint y: 149, distance: 224.6
click at [444, 159] on div "Edit CRO reported Line Match Use AIP BLA" at bounding box center [517, 167] width 768 height 21
click at [179, 168] on button "Edit CRO reported" at bounding box center [178, 167] width 90 height 16
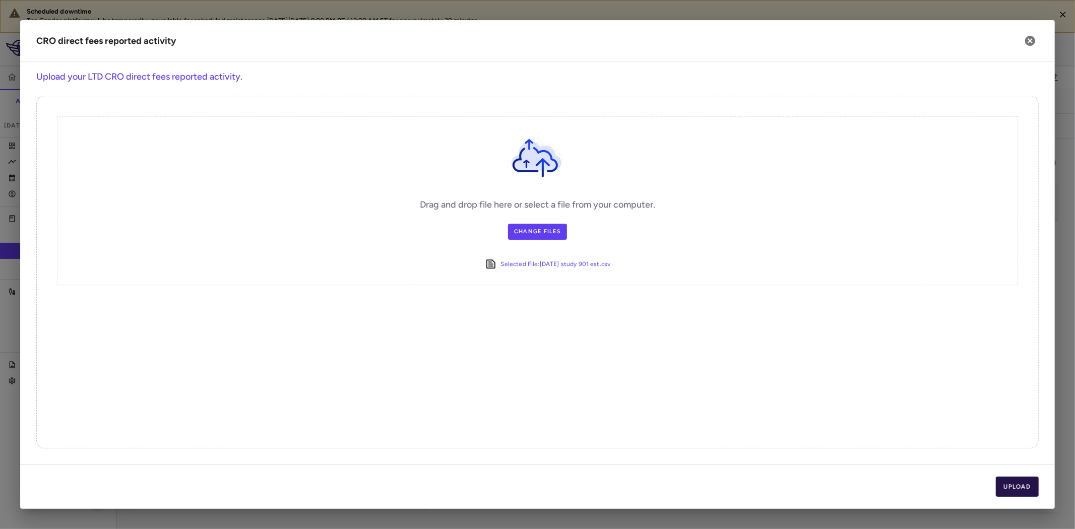
click at [1016, 484] on button "Upload" at bounding box center [1017, 487] width 43 height 20
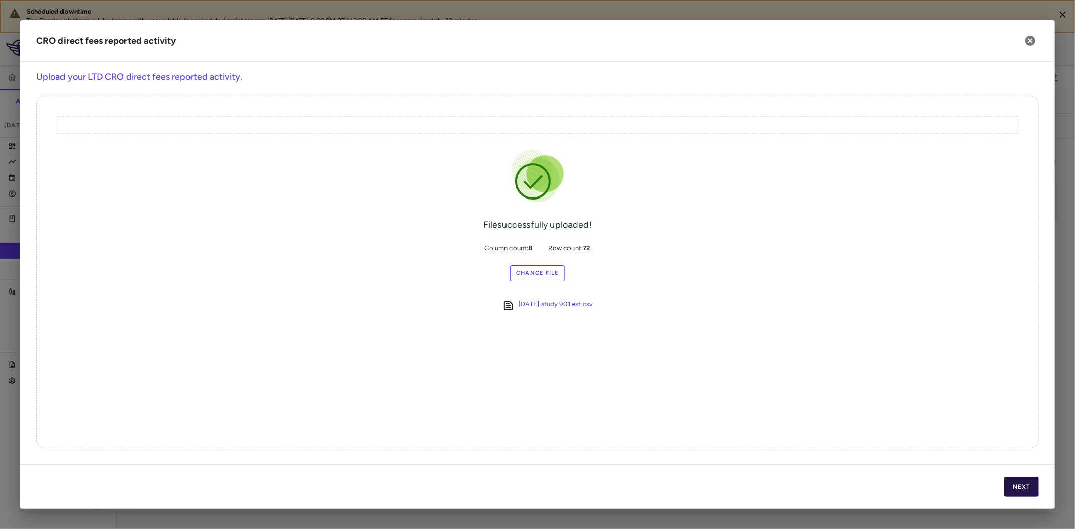
click at [1025, 484] on button "Next" at bounding box center [1022, 487] width 34 height 20
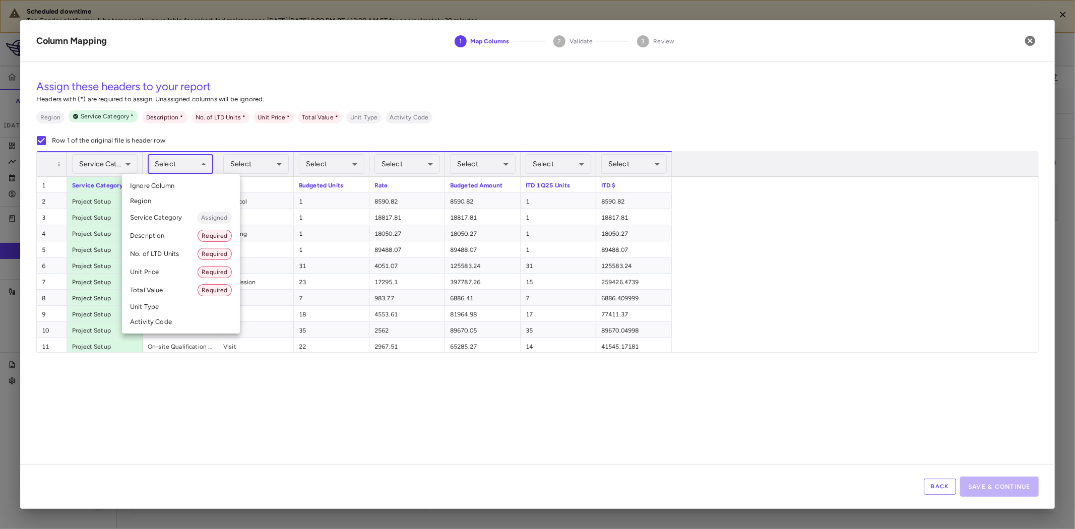
click at [198, 160] on body "Scheduled downtime The Condor platform will be temporarily unavailable for sche…" at bounding box center [537, 264] width 1075 height 529
click at [159, 238] on li "Description Required" at bounding box center [181, 236] width 118 height 18
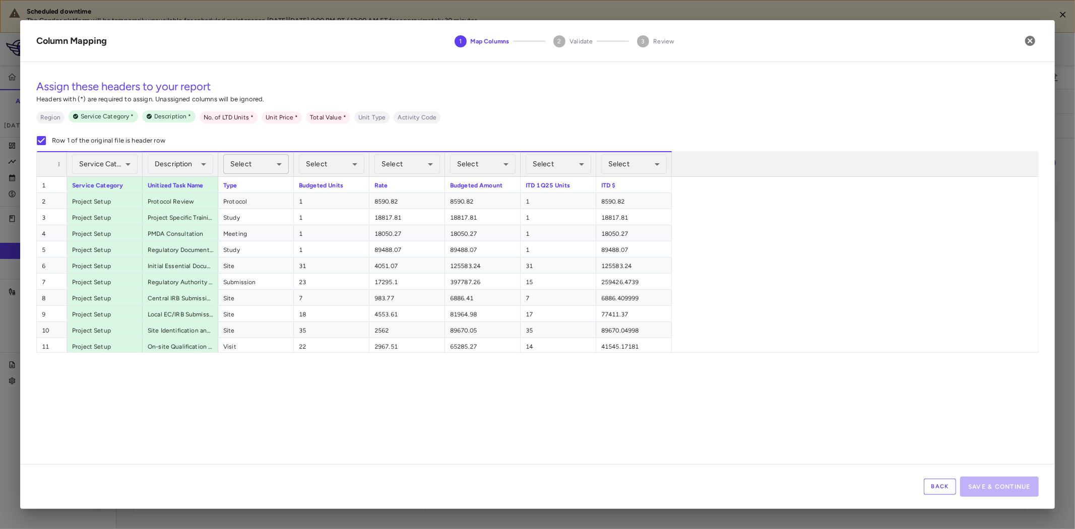
drag, startPoint x: 269, startPoint y: 174, endPoint x: 270, endPoint y: 168, distance: 6.6
click at [269, 174] on div "Select ​" at bounding box center [256, 164] width 66 height 24
click at [270, 164] on body "Scheduled downtime The Condor platform will be temporarily unavailable for sche…" at bounding box center [537, 264] width 1075 height 529
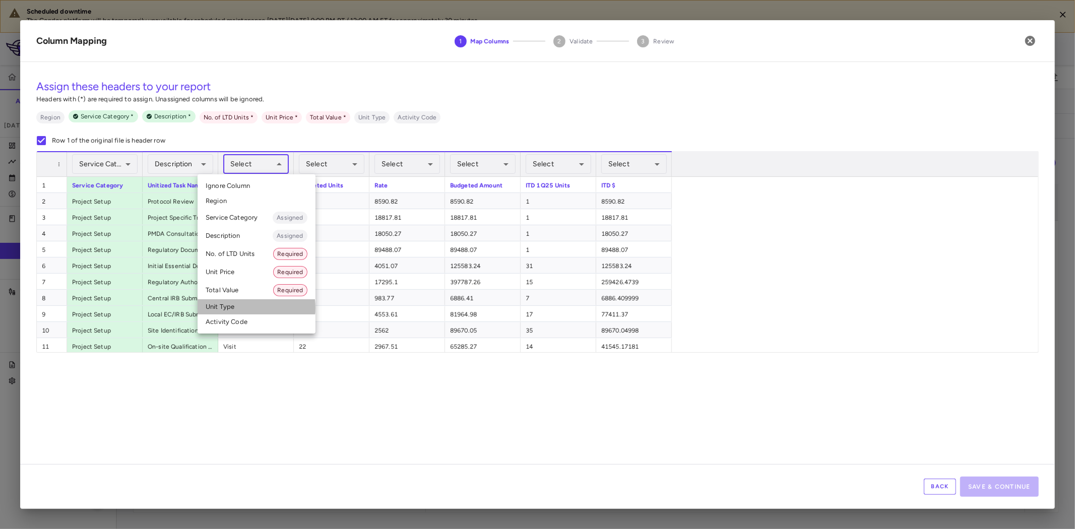
click at [239, 308] on li "Unit Type" at bounding box center [257, 306] width 118 height 15
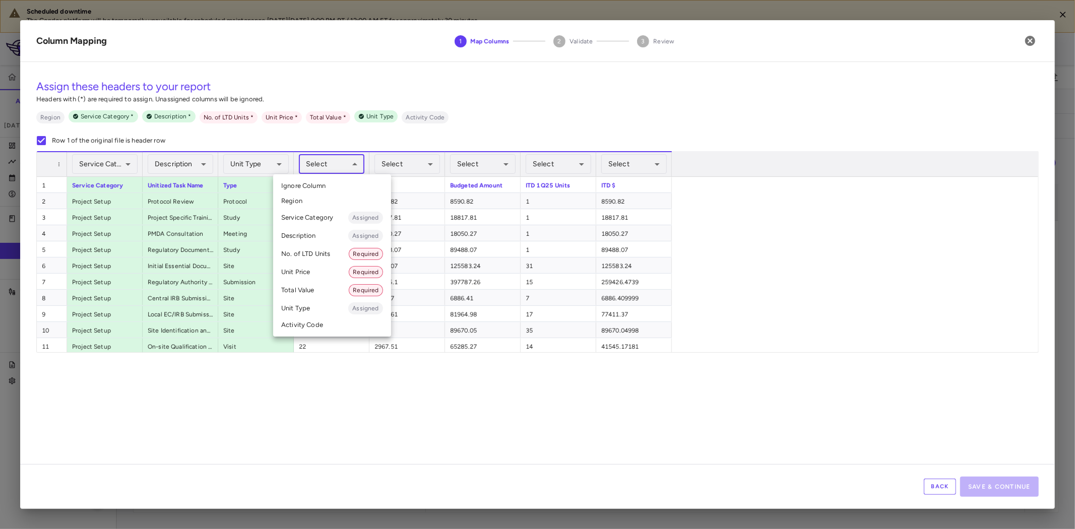
click at [338, 155] on body "Scheduled downtime The Condor platform will be temporarily unavailable for sche…" at bounding box center [537, 264] width 1075 height 529
click at [408, 152] on div at bounding box center [537, 264] width 1075 height 529
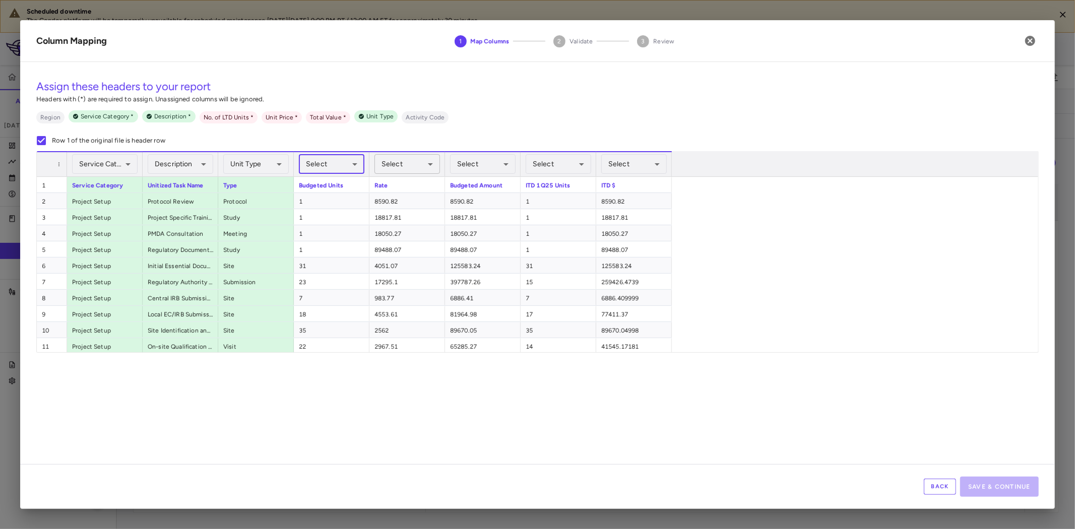
click at [417, 163] on body "Scheduled downtime The Condor platform will be temporarily unavailable for sche…" at bounding box center [537, 264] width 1075 height 529
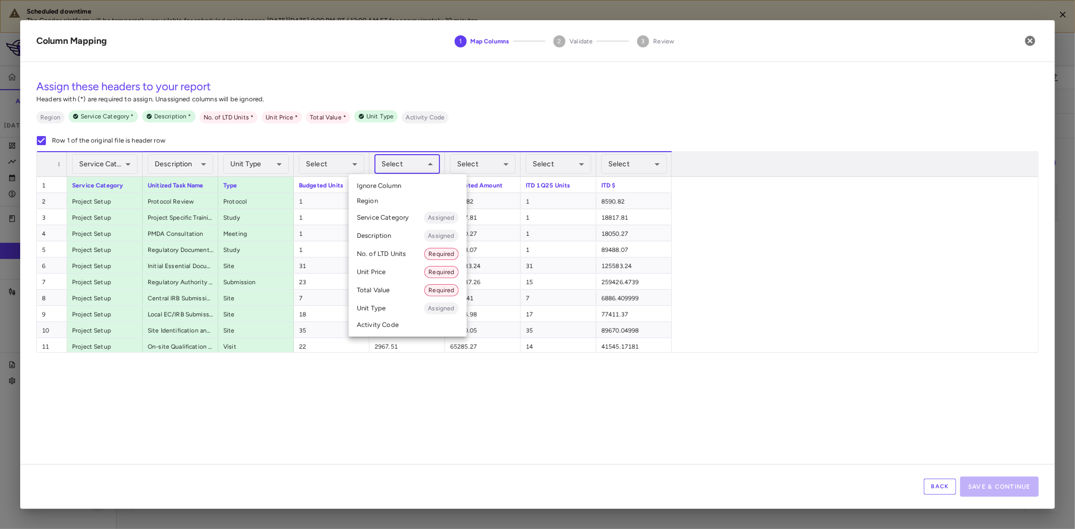
click at [393, 271] on li "Unit Price Required" at bounding box center [408, 272] width 118 height 18
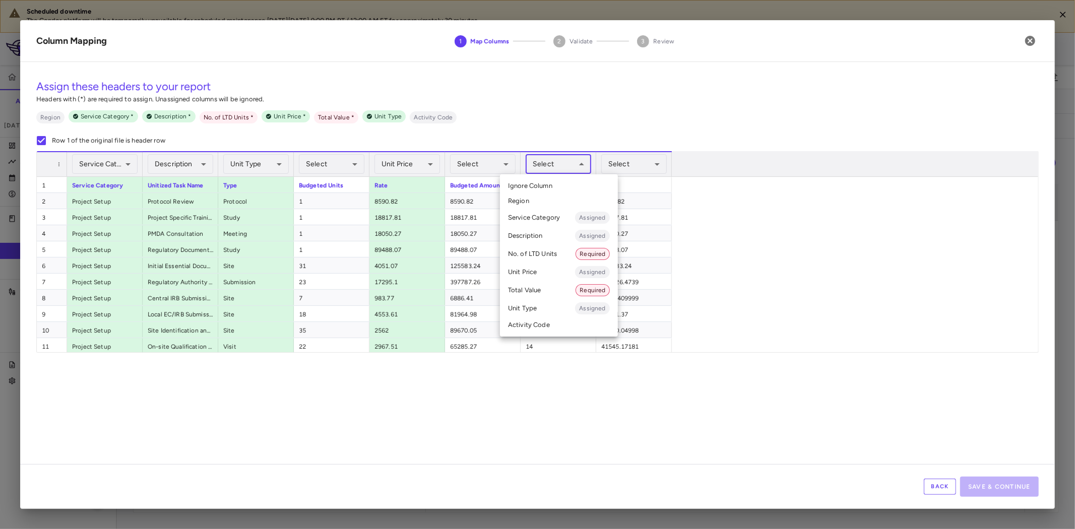
click at [566, 160] on body "Scheduled downtime The Condor platform will be temporarily unavailable for sche…" at bounding box center [537, 264] width 1075 height 529
click at [534, 256] on li "No. of LTD Units Required" at bounding box center [559, 254] width 118 height 18
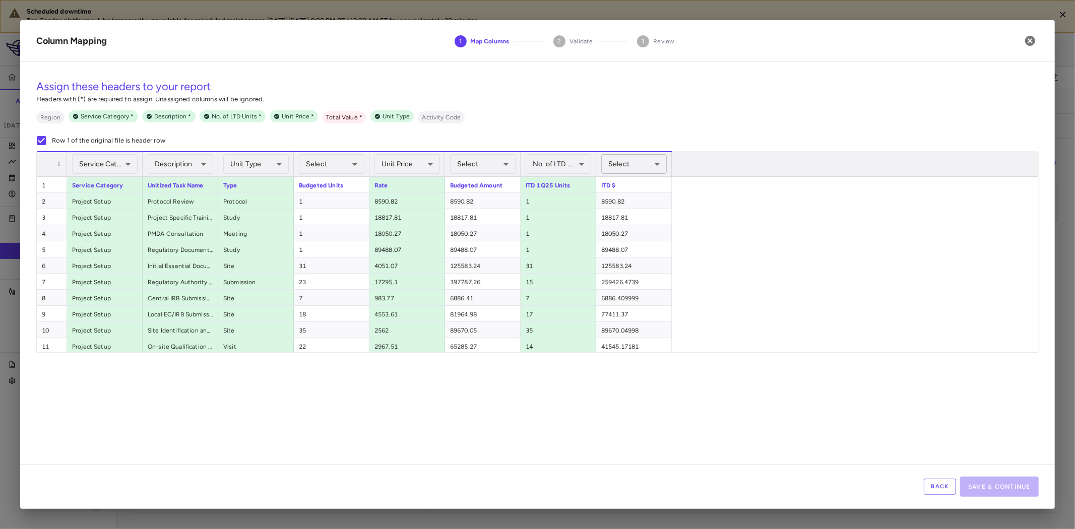
click at [627, 165] on body "Scheduled downtime The Condor platform will be temporarily unavailable for sche…" at bounding box center [537, 264] width 1075 height 529
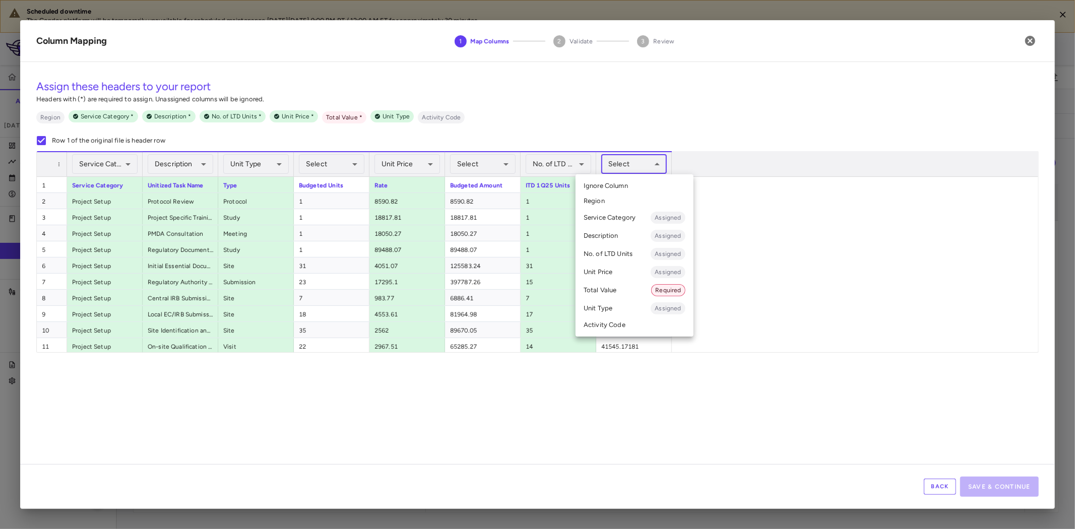
click at [614, 288] on li "Total Value Required" at bounding box center [635, 290] width 118 height 18
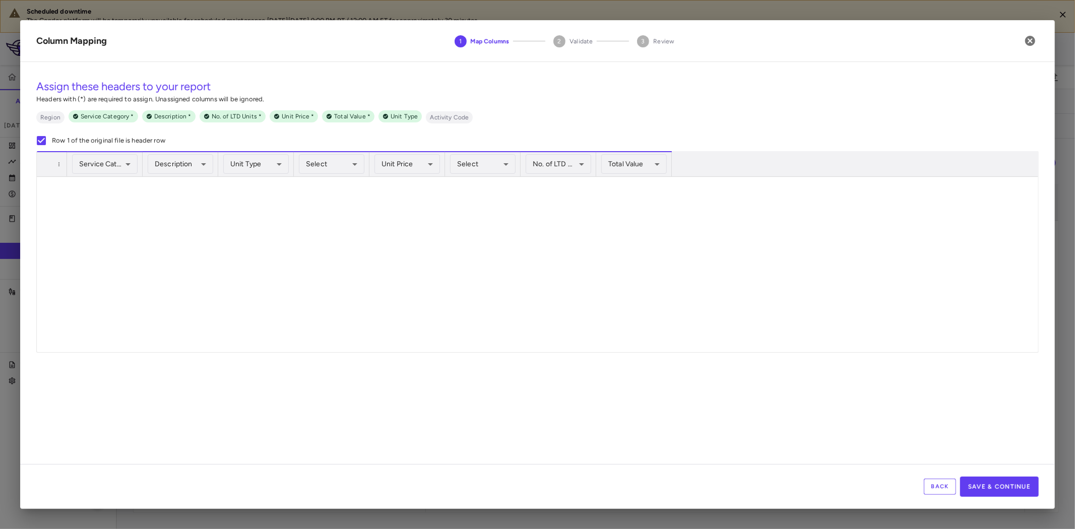
scroll to position [986, 0]
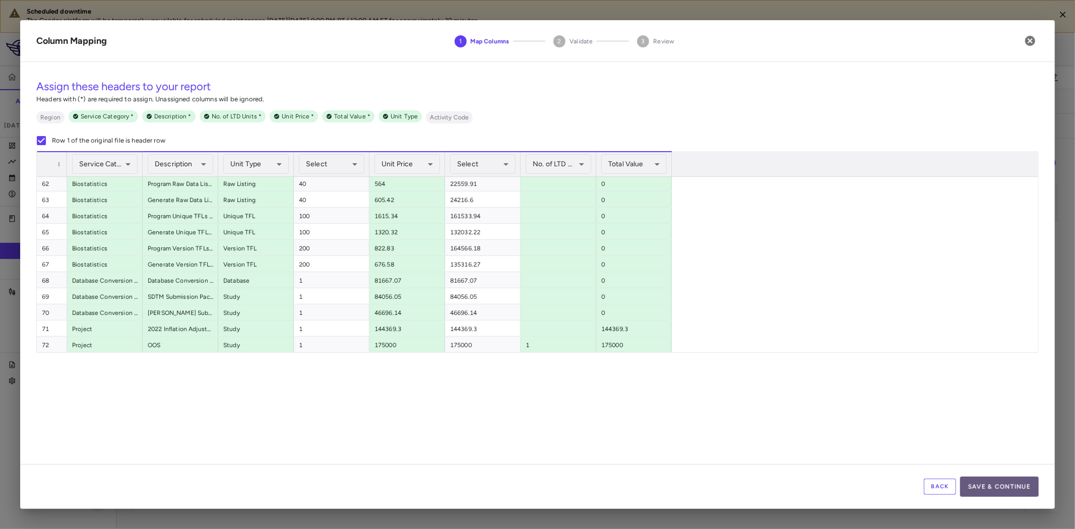
click at [1022, 485] on button "Save & Continue" at bounding box center [999, 487] width 79 height 20
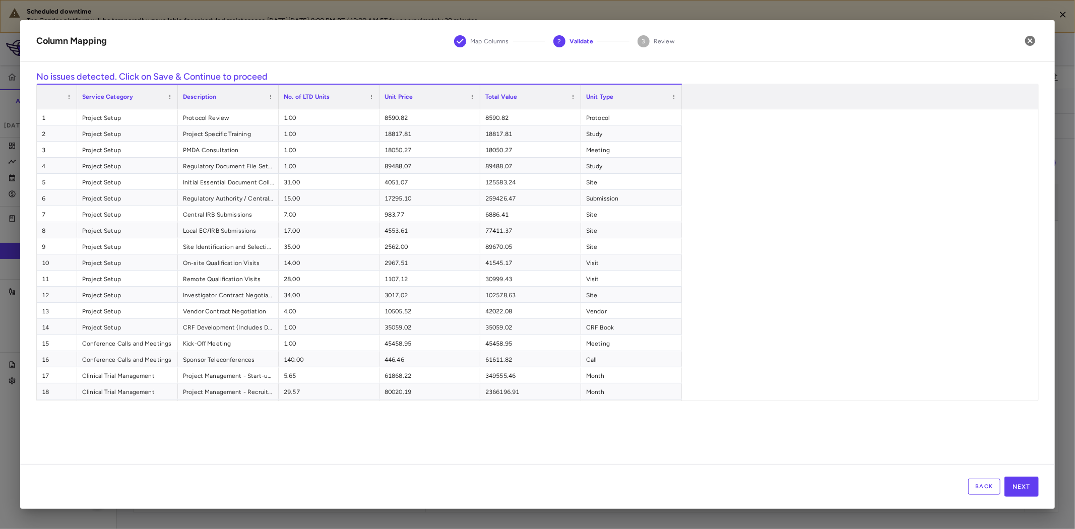
scroll to position [1266, 0]
click at [1026, 482] on button "Next" at bounding box center [1022, 487] width 34 height 20
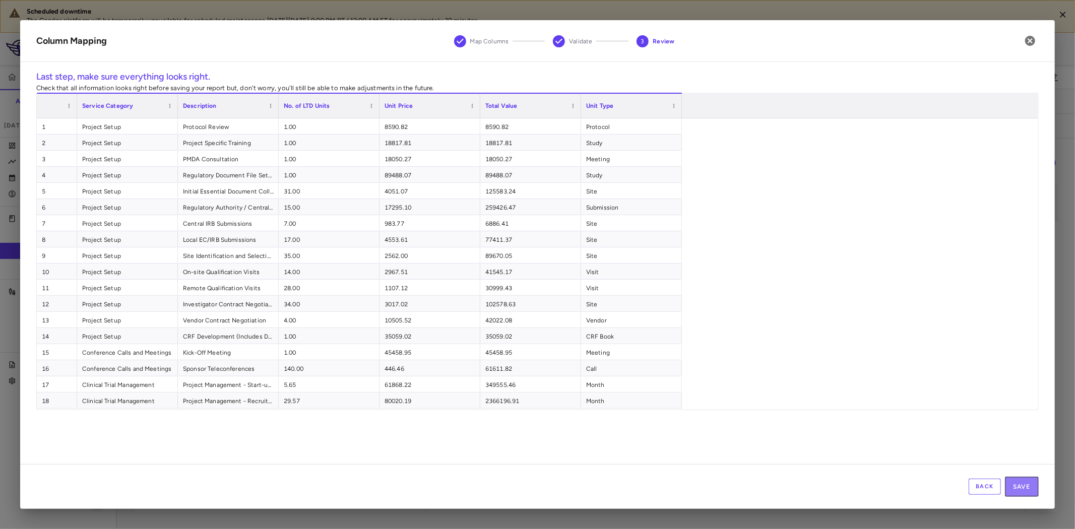
click at [1026, 482] on button "Save" at bounding box center [1022, 487] width 34 height 20
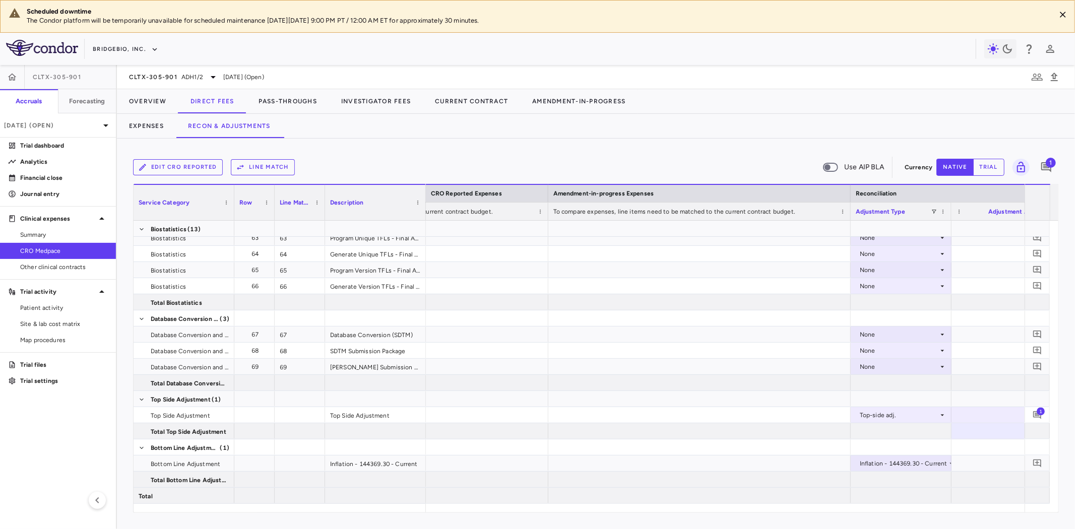
click at [265, 167] on button "Line Match" at bounding box center [263, 167] width 64 height 16
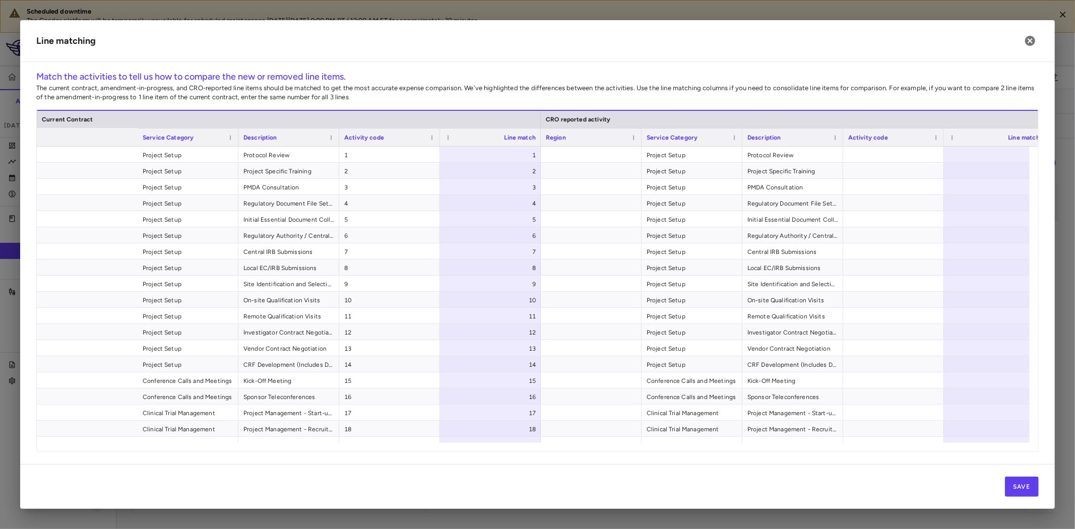
scroll to position [0, 294]
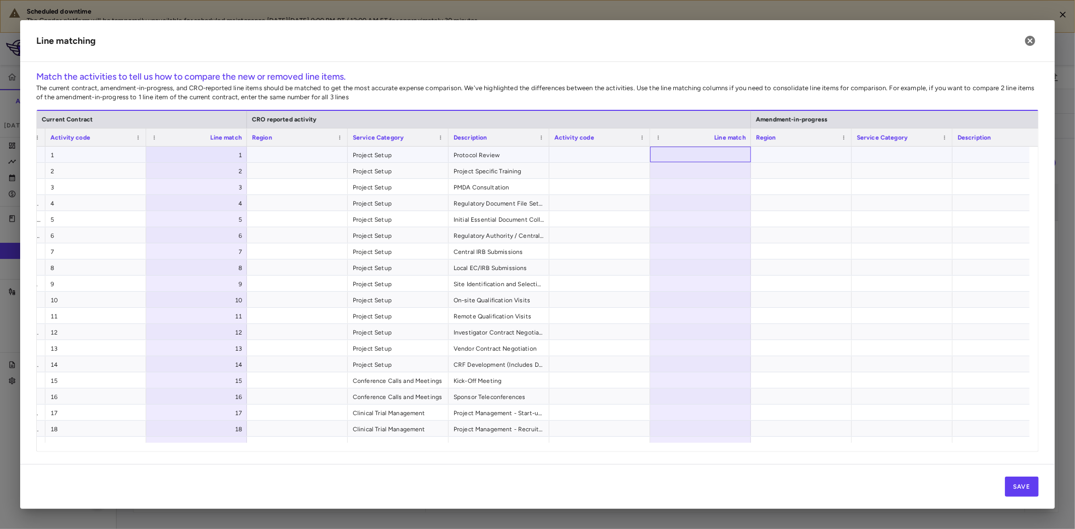
click at [713, 158] on div at bounding box center [700, 155] width 101 height 16
click at [688, 155] on div at bounding box center [700, 155] width 101 height 16
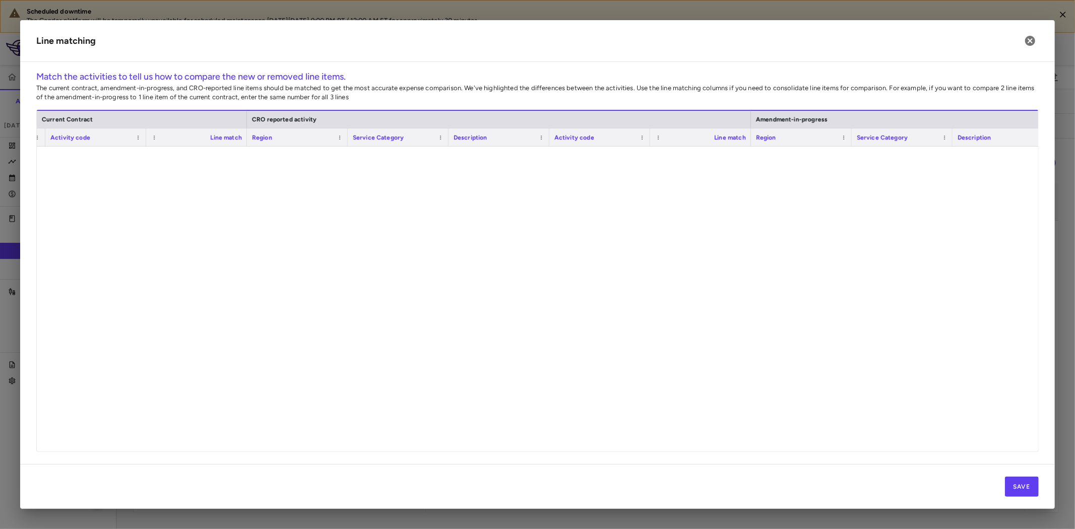
scroll to position [849, 0]
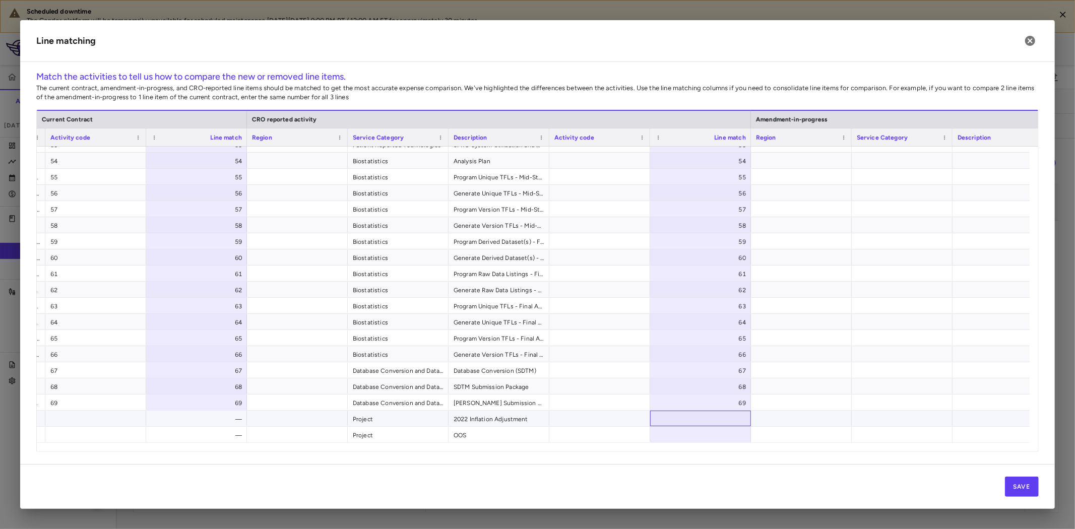
click at [721, 418] on div at bounding box center [700, 419] width 101 height 16
type input "**"
click at [726, 441] on div at bounding box center [700, 435] width 101 height 16
type input "**"
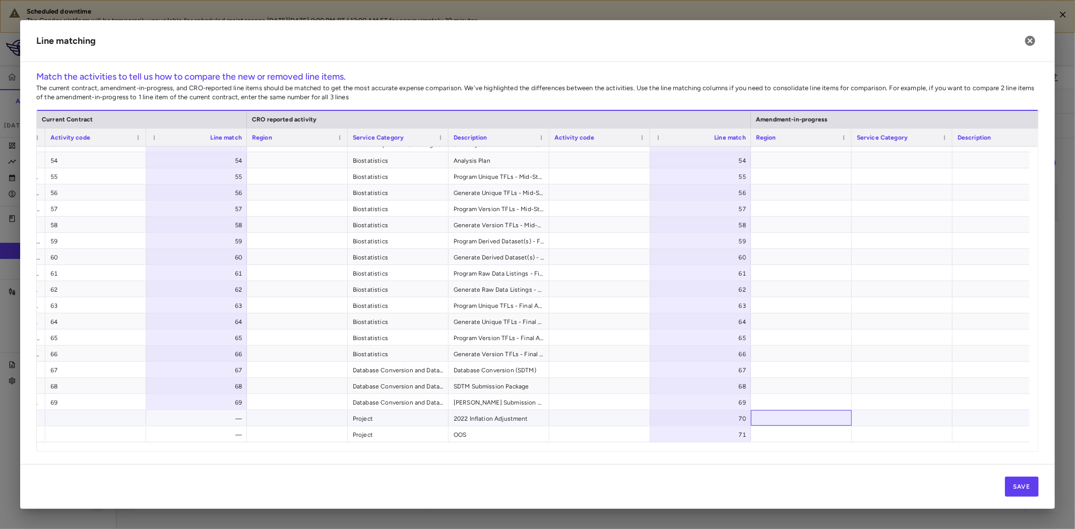
click at [833, 410] on div at bounding box center [801, 418] width 101 height 16
click at [1027, 490] on button "Save" at bounding box center [1022, 487] width 34 height 20
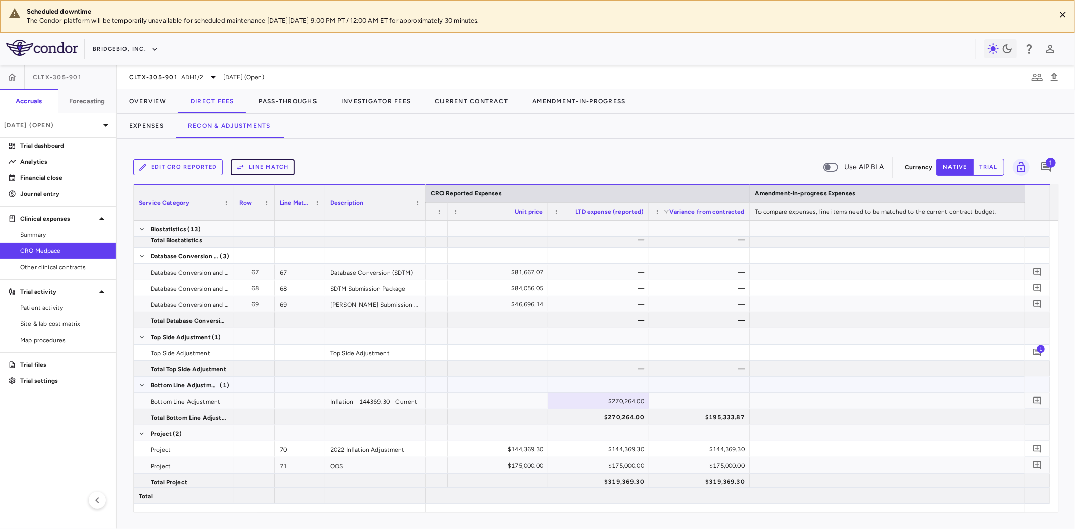
scroll to position [1329, 0]
click at [735, 416] on div "$195,333.87" at bounding box center [701, 416] width 87 height 16
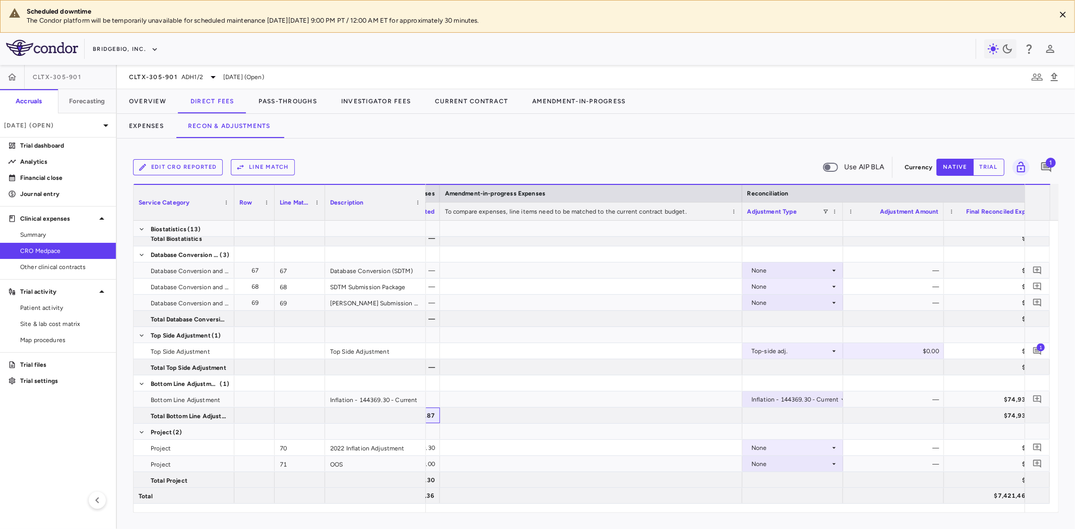
scroll to position [0, 1483]
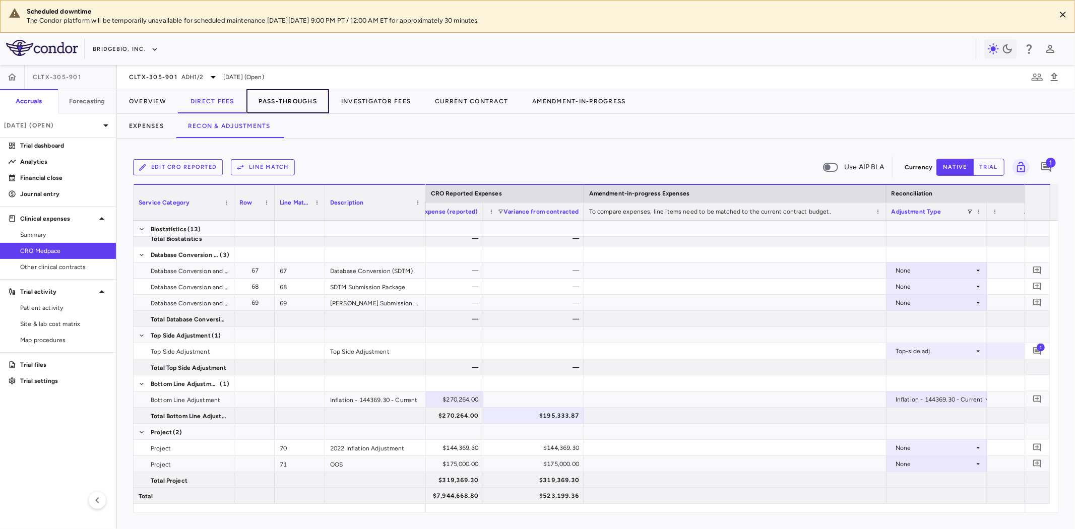
drag, startPoint x: 292, startPoint y: 102, endPoint x: 248, endPoint y: 112, distance: 45.5
click at [292, 102] on button "Pass-Throughs" at bounding box center [288, 101] width 83 height 24
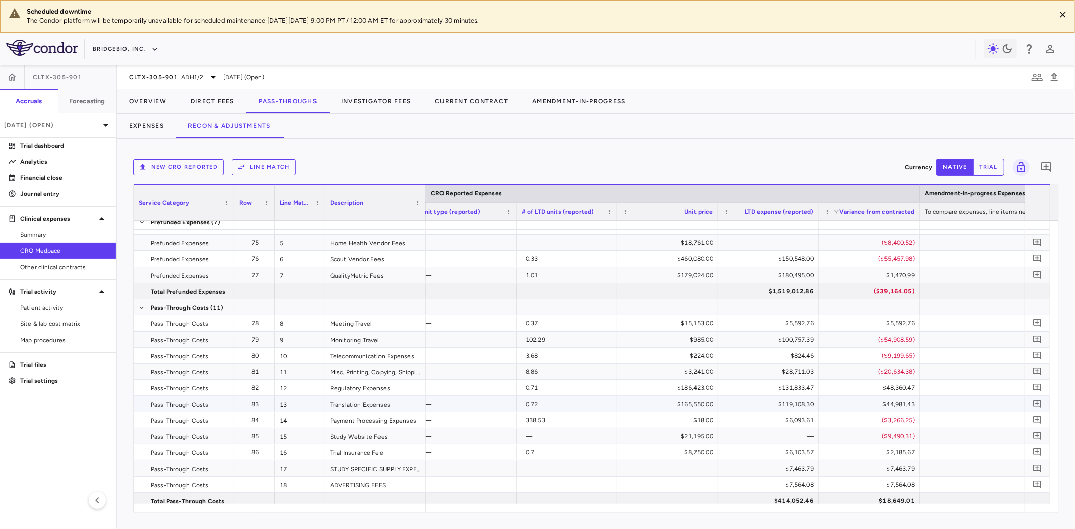
scroll to position [136, 0]
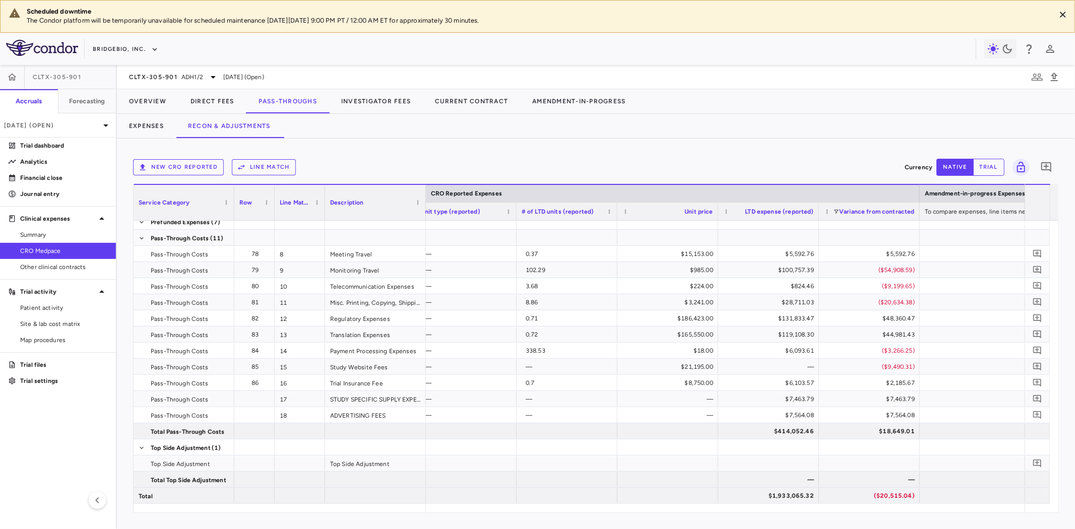
click at [177, 171] on button "New CRO reported" at bounding box center [178, 167] width 91 height 16
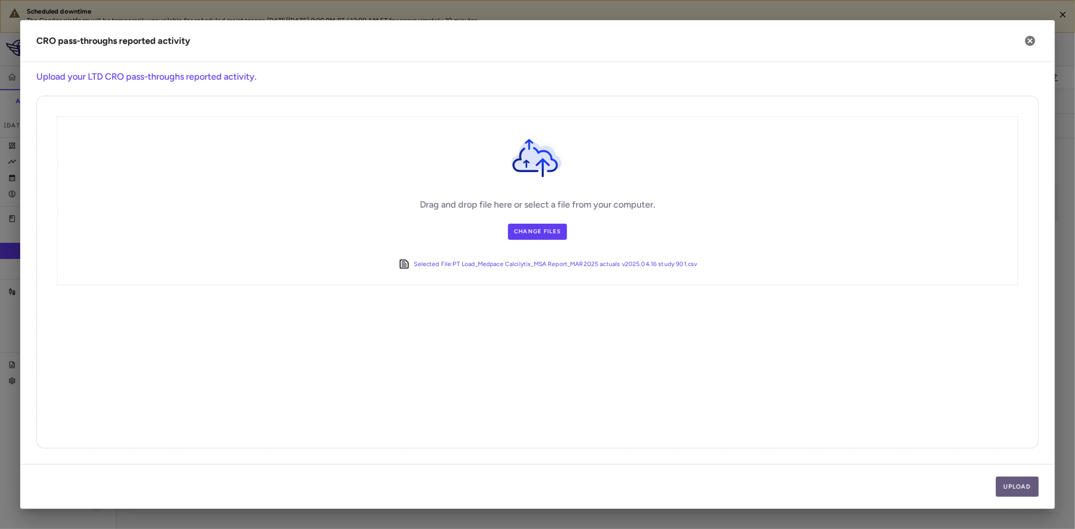
click at [1026, 486] on button "Upload" at bounding box center [1017, 487] width 43 height 20
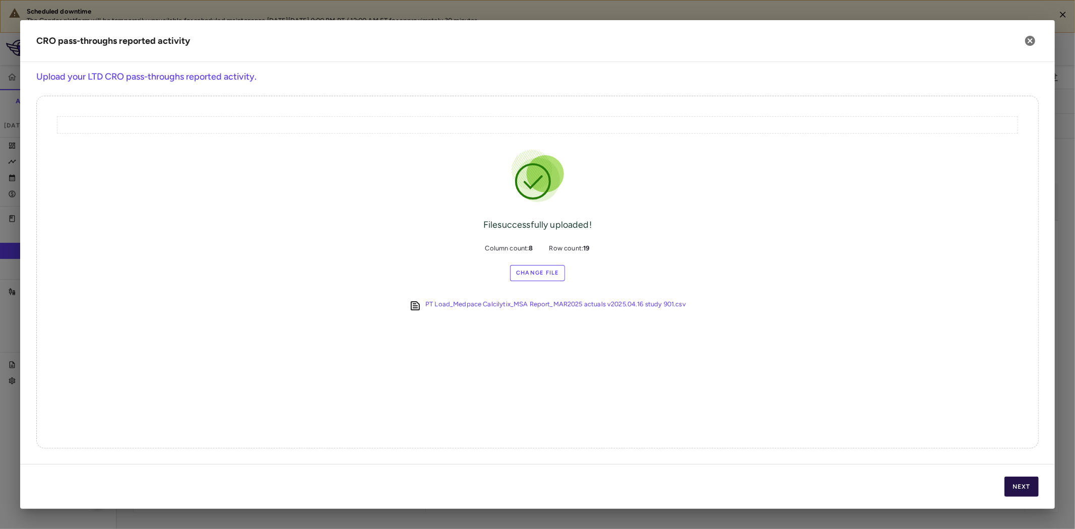
click at [1020, 488] on button "Next" at bounding box center [1022, 487] width 34 height 20
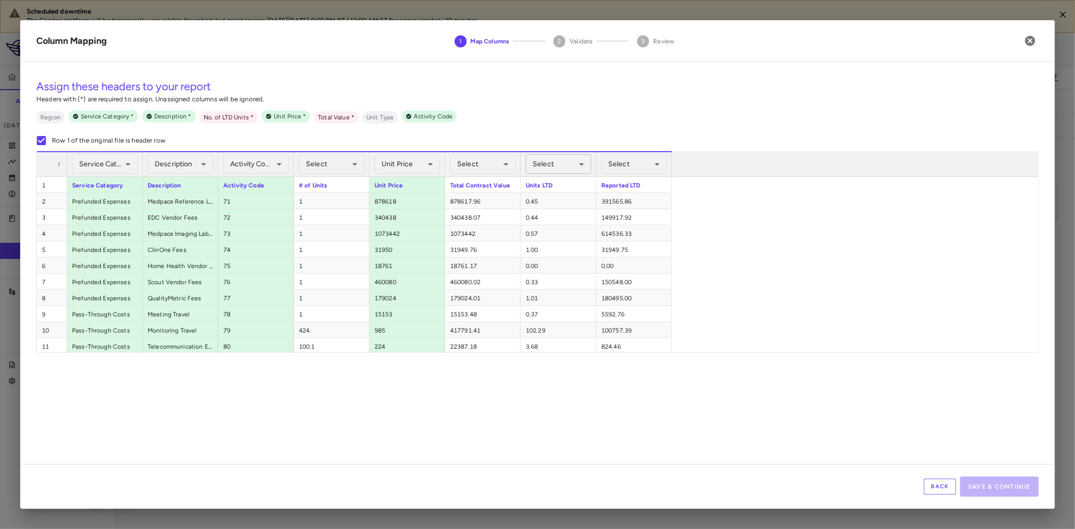
click at [551, 163] on body "Scheduled downtime The Condor platform will be temporarily unavailable for sche…" at bounding box center [537, 264] width 1075 height 529
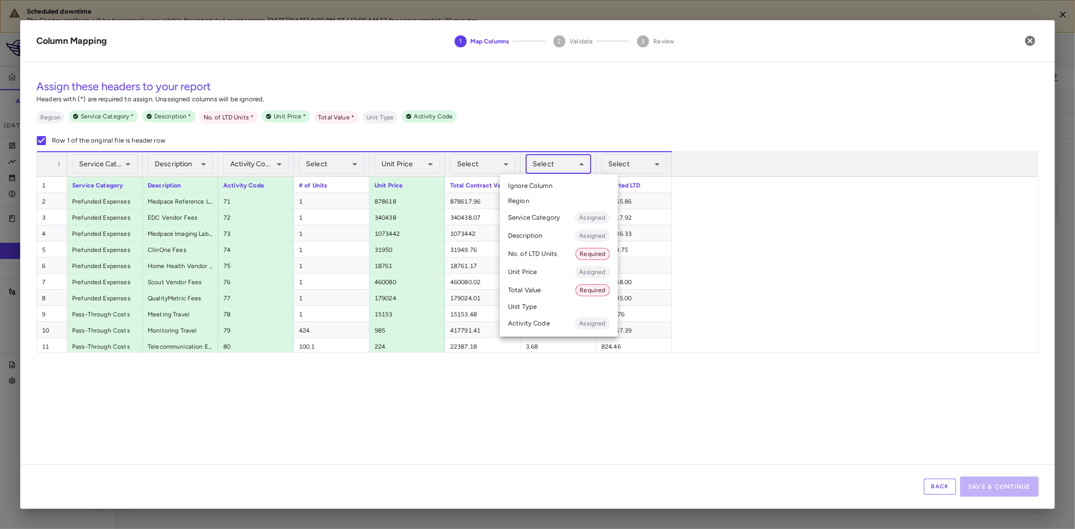
click at [550, 254] on li "No. of LTD Units Required" at bounding box center [559, 254] width 118 height 18
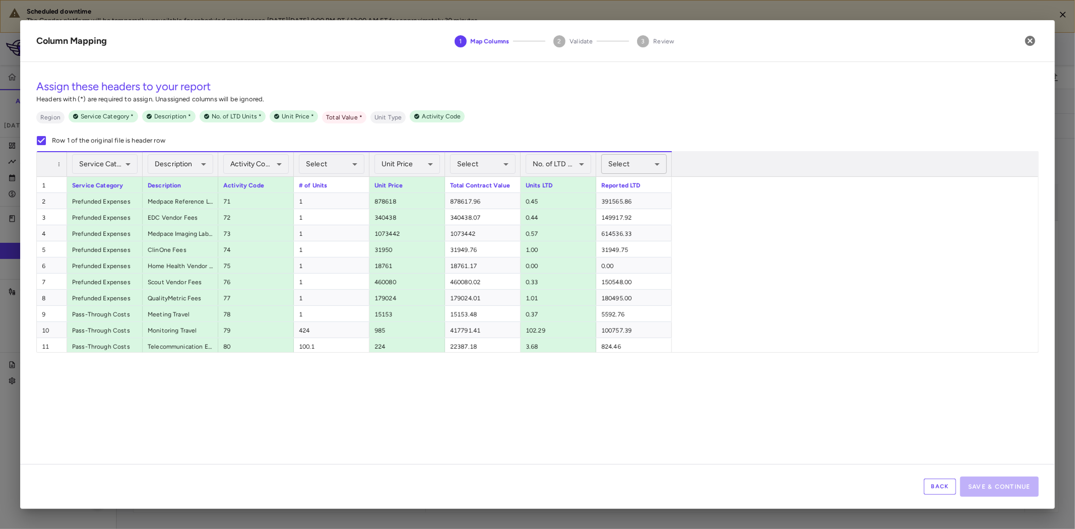
click at [643, 164] on body "Scheduled downtime The Condor platform will be temporarily unavailable for sche…" at bounding box center [537, 264] width 1075 height 529
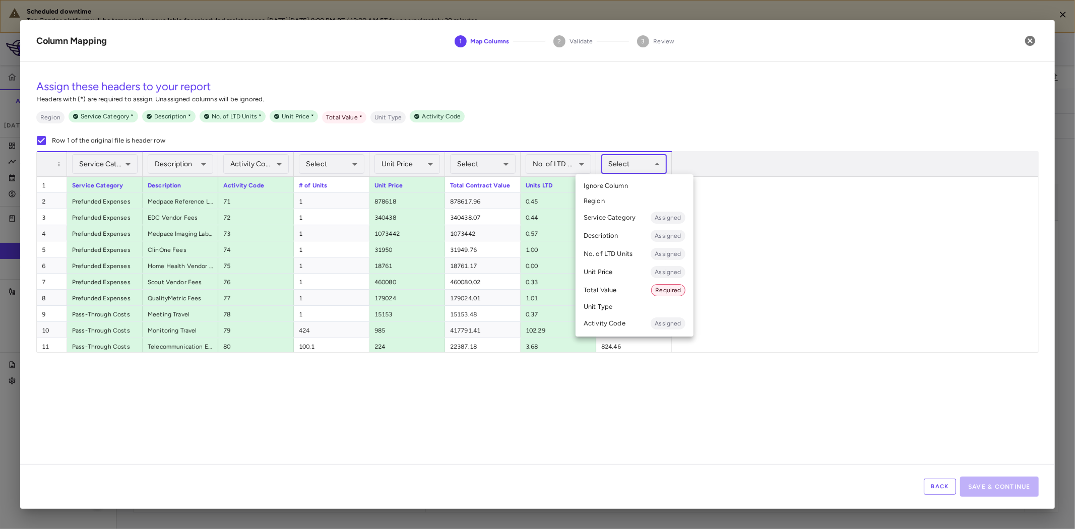
click at [621, 293] on li "Total Value Required" at bounding box center [635, 290] width 118 height 18
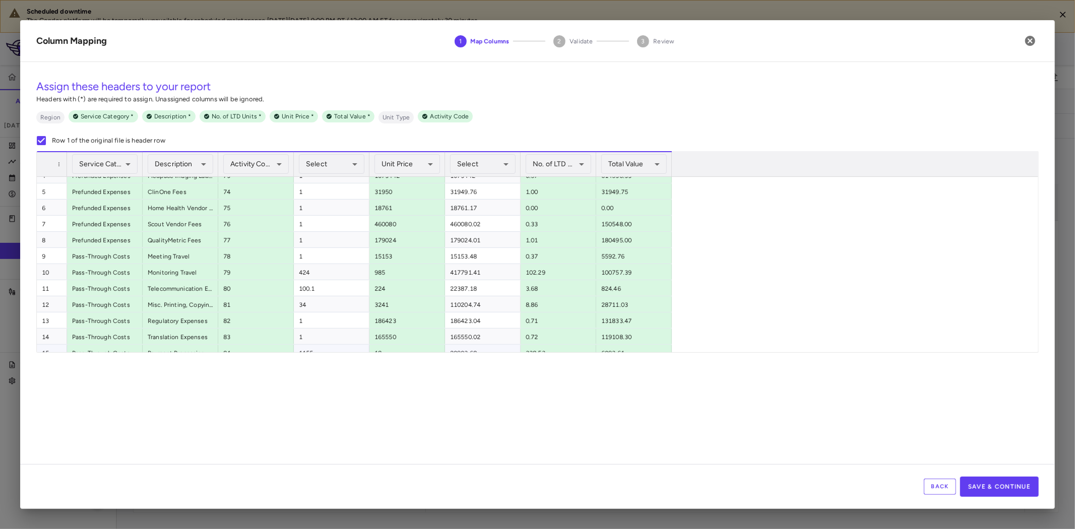
scroll to position [131, 0]
click at [1017, 491] on button "Save & Continue" at bounding box center [999, 487] width 79 height 20
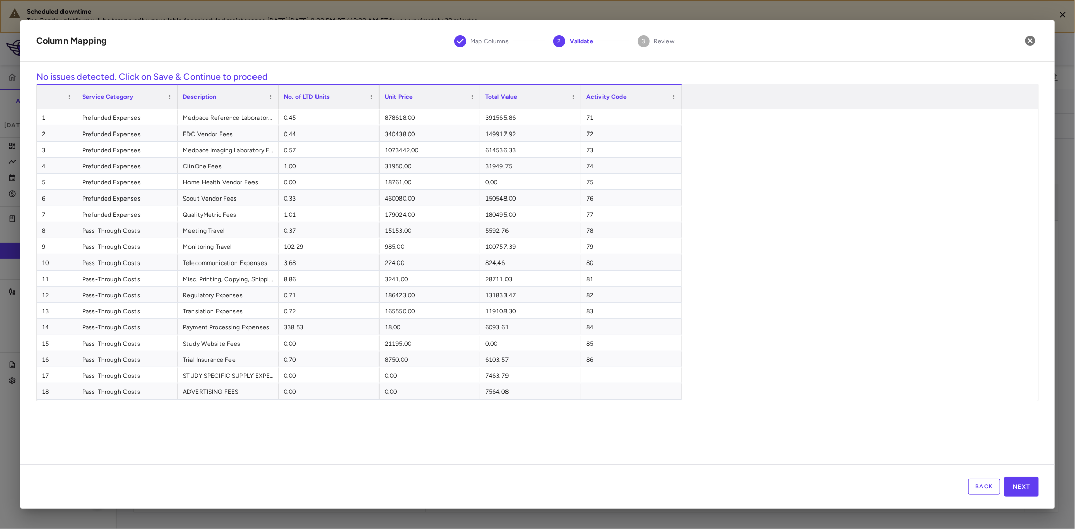
scroll to position [104, 0]
click at [1030, 486] on button "Next" at bounding box center [1022, 487] width 34 height 20
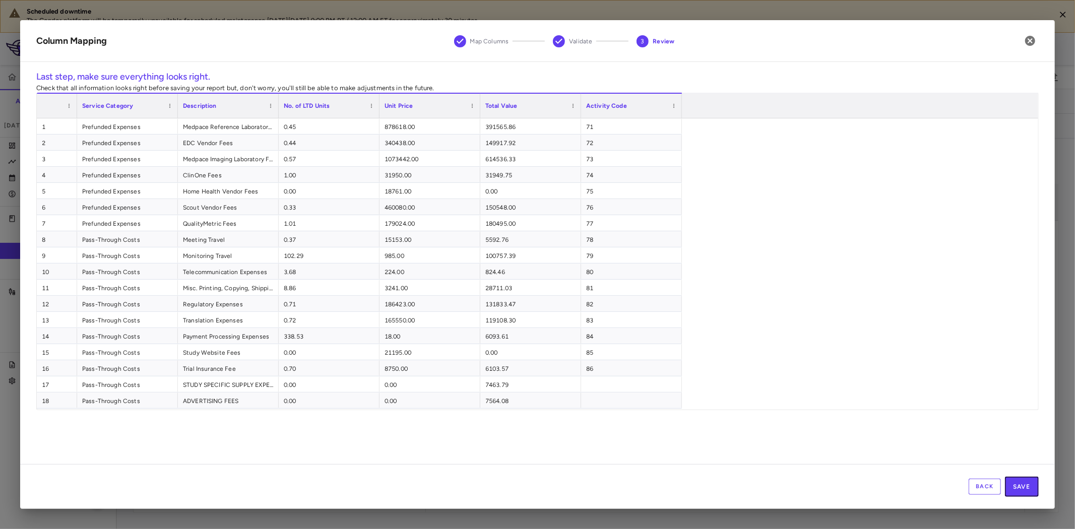
click at [1030, 486] on button "Save" at bounding box center [1022, 487] width 34 height 20
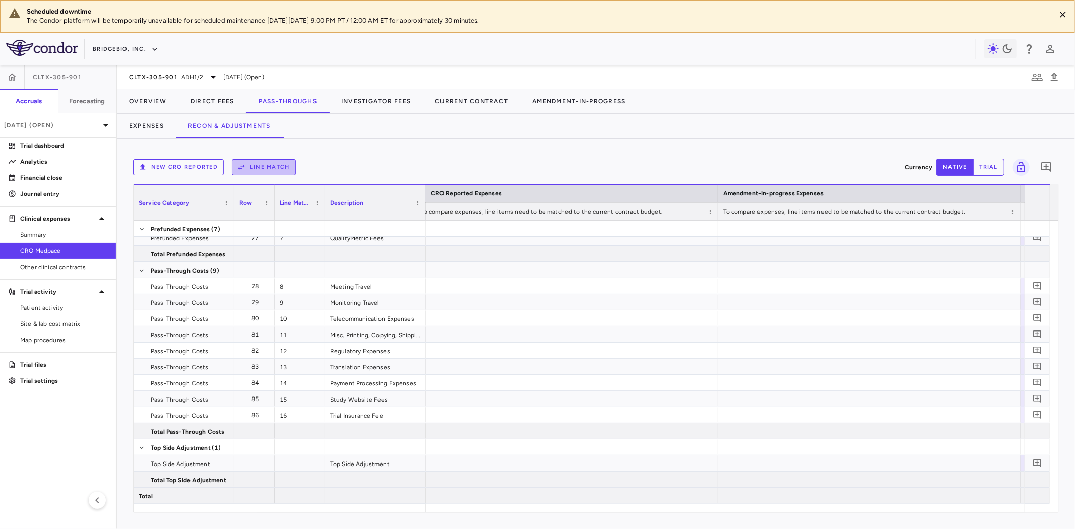
click at [258, 167] on button "Line Match" at bounding box center [264, 167] width 64 height 16
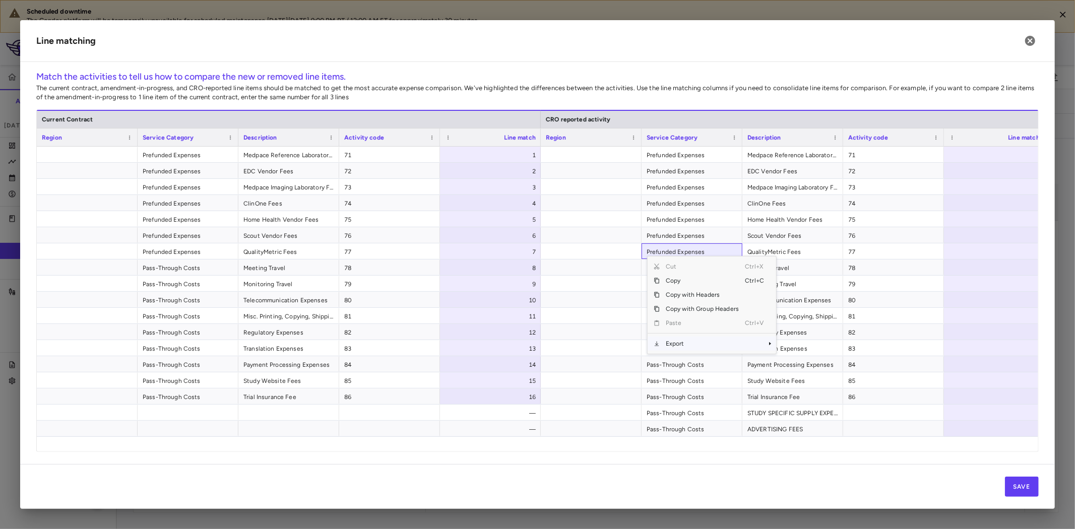
click at [699, 344] on span "Export" at bounding box center [702, 344] width 85 height 14
click at [809, 364] on span "Excel Export" at bounding box center [809, 361] width 47 height 14
click at [974, 155] on div at bounding box center [994, 155] width 101 height 16
click at [976, 410] on div at bounding box center [993, 413] width 101 height 16
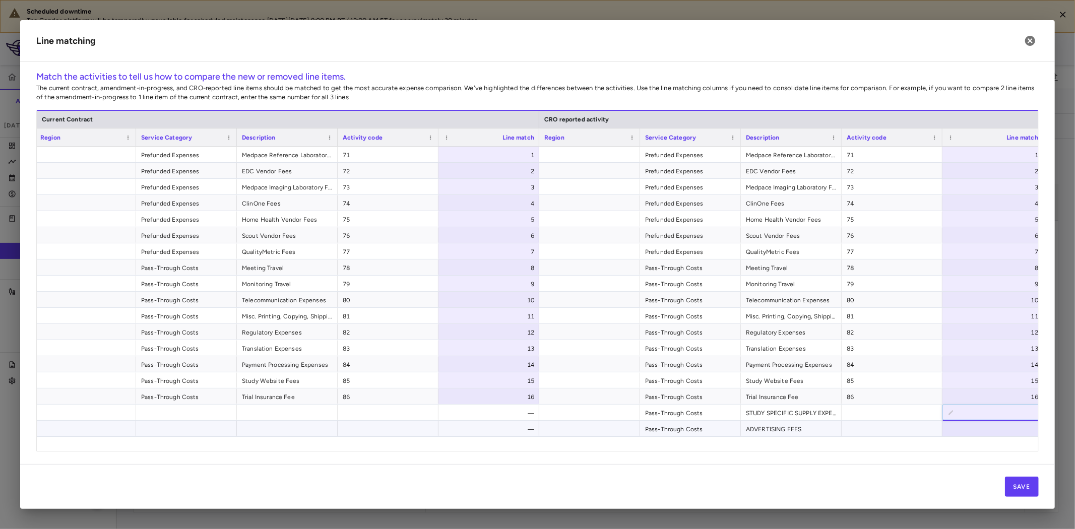
type input "**"
click at [993, 429] on div at bounding box center [993, 429] width 101 height 16
type input "**"
click at [791, 426] on span "ADVERTISING FEES" at bounding box center [791, 429] width 91 height 16
click at [1029, 488] on button "Save" at bounding box center [1022, 487] width 34 height 20
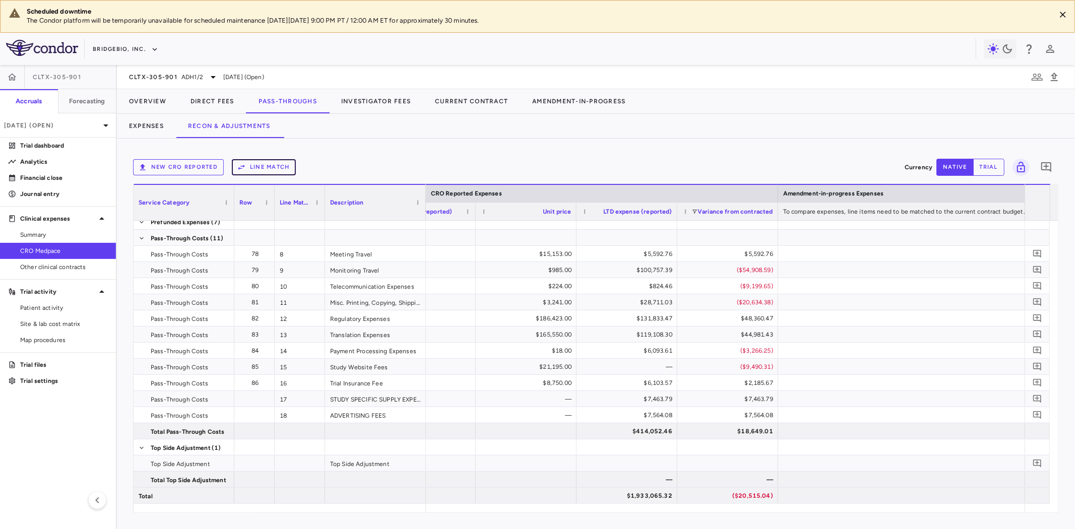
scroll to position [0, 1145]
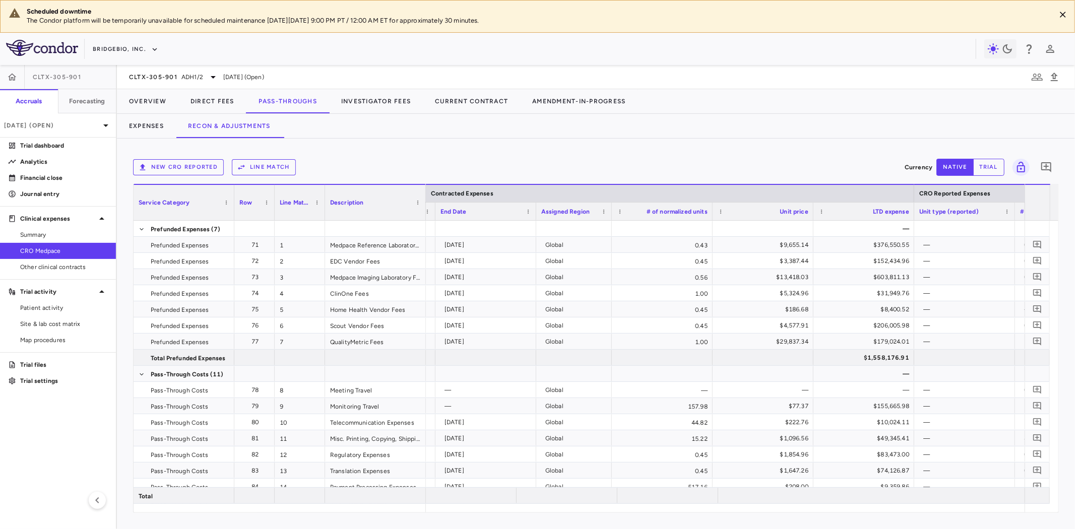
click at [465, 155] on div "New CRO reported Line Match Currency native trial 0" at bounding box center [596, 167] width 926 height 25
click at [168, 79] on span "CLTX-305-901" at bounding box center [153, 77] width 48 height 8
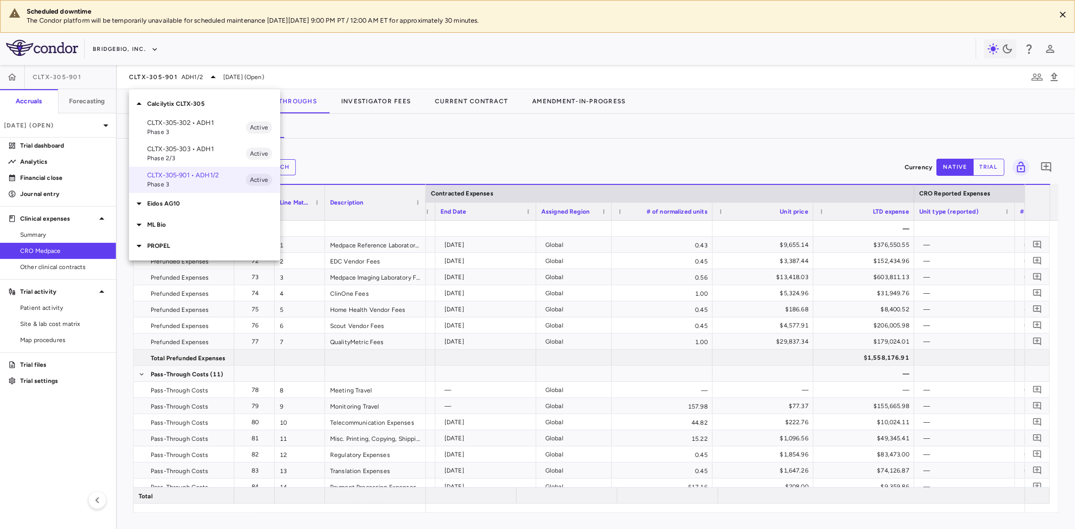
click at [200, 124] on p "CLTX-305-302 • ADH1" at bounding box center [196, 122] width 99 height 9
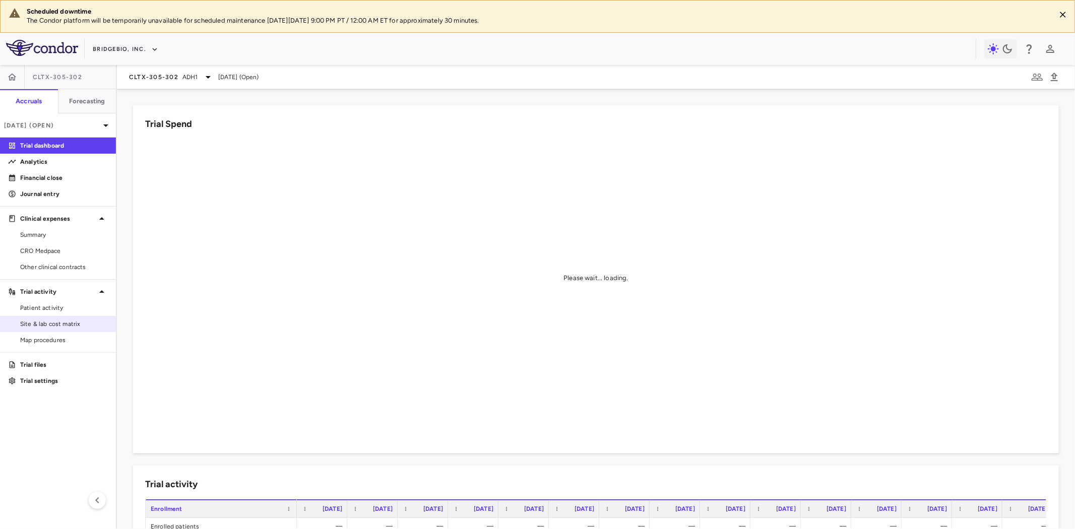
click at [66, 329] on link "Site & lab cost matrix" at bounding box center [58, 324] width 116 height 15
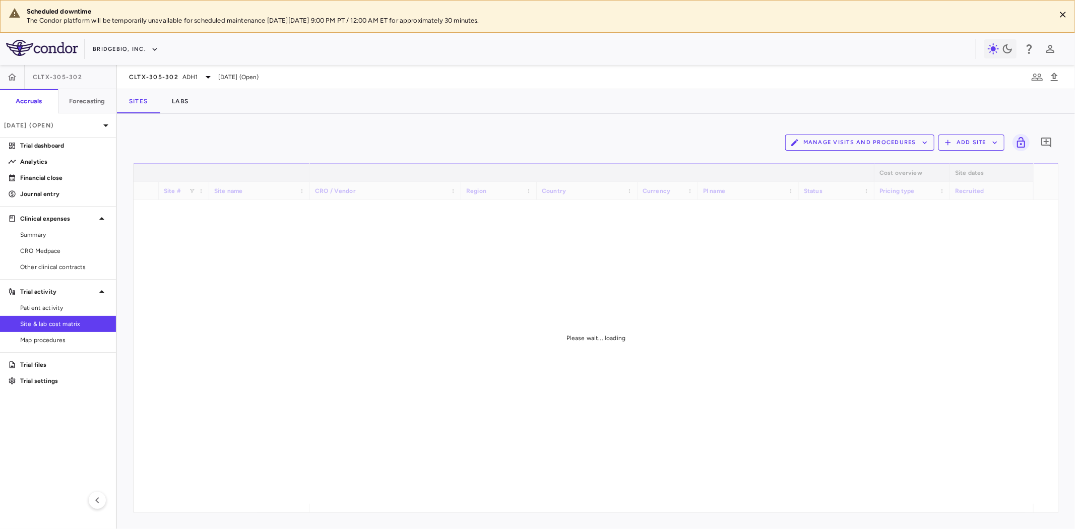
click at [895, 141] on button "Manage Visits and Procedures" at bounding box center [859, 143] width 149 height 16
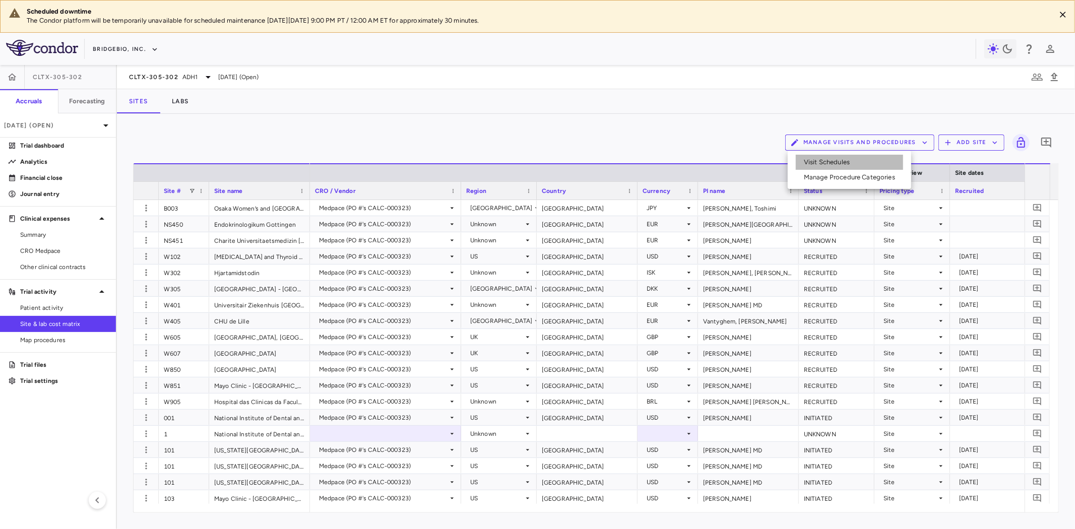
click at [849, 164] on li "Visit Schedules" at bounding box center [849, 162] width 107 height 15
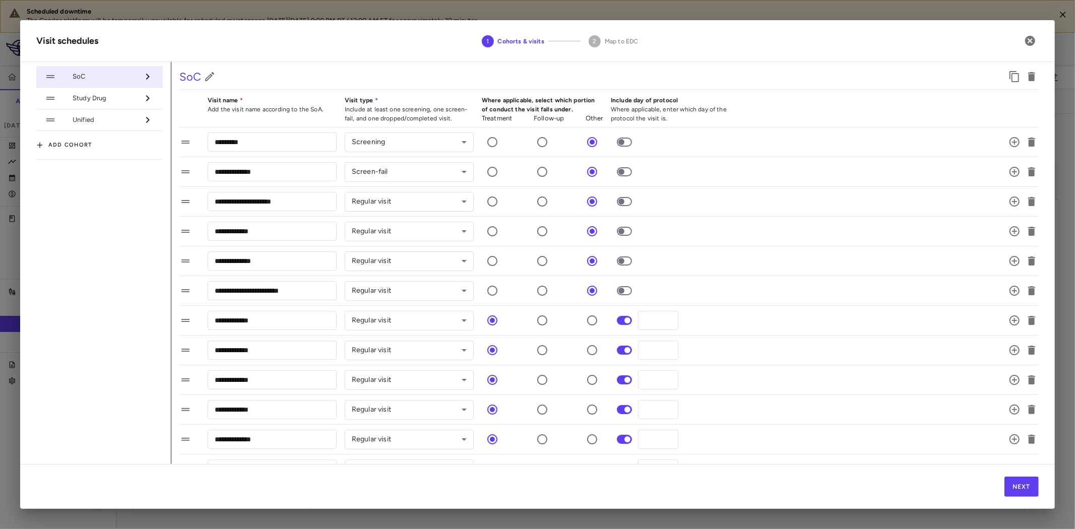
click at [97, 98] on span "Study Drug" at bounding box center [106, 98] width 66 height 9
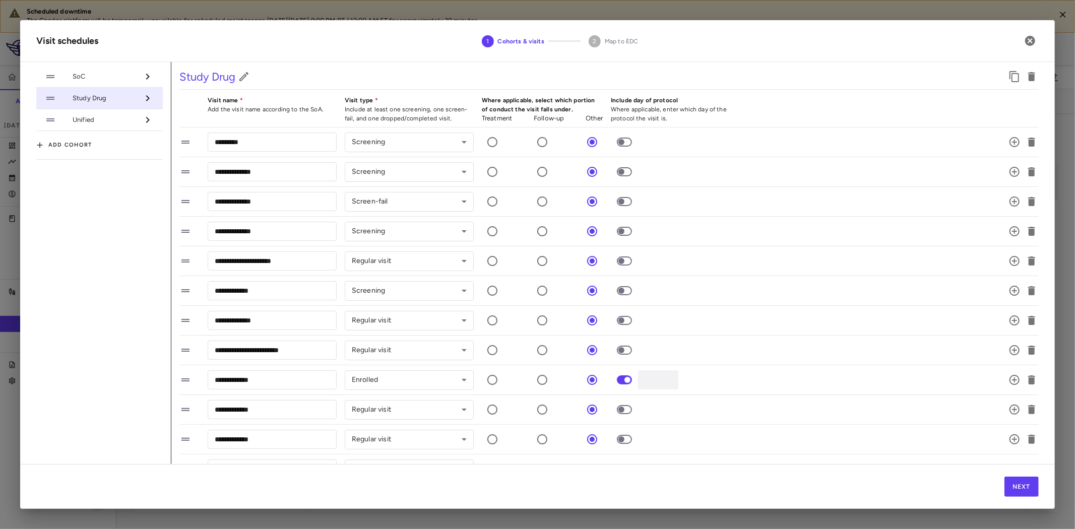
click at [100, 80] on span "SoC" at bounding box center [106, 76] width 66 height 9
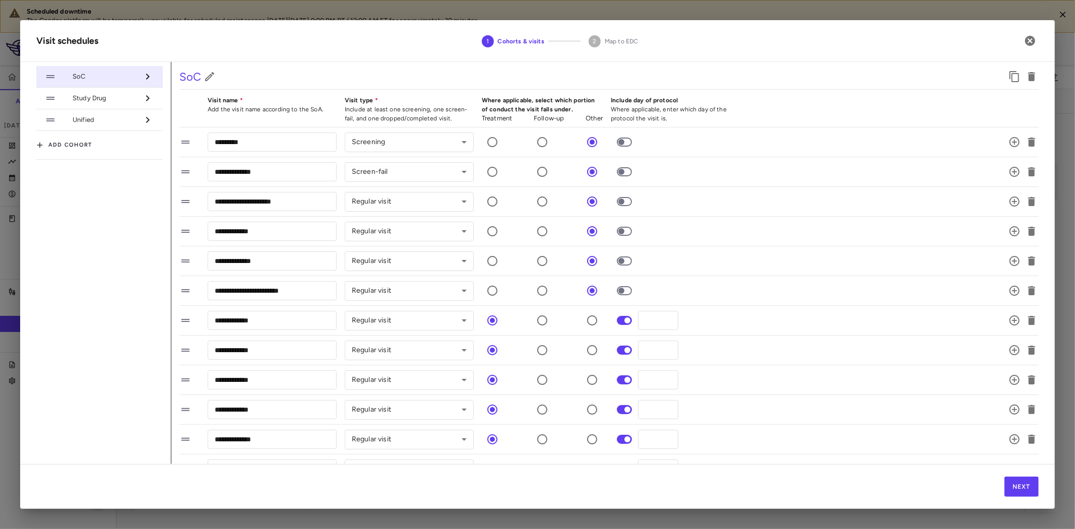
click at [103, 99] on span "Study Drug" at bounding box center [106, 98] width 66 height 9
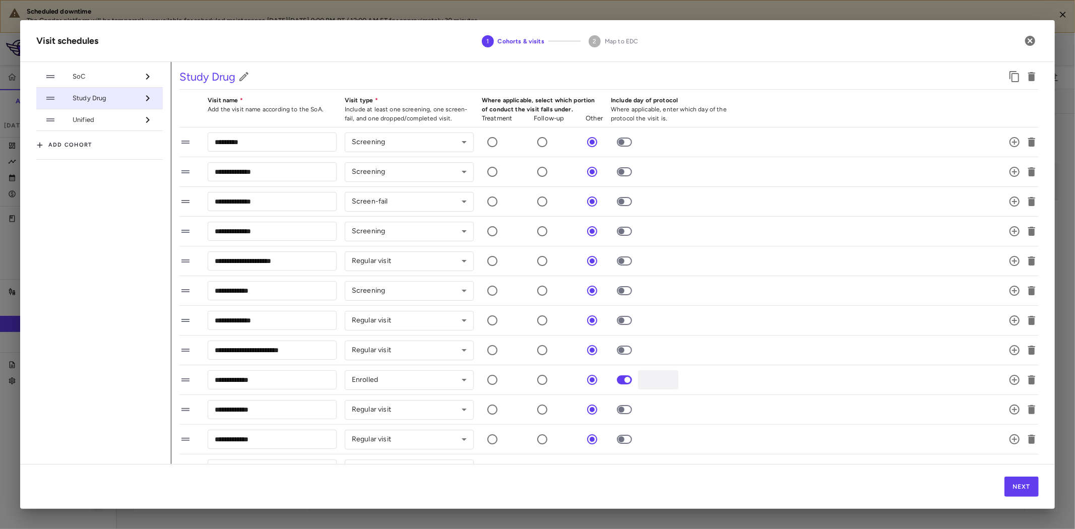
click at [110, 73] on span "SoC" at bounding box center [106, 76] width 66 height 9
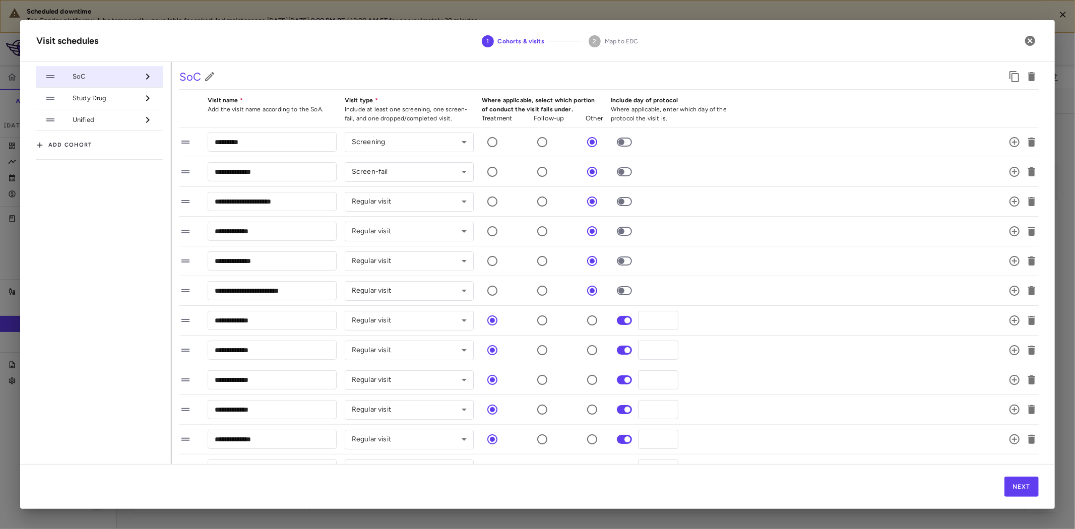
click at [100, 99] on span "Study Drug" at bounding box center [106, 98] width 66 height 9
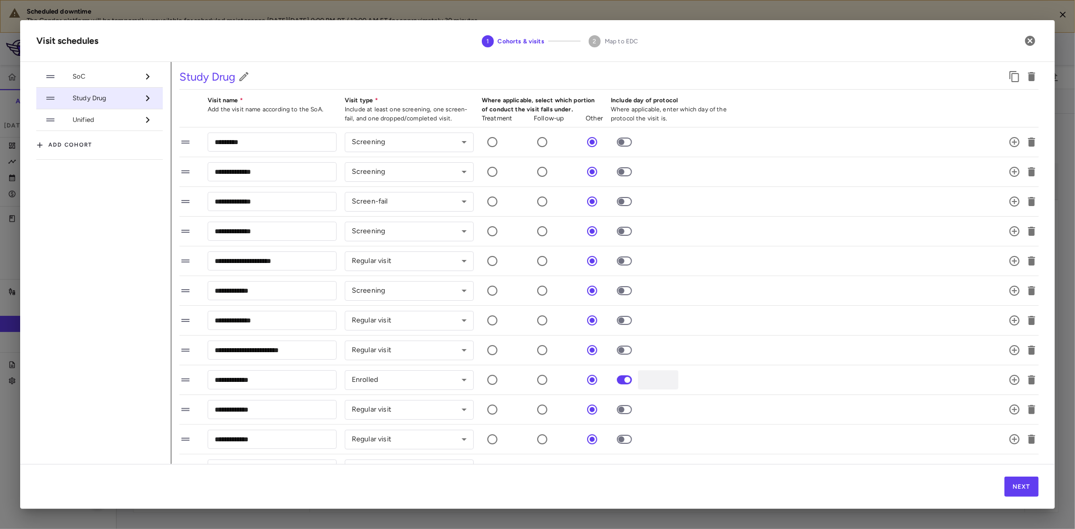
click at [121, 74] on span "SoC" at bounding box center [106, 76] width 66 height 9
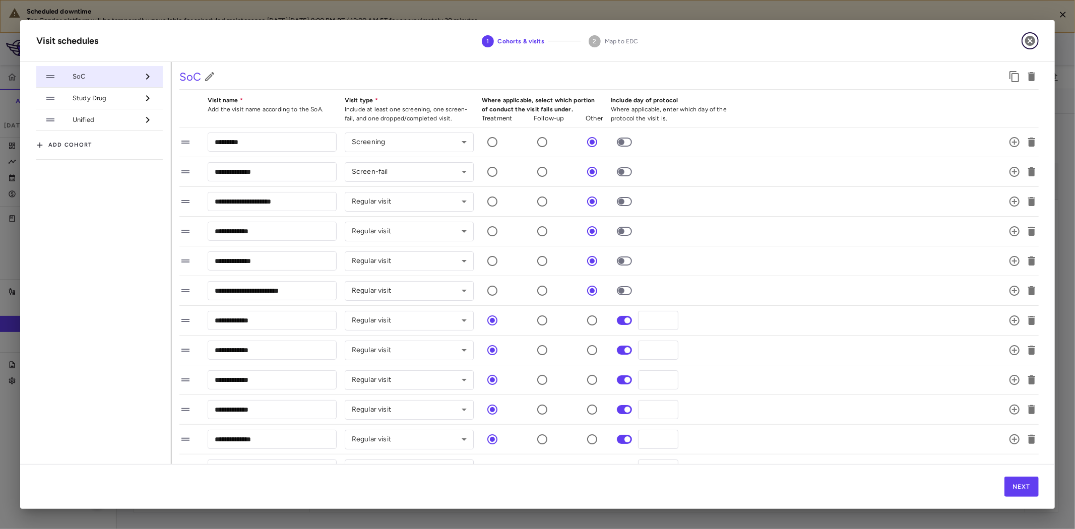
drag, startPoint x: 1030, startPoint y: 38, endPoint x: 772, endPoint y: 175, distance: 291.8
click at [1030, 38] on icon "button" at bounding box center [1030, 41] width 10 height 10
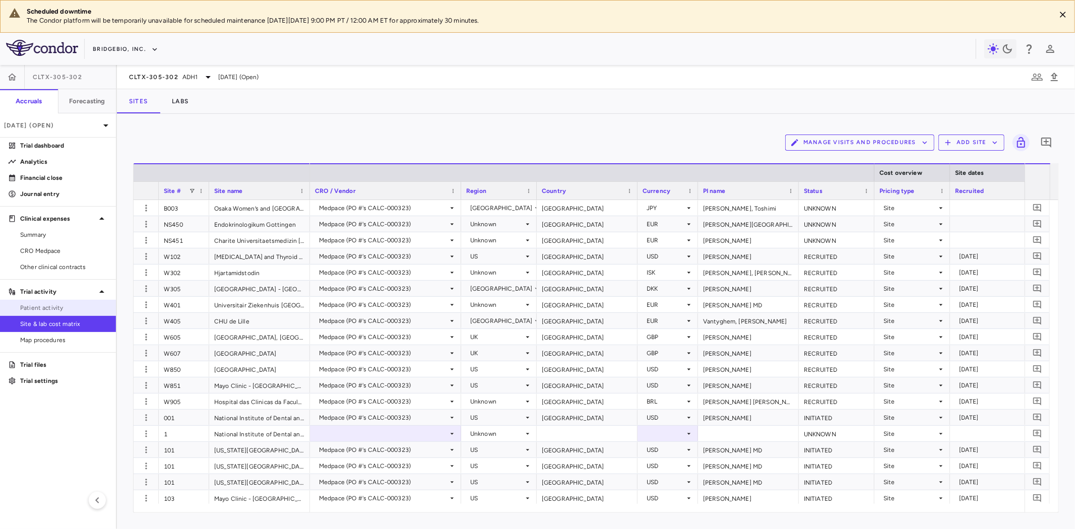
click at [62, 306] on span "Patient activity" at bounding box center [64, 307] width 88 height 9
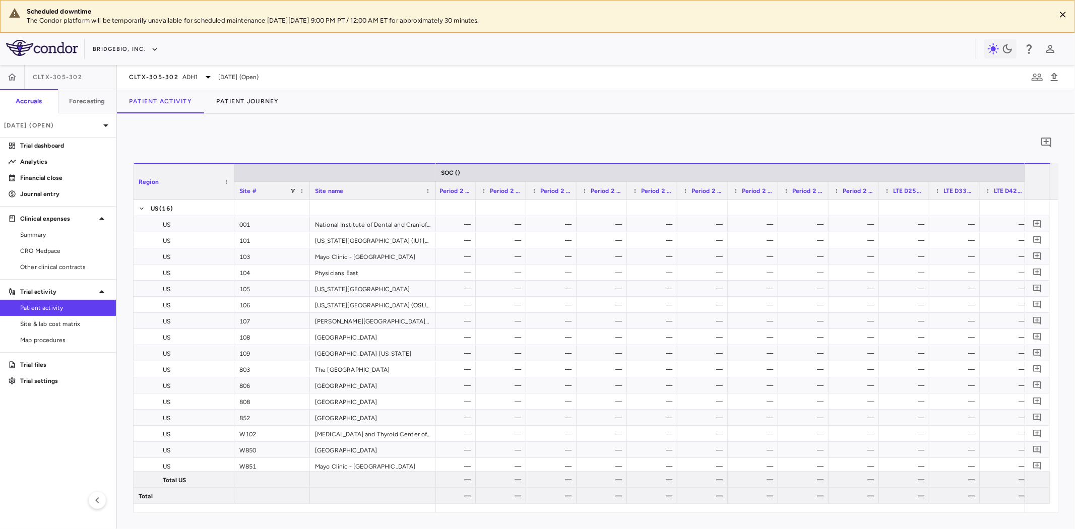
scroll to position [0, 924]
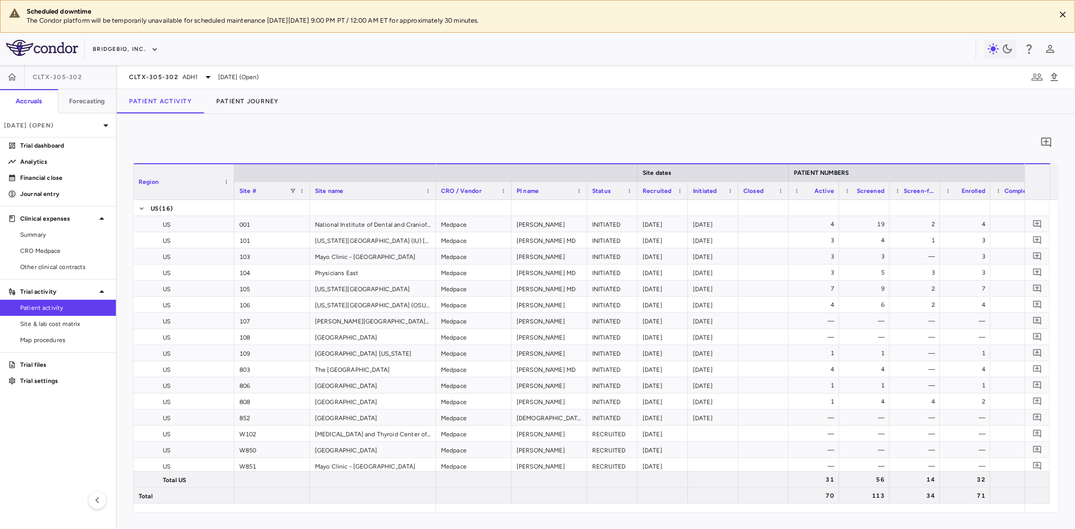
drag, startPoint x: 52, startPoint y: 249, endPoint x: 228, endPoint y: 55, distance: 261.2
click at [52, 249] on span "CRO Medpace" at bounding box center [64, 251] width 88 height 9
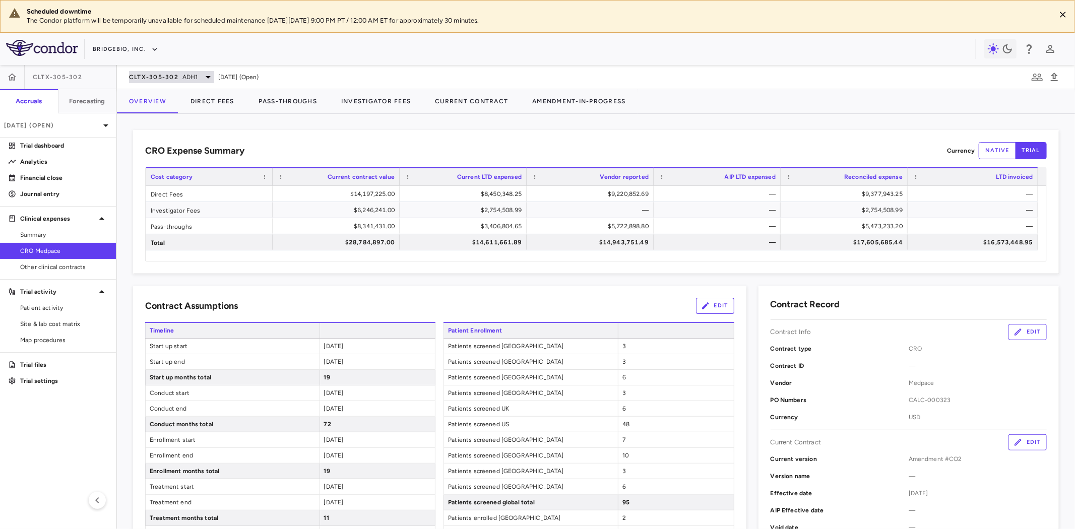
click at [171, 78] on span "CLTX-305-302" at bounding box center [153, 77] width 49 height 8
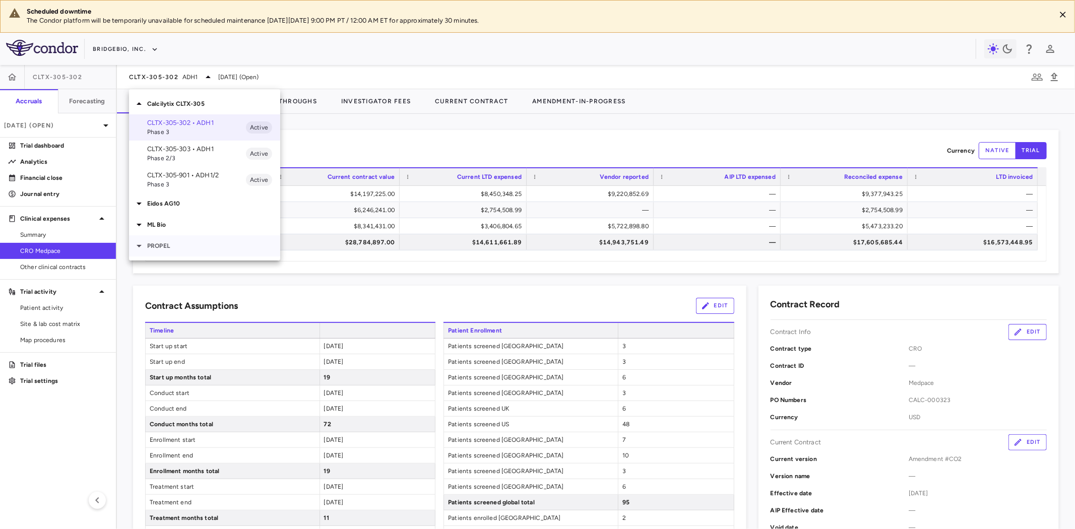
click at [162, 246] on p "PROPEL" at bounding box center [213, 245] width 133 height 9
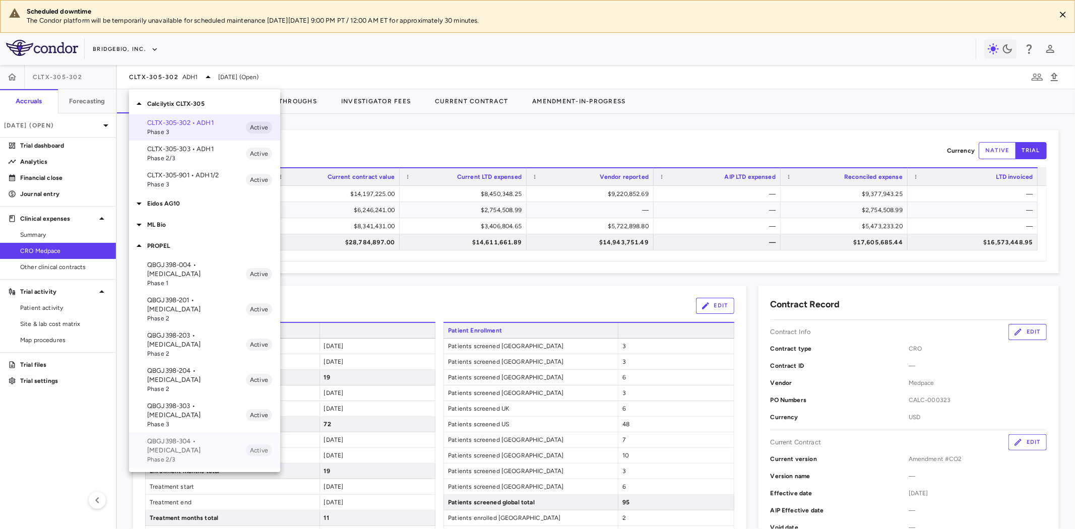
click at [195, 437] on p "QBGJ398-304 • [MEDICAL_DATA]" at bounding box center [196, 446] width 99 height 18
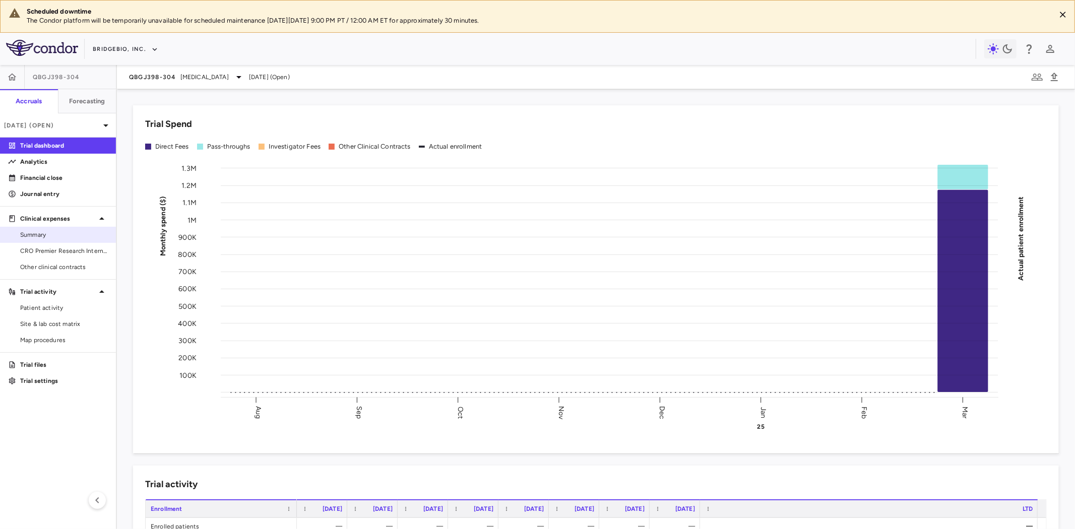
click at [65, 248] on span "CRO Premier Research International LLC" at bounding box center [64, 251] width 88 height 9
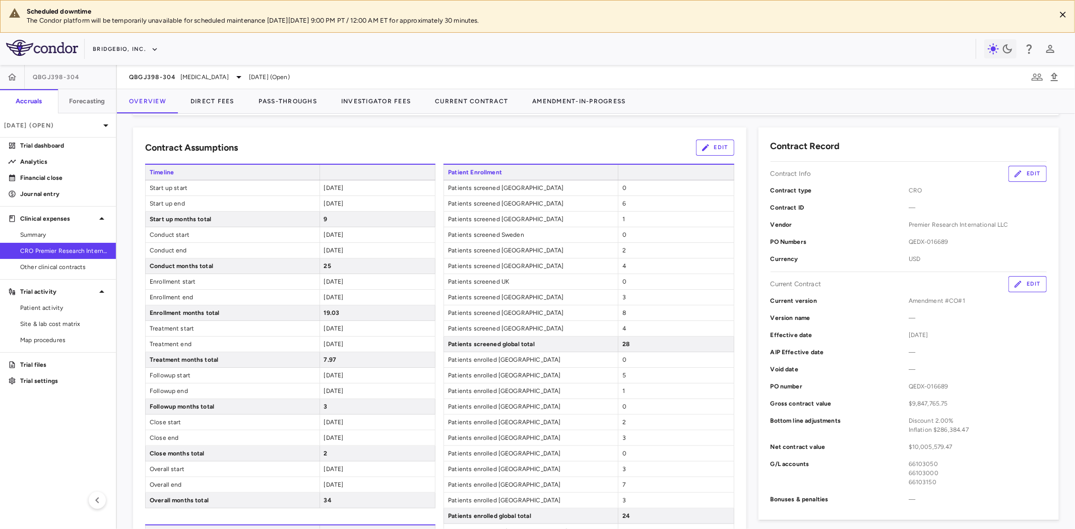
scroll to position [56, 0]
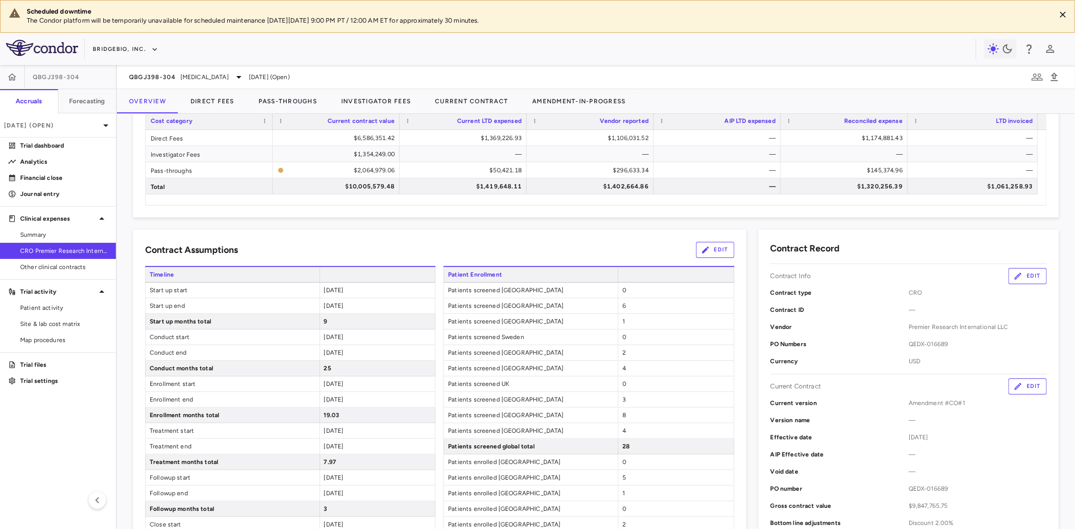
click at [716, 252] on button "Edit" at bounding box center [715, 250] width 38 height 16
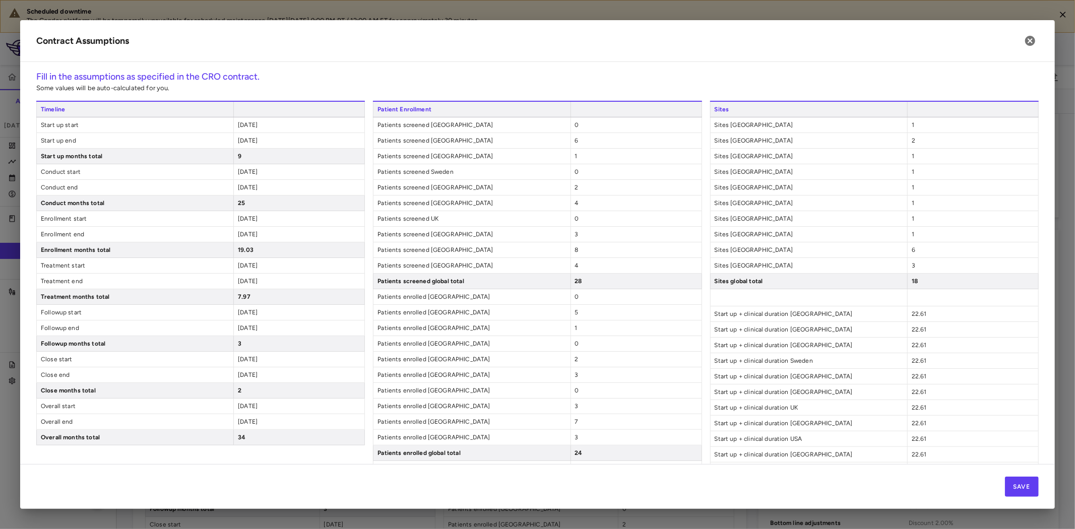
click at [258, 124] on span "[DATE]" at bounding box center [248, 124] width 20 height 7
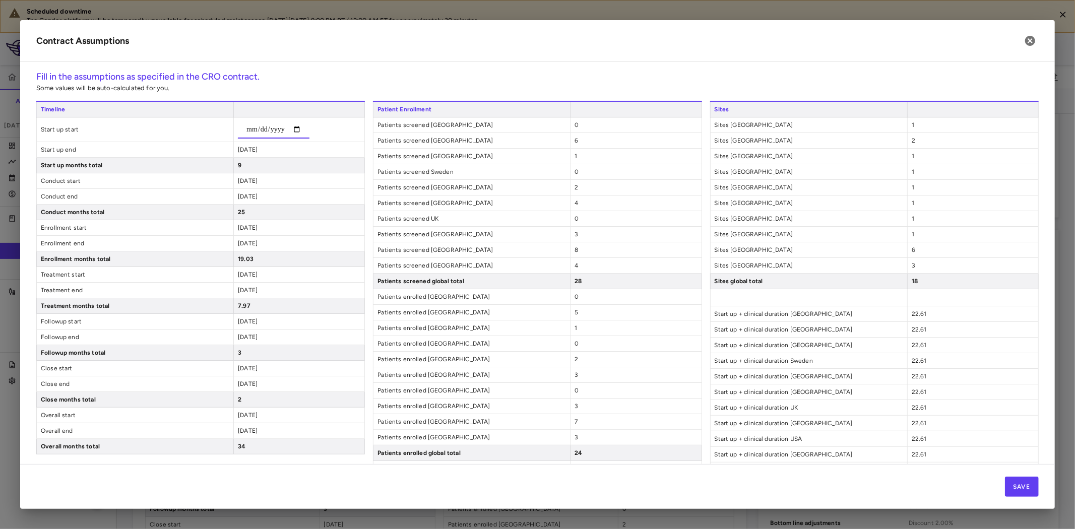
click at [265, 131] on input "**********" at bounding box center [274, 129] width 72 height 18
type input "**********"
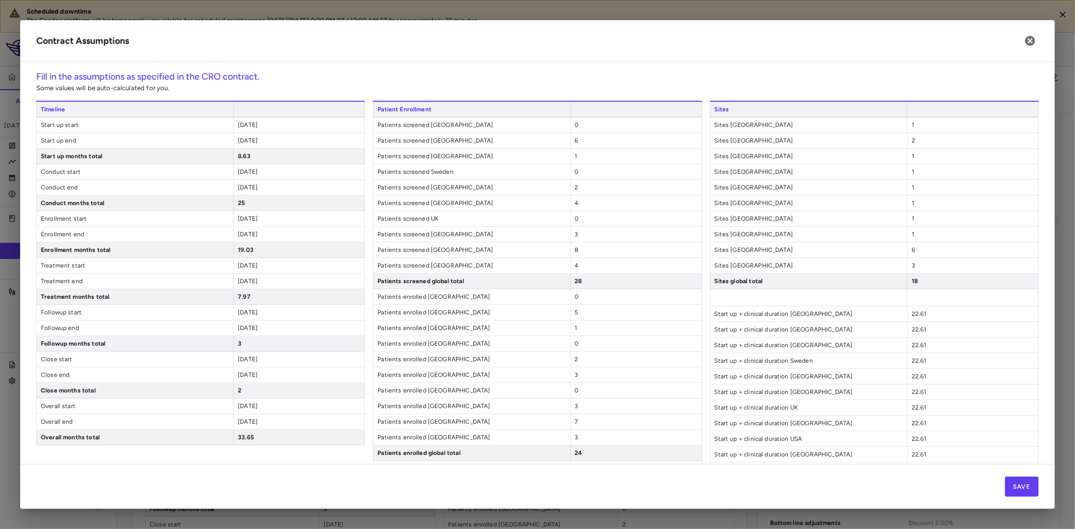
click at [255, 141] on span "2025-04-30" at bounding box center [248, 140] width 20 height 7
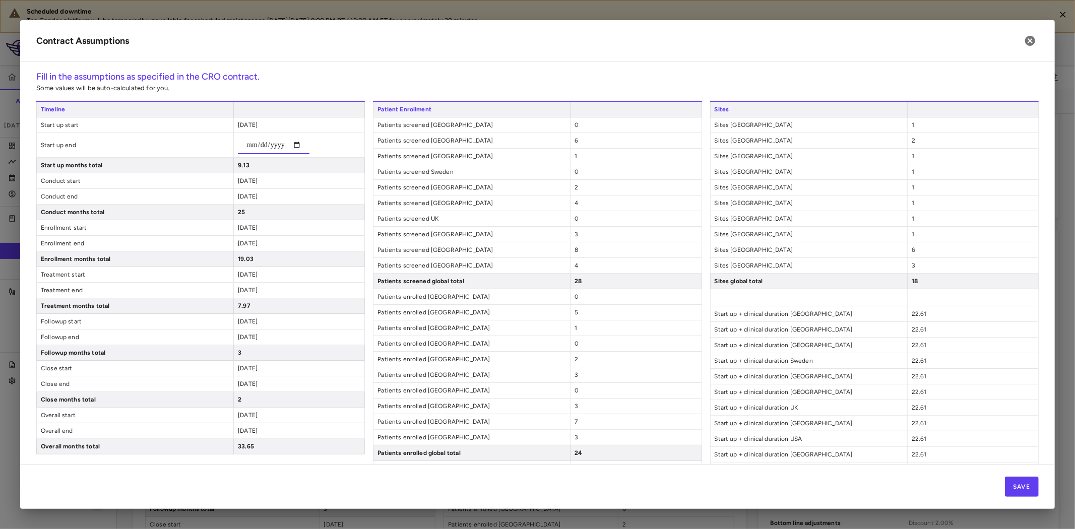
click at [260, 143] on input "**********" at bounding box center [274, 145] width 72 height 18
type input "**********"
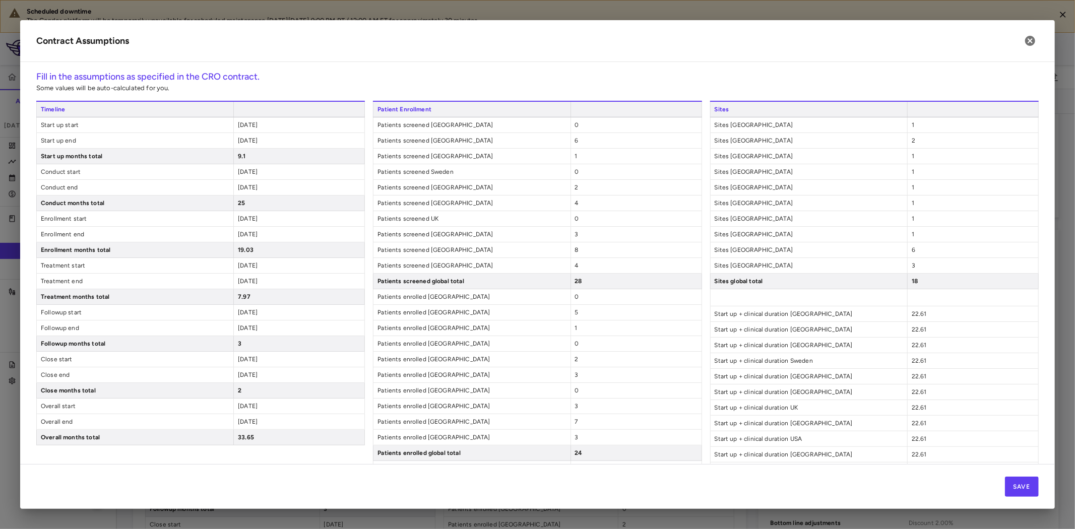
drag, startPoint x: 252, startPoint y: 186, endPoint x: 260, endPoint y: 184, distance: 7.8
click at [252, 185] on div "Timeline Start up start 2024-08-12 Start up end 2025-05-14 Start up months tota…" at bounding box center [200, 486] width 329 height 770
click at [258, 172] on span "2025-05-01" at bounding box center [248, 171] width 20 height 7
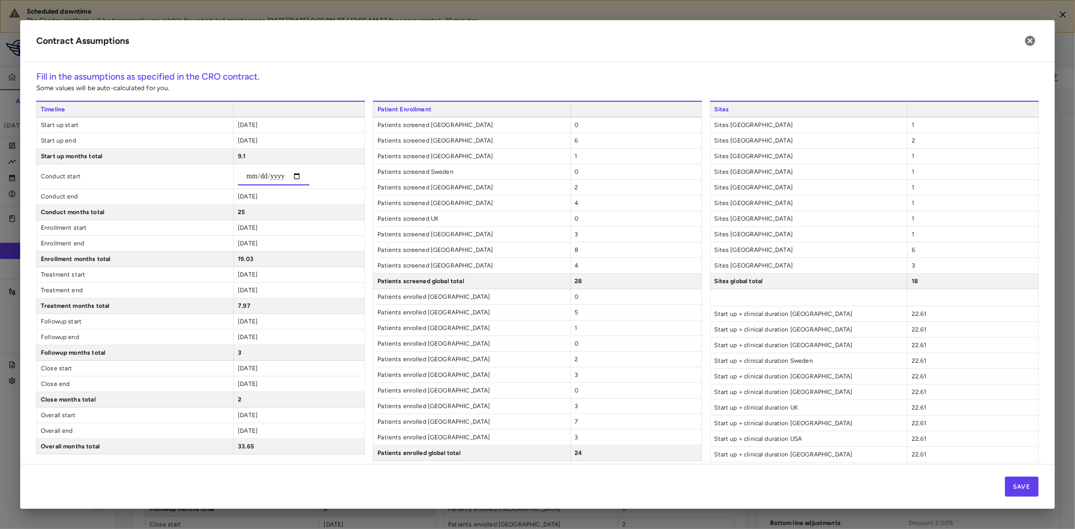
click at [260, 178] on input "**********" at bounding box center [274, 176] width 72 height 18
type input "**********"
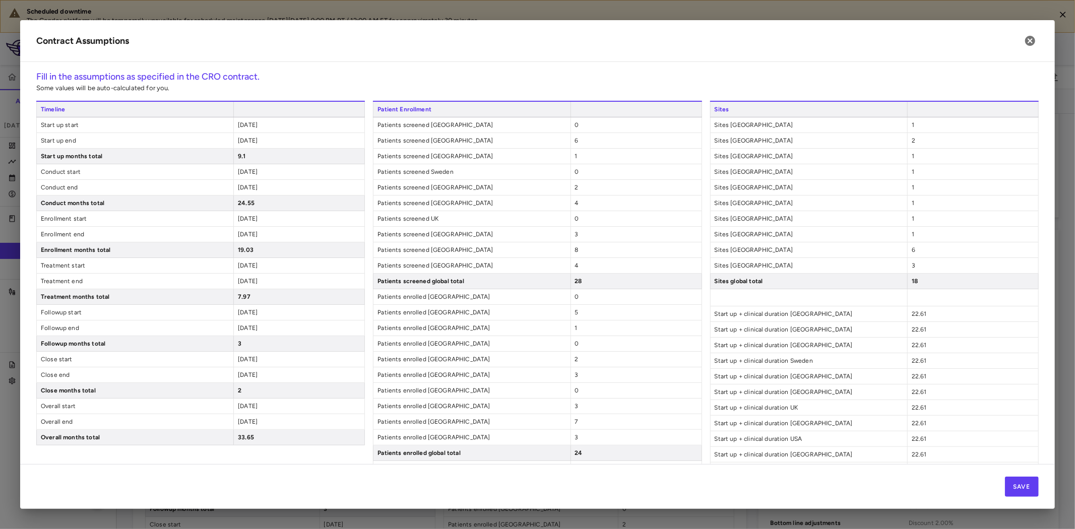
click at [240, 195] on div "2027-05-31" at bounding box center [298, 187] width 131 height 15
click at [238, 238] on span "2026-12-01" at bounding box center [248, 234] width 20 height 7
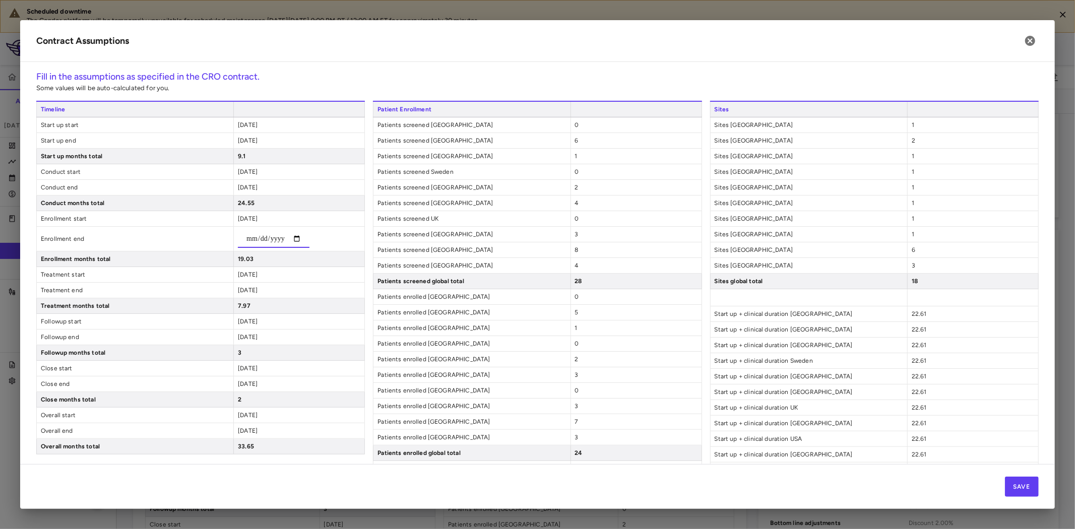
type input "**********"
click at [346, 259] on div "19.32" at bounding box center [298, 259] width 131 height 15
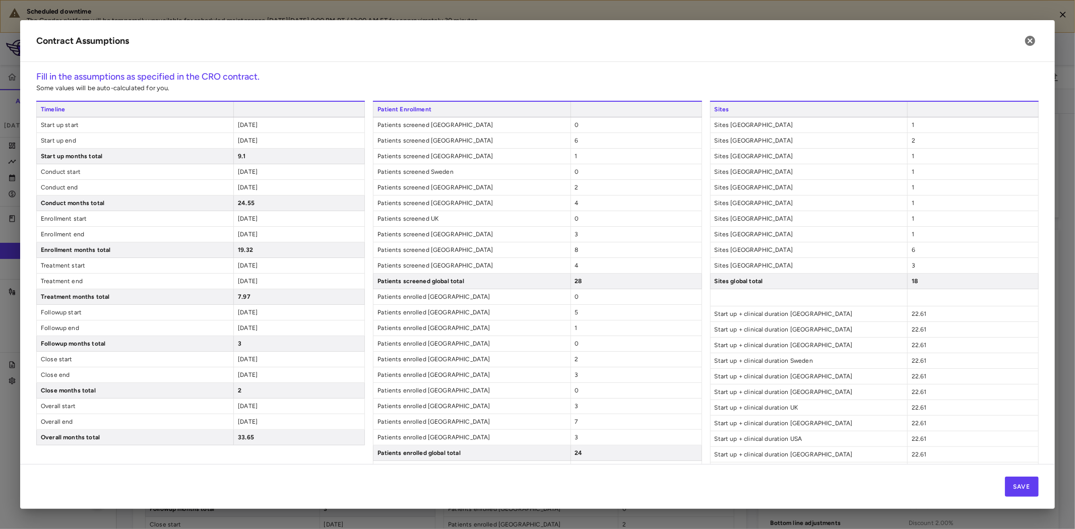
click at [238, 379] on span "2027-05-31" at bounding box center [248, 375] width 20 height 7
click at [261, 389] on input "**********" at bounding box center [274, 380] width 72 height 18
type input "**********"
click at [258, 442] on div "**********" at bounding box center [200, 486] width 329 height 770
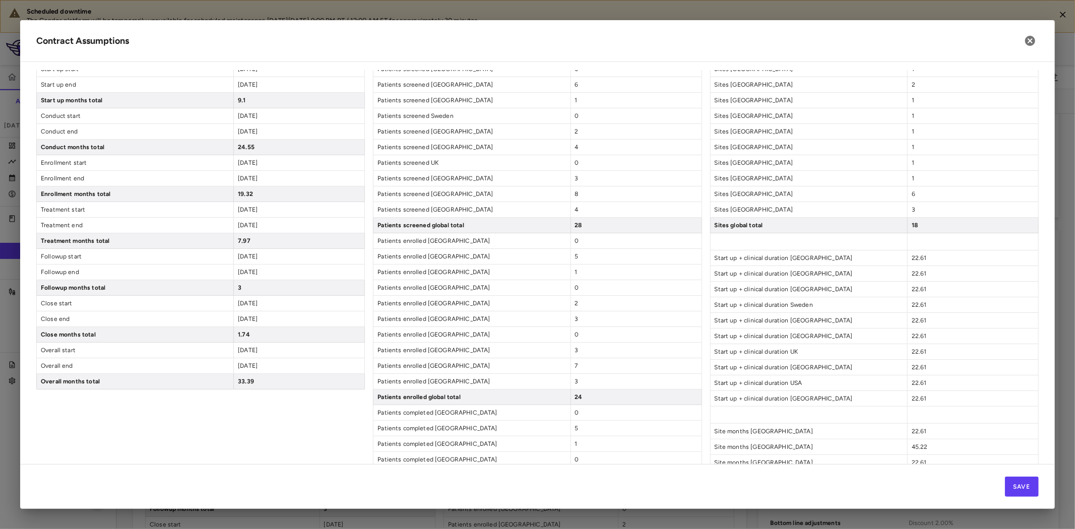
scroll to position [0, 0]
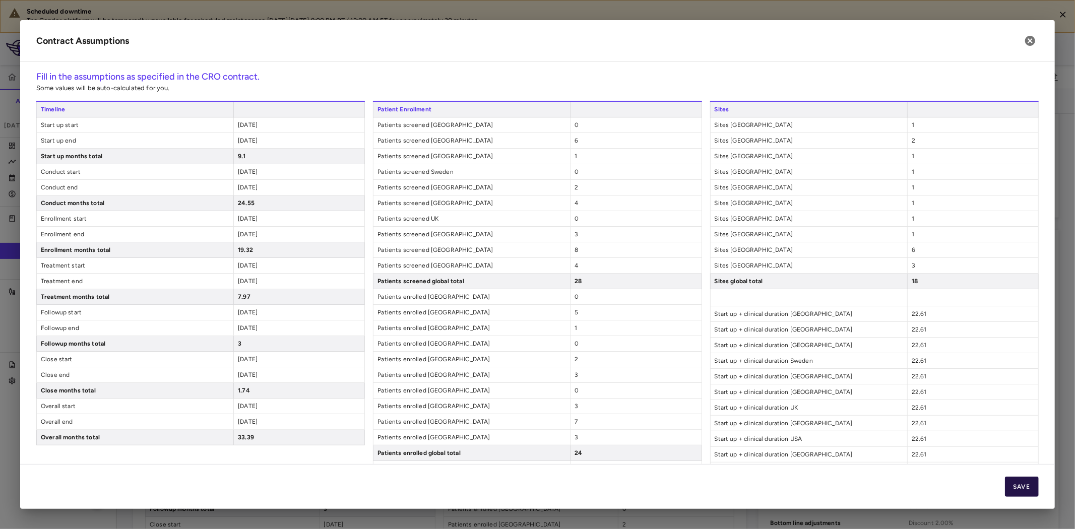
click at [1010, 481] on button "Save" at bounding box center [1022, 487] width 34 height 20
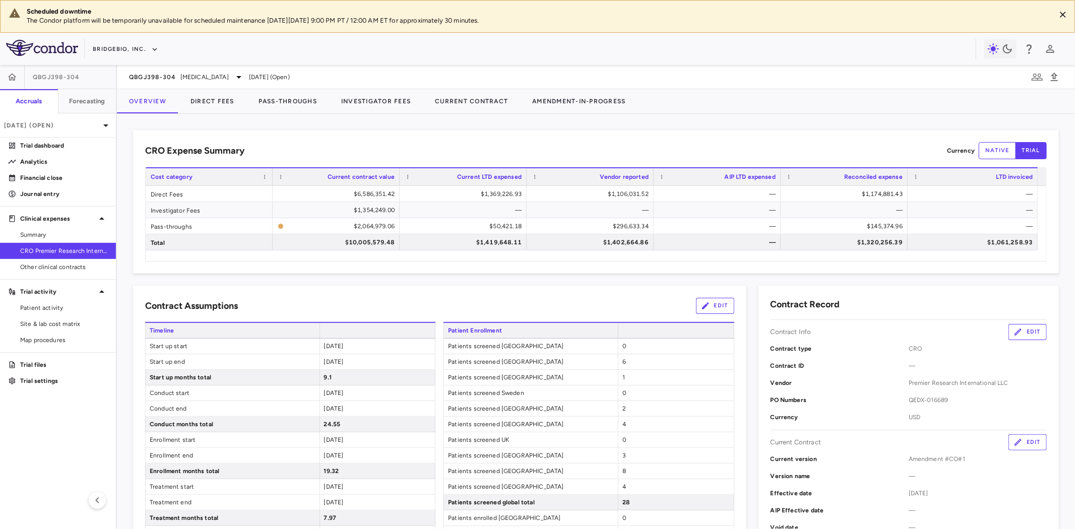
click at [210, 98] on button "Direct Fees" at bounding box center [212, 101] width 68 height 24
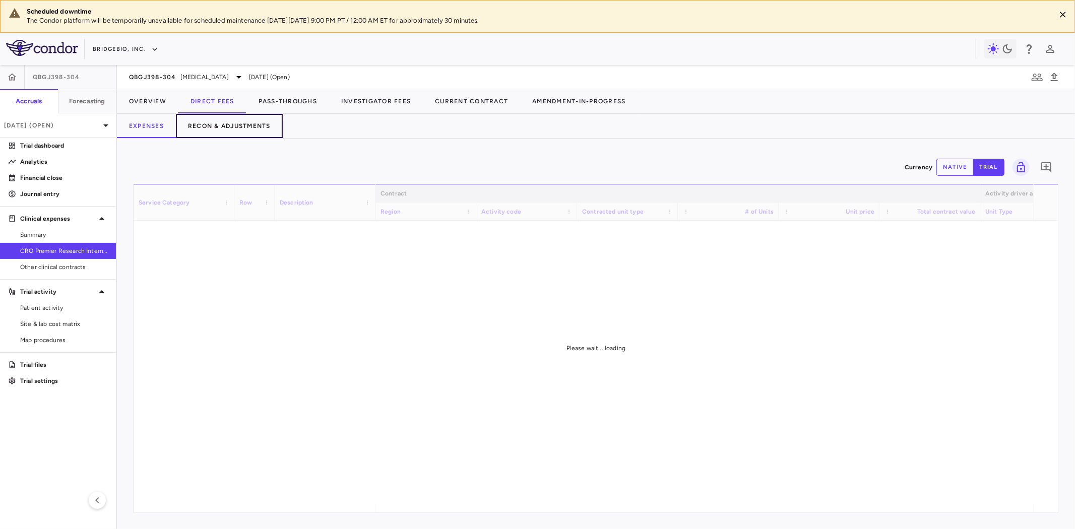
click at [245, 123] on button "Recon & Adjustments" at bounding box center [229, 126] width 107 height 24
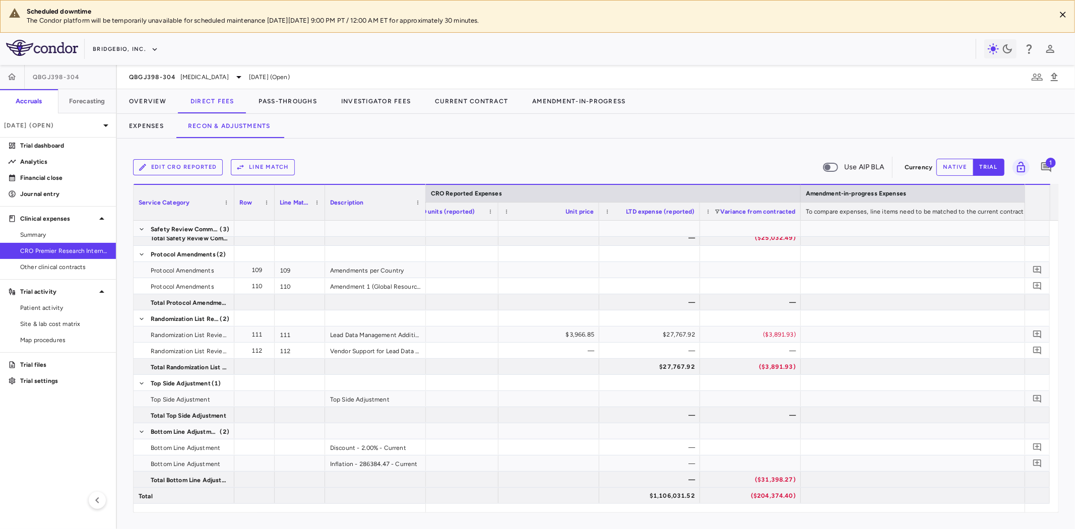
click at [186, 165] on button "Edit CRO reported" at bounding box center [178, 167] width 90 height 16
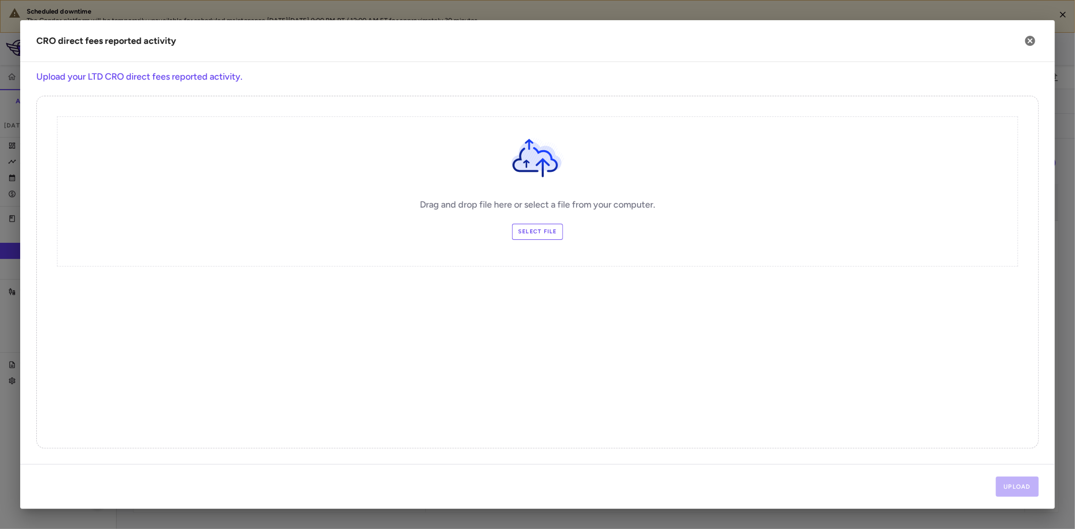
click at [553, 237] on label "Select file" at bounding box center [537, 232] width 51 height 16
click at [0, 0] on input "Select file" at bounding box center [0, 0] width 0 height 0
click at [1010, 486] on button "Upload" at bounding box center [1017, 487] width 43 height 20
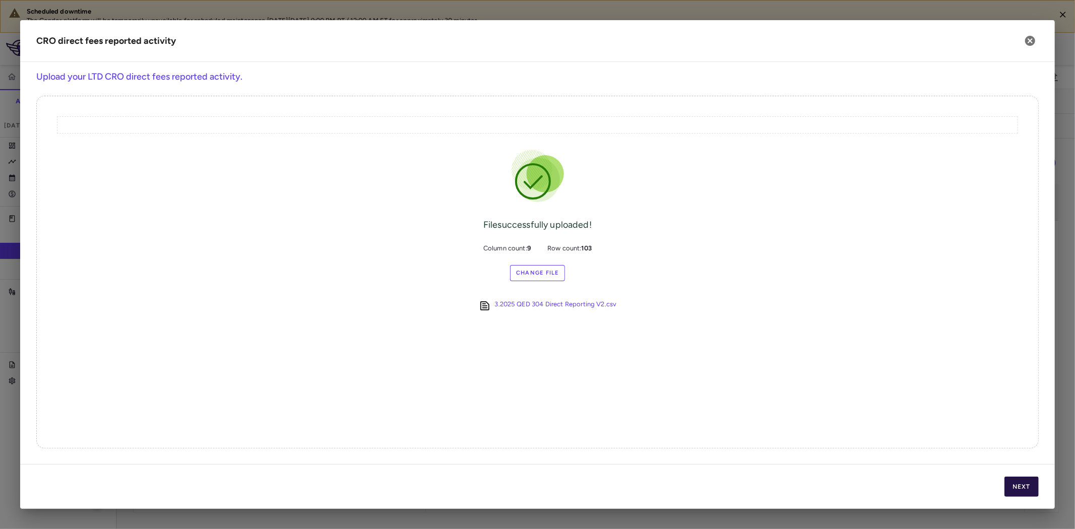
click at [1012, 481] on button "Next" at bounding box center [1022, 487] width 34 height 20
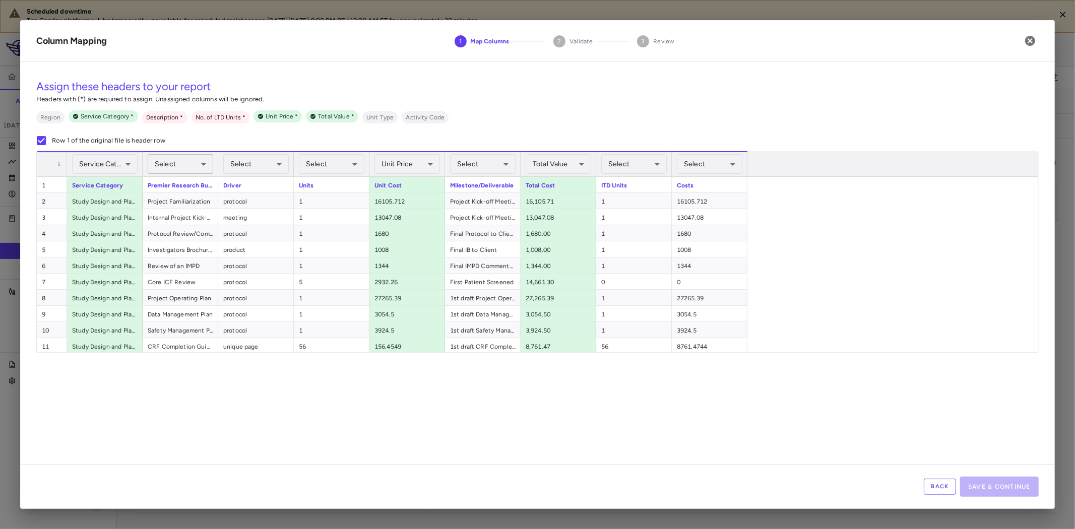
click at [184, 170] on body "Scheduled downtime The Condor platform will be temporarily unavailable for sche…" at bounding box center [537, 264] width 1075 height 529
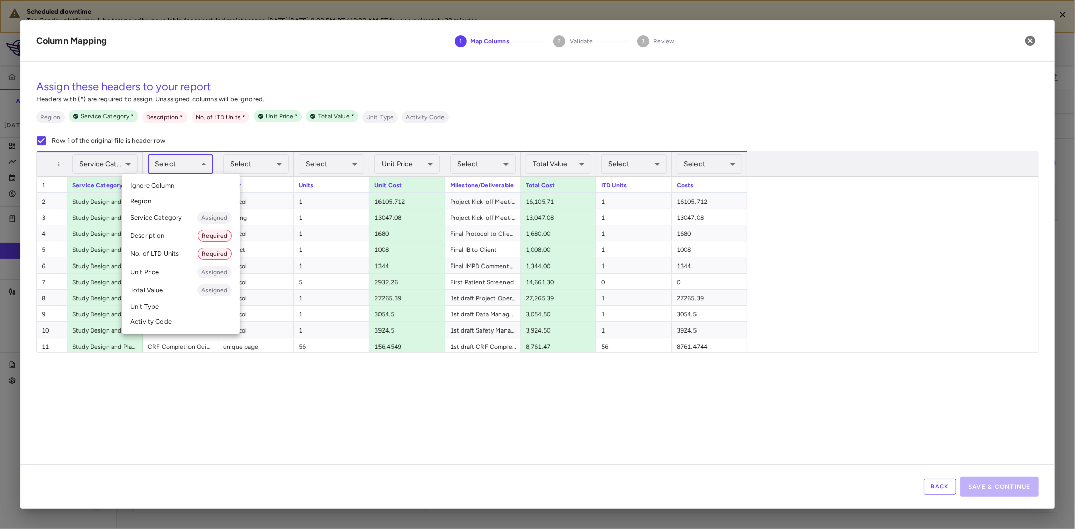
click at [177, 235] on li "Description Required" at bounding box center [181, 236] width 118 height 18
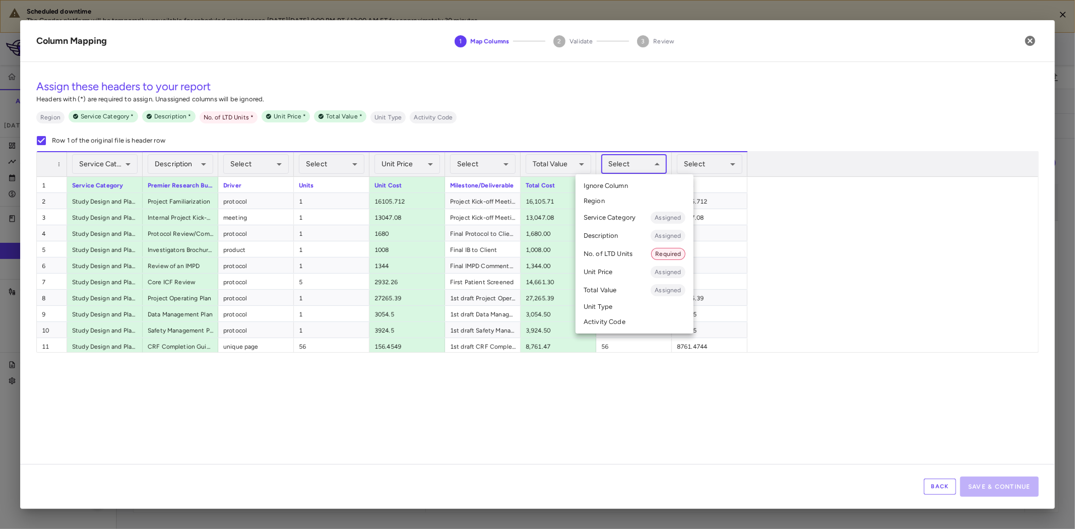
click at [656, 164] on body "Scheduled downtime The Condor platform will be temporarily unavailable for sche…" at bounding box center [537, 264] width 1075 height 529
click at [634, 254] on li "No. of LTD Units Required" at bounding box center [635, 254] width 118 height 18
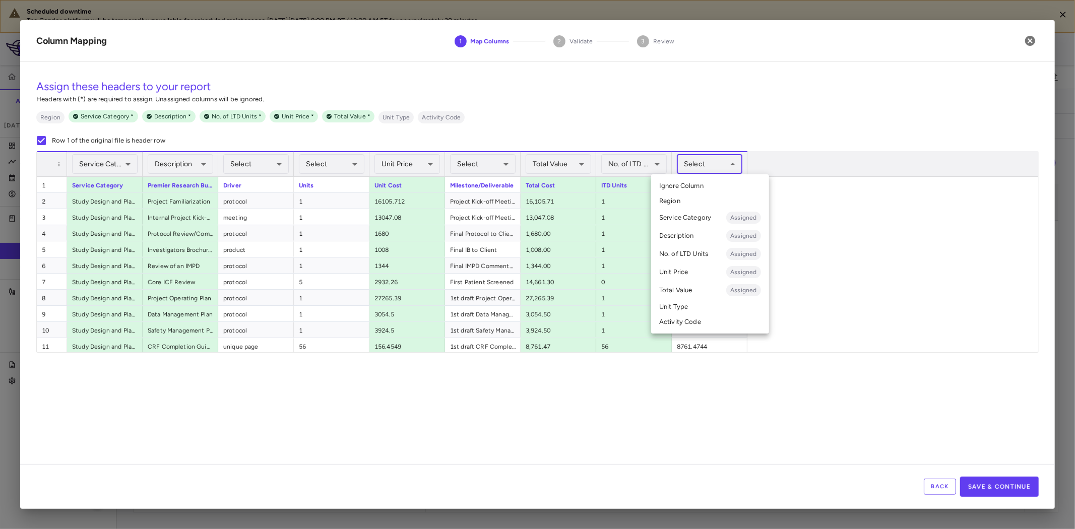
click at [704, 163] on body "Scheduled downtime The Condor platform will be temporarily unavailable for sche…" at bounding box center [537, 264] width 1075 height 529
click at [692, 288] on li "Total Value Assigned" at bounding box center [710, 290] width 118 height 18
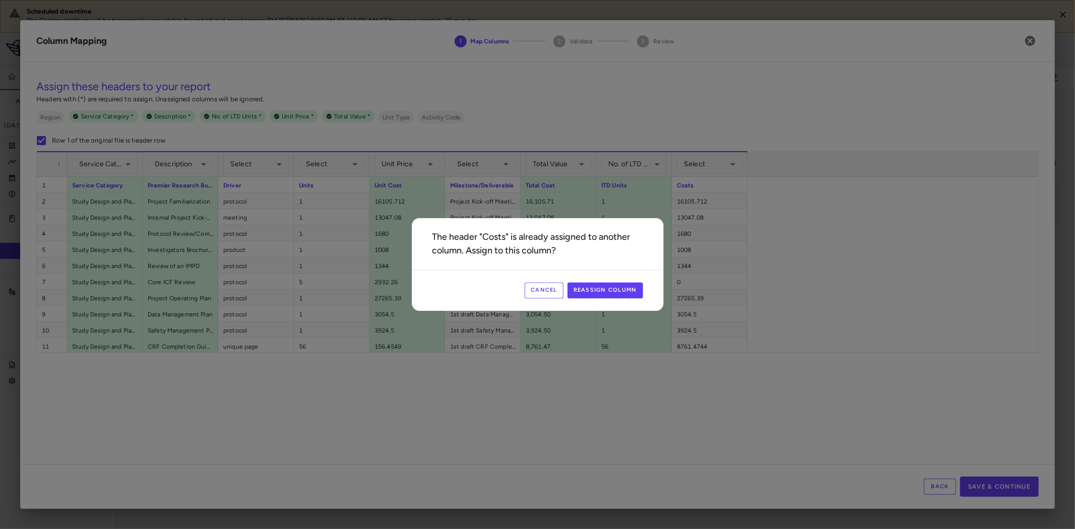
click at [608, 299] on div "Cancel Reassign Column" at bounding box center [537, 290] width 251 height 41
click at [619, 288] on button "Reassign Column" at bounding box center [606, 291] width 76 height 16
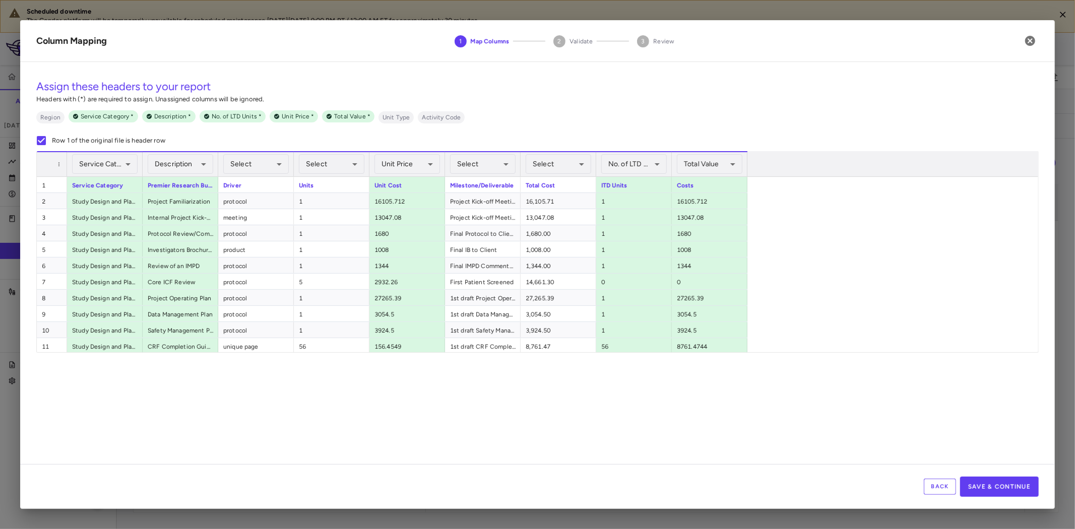
click at [903, 357] on div "**********" at bounding box center [537, 267] width 1035 height 394
click at [1002, 485] on button "Save & Continue" at bounding box center [999, 487] width 79 height 20
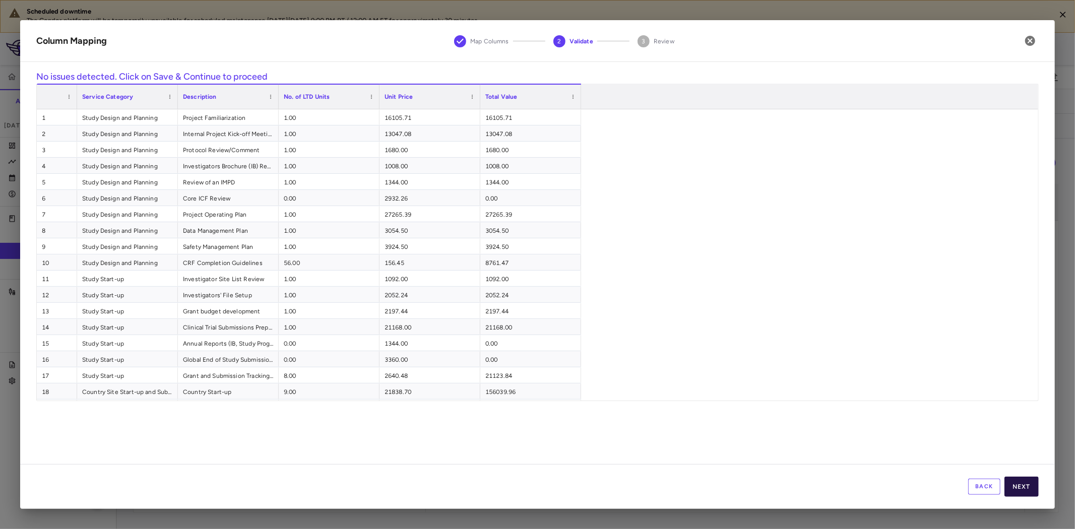
click at [1019, 484] on button "Next" at bounding box center [1022, 487] width 34 height 20
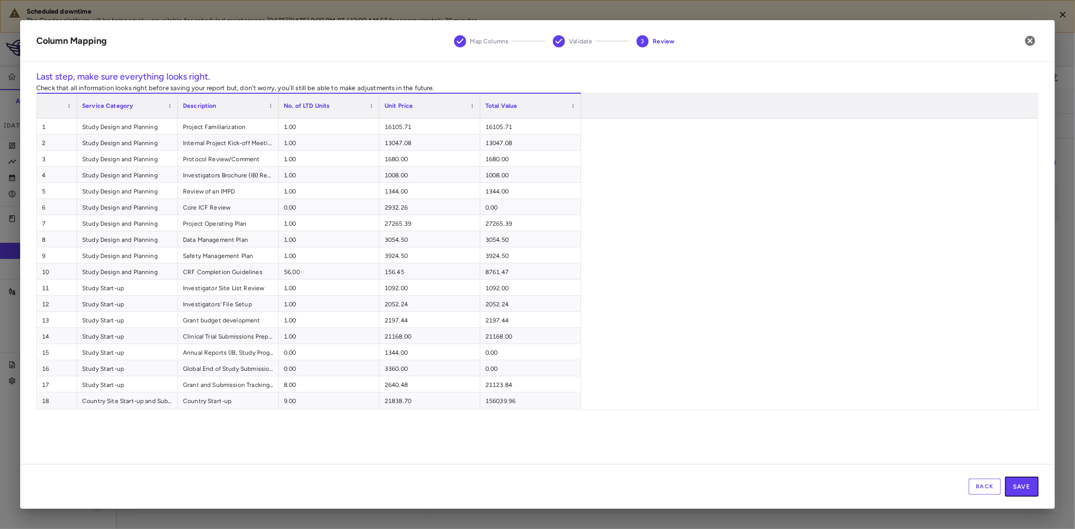
click at [1020, 484] on button "Save" at bounding box center [1022, 487] width 34 height 20
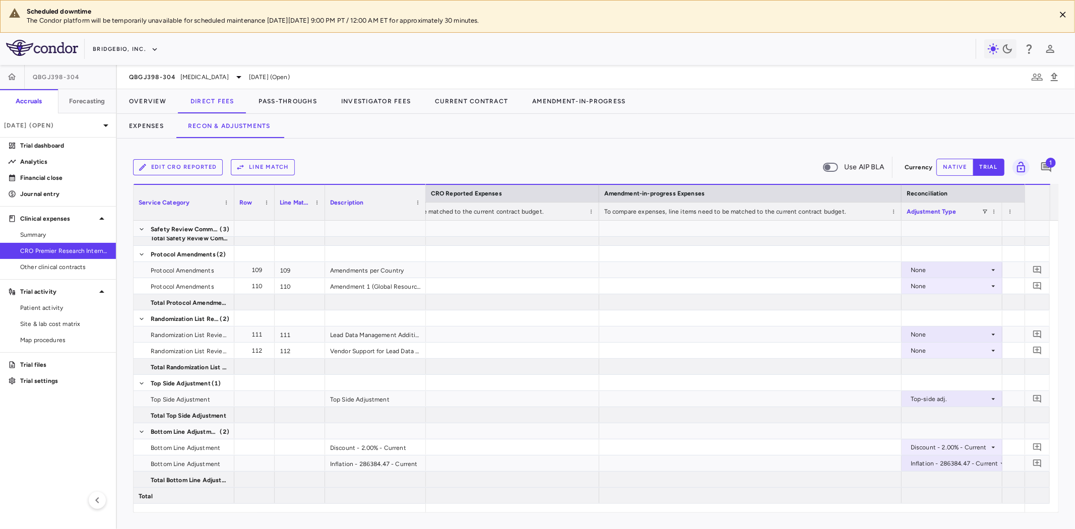
click at [284, 169] on button "Line Match" at bounding box center [263, 167] width 64 height 16
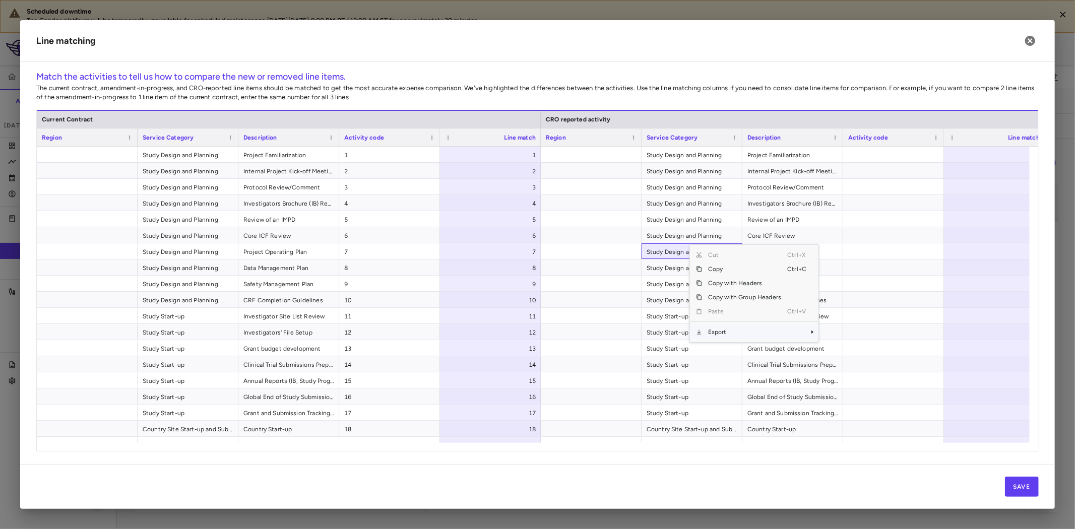
click at [742, 329] on span "Export" at bounding box center [744, 332] width 85 height 14
click at [844, 349] on span "Excel Export" at bounding box center [852, 350] width 47 height 14
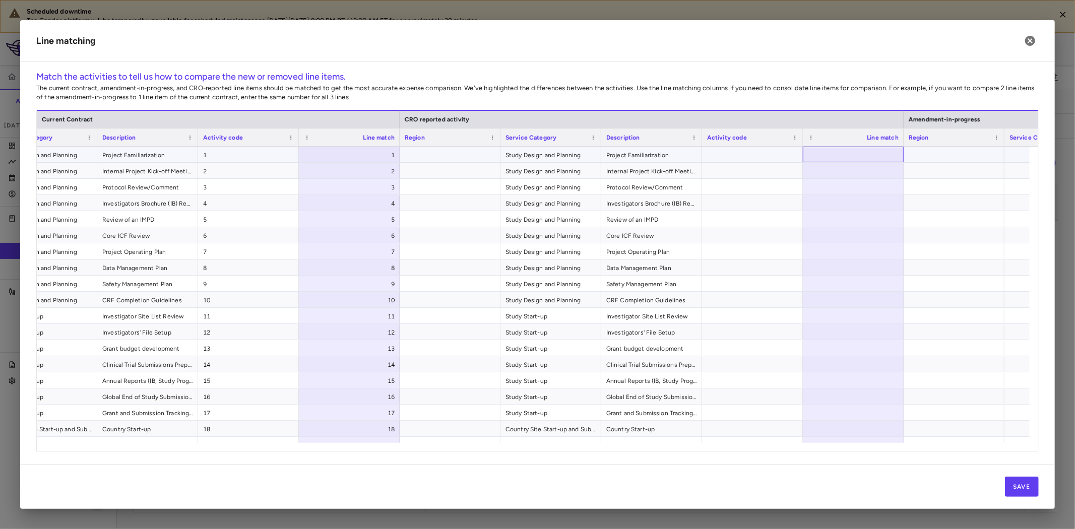
click at [832, 155] on div at bounding box center [853, 155] width 101 height 16
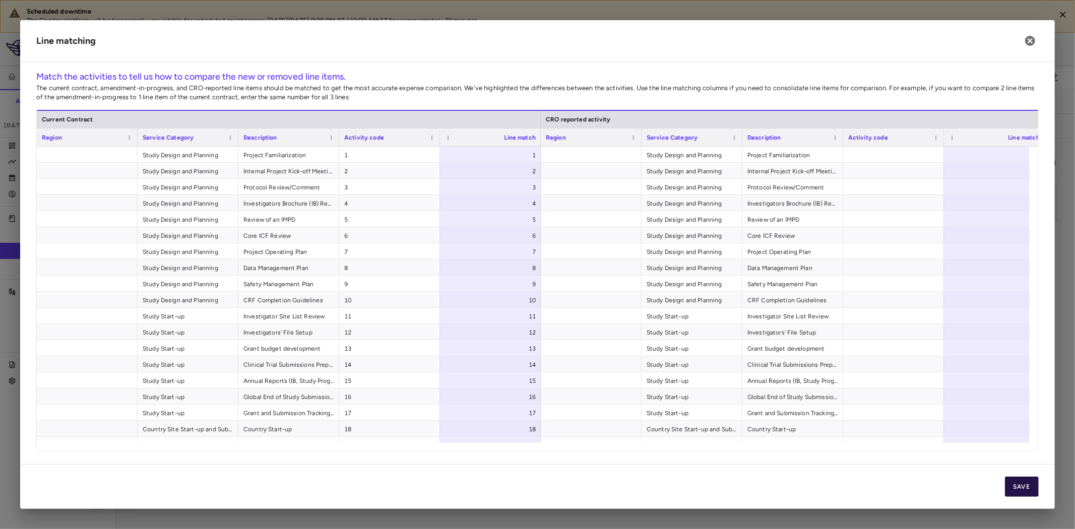
click at [1024, 492] on button "Save" at bounding box center [1022, 487] width 34 height 20
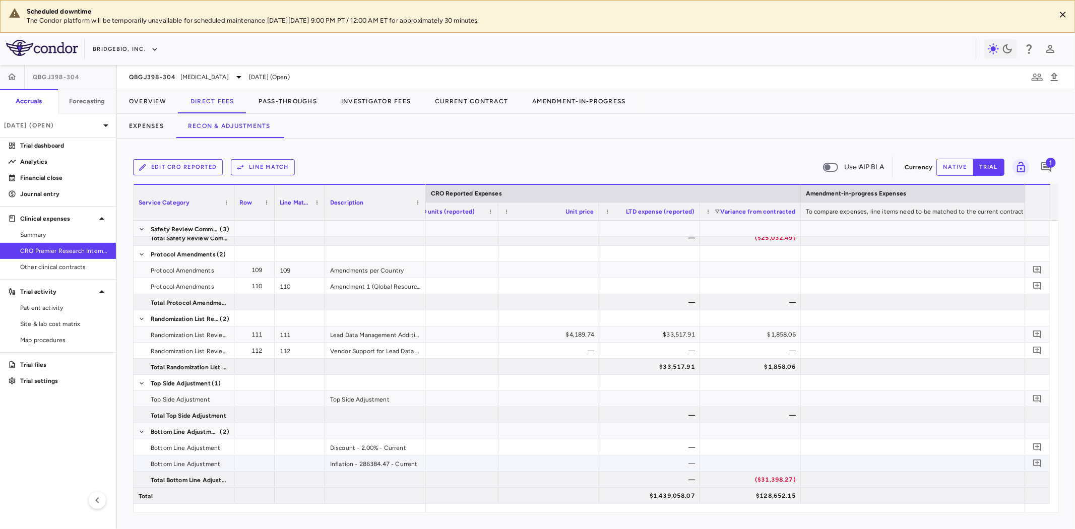
click at [672, 467] on div "—" at bounding box center [652, 464] width 87 height 16
click at [678, 481] on div "—" at bounding box center [652, 480] width 87 height 16
click at [956, 166] on button "native" at bounding box center [955, 167] width 37 height 17
click at [658, 462] on div "$0.00" at bounding box center [652, 464] width 87 height 16
click at [661, 444] on div "$0.00" at bounding box center [652, 448] width 87 height 16
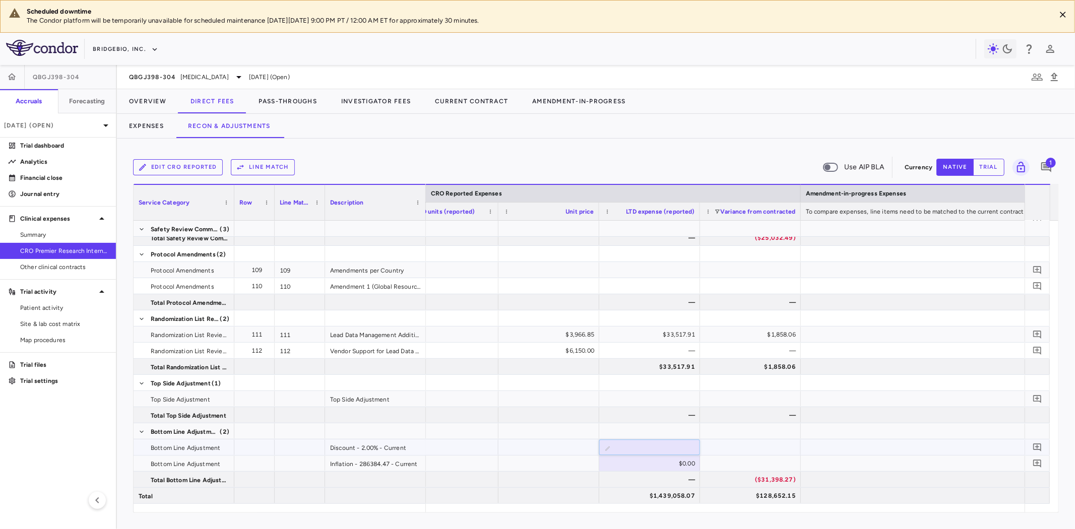
type input "*********"
click at [769, 436] on div at bounding box center [750, 431] width 91 height 15
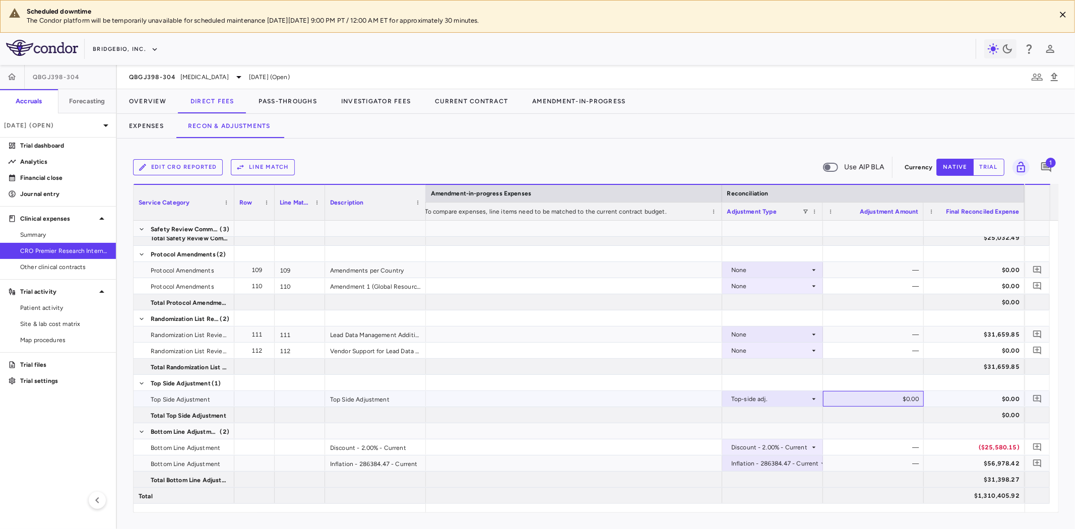
click at [893, 399] on div "$0.00" at bounding box center [875, 399] width 87 height 16
type input "*********"
click at [955, 424] on div at bounding box center [974, 431] width 91 height 15
click at [1031, 398] on button "button" at bounding box center [1038, 399] width 14 height 14
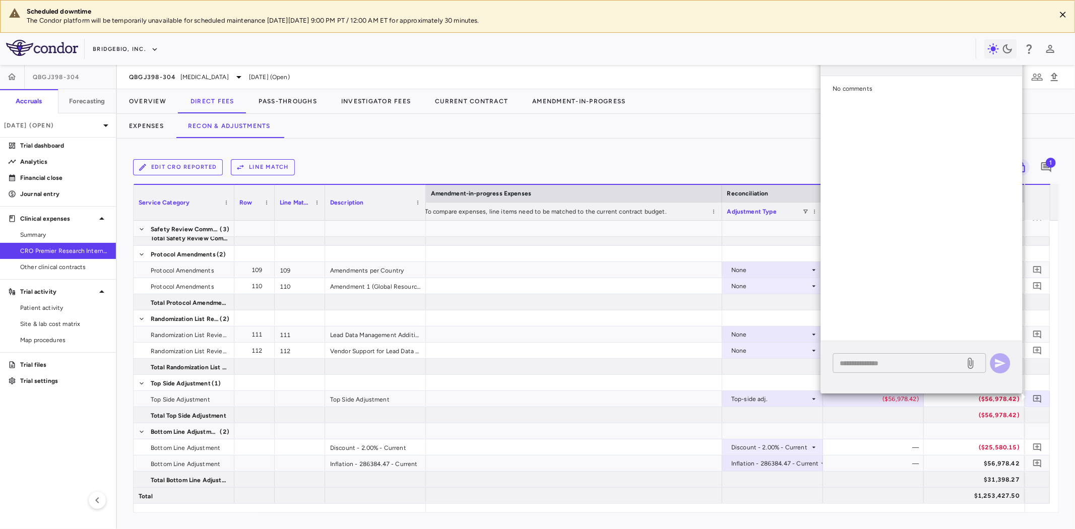
click at [930, 364] on textarea at bounding box center [899, 363] width 118 height 11
type textarea "*"
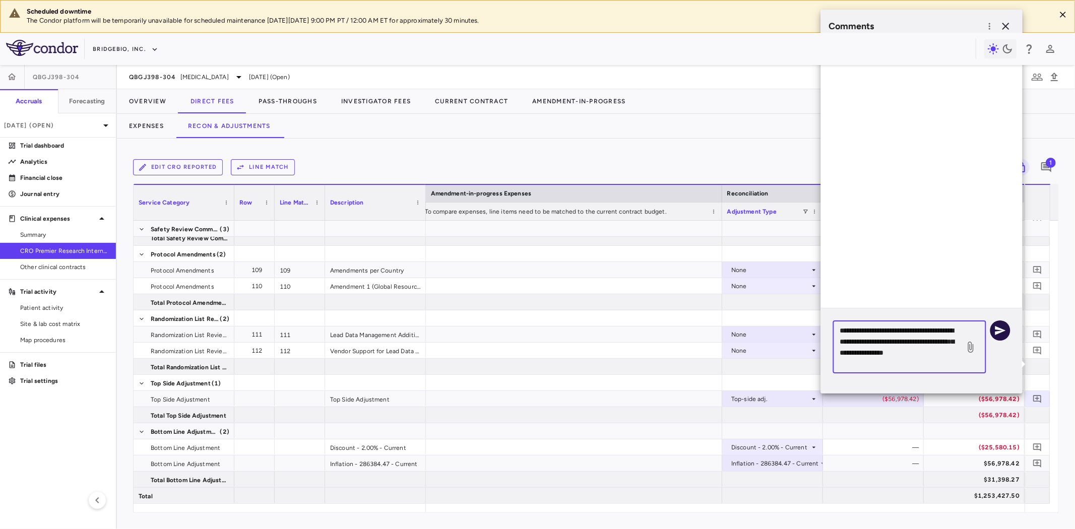
type textarea "**********"
click at [1004, 339] on button "button" at bounding box center [1001, 331] width 20 height 20
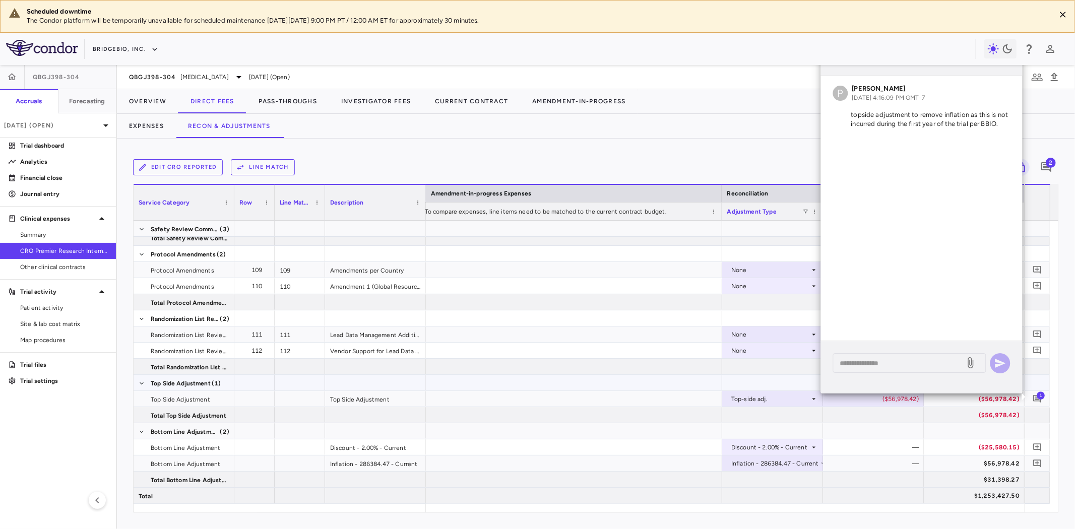
click at [624, 385] on div at bounding box center [571, 383] width 302 height 16
click at [624, 431] on div at bounding box center [571, 431] width 302 height 16
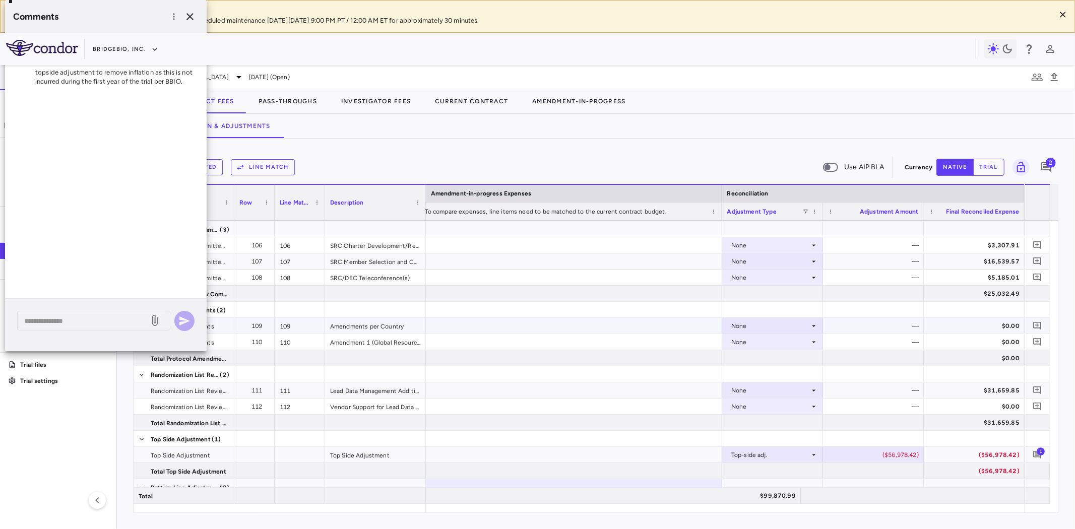
click at [613, 319] on div at bounding box center [571, 326] width 302 height 16
click at [186, 16] on icon "button" at bounding box center [190, 17] width 12 height 12
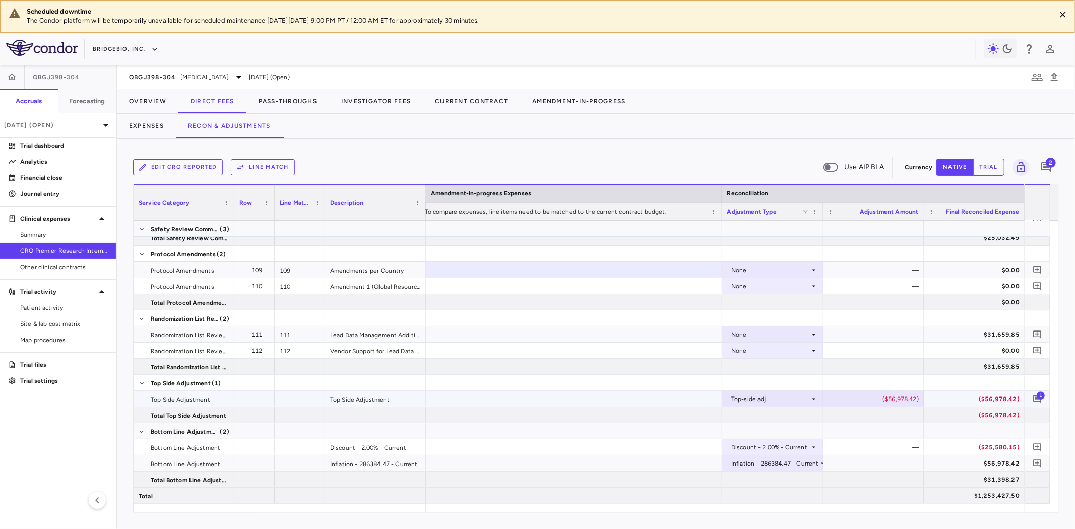
click at [878, 397] on div "($56,978.42)" at bounding box center [875, 399] width 87 height 16
drag, startPoint x: 855, startPoint y: 398, endPoint x: 935, endPoint y: 395, distance: 80.7
click at [596, 381] on div at bounding box center [571, 383] width 302 height 16
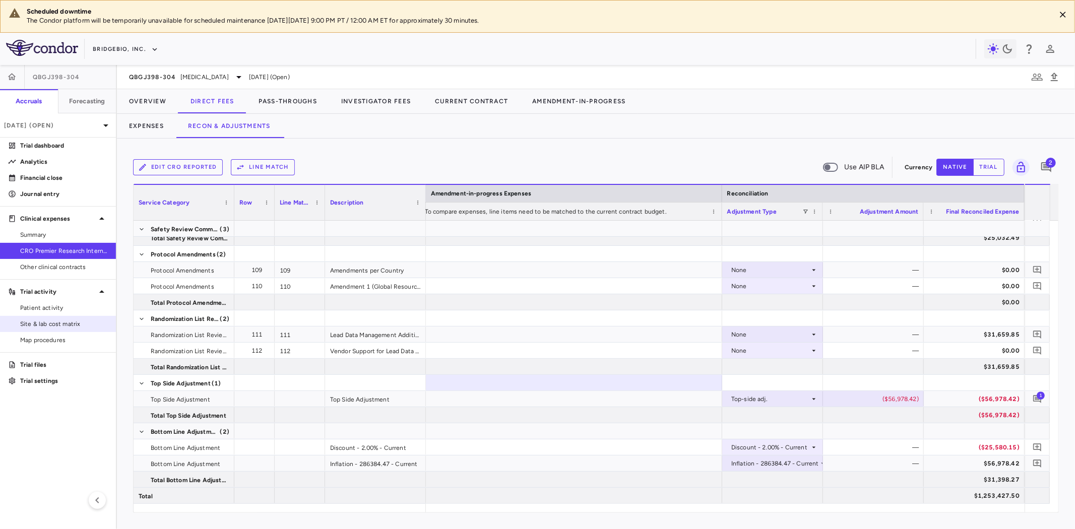
click at [67, 323] on span "Site & lab cost matrix" at bounding box center [64, 324] width 88 height 9
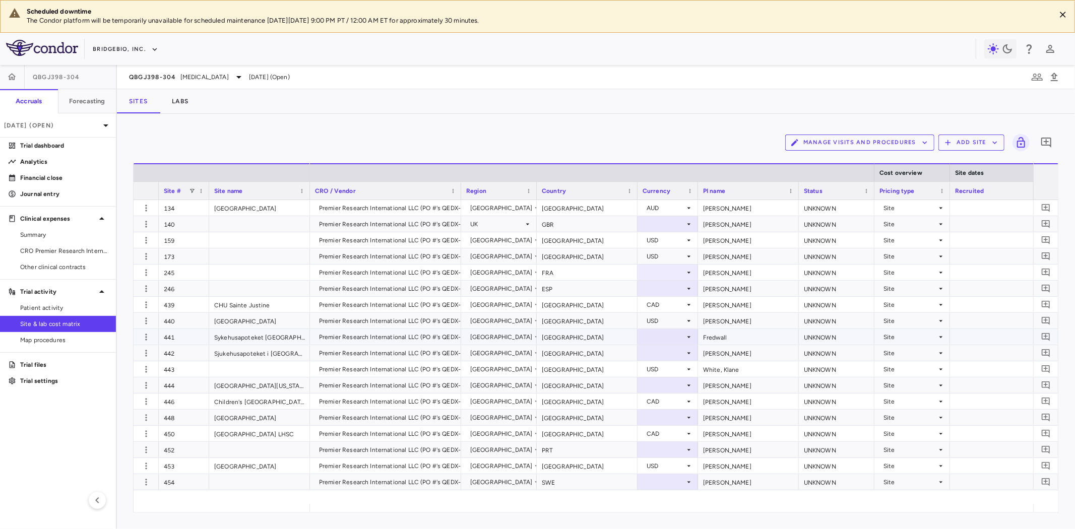
click at [389, 338] on div "Premier Research International LLC (PO #'s QEDX-016689)" at bounding box center [401, 337] width 165 height 16
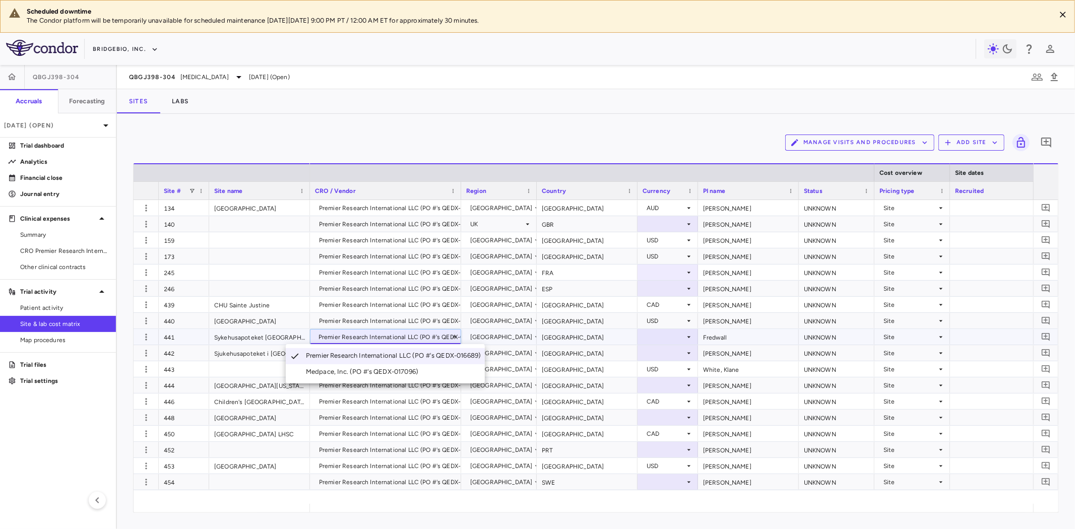
click at [760, 334] on div at bounding box center [537, 264] width 1075 height 529
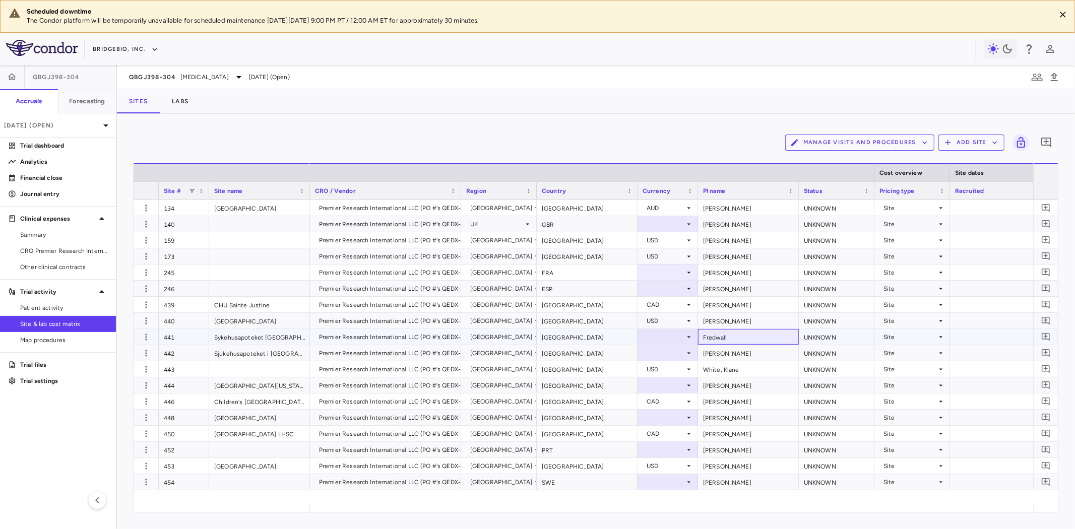
click at [750, 336] on div "Fredwall" at bounding box center [748, 337] width 101 height 16
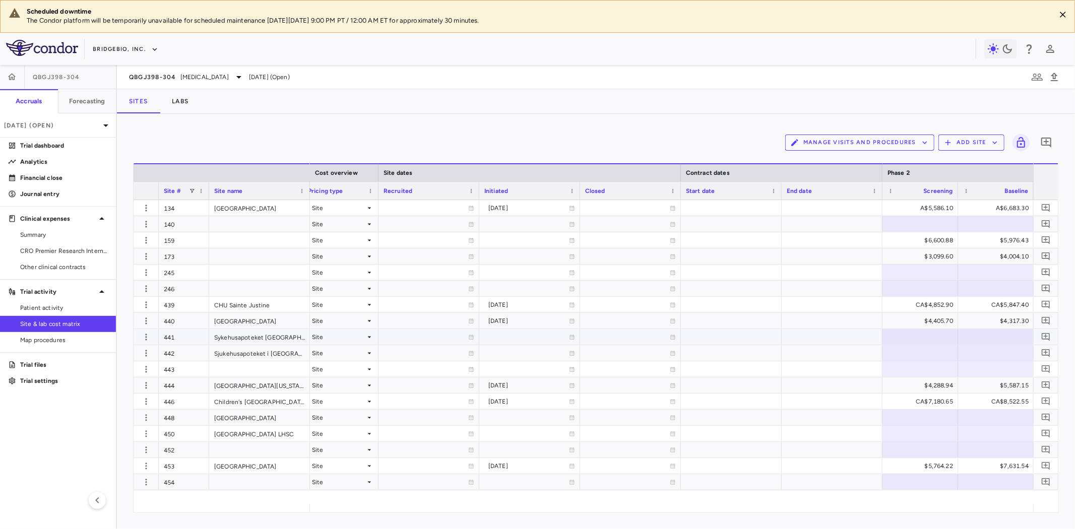
scroll to position [0, 647]
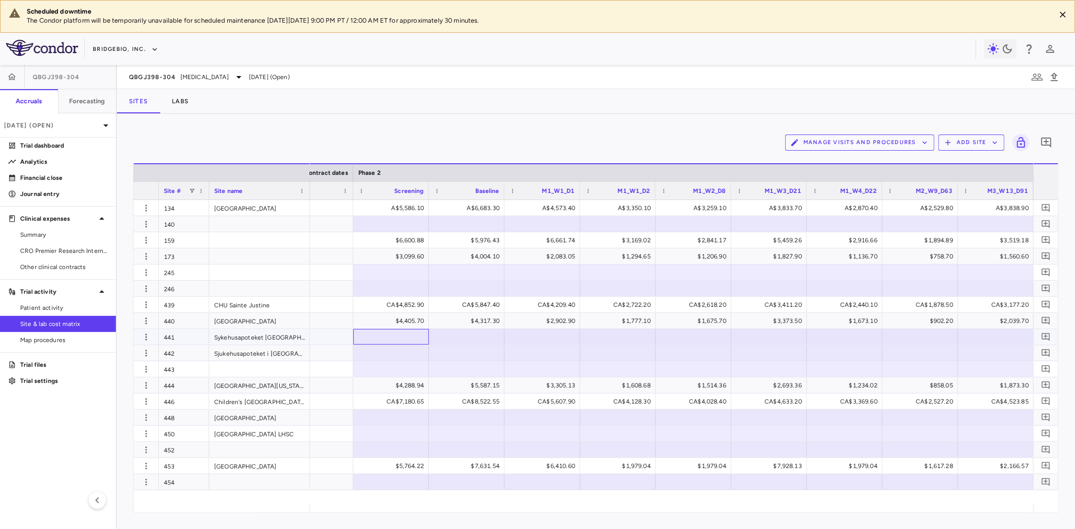
click at [382, 333] on div at bounding box center [391, 337] width 66 height 15
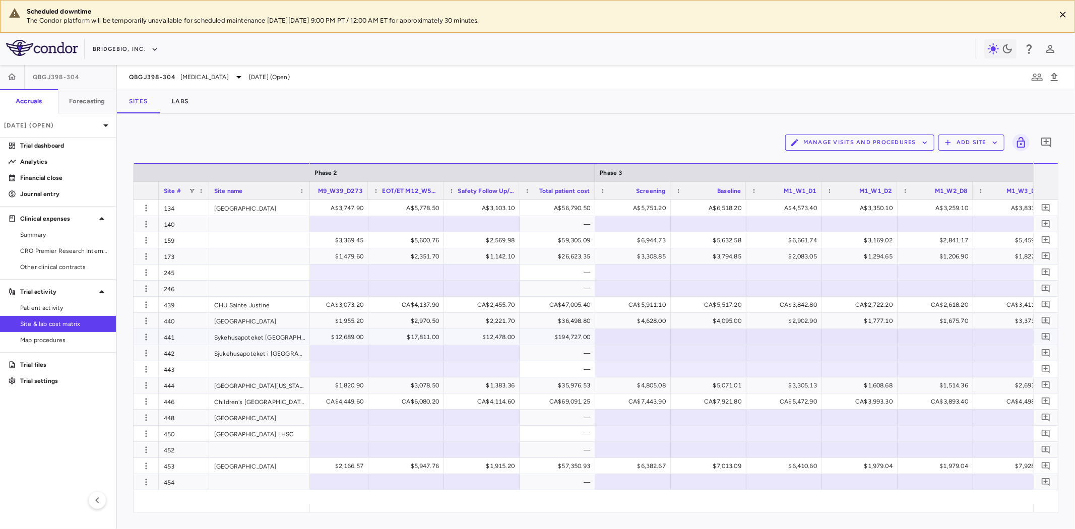
click at [618, 338] on div at bounding box center [633, 337] width 66 height 15
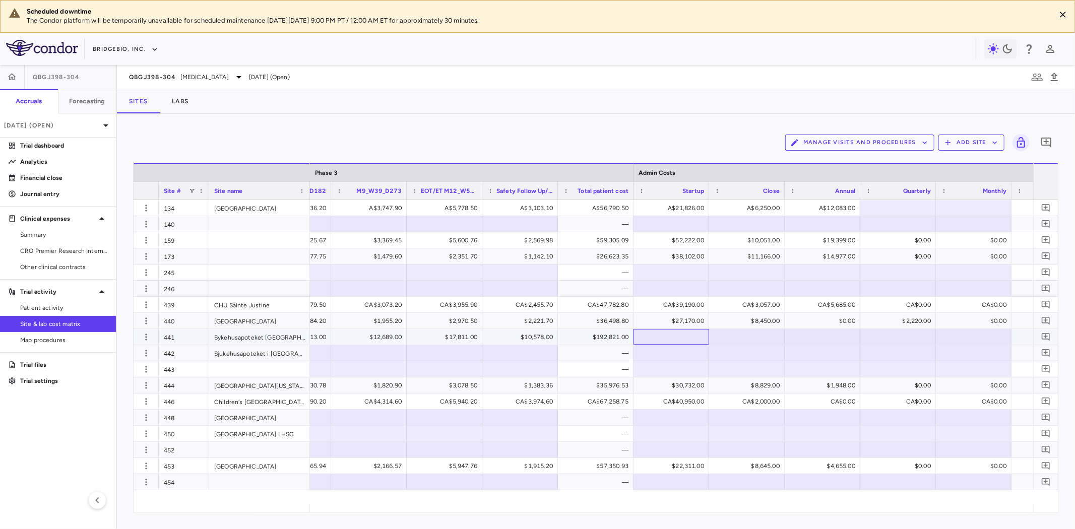
click at [682, 336] on div at bounding box center [672, 337] width 66 height 15
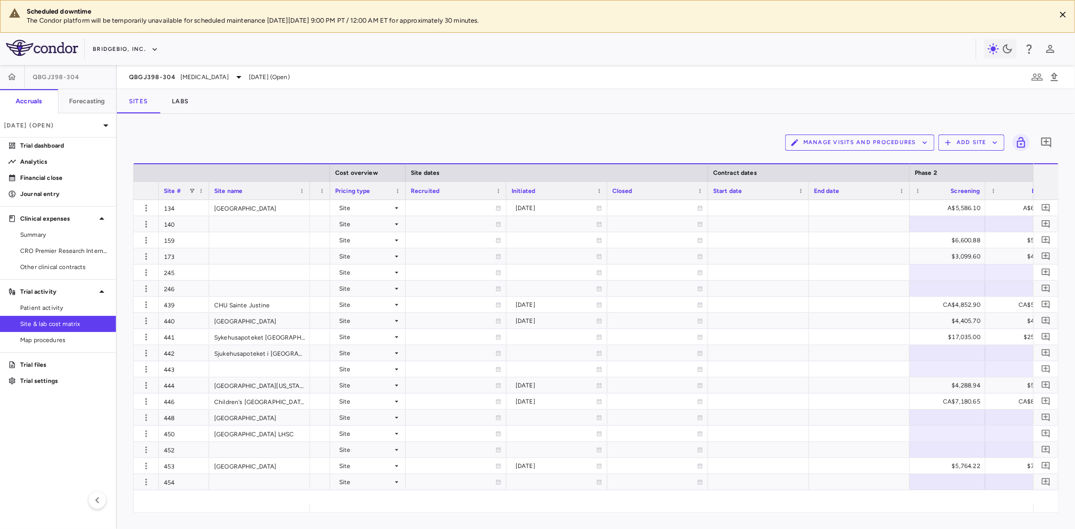
scroll to position [0, 737]
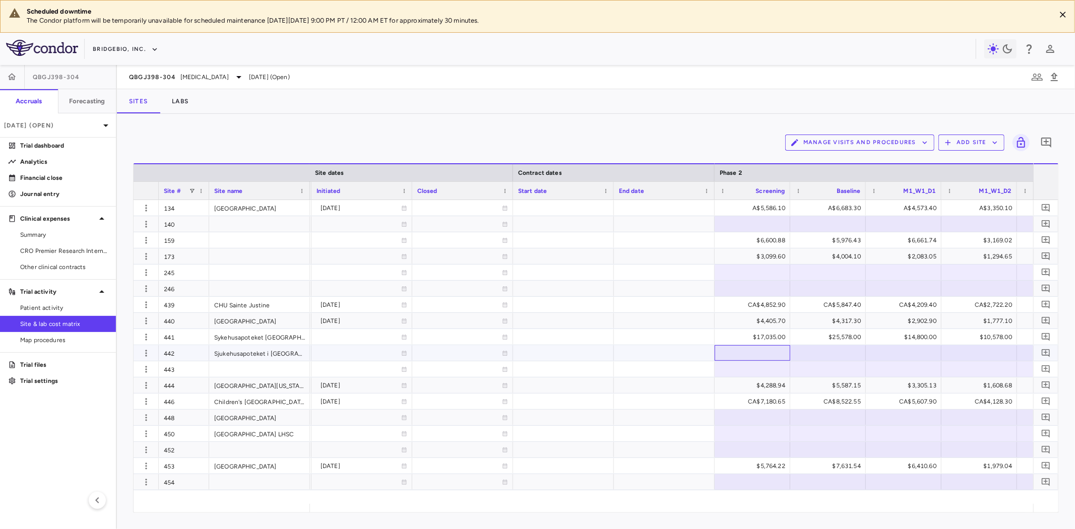
click at [767, 355] on div at bounding box center [753, 353] width 66 height 15
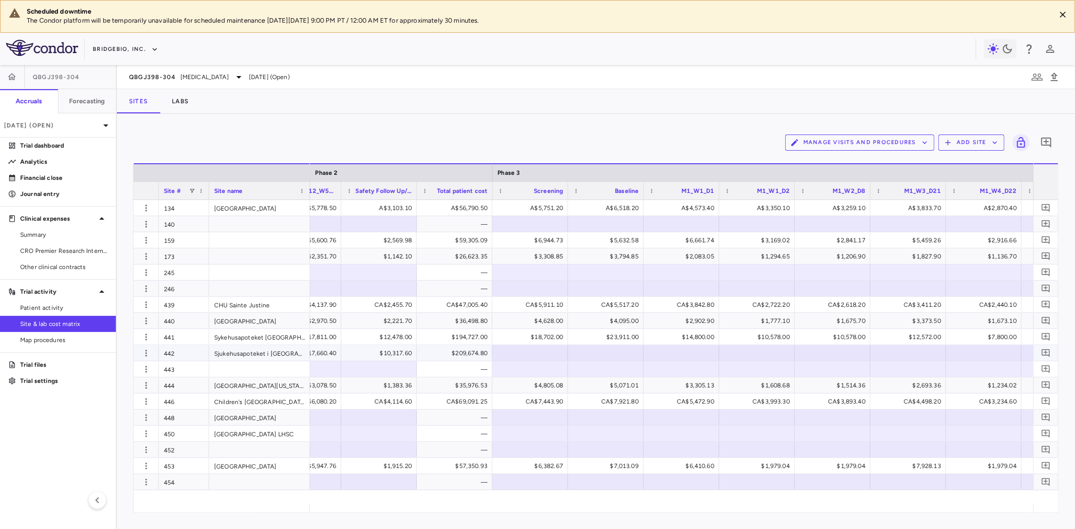
click at [544, 346] on div at bounding box center [531, 353] width 66 height 15
drag, startPoint x: 783, startPoint y: 503, endPoint x: 798, endPoint y: 506, distance: 14.9
click at [798, 506] on div "Site # Site name Phase 2 Phase 3" at bounding box center [596, 337] width 925 height 349
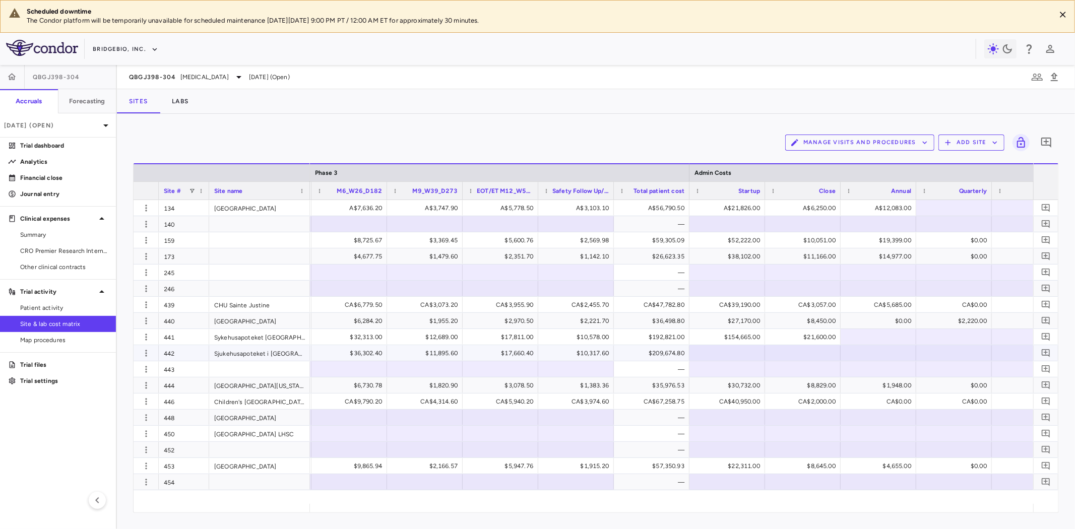
click at [733, 354] on div at bounding box center [728, 353] width 66 height 15
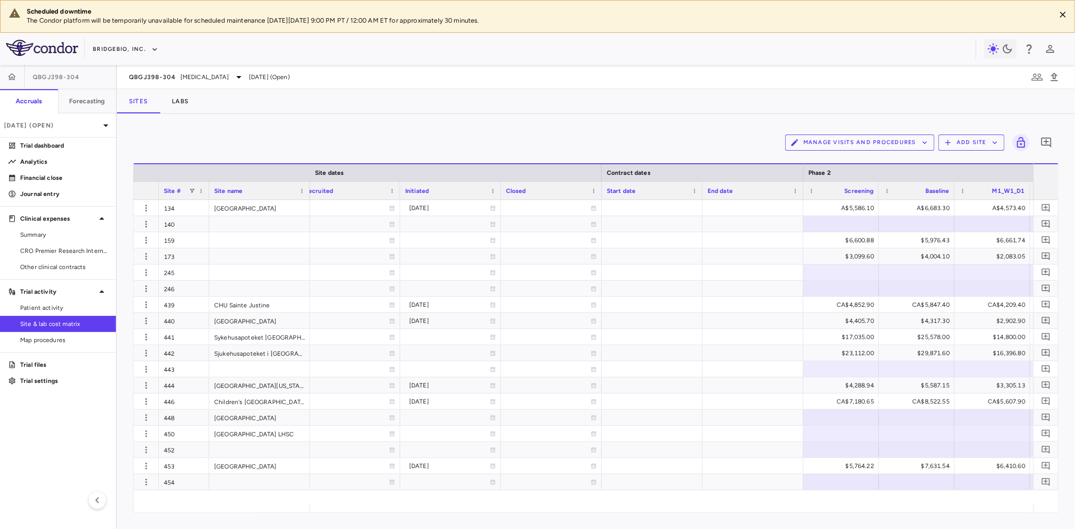
scroll to position [0, 678]
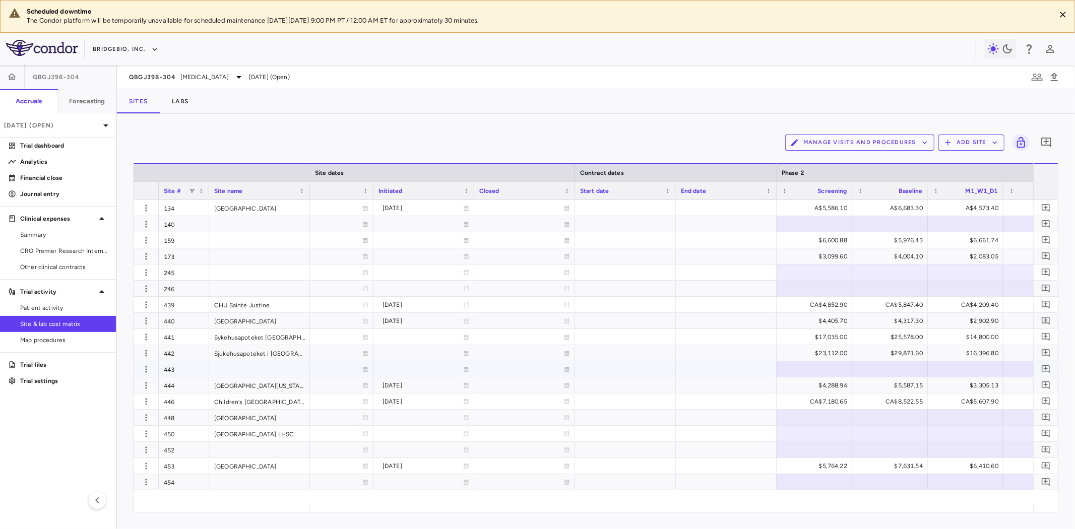
click at [807, 369] on div at bounding box center [815, 369] width 66 height 15
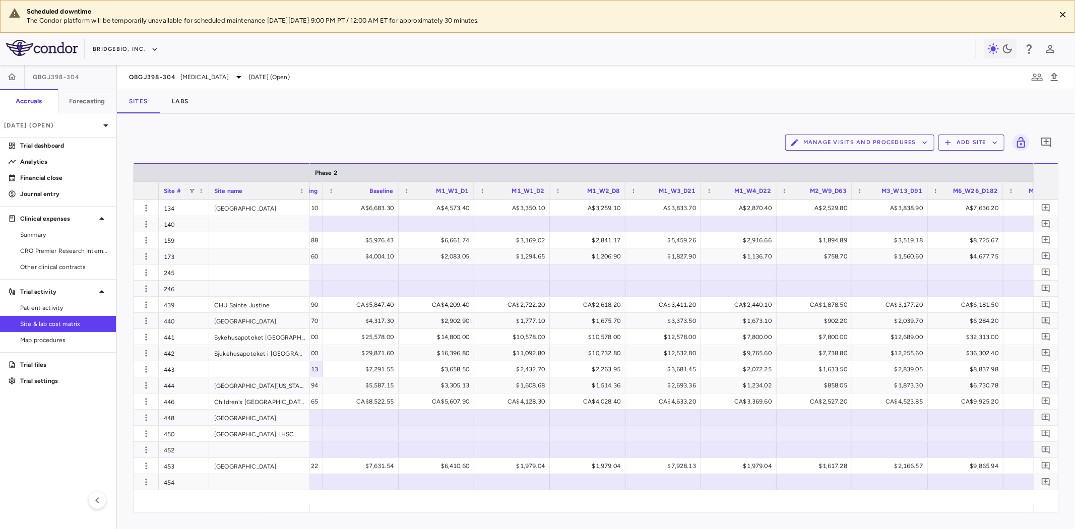
scroll to position [0, 1326]
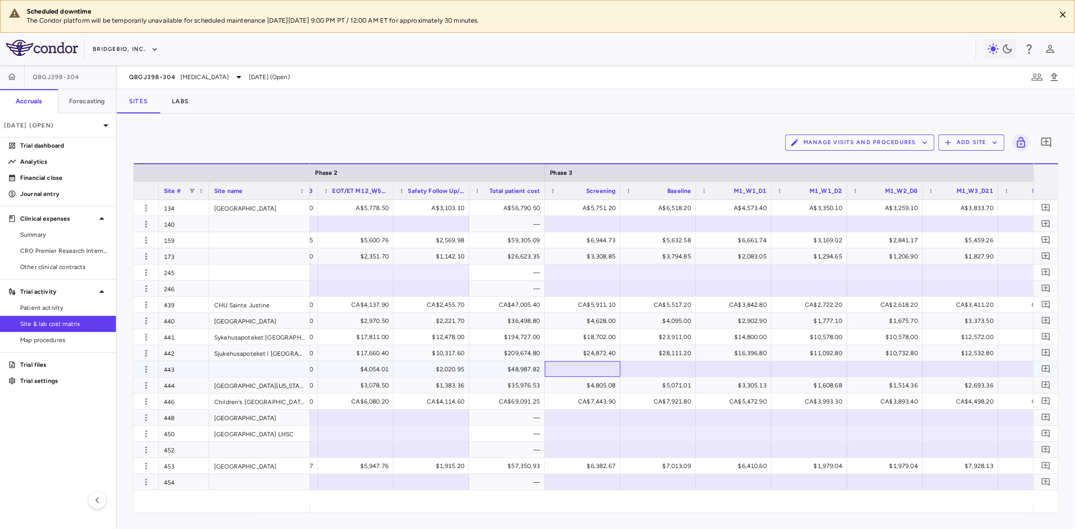
click at [596, 370] on div at bounding box center [583, 369] width 66 height 15
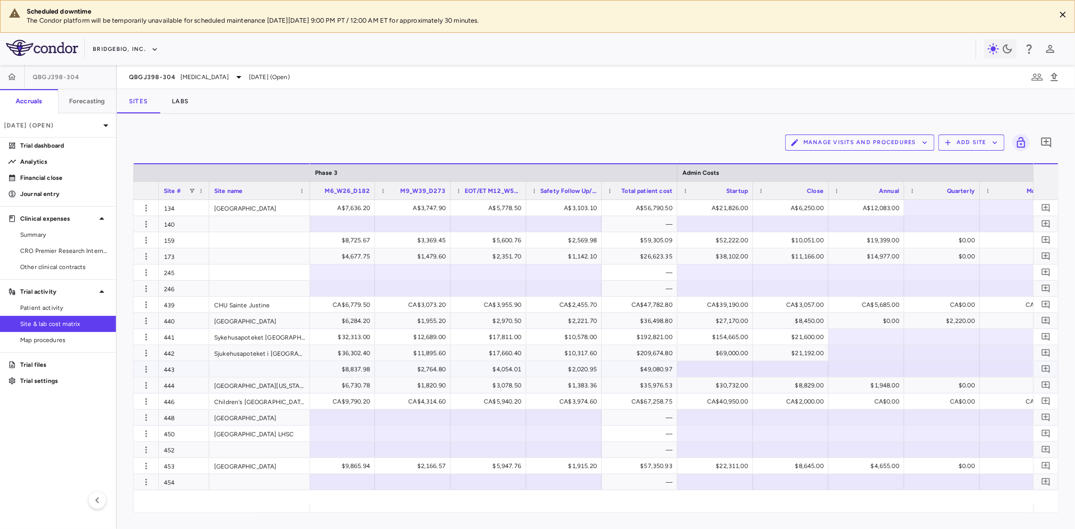
click at [721, 369] on div at bounding box center [716, 369] width 66 height 15
click at [733, 402] on div "CA$40,950.00" at bounding box center [718, 402] width 62 height 16
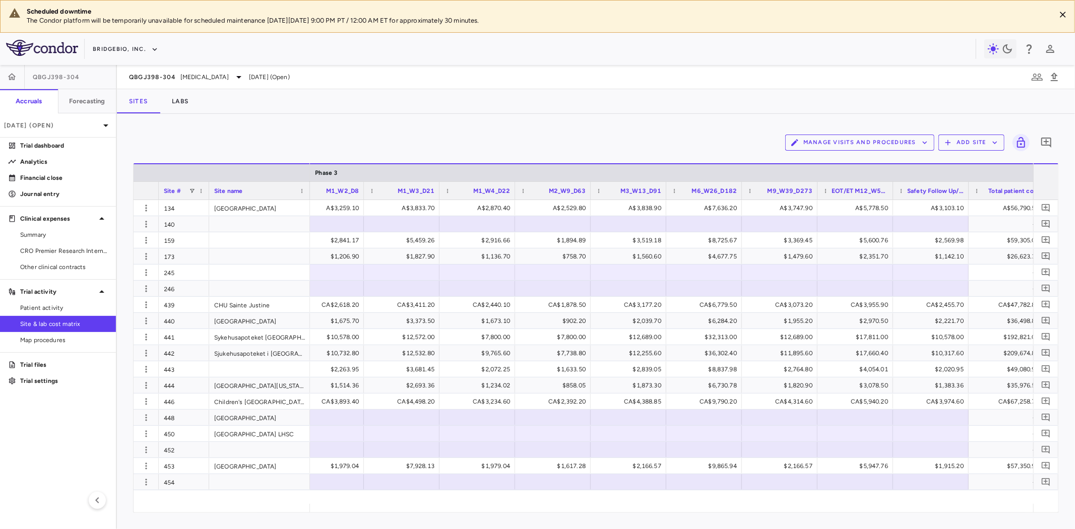
scroll to position [0, 2516]
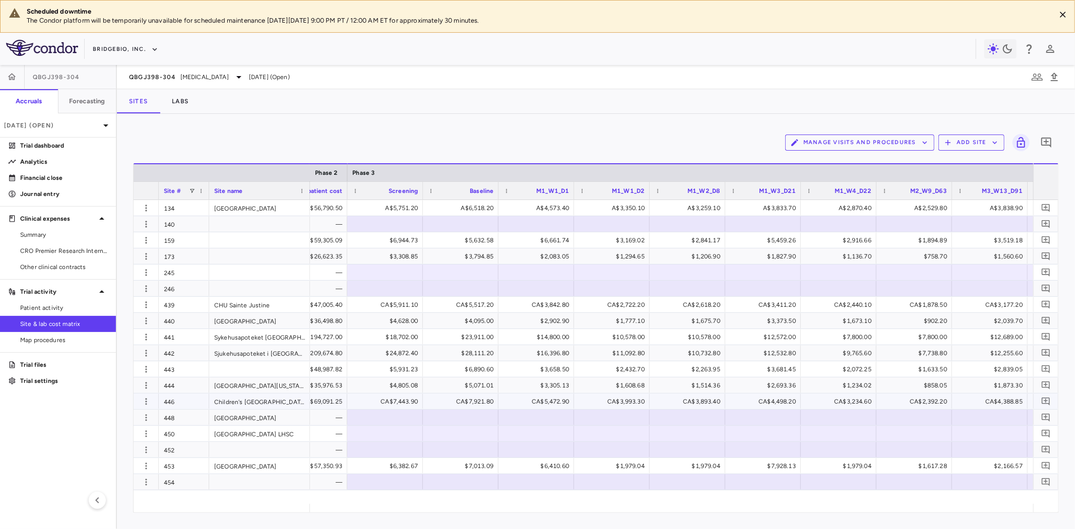
click at [379, 397] on div "CA$7,443.90" at bounding box center [387, 402] width 62 height 16
click at [377, 432] on div at bounding box center [385, 434] width 66 height 15
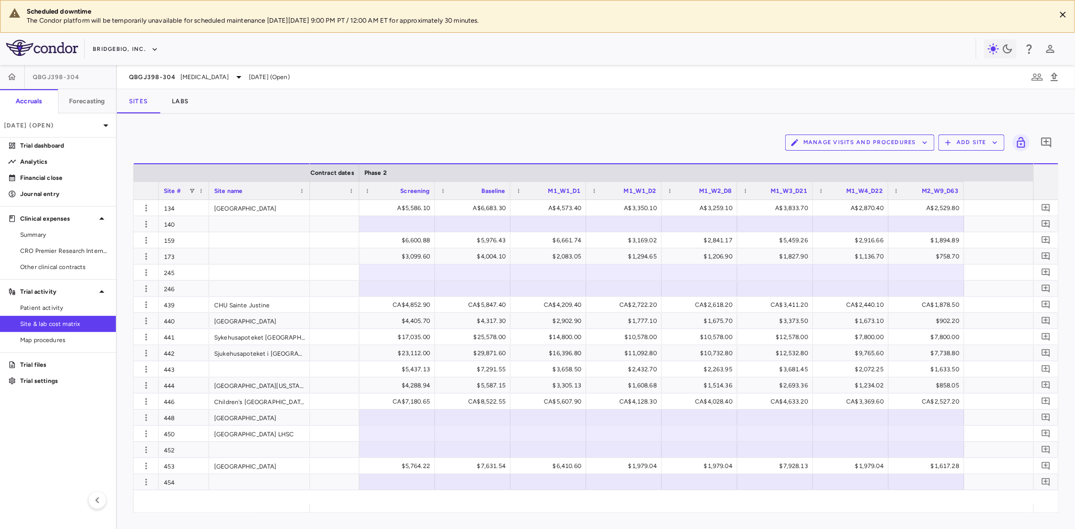
scroll to position [0, 861]
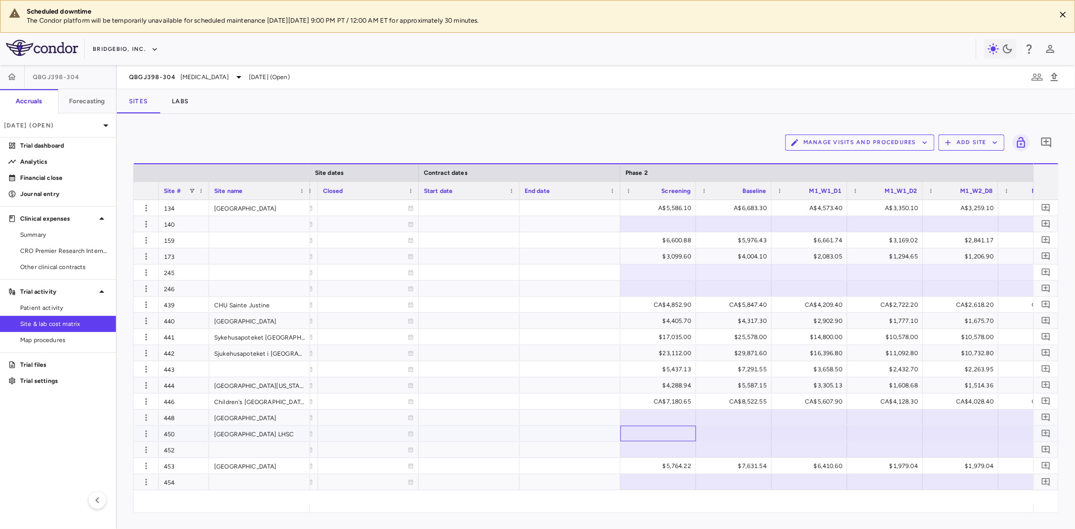
click at [658, 437] on div at bounding box center [659, 434] width 66 height 15
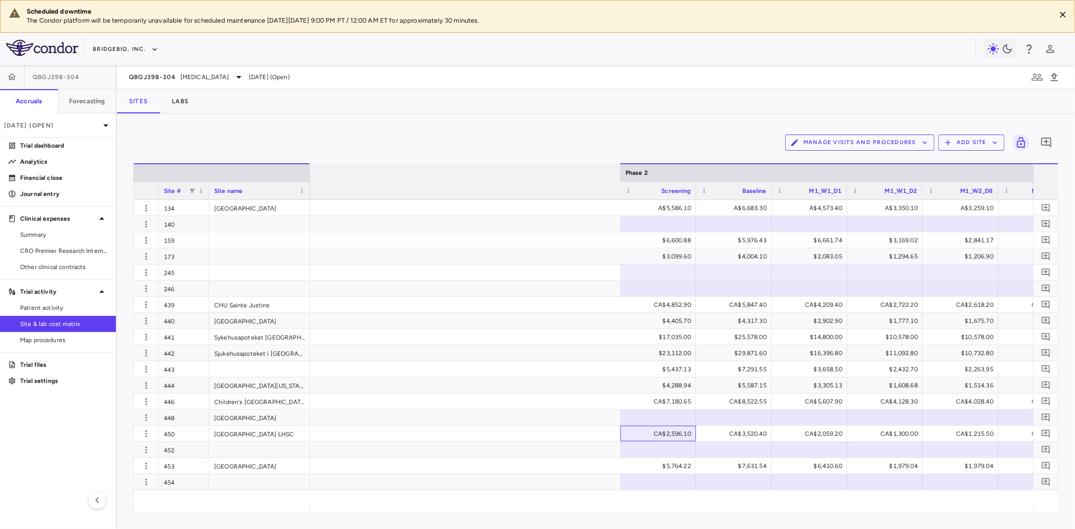
scroll to position [0, 1278]
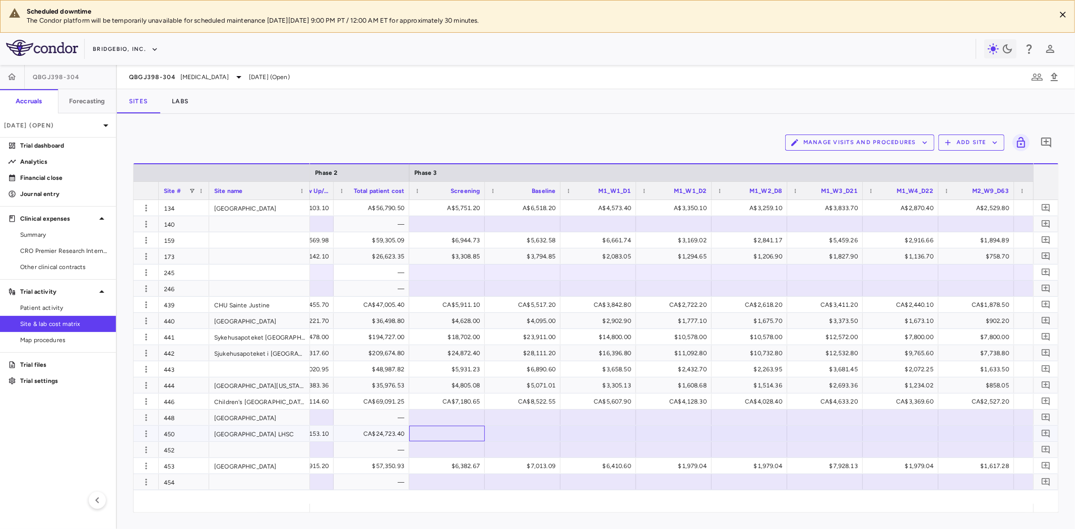
click at [442, 431] on div at bounding box center [447, 434] width 66 height 15
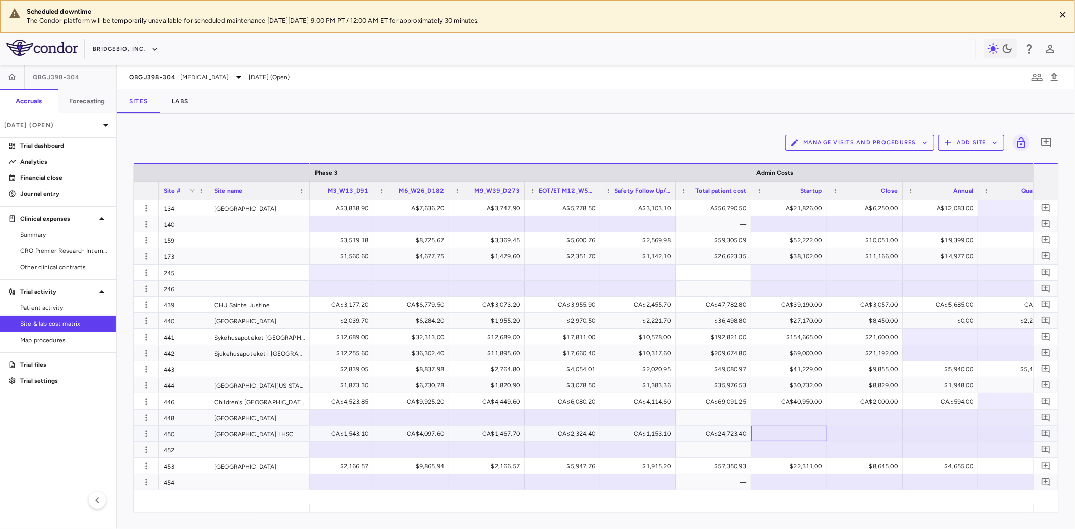
click at [787, 432] on div at bounding box center [790, 434] width 66 height 15
click at [795, 207] on div "A$21,826.00" at bounding box center [792, 208] width 62 height 16
click at [950, 469] on div "$4,655.00" at bounding box center [943, 466] width 62 height 16
click at [959, 305] on div "CA$5,685.00" at bounding box center [943, 305] width 62 height 16
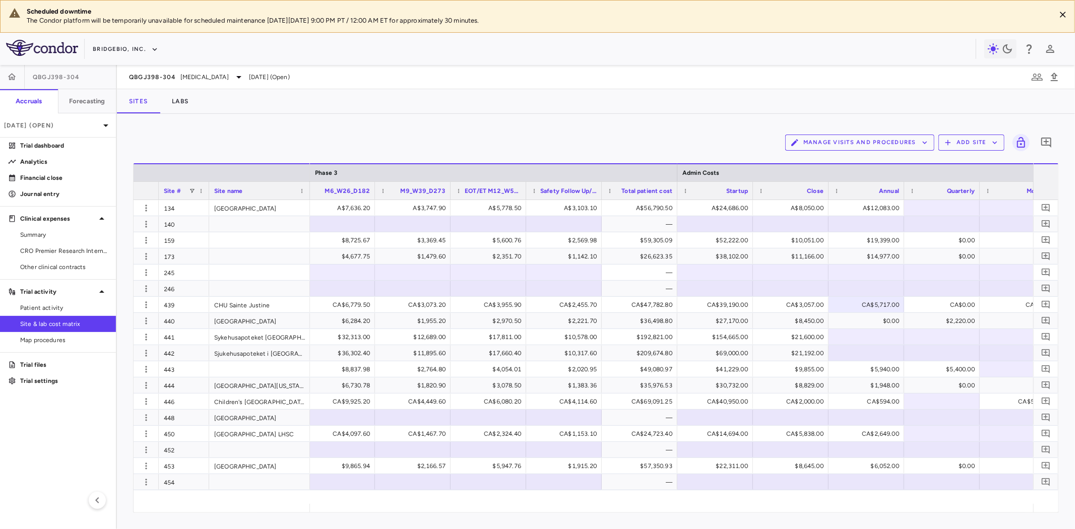
scroll to position [0, 2992]
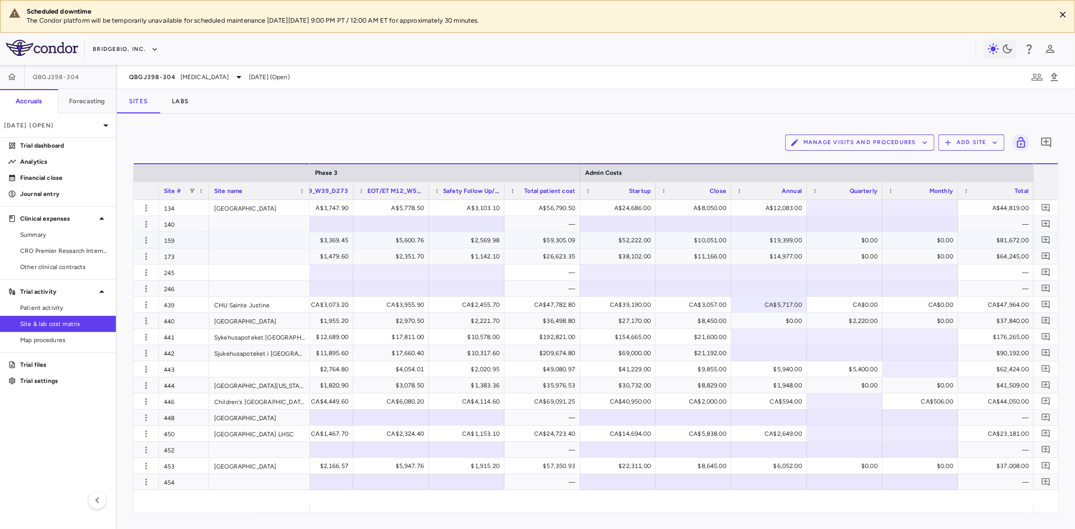
click at [782, 240] on div "$19,399.00" at bounding box center [772, 240] width 62 height 16
click at [914, 143] on button "Manage Visits and Procedures" at bounding box center [859, 143] width 149 height 16
click at [822, 162] on li "Visit Schedules" at bounding box center [849, 162] width 107 height 15
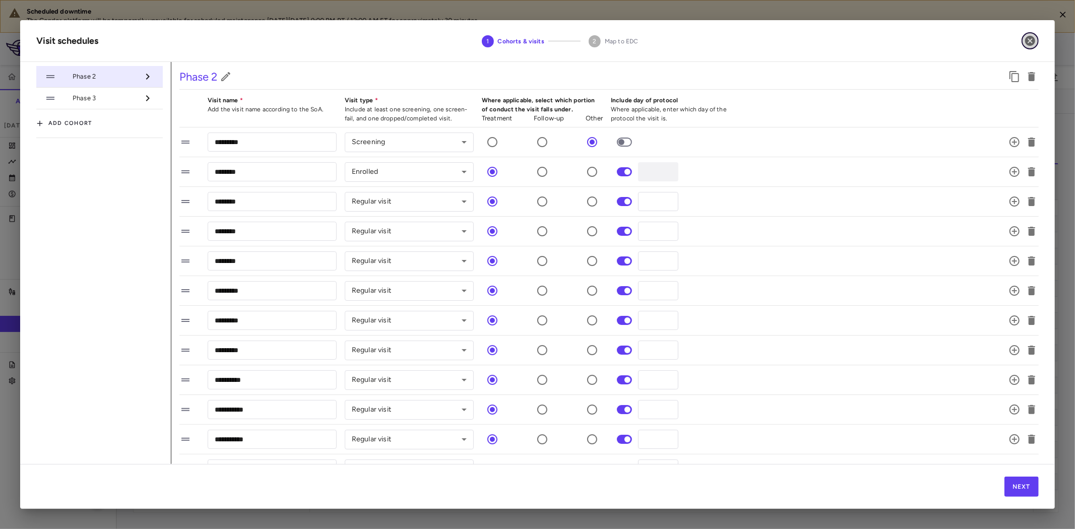
click at [1035, 43] on icon "button" at bounding box center [1030, 41] width 12 height 12
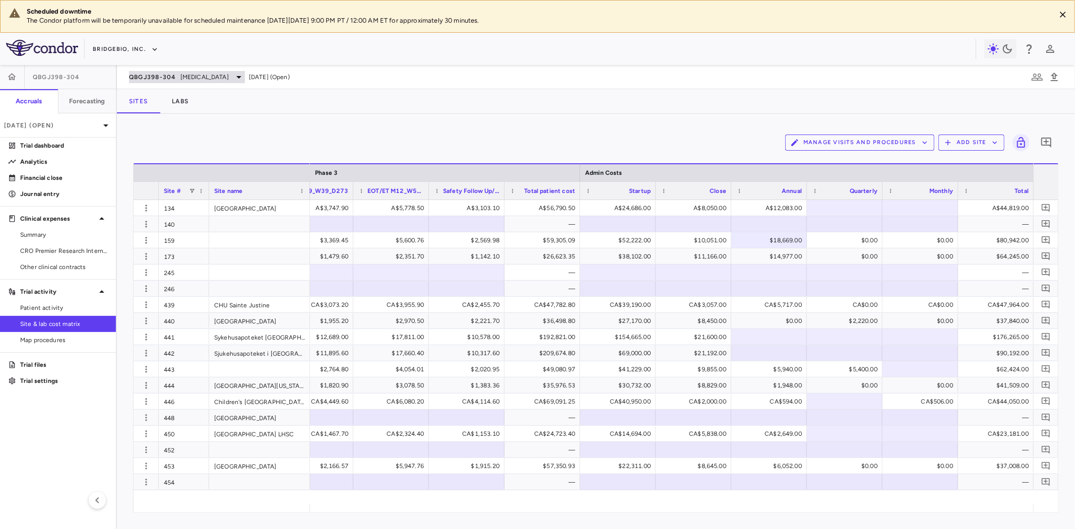
click at [207, 73] on span "[MEDICAL_DATA]" at bounding box center [204, 77] width 48 height 9
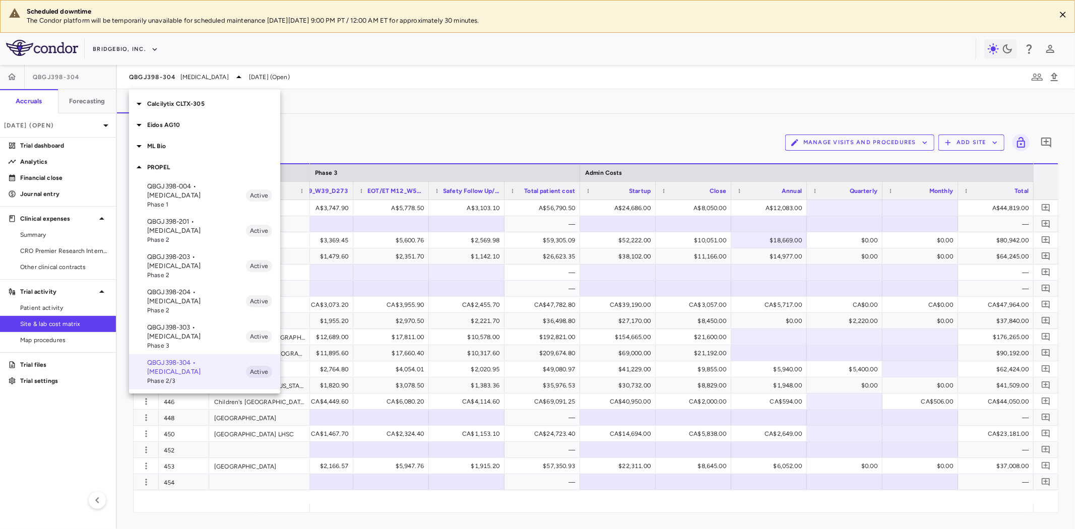
click at [179, 106] on p "Calcilytix CLTX-305" at bounding box center [213, 103] width 133 height 9
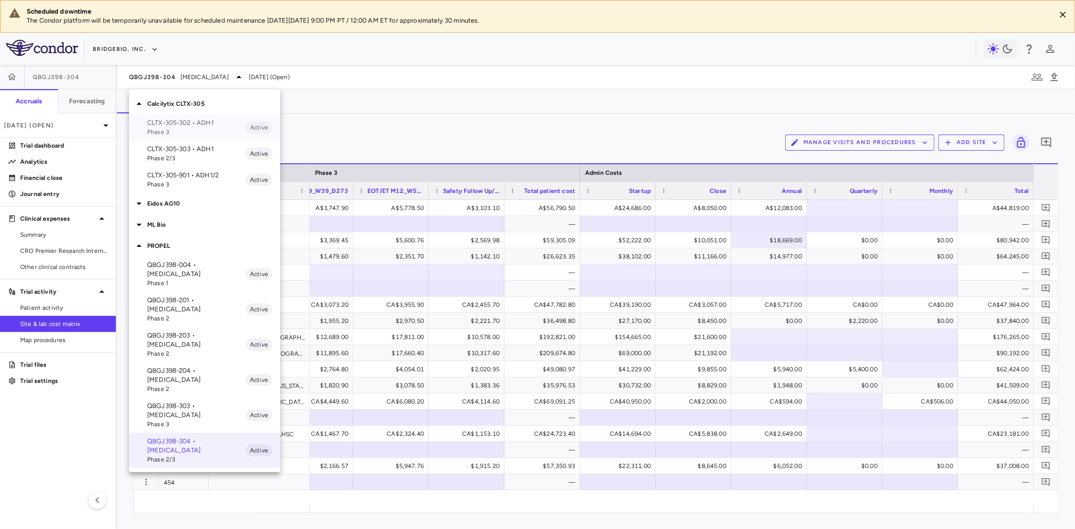
click at [203, 123] on p "CLTX-305-302 • ADH1" at bounding box center [196, 122] width 99 height 9
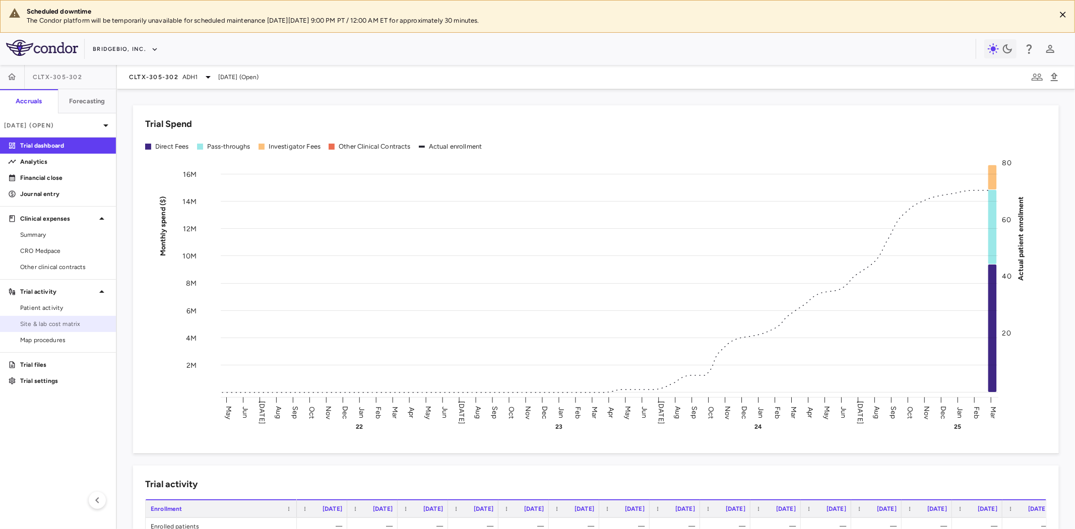
click at [76, 323] on span "Site & lab cost matrix" at bounding box center [64, 324] width 88 height 9
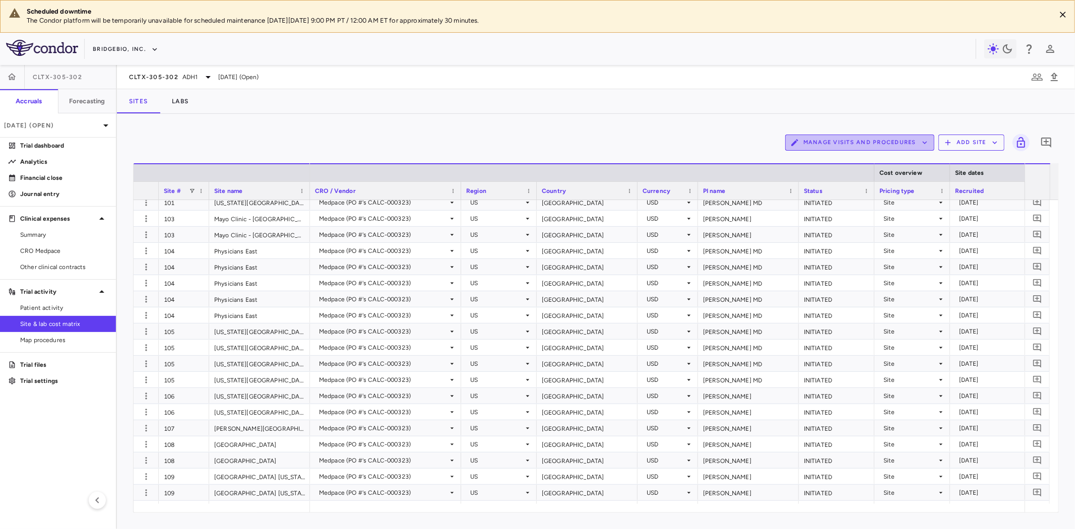
click at [888, 144] on button "Manage Visits and Procedures" at bounding box center [859, 143] width 149 height 16
click at [830, 159] on li "Visit Schedules" at bounding box center [849, 162] width 107 height 15
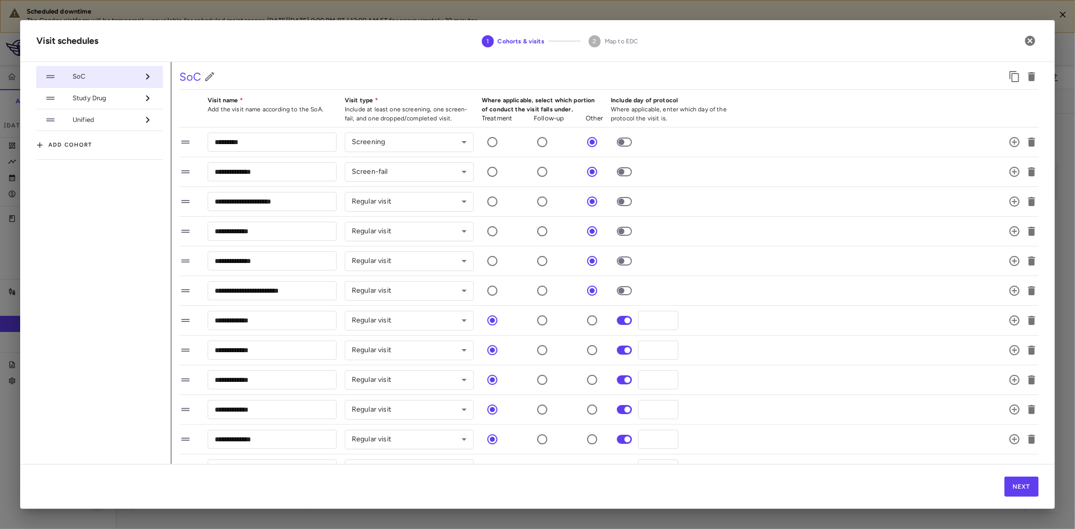
click at [89, 123] on span "Unified" at bounding box center [106, 119] width 66 height 9
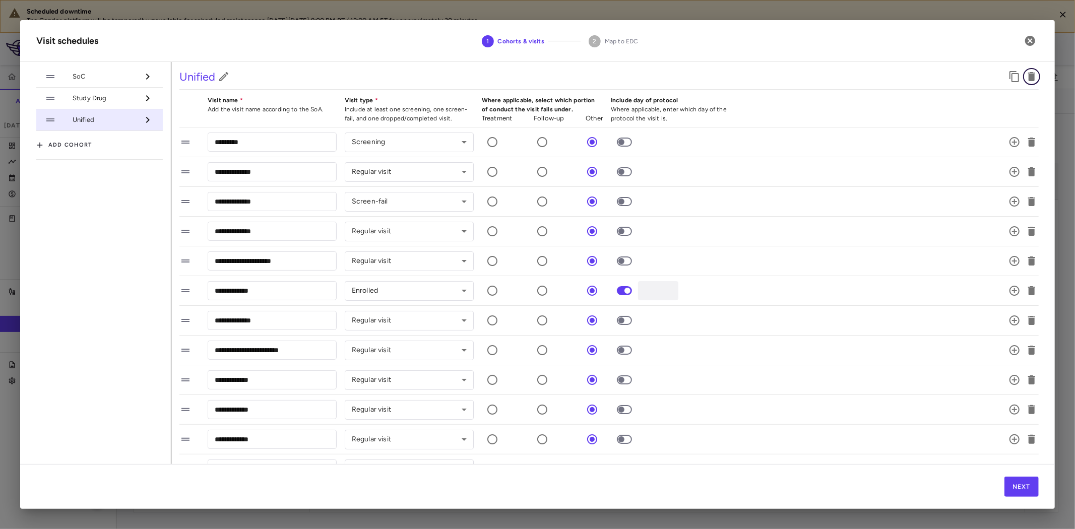
click at [1029, 75] on icon "button" at bounding box center [1032, 77] width 12 height 12
click at [86, 76] on span "SoC" at bounding box center [106, 76] width 66 height 9
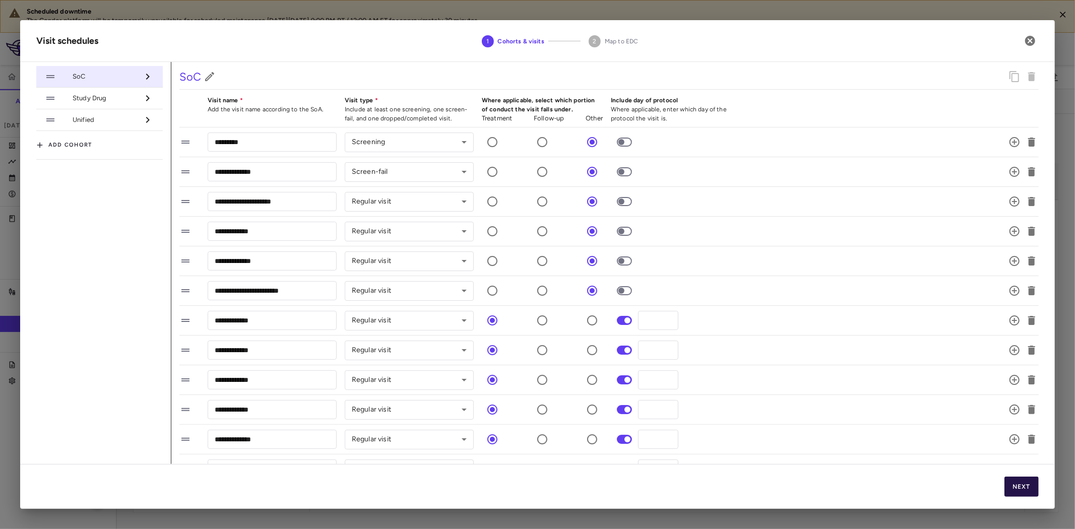
click at [1030, 487] on button "Next" at bounding box center [1022, 487] width 34 height 20
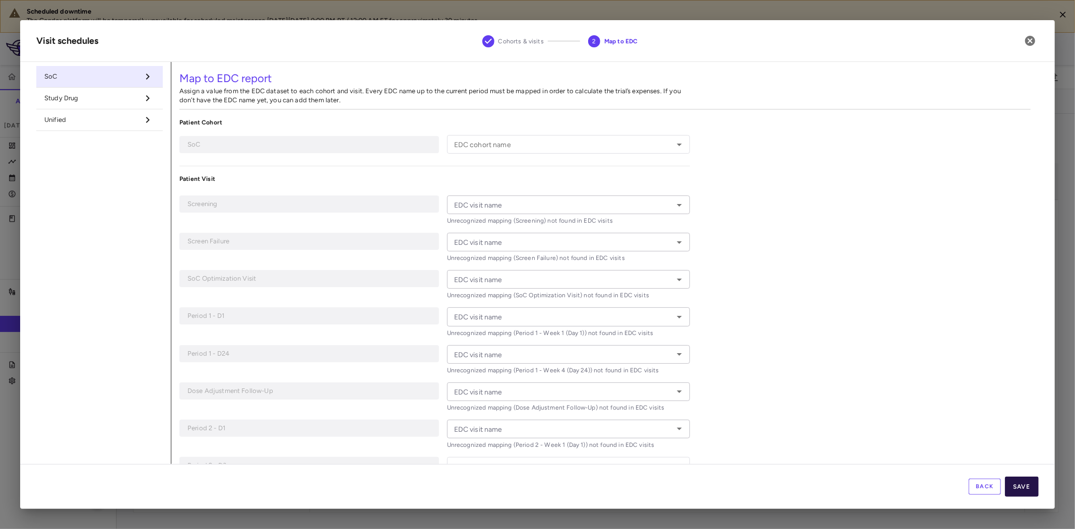
type input "*********"
type input "**********"
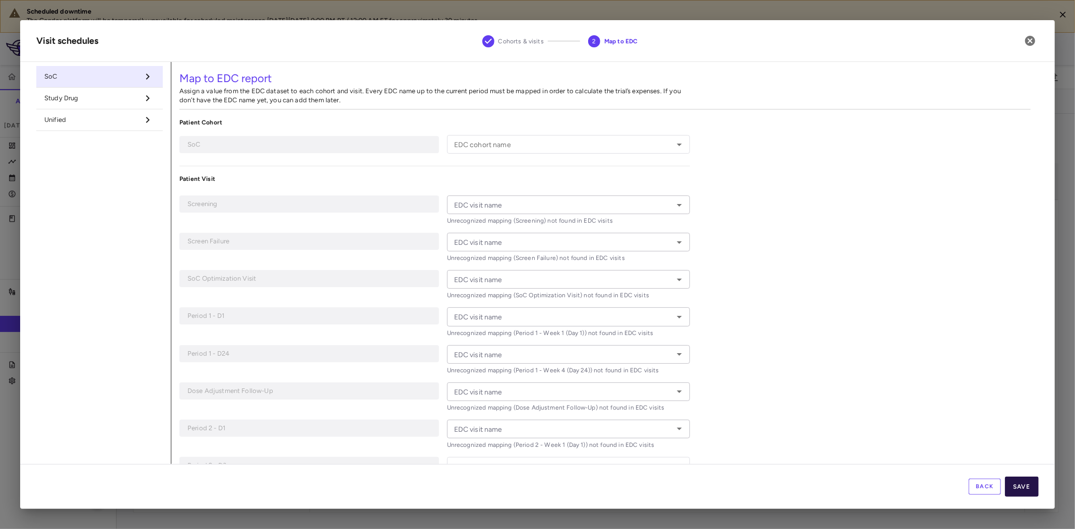
type input "**********"
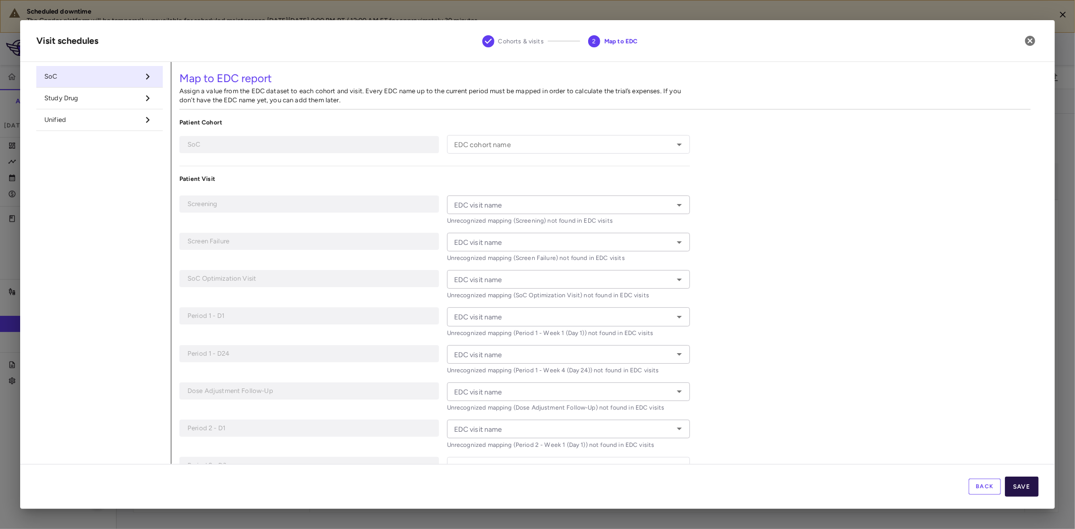
type input "**********"
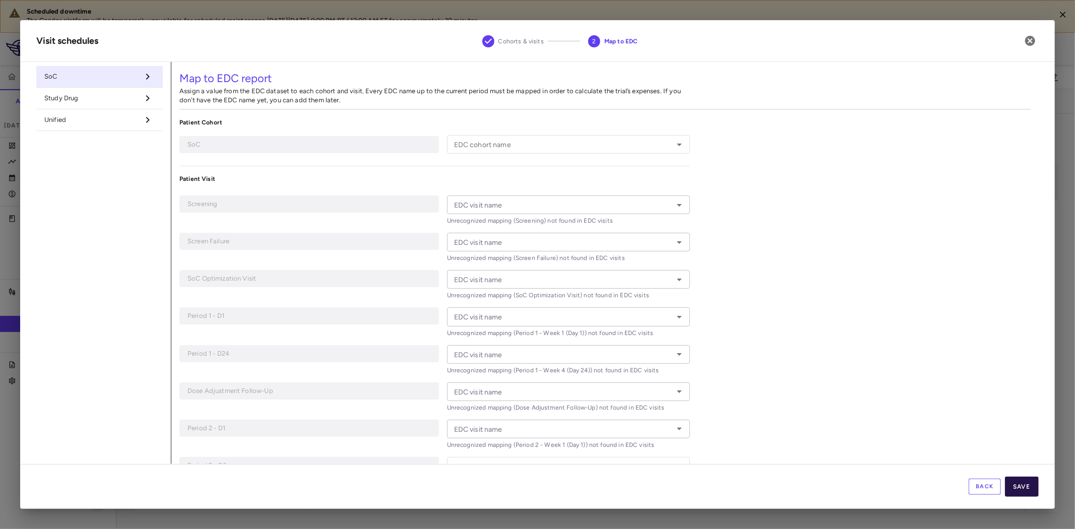
type input "**********"
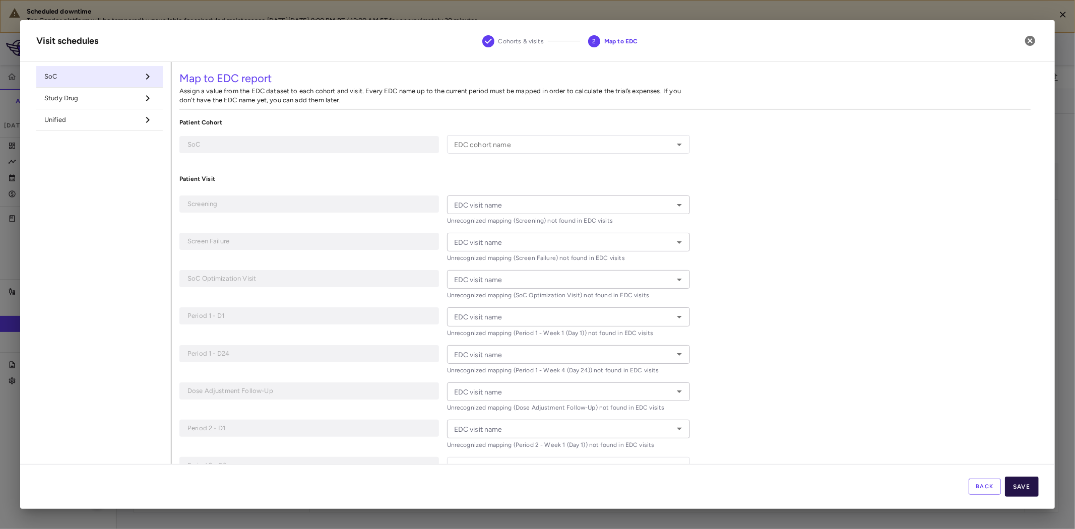
type input "**********"
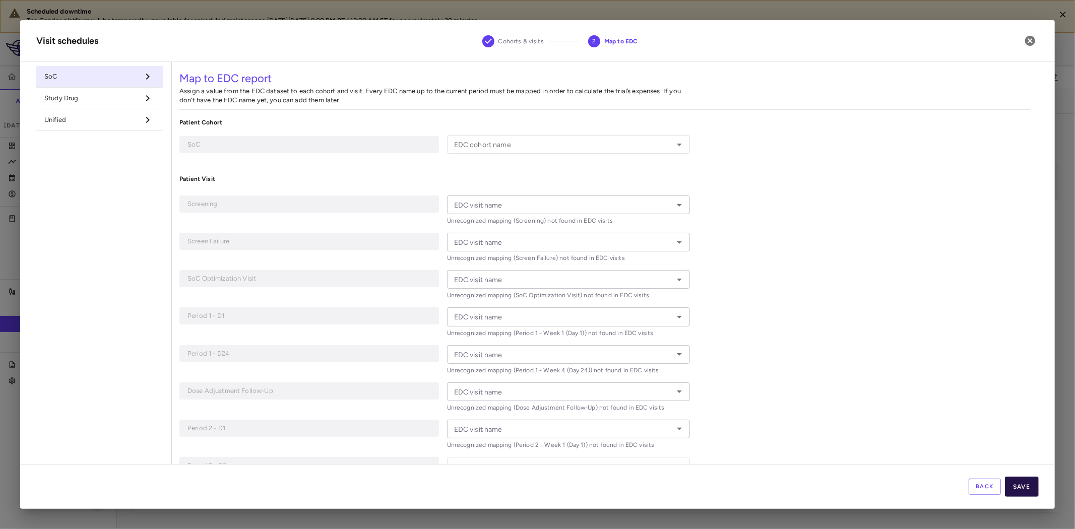
type input "**********"
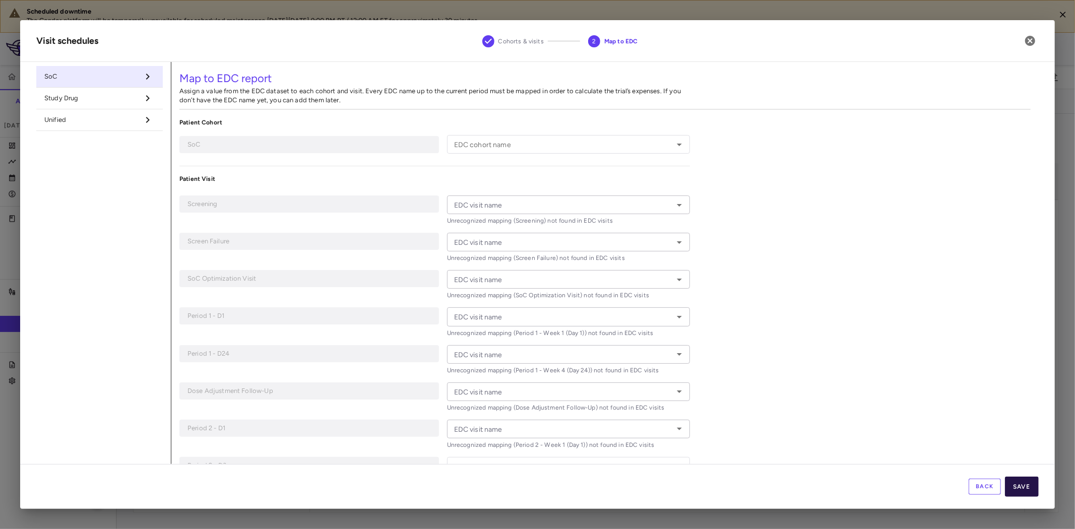
type input "**********"
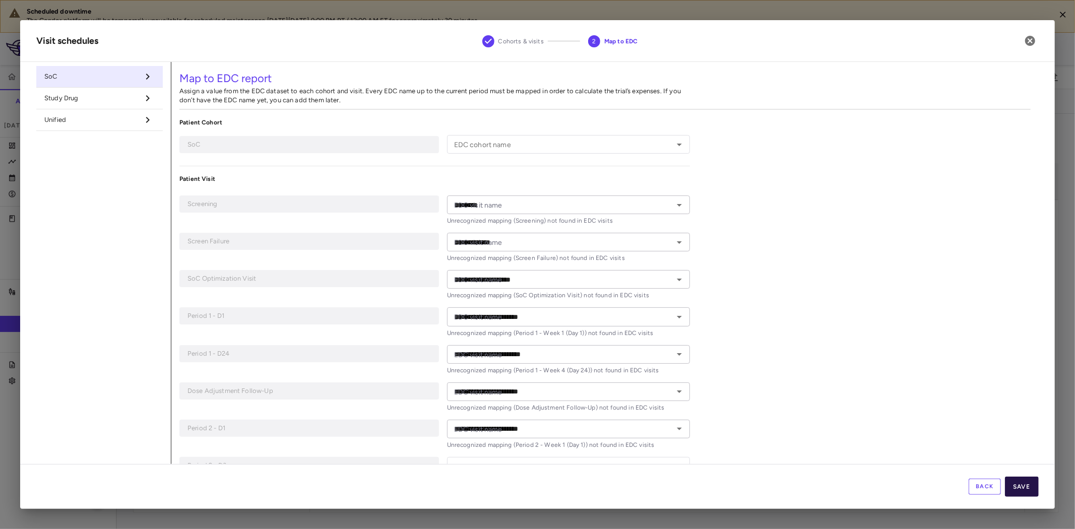
type input "**********"
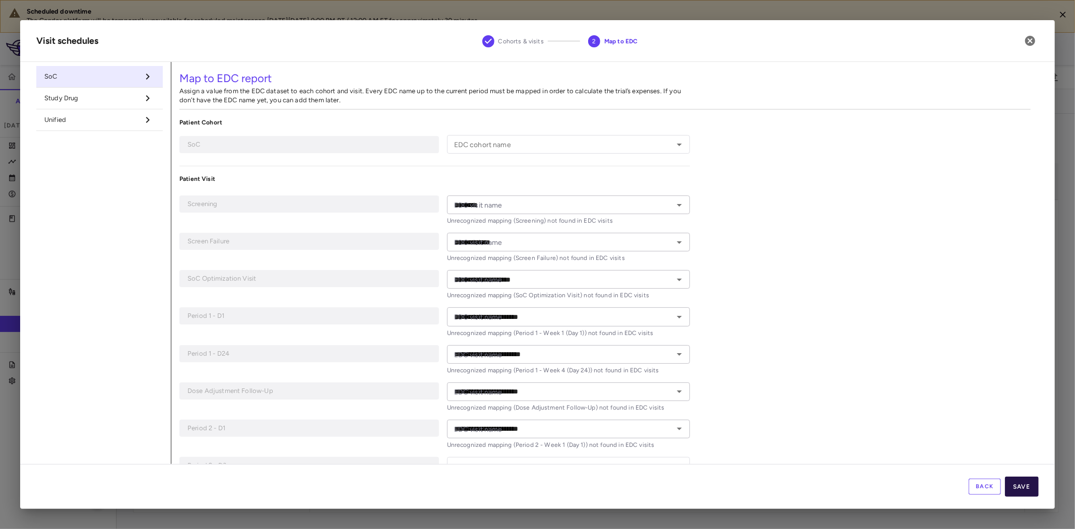
type input "**********"
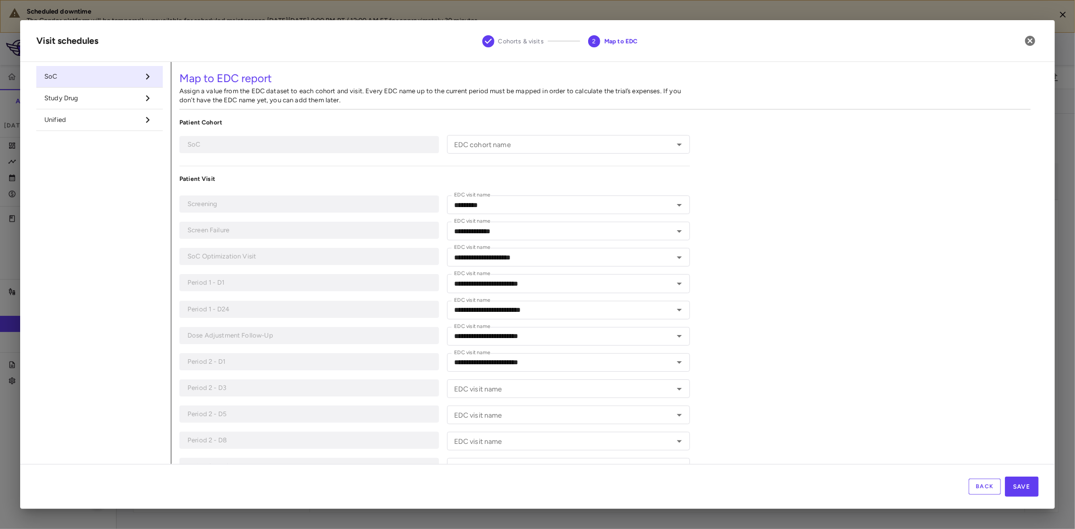
click at [97, 97] on span "Study Drug" at bounding box center [91, 98] width 94 height 9
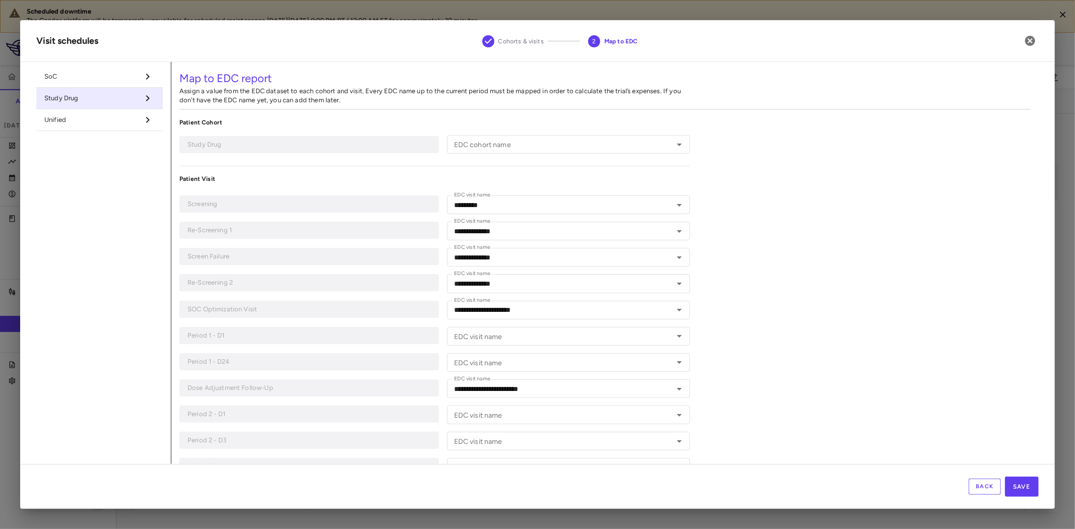
click at [116, 125] on li "Unified" at bounding box center [99, 120] width 127 height 22
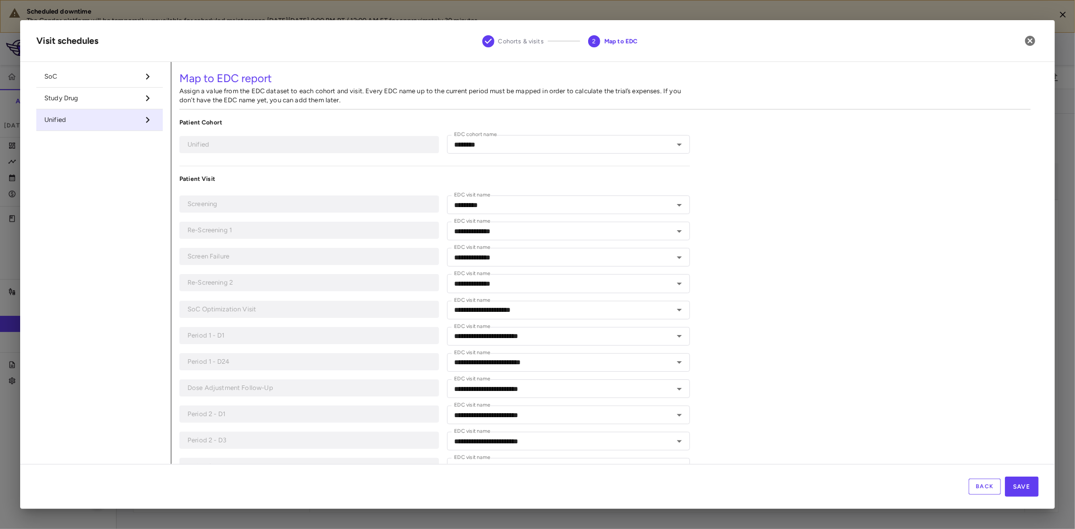
type input "********"
click at [123, 99] on span "Study Drug" at bounding box center [91, 98] width 94 height 9
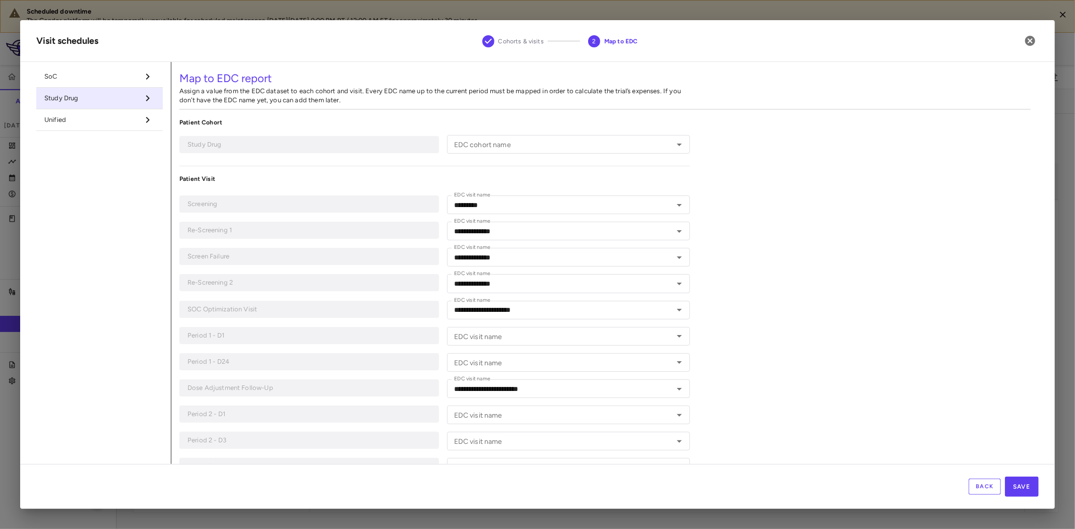
click at [129, 72] on span "SoC" at bounding box center [91, 76] width 94 height 9
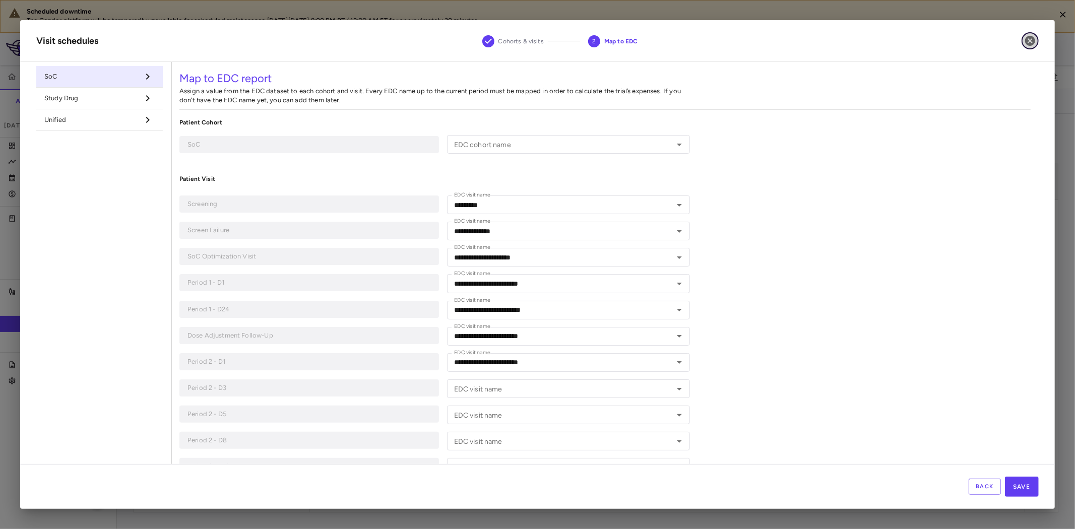
click at [1031, 39] on icon "button" at bounding box center [1030, 41] width 10 height 10
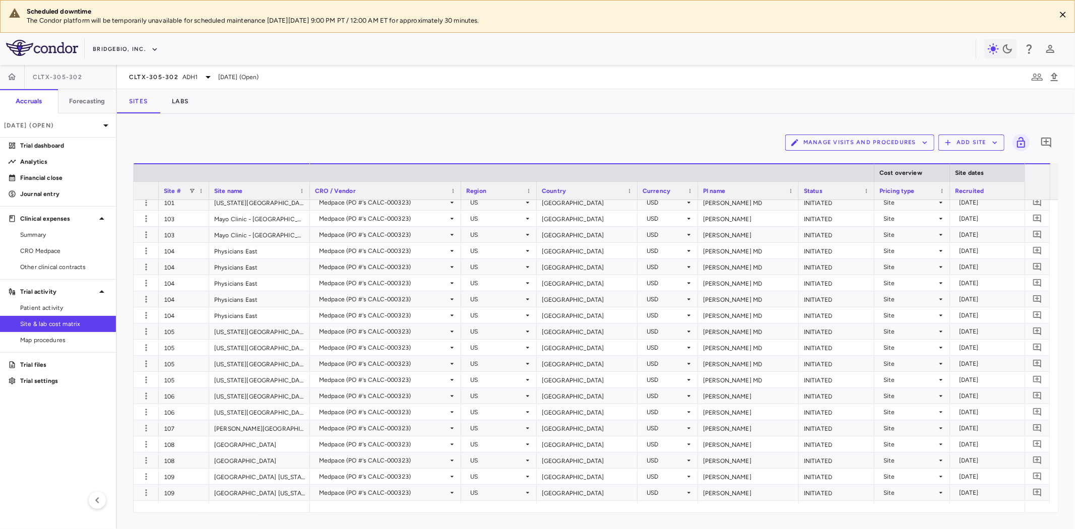
click at [412, 128] on div "Manage Visits and Procedures Add Site 0 Drag here to set row groups Drag here t…" at bounding box center [596, 321] width 958 height 415
